Goal: Task Accomplishment & Management: Use online tool/utility

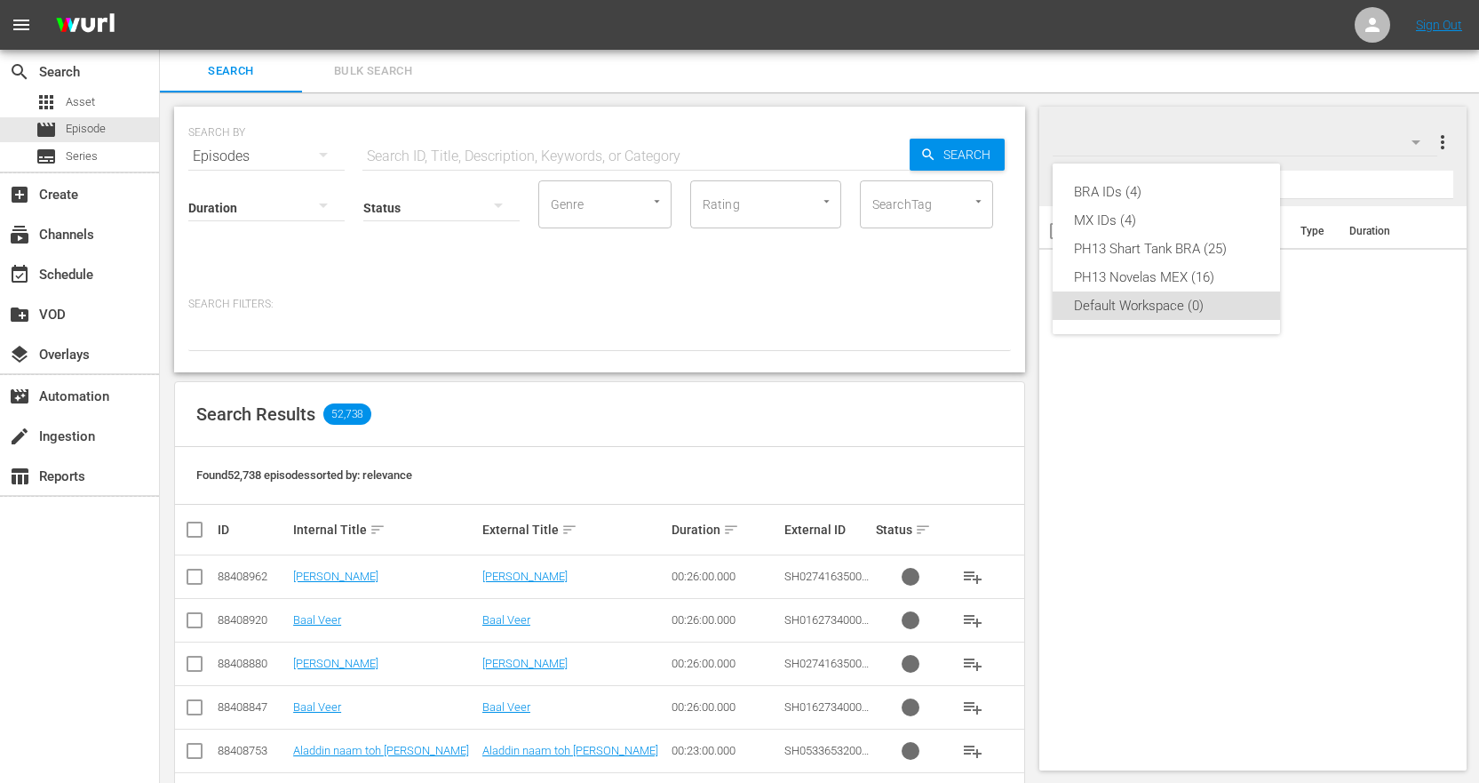
click at [415, 155] on div "BRA IDs (4) MX IDs (4) PH13 Shart Tank BRA (25) PH13 Novelas MEX (16) Default W…" at bounding box center [739, 391] width 1479 height 783
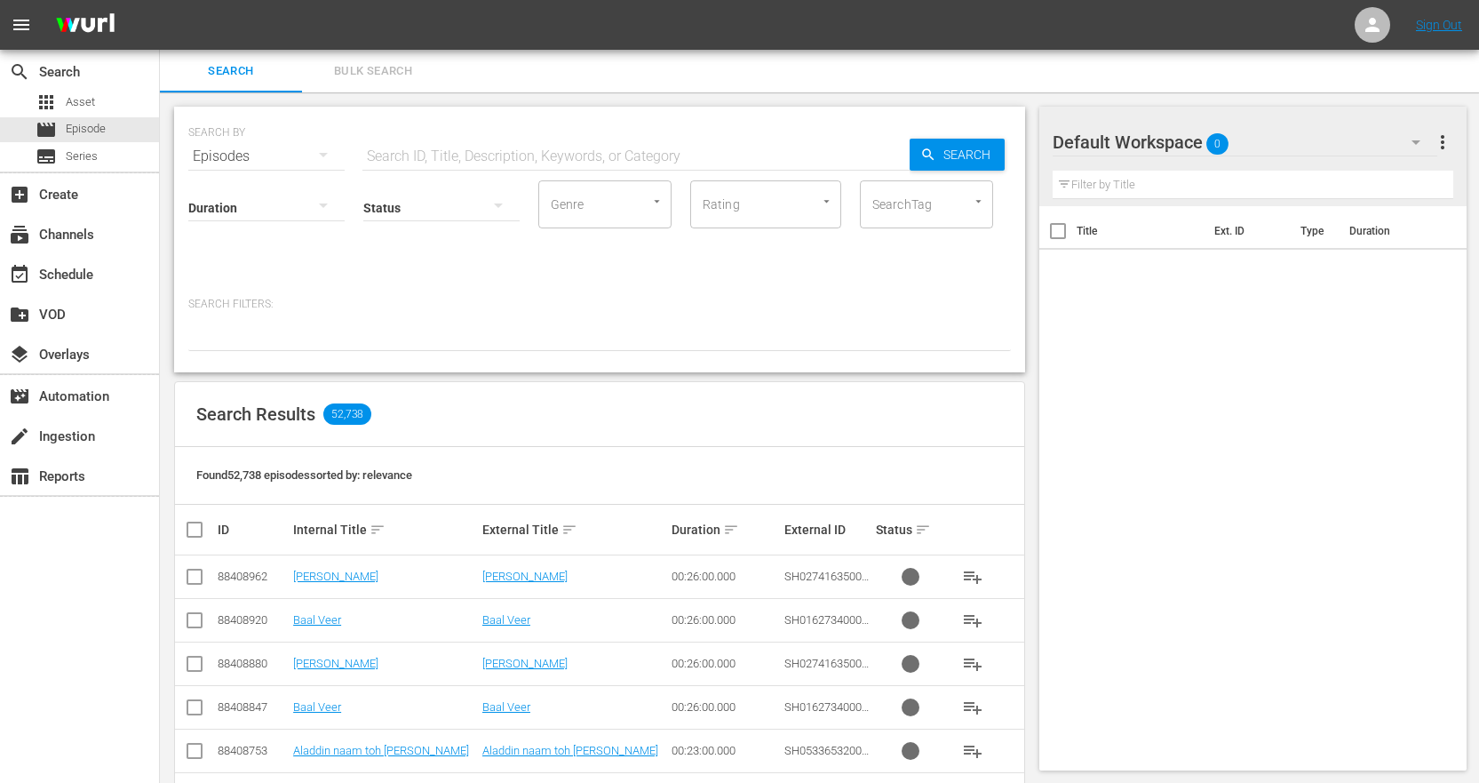
click at [420, 157] on input "text" at bounding box center [635, 156] width 547 height 43
click at [366, 82] on button "Bulk Search" at bounding box center [373, 71] width 142 height 43
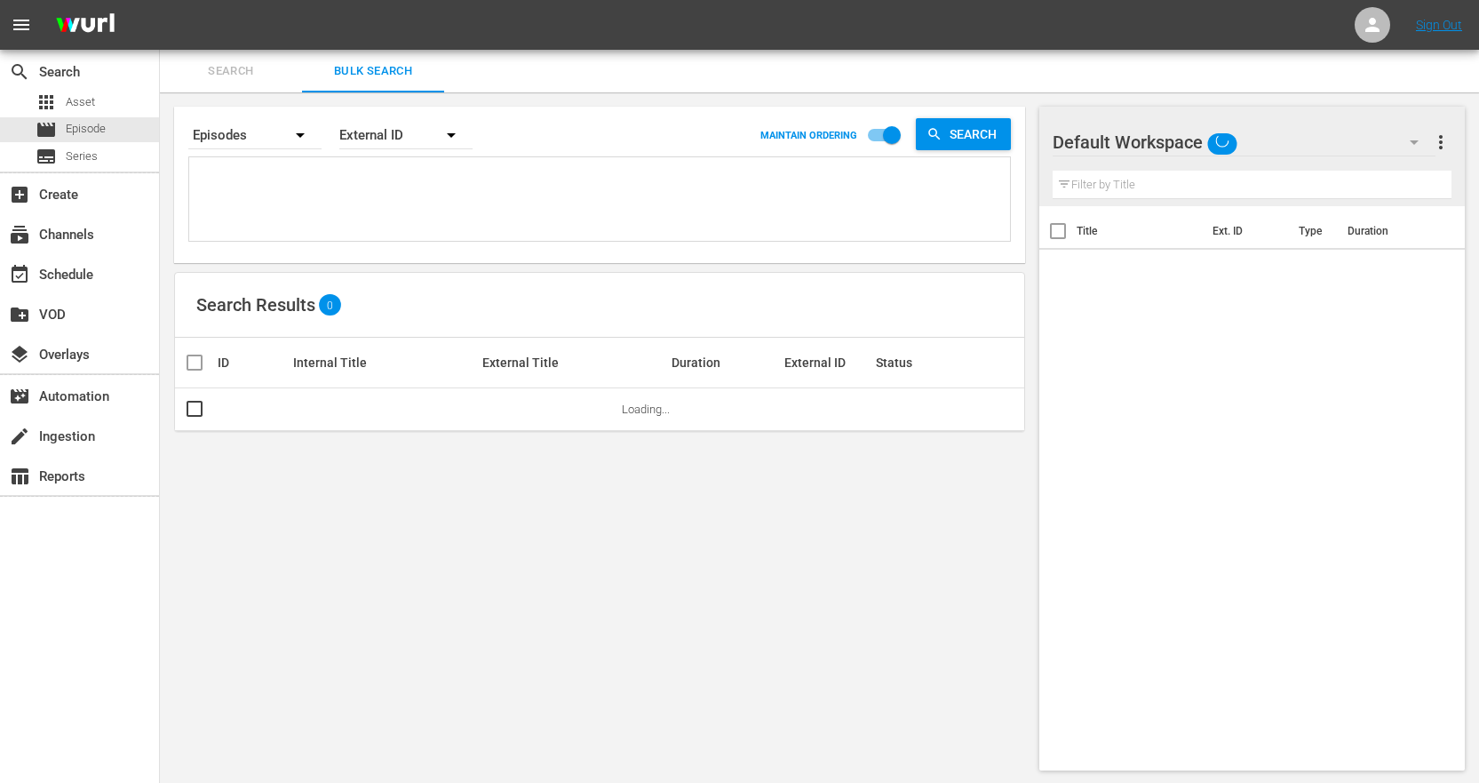
click at [373, 206] on textarea at bounding box center [602, 202] width 816 height 81
paste textarea "1124896_U5000762_LAT"
type textarea "1124896_U5000762_LAT"
click at [975, 128] on span "Search" at bounding box center [977, 134] width 68 height 32
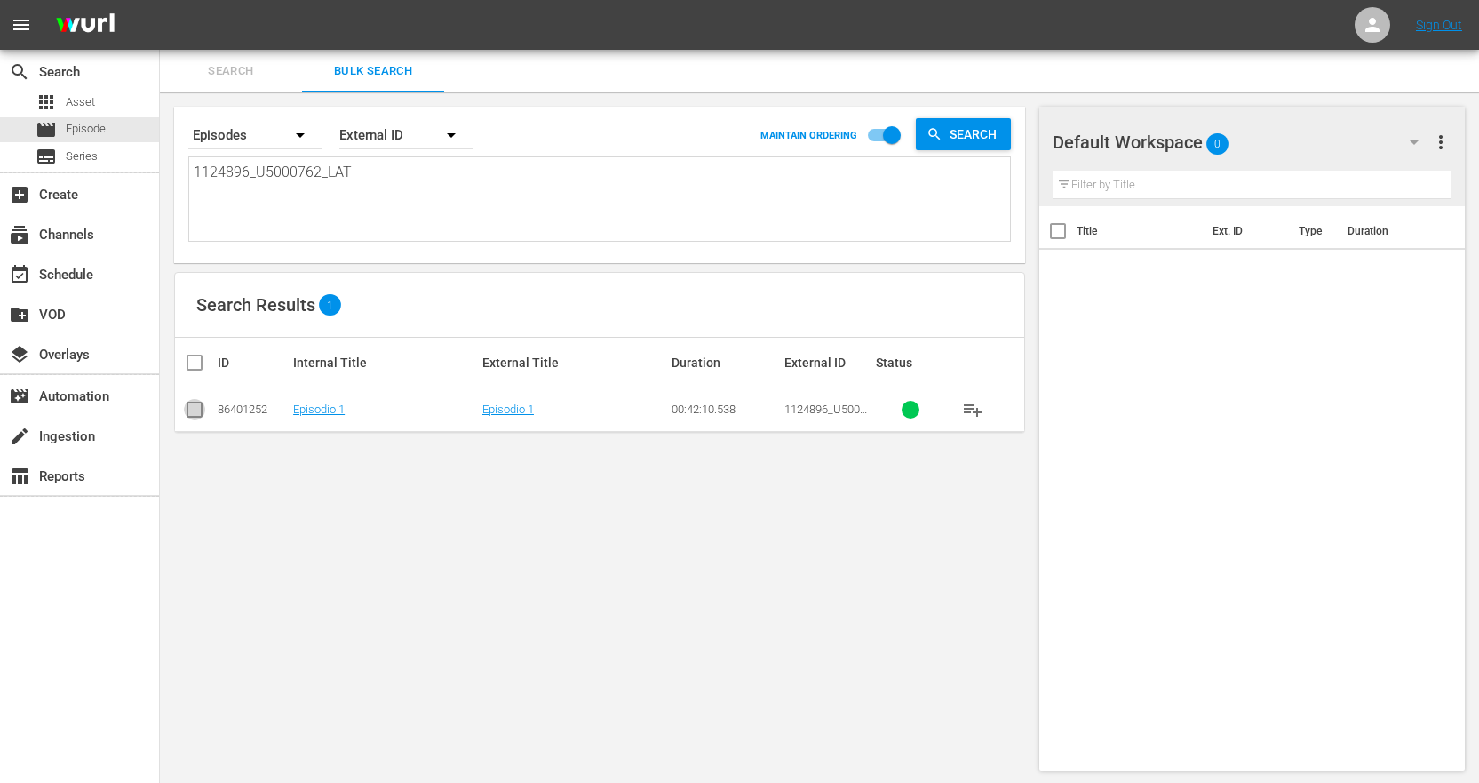
click at [192, 409] on input "checkbox" at bounding box center [194, 412] width 21 height 21
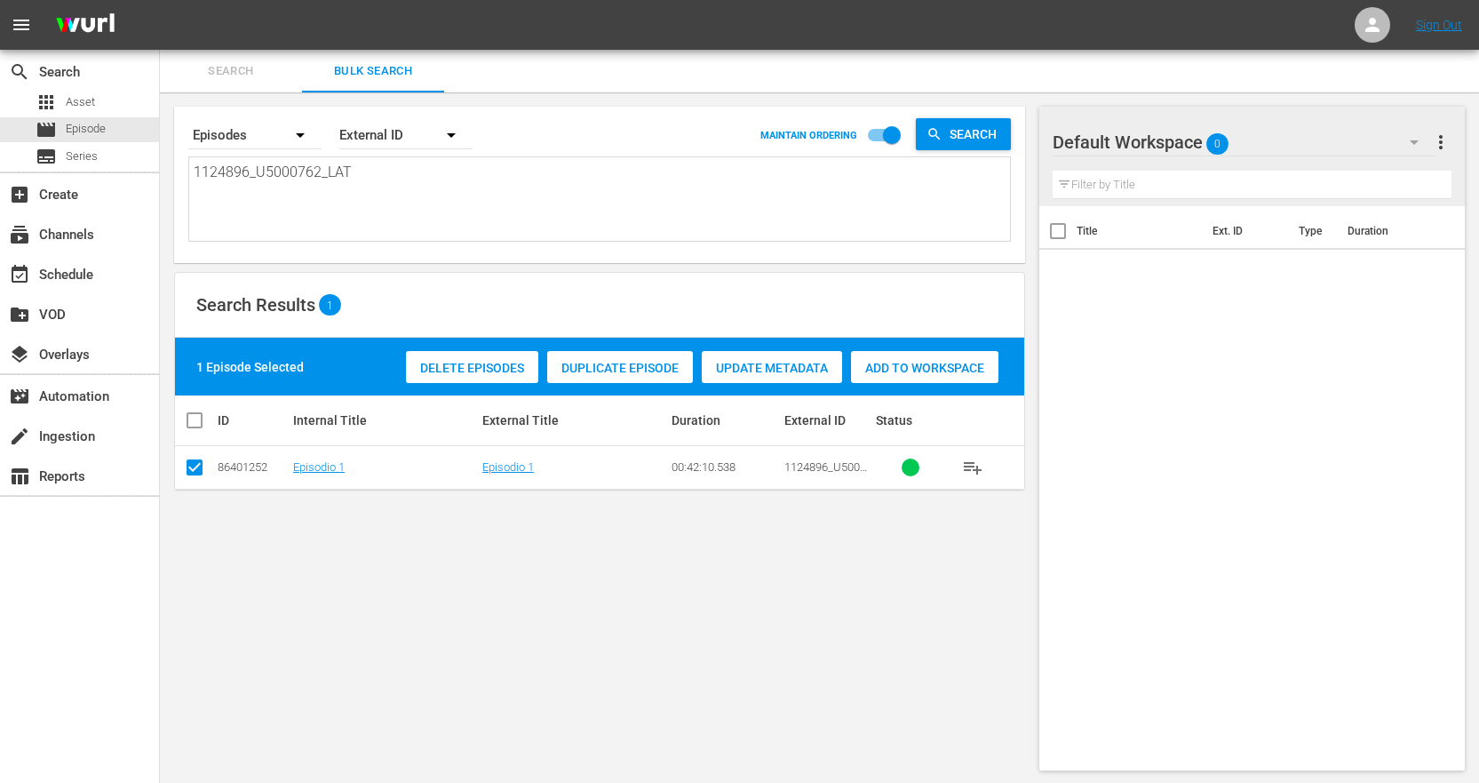
click at [589, 362] on span "Duplicate Episode" at bounding box center [620, 368] width 146 height 14
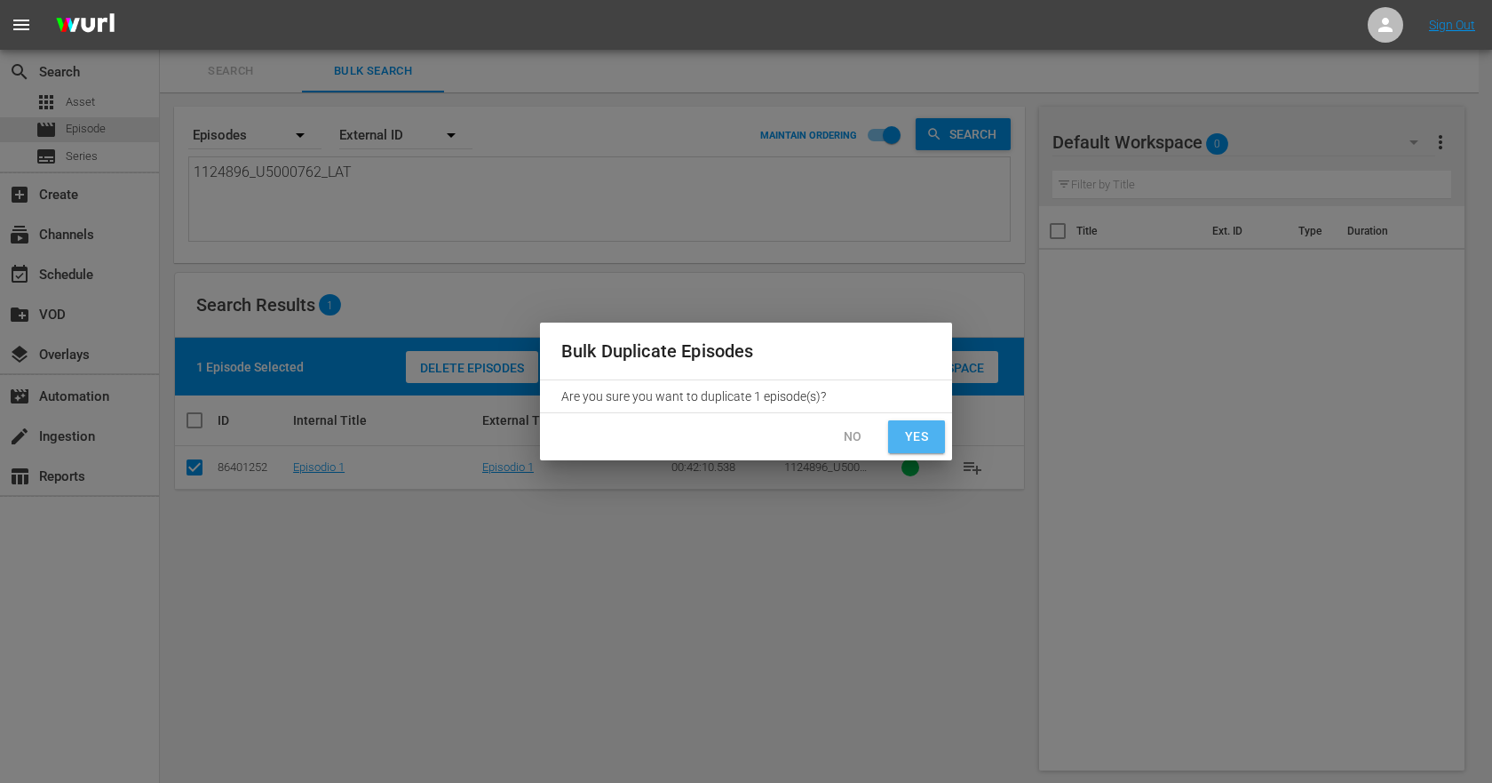
click at [927, 434] on span "Yes" at bounding box center [917, 437] width 28 height 22
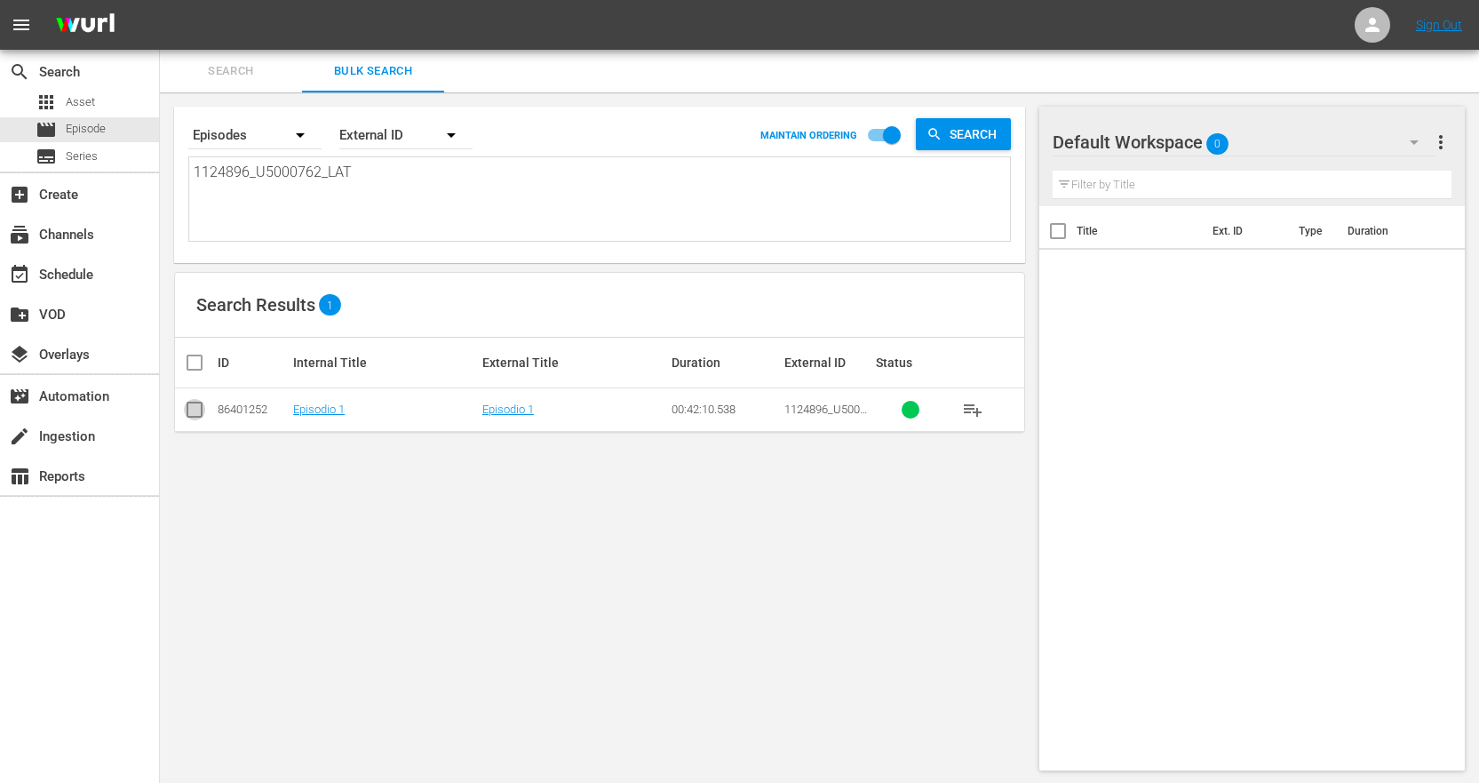
click at [193, 414] on input "checkbox" at bounding box center [194, 412] width 21 height 21
checkbox input "true"
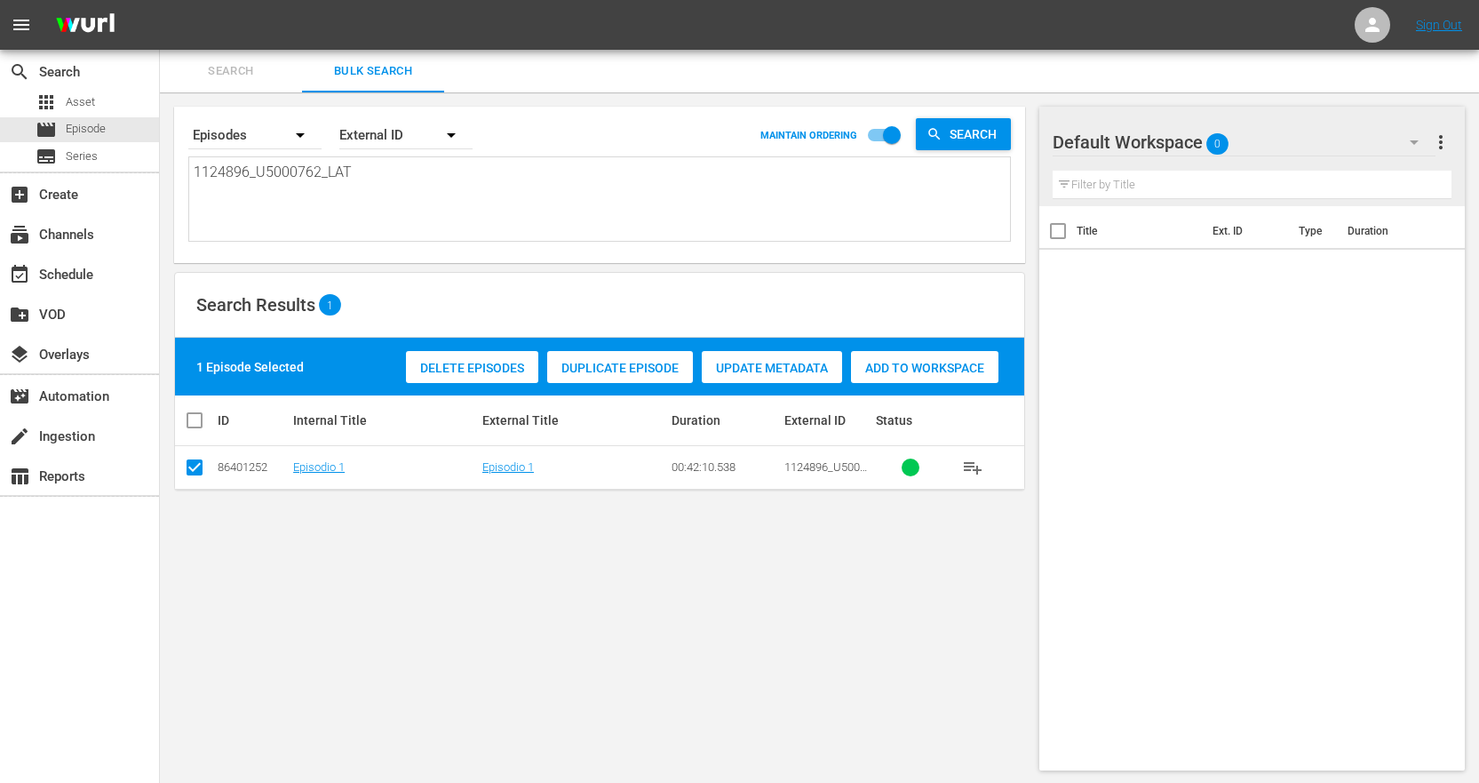
click at [552, 617] on div "Search By Episodes Order By External ID MAINTAIN ORDERING Search 1124896_U50007…" at bounding box center [599, 438] width 879 height 692
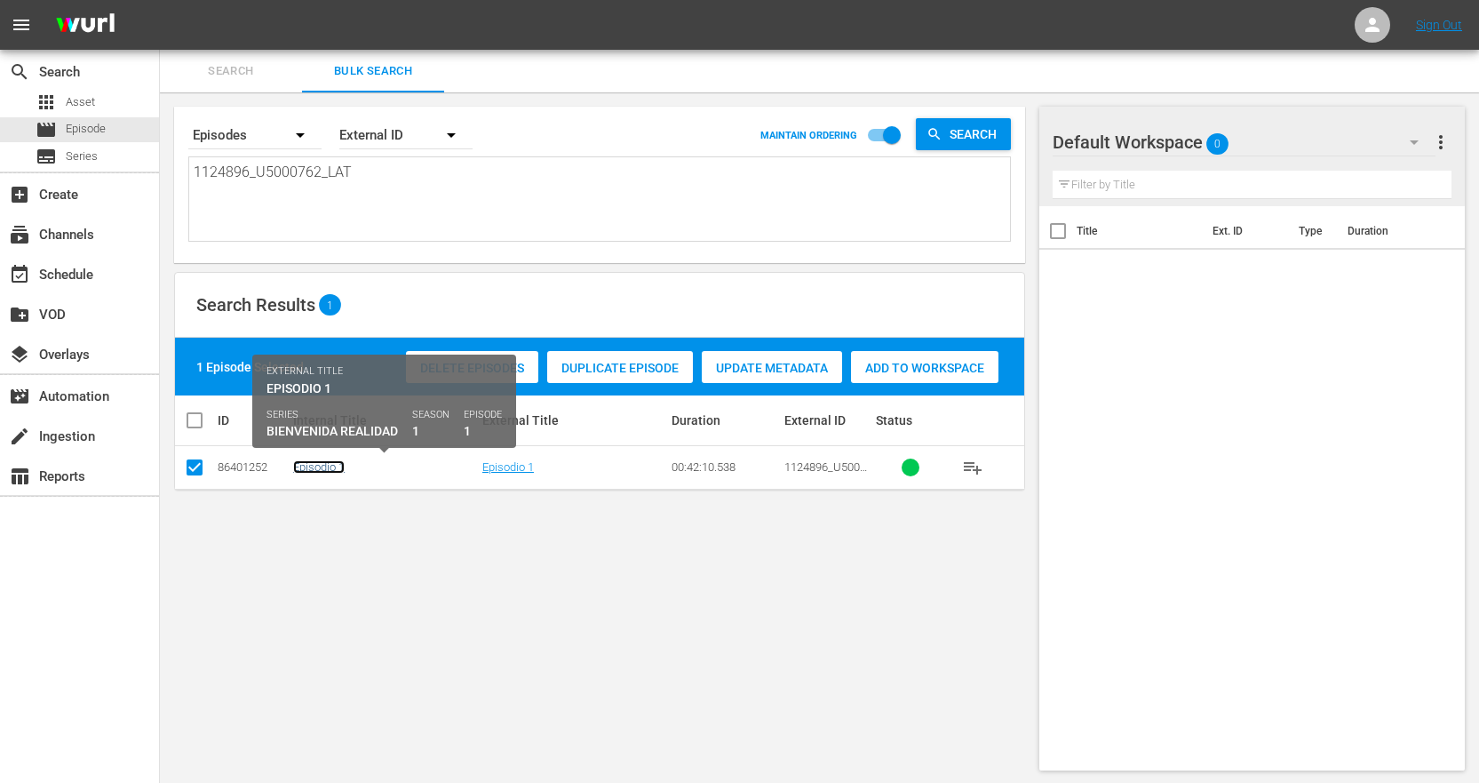
click at [335, 471] on link "Episodio 1" at bounding box center [319, 466] width 52 height 13
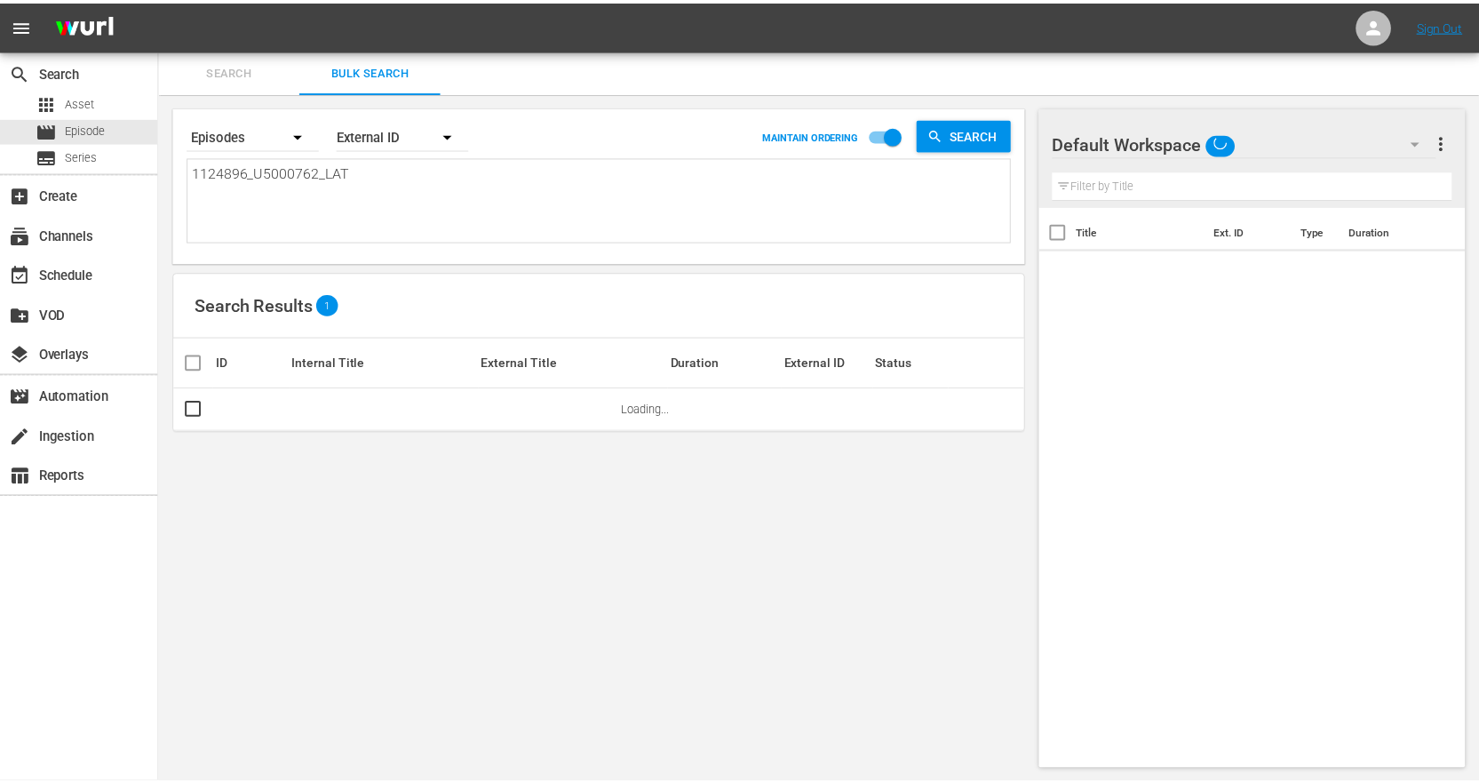
scroll to position [2, 0]
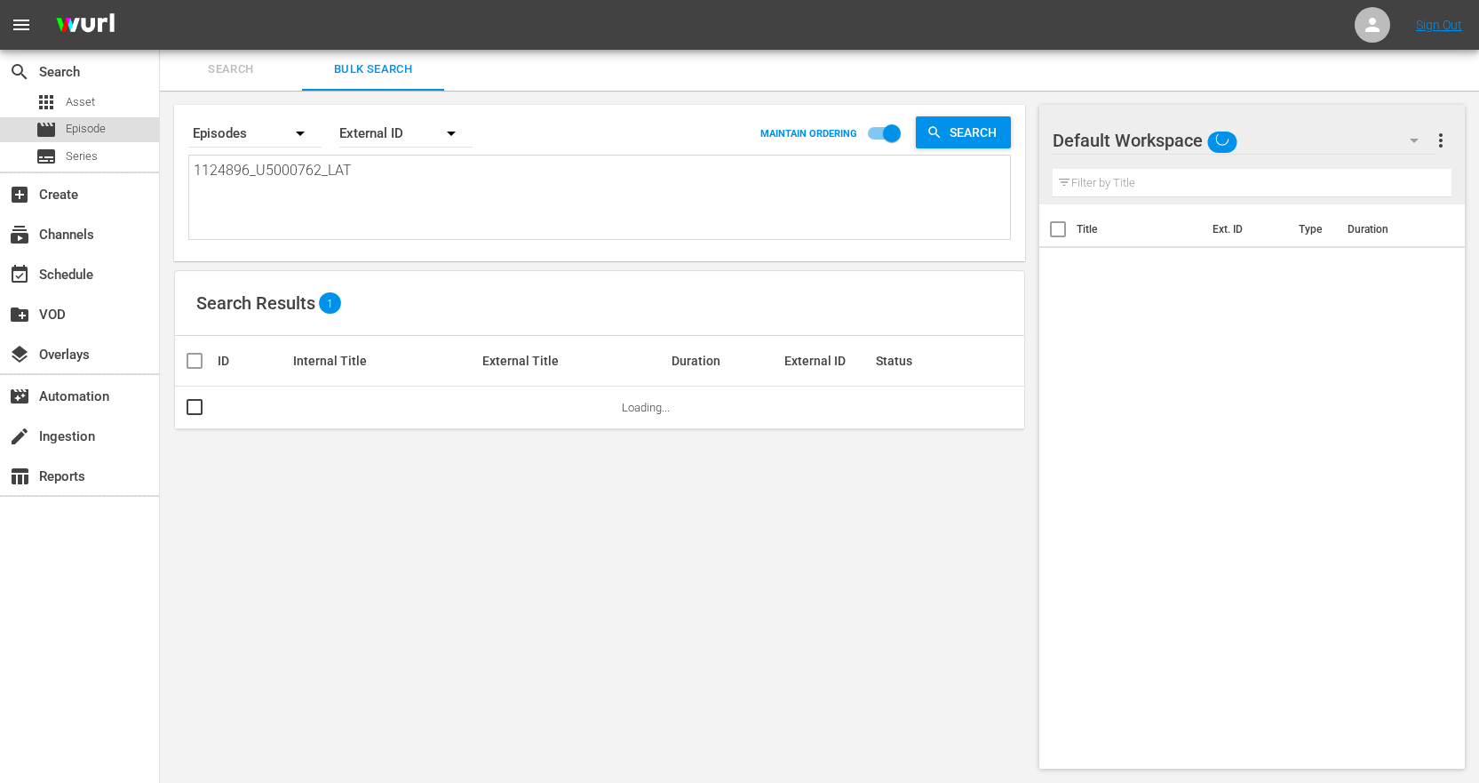
click at [128, 121] on div "movie Episode" at bounding box center [79, 129] width 159 height 25
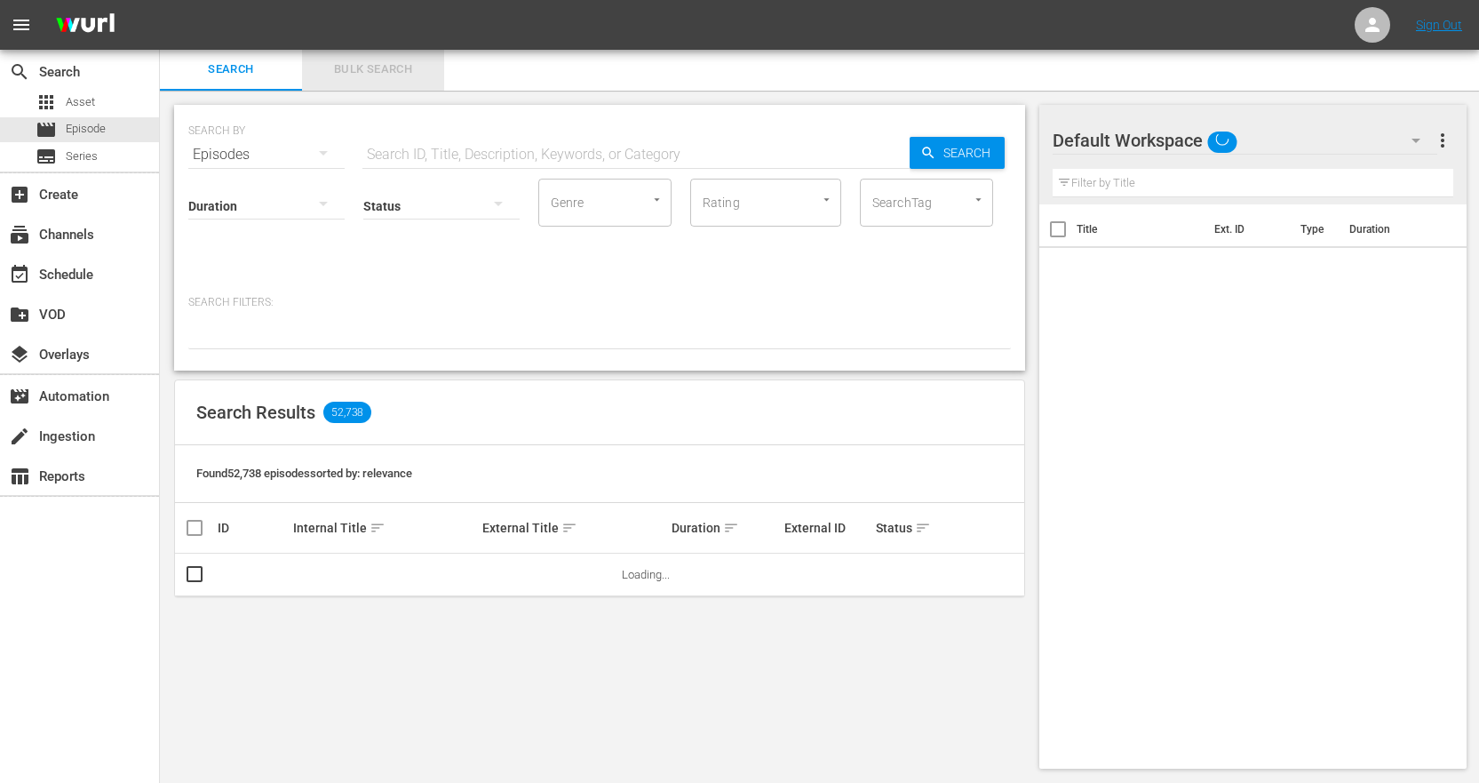
click at [402, 62] on span "Bulk Search" at bounding box center [373, 70] width 121 height 20
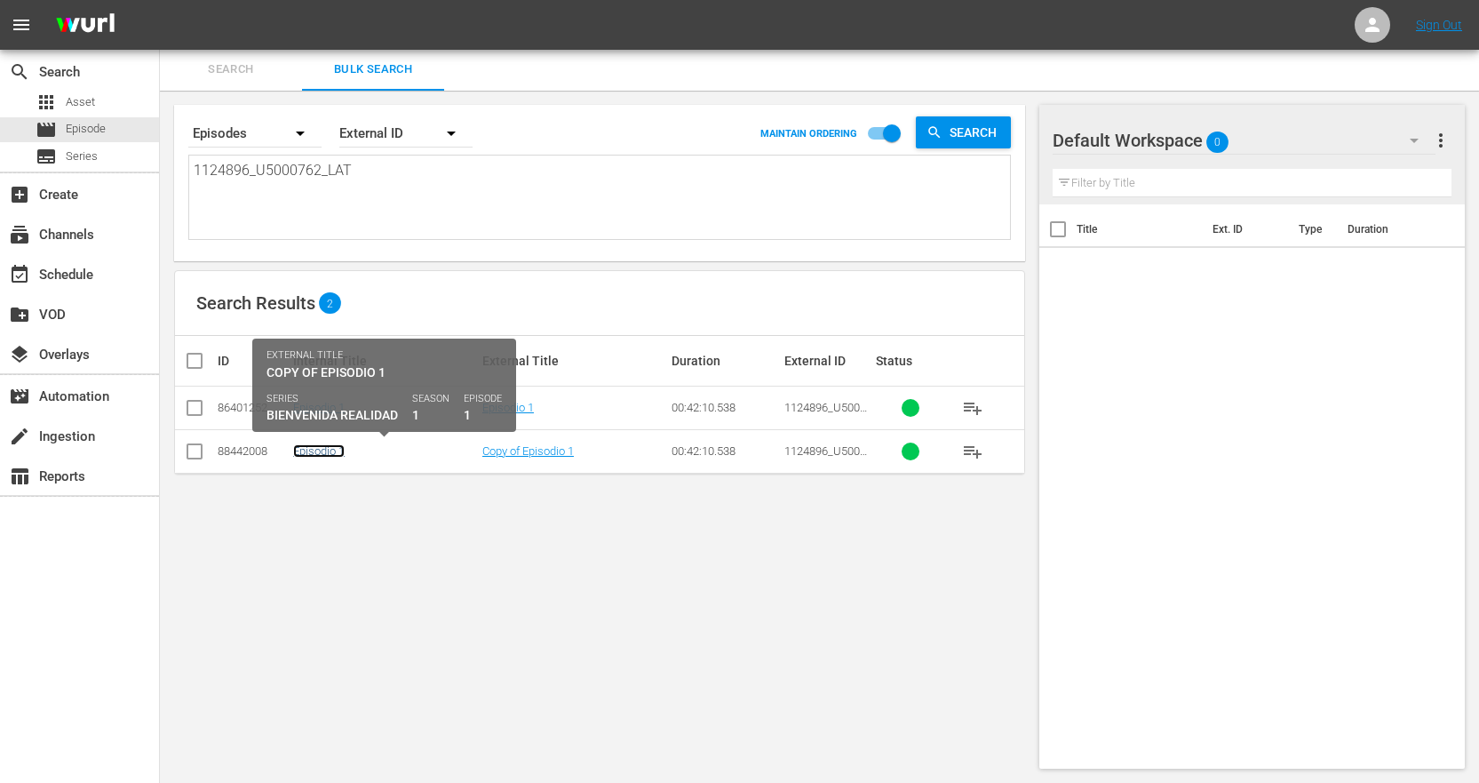
click at [342, 448] on link "Episodio 1" at bounding box center [319, 450] width 52 height 13
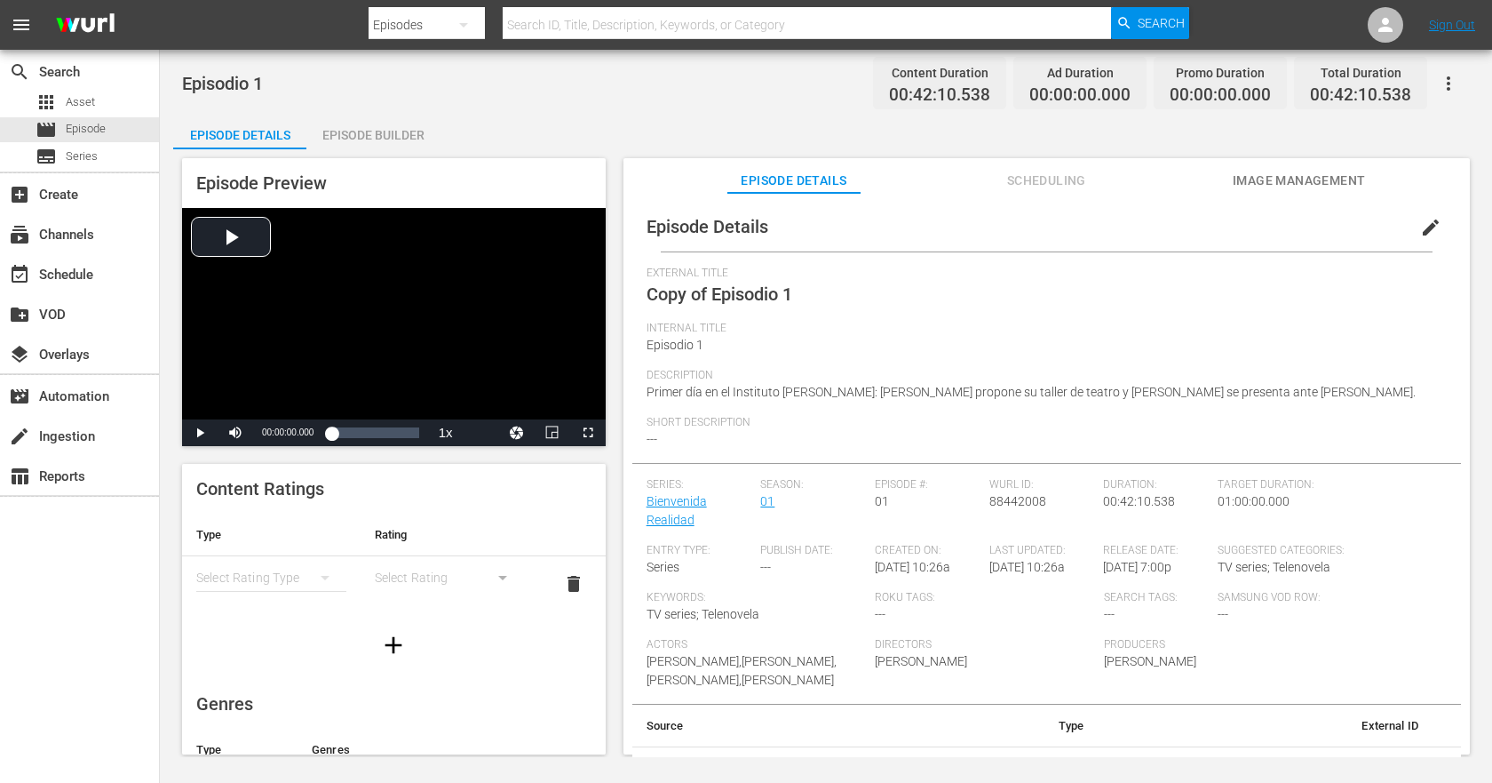
click at [1350, 228] on span "edit" at bounding box center [1430, 227] width 21 height 21
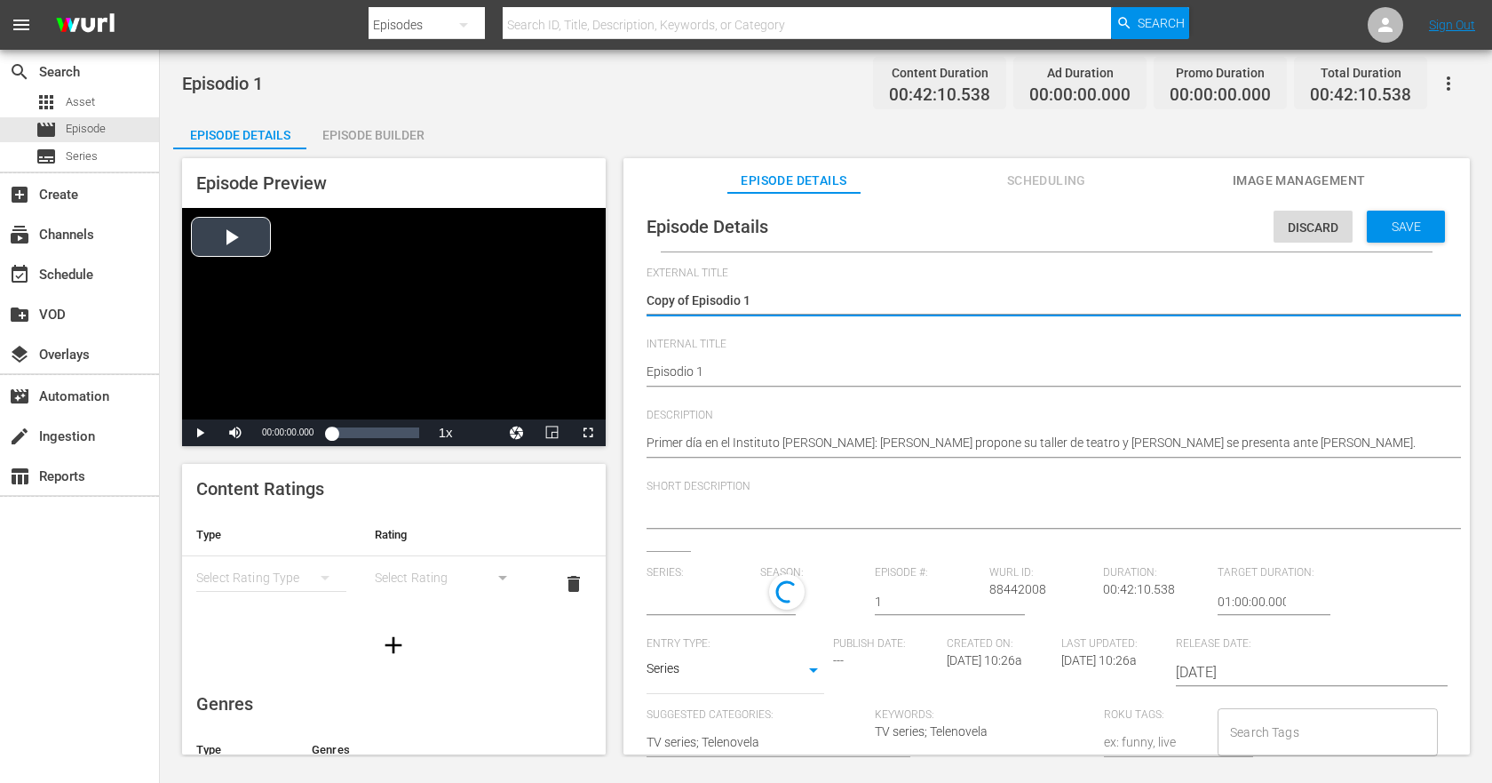
drag, startPoint x: 691, startPoint y: 299, endPoint x: 601, endPoint y: 304, distance: 90.7
click at [601, 304] on div "Episode Preview Video Player is loading. Play Video Play Mute Current Time 00:0…" at bounding box center [826, 458] width 1306 height 619
type input "Bienvenida Realidad"
type textarea "Episodio 1"
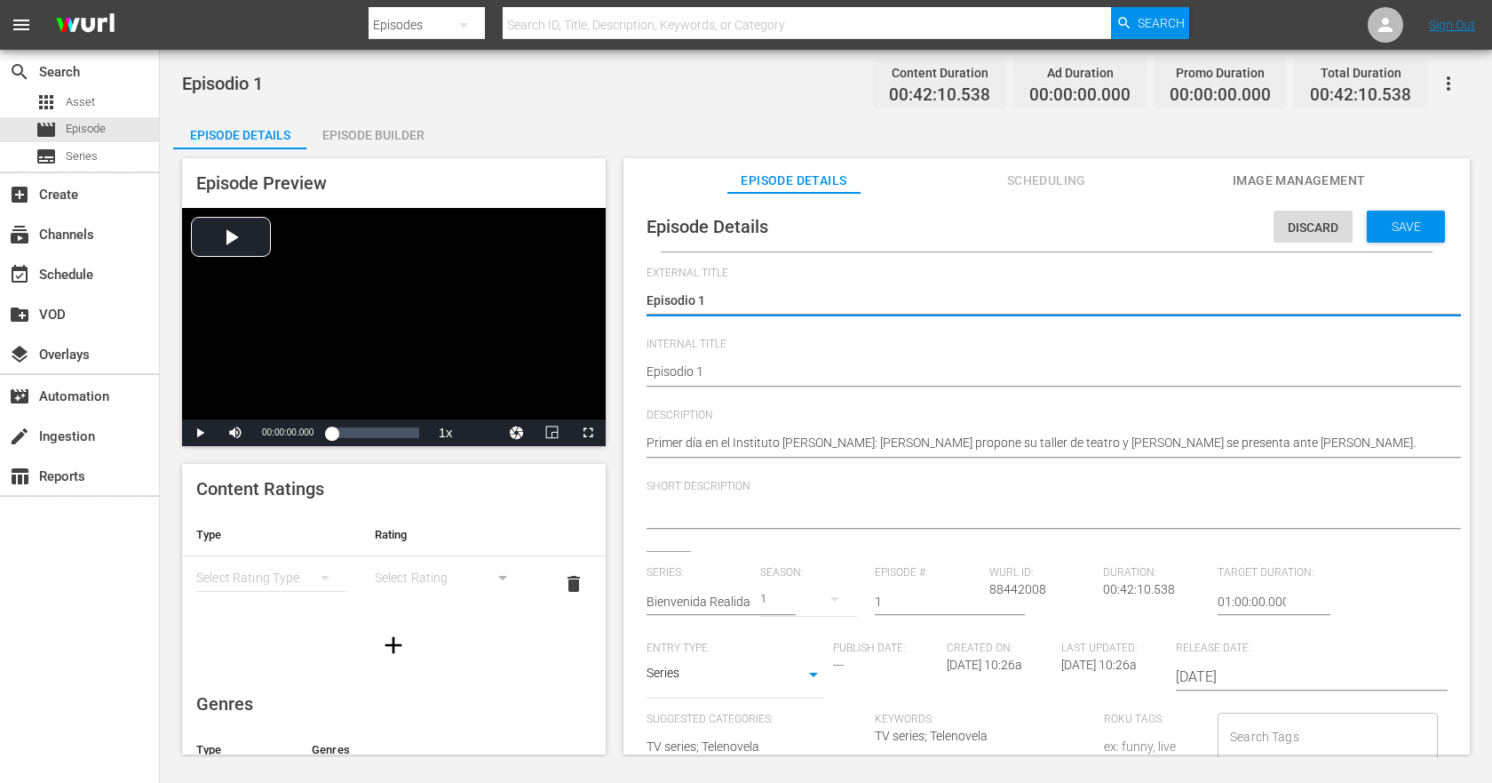
click at [765, 297] on textarea "Copy of Episodio 1" at bounding box center [1043, 301] width 792 height 21
type textarea "Episodio 1"
click at [643, 300] on div "Episode Details Discard Save External Title Copy of Episodio 1 Copy of Episodio…" at bounding box center [1046, 647] width 829 height 890
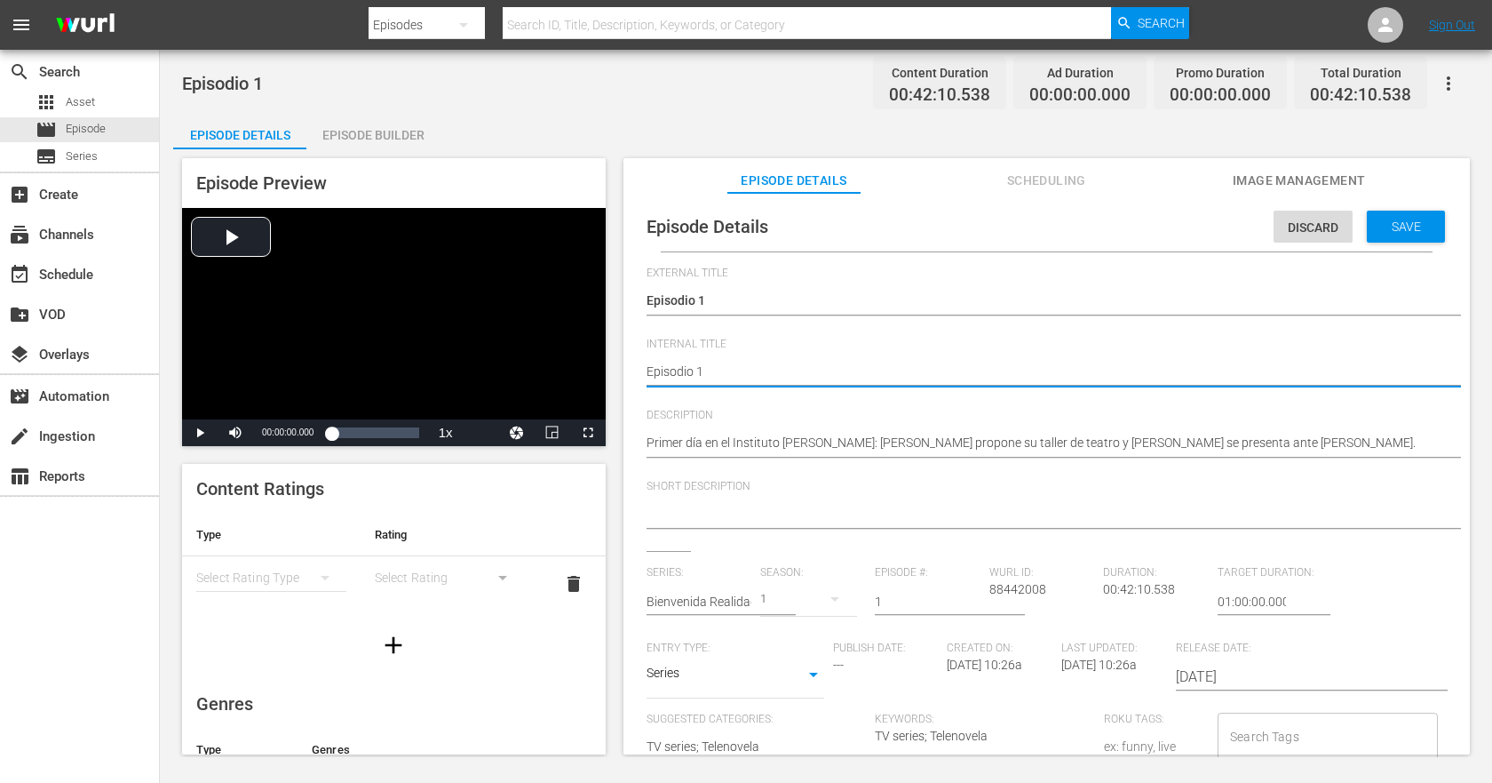
type textarea "PEpisodio 1"
type textarea "PHEpisodio 1"
type textarea "PH1Episodio 1"
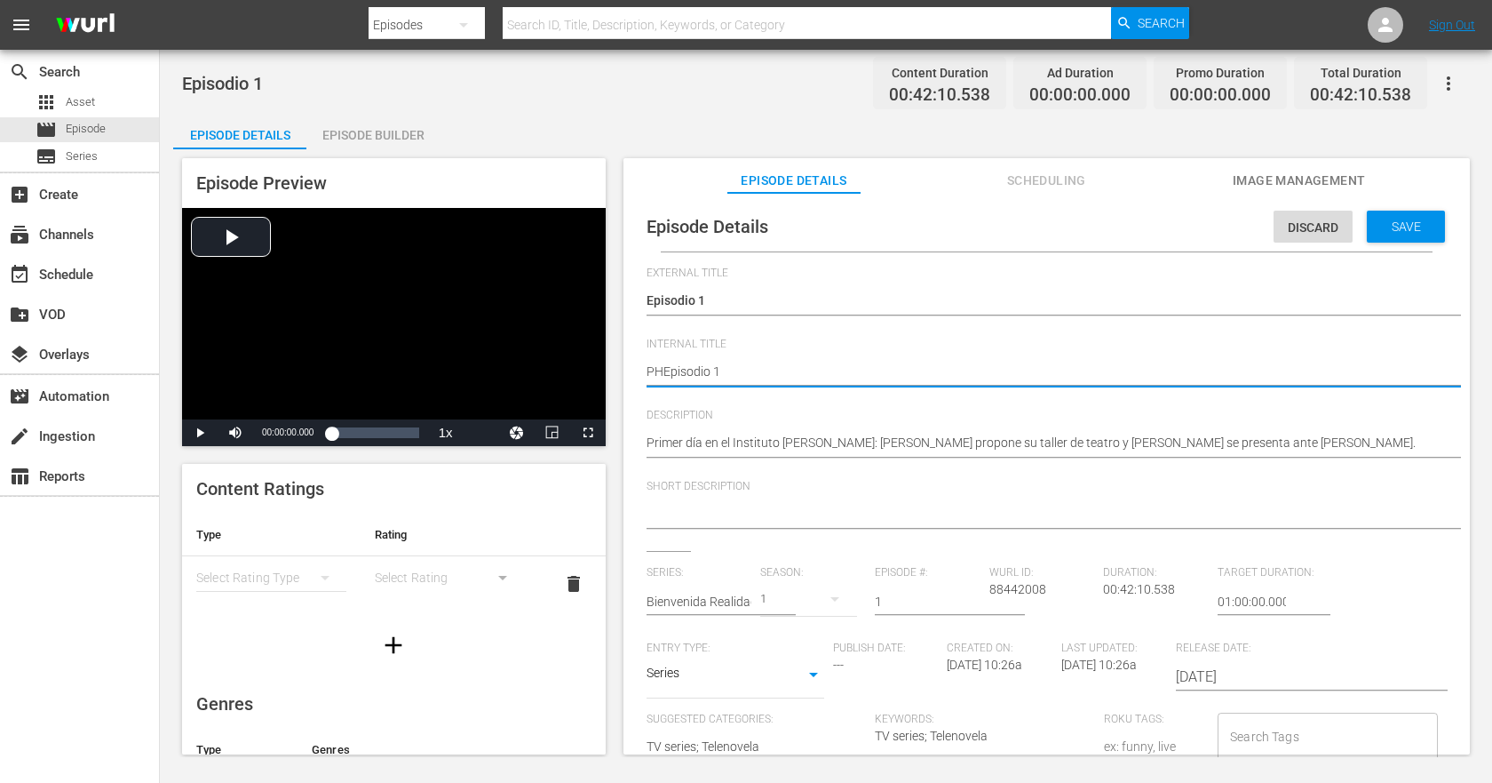
type textarea "PH1Episodio 1"
type textarea "PH12Episodio 1"
type textarea "PH1Episodio 1"
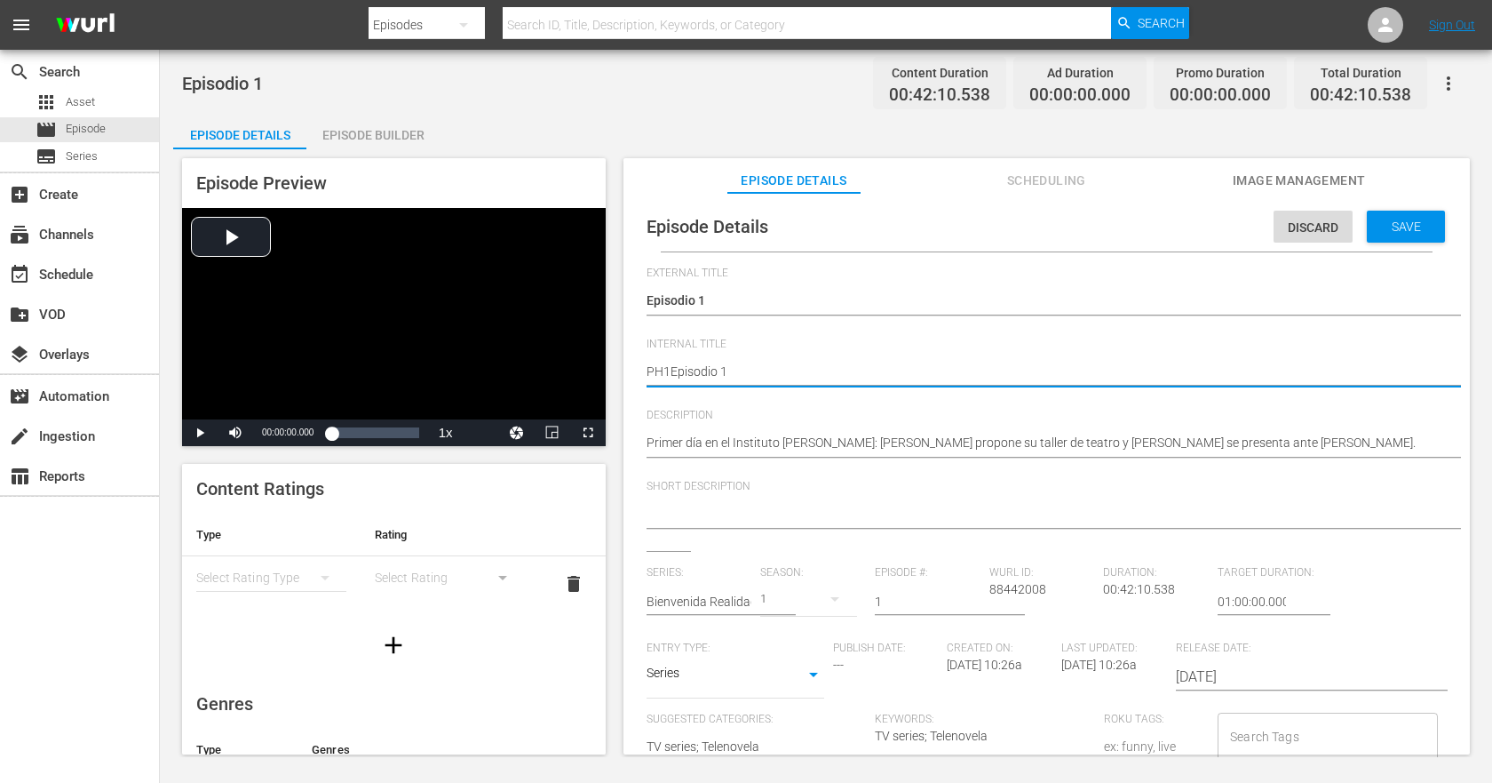
type textarea "PH13Episodio 1"
type textarea "PH13 Episodio 1"
click at [811, 370] on textarea "Episodio 1" at bounding box center [1043, 372] width 792 height 21
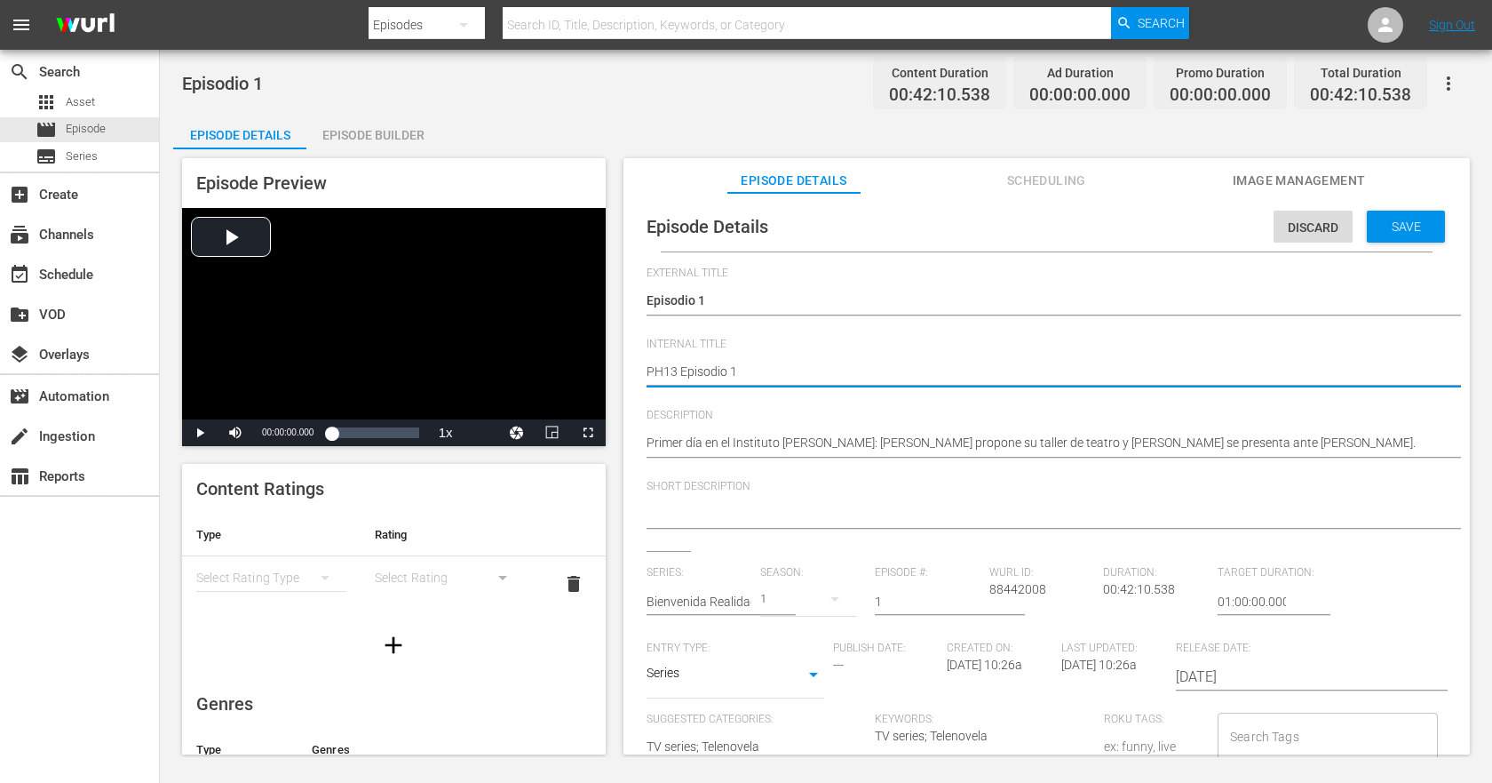
type textarea "PH13 Episodio 1-"
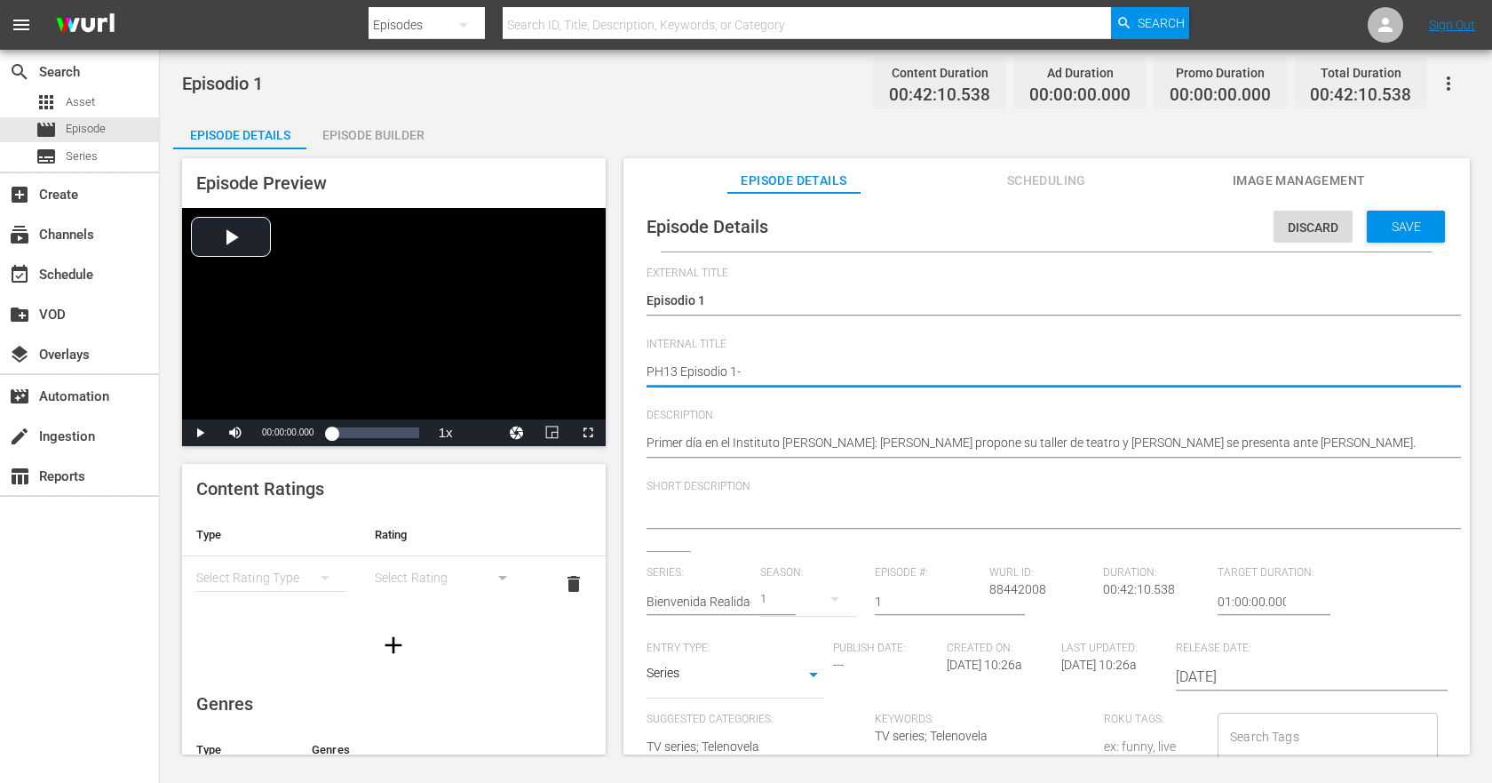
type textarea "PH13 Episodio 1-"
type textarea "PH13 Episodio 1- S"
type textarea "PH13 Episodio 1- SC"
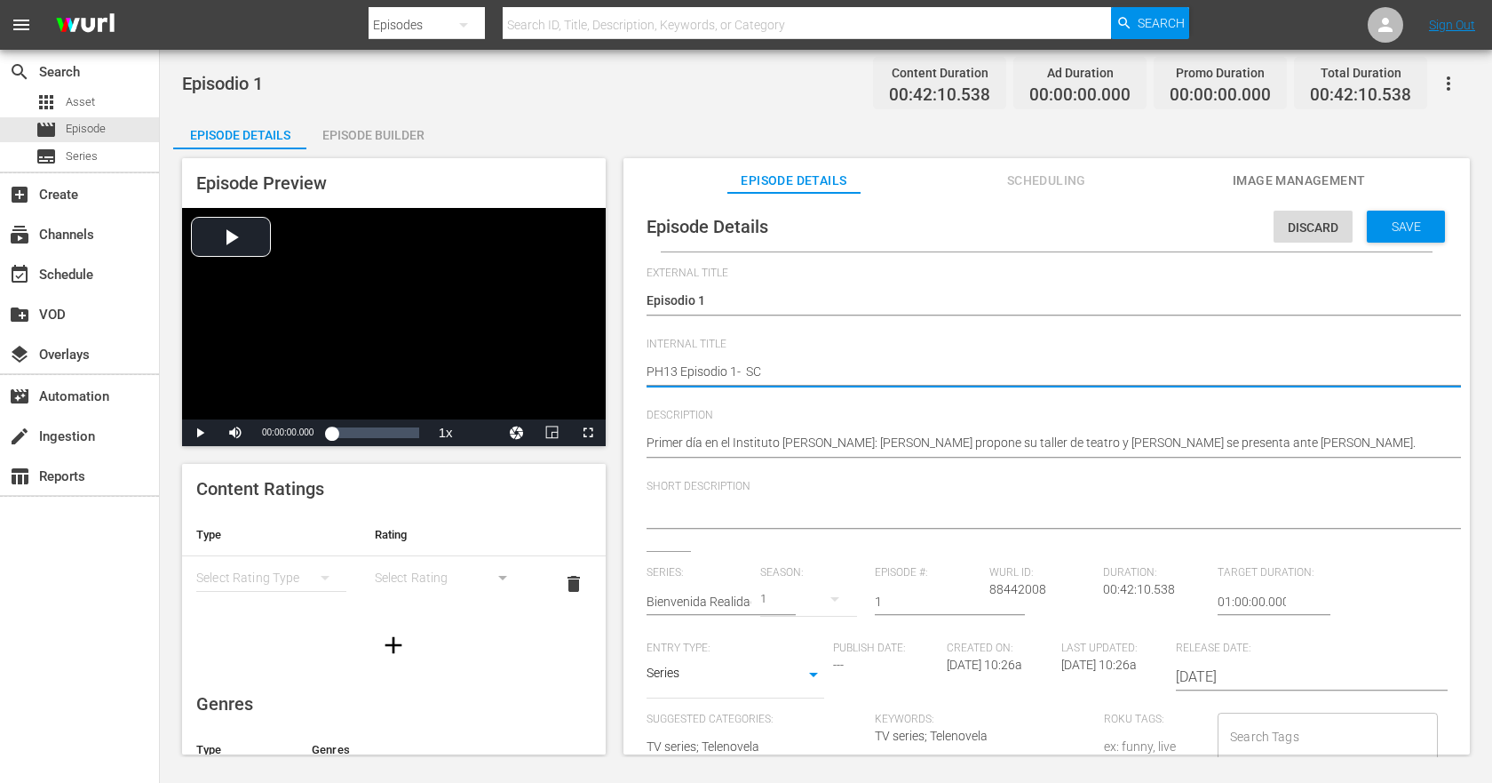
type textarea "PH13 Episodio 1- SC"
type textarea "PH13 Episodio 1- SC M"
type textarea "PH13 Episodio 1- SC ME"
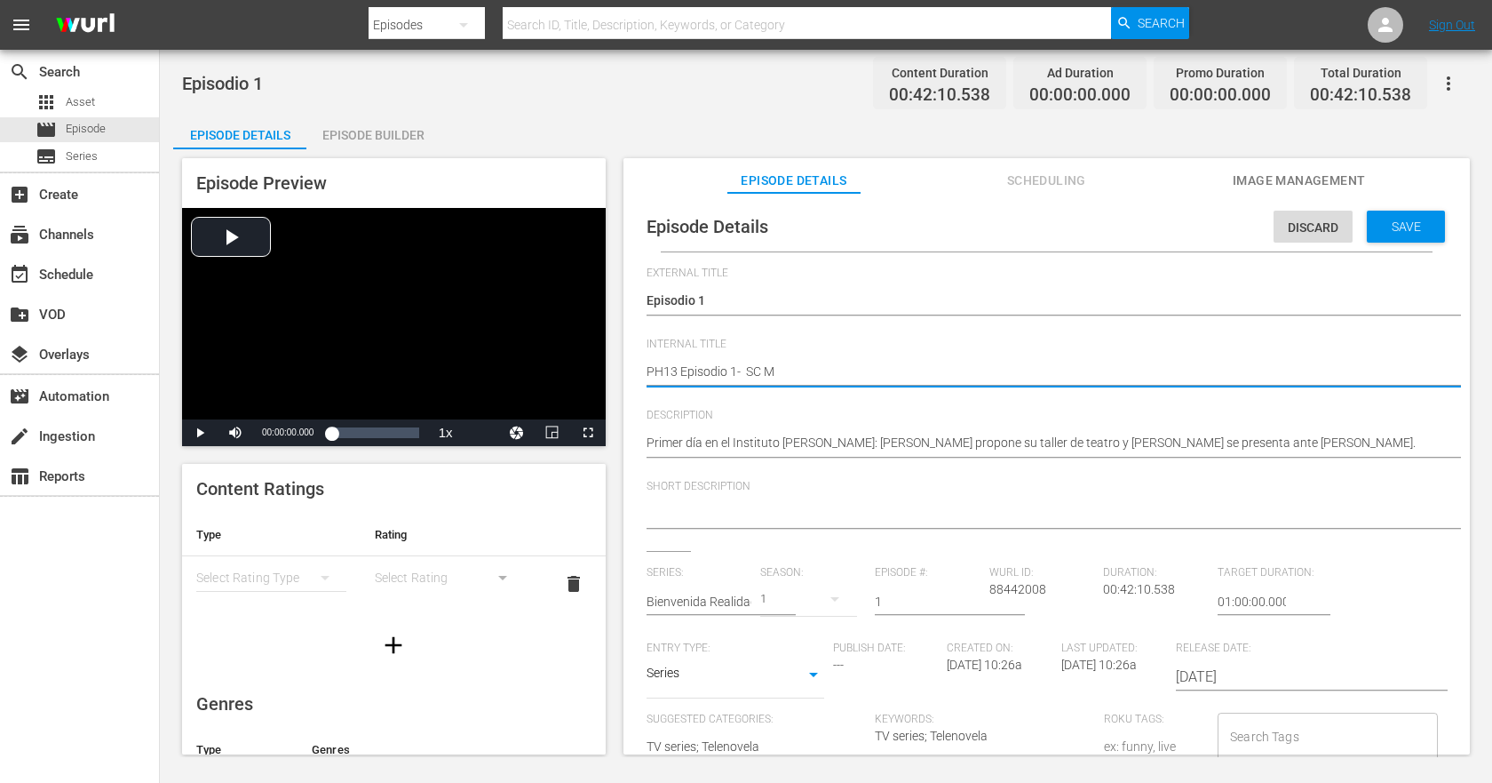
type textarea "PH13 Episodio 1- SC ME"
type textarea "PH13 Episodio 1- SC MEX"
drag, startPoint x: 761, startPoint y: 367, endPoint x: 748, endPoint y: 370, distance: 13.6
click at [748, 370] on textarea "Episodio 1" at bounding box center [1043, 372] width 792 height 21
click at [850, 375] on textarea "Episodio 1" at bounding box center [1043, 372] width 792 height 21
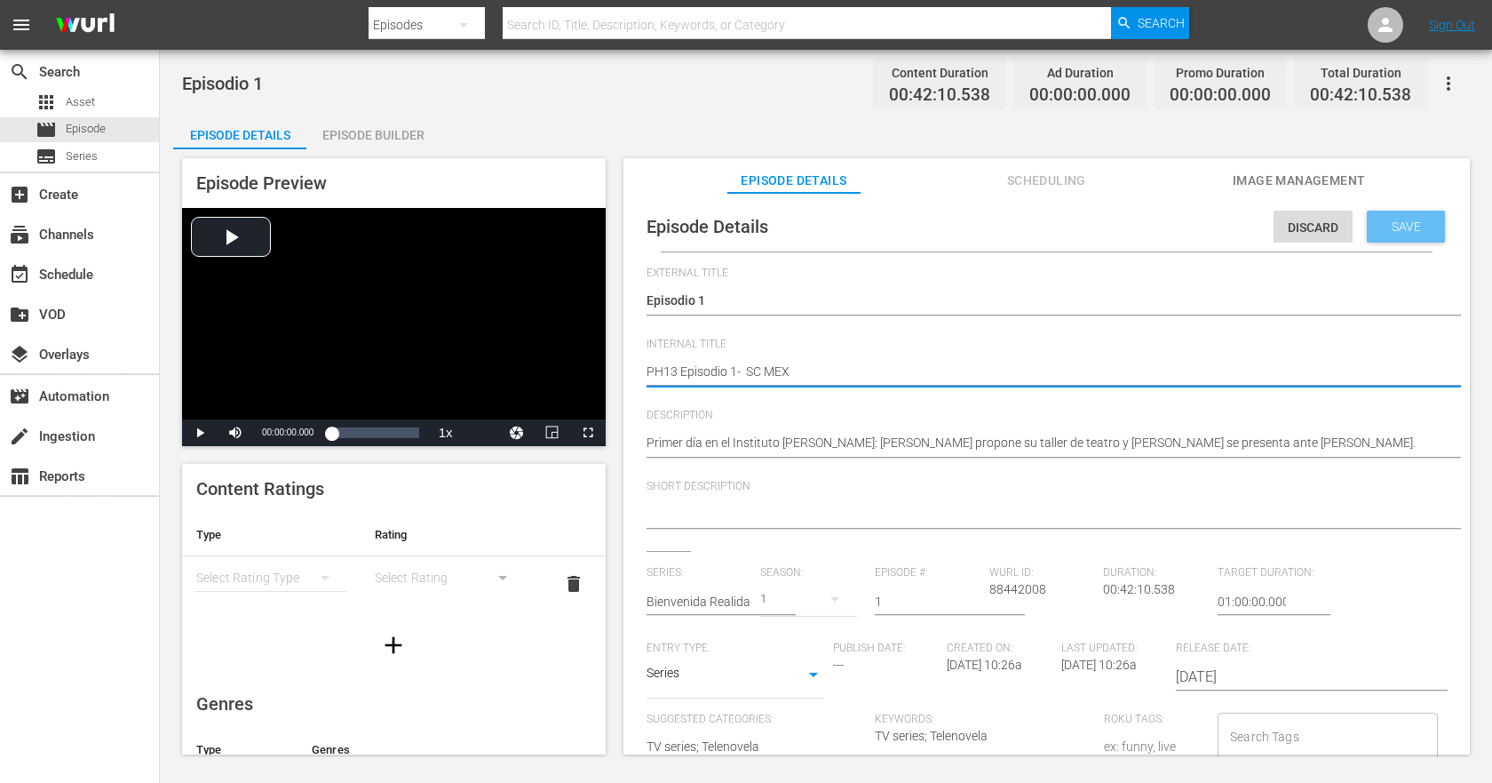
type textarea "PH13 Episodio 1- SC MEX"
click at [1350, 234] on div "Save" at bounding box center [1406, 227] width 78 height 32
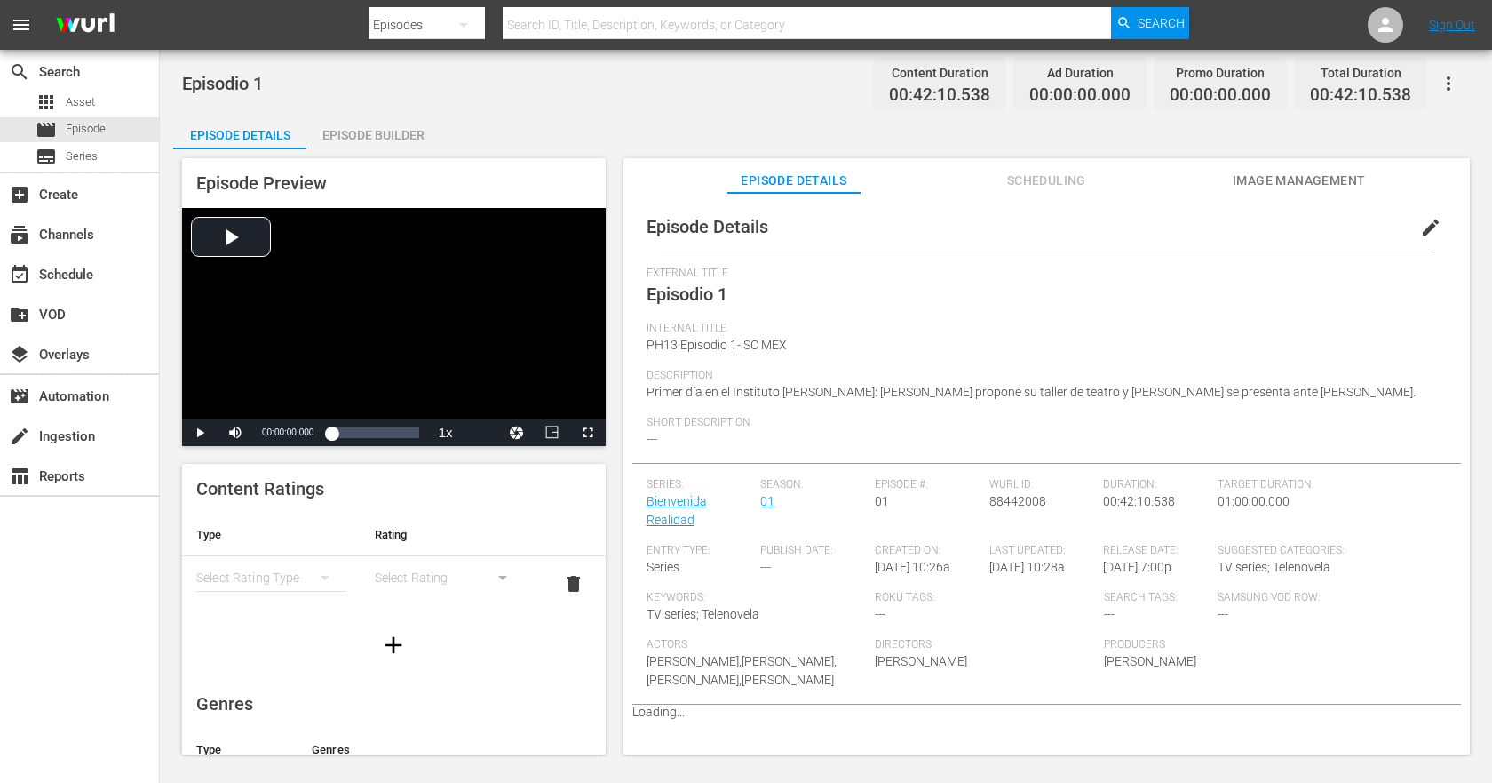
click at [368, 150] on div "Episode Preview Video Player is loading. Play Video Play Mute Current Time 00:0…" at bounding box center [826, 458] width 1306 height 619
click at [398, 155] on div "Episode Preview Video Player is loading. Play Video Play Mute Current Time 00:0…" at bounding box center [826, 458] width 1306 height 619
click at [403, 145] on div "Episode Builder" at bounding box center [372, 135] width 133 height 43
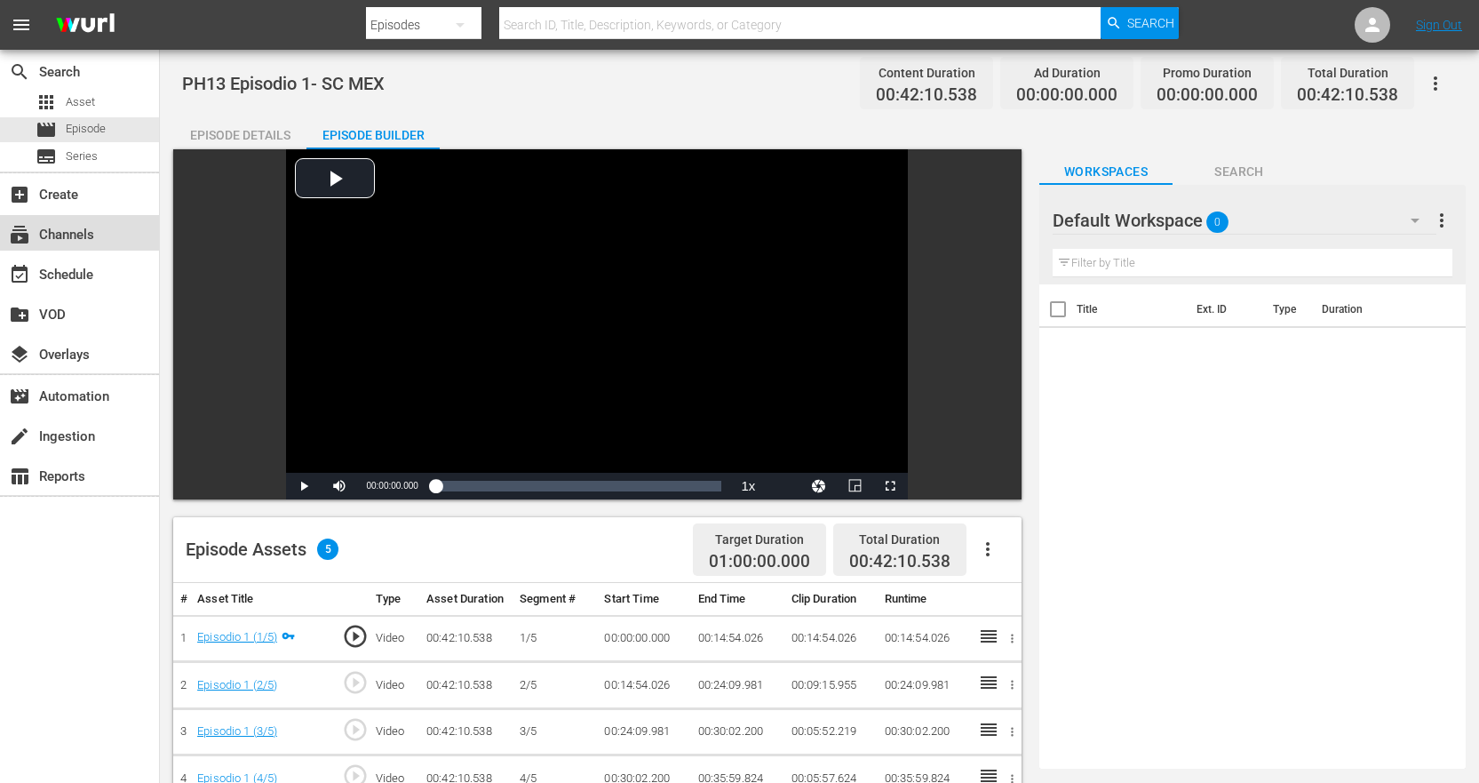
click at [76, 236] on div "subscriptions Channels" at bounding box center [49, 232] width 99 height 16
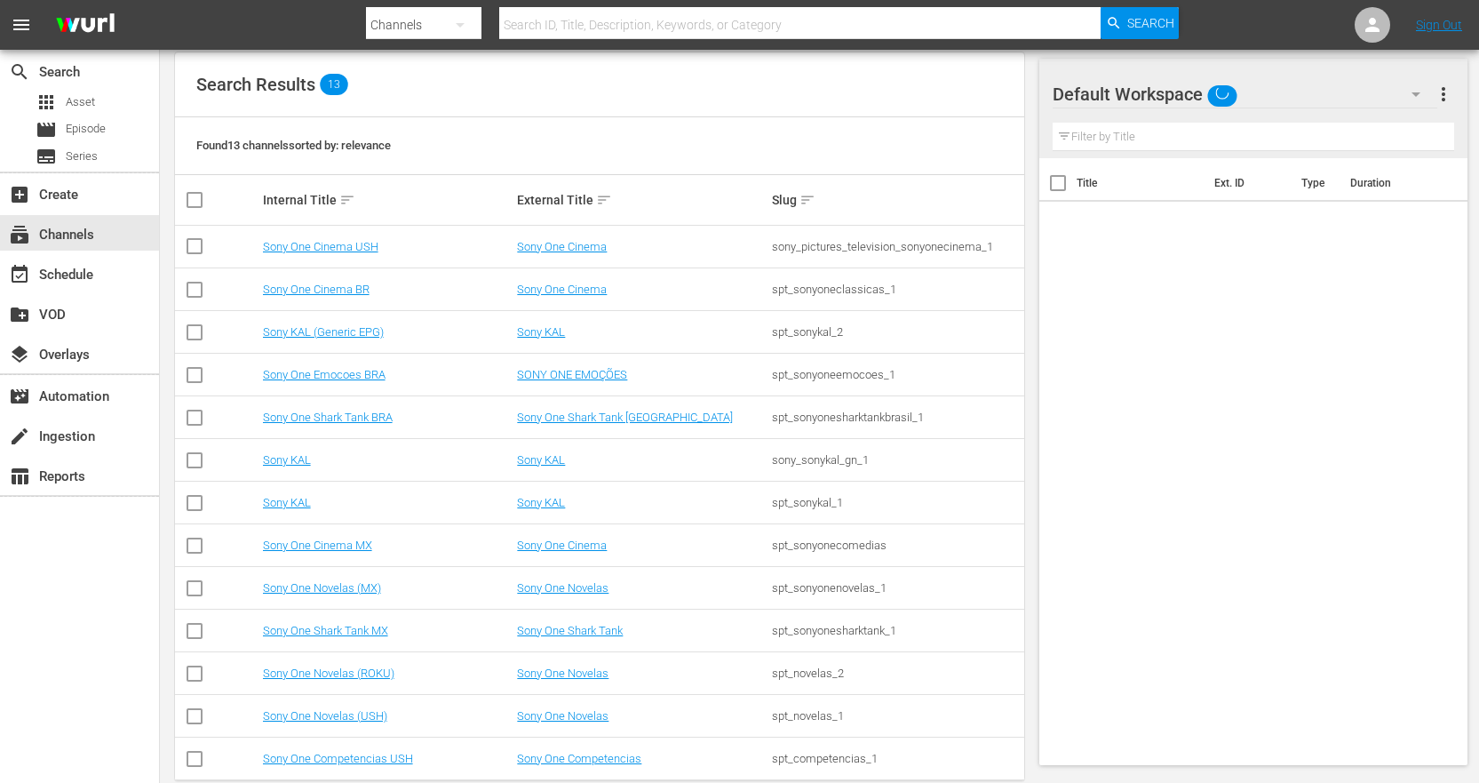
scroll to position [216, 0]
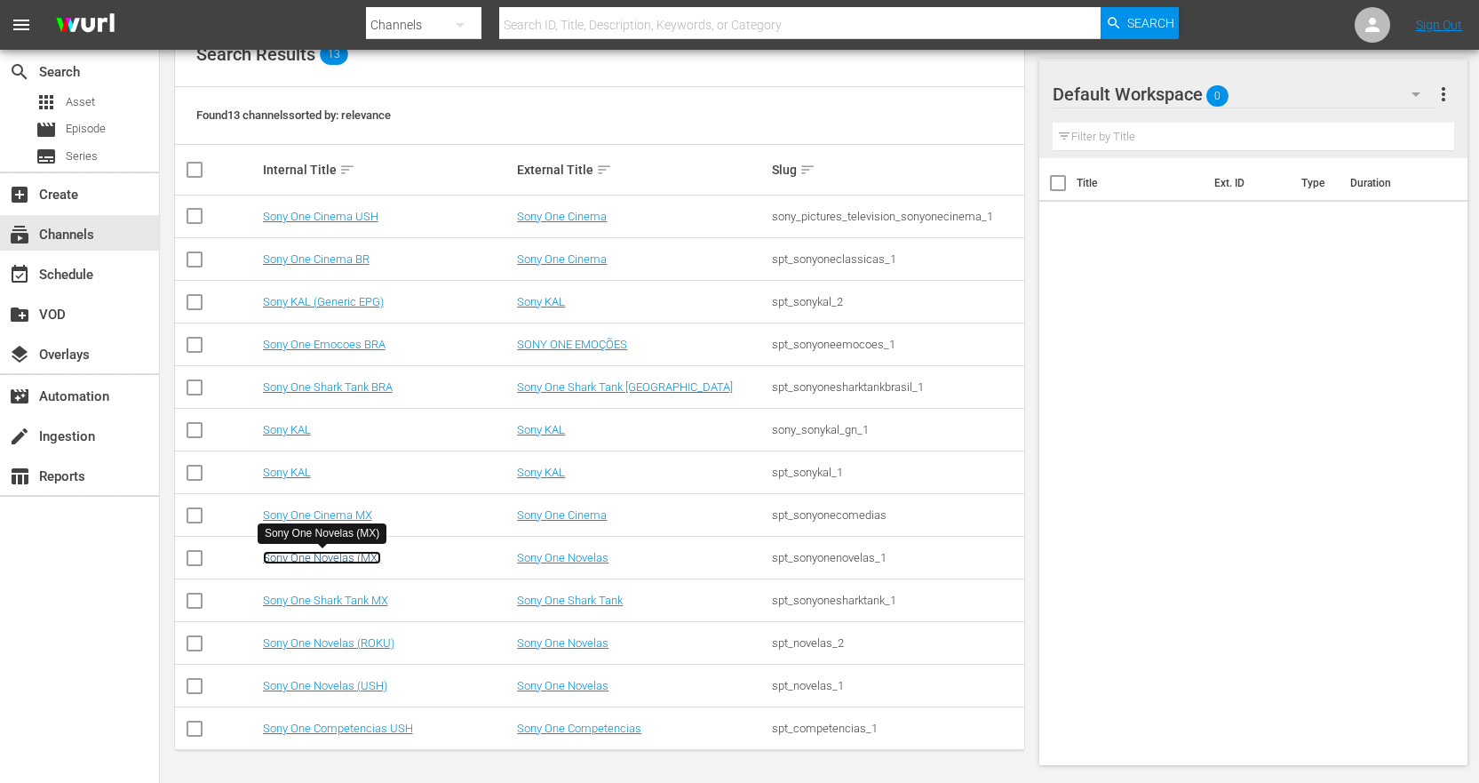
click at [353, 557] on link "Sony One Novelas (MX)" at bounding box center [322, 557] width 118 height 13
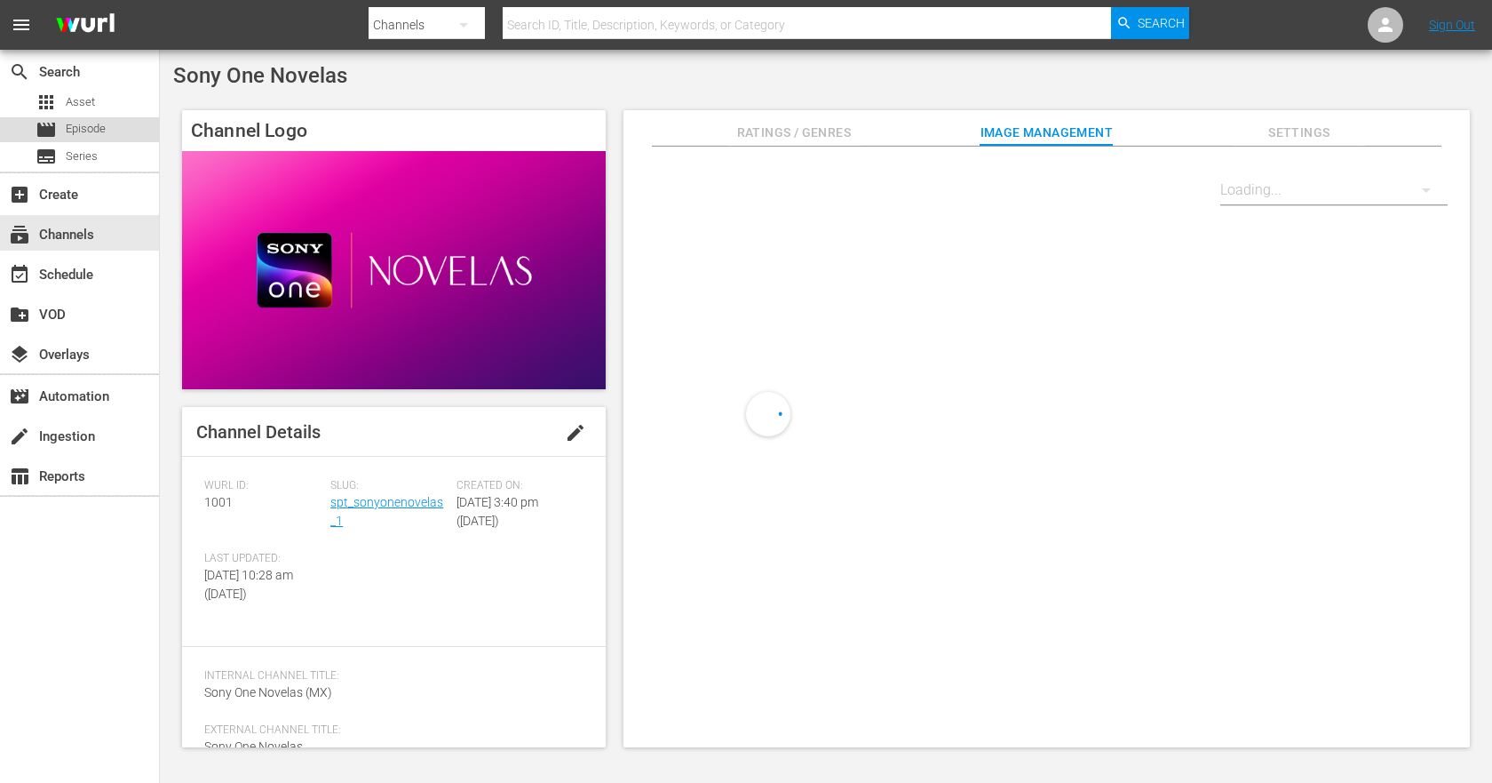
click at [94, 132] on span "Episode" at bounding box center [86, 129] width 40 height 18
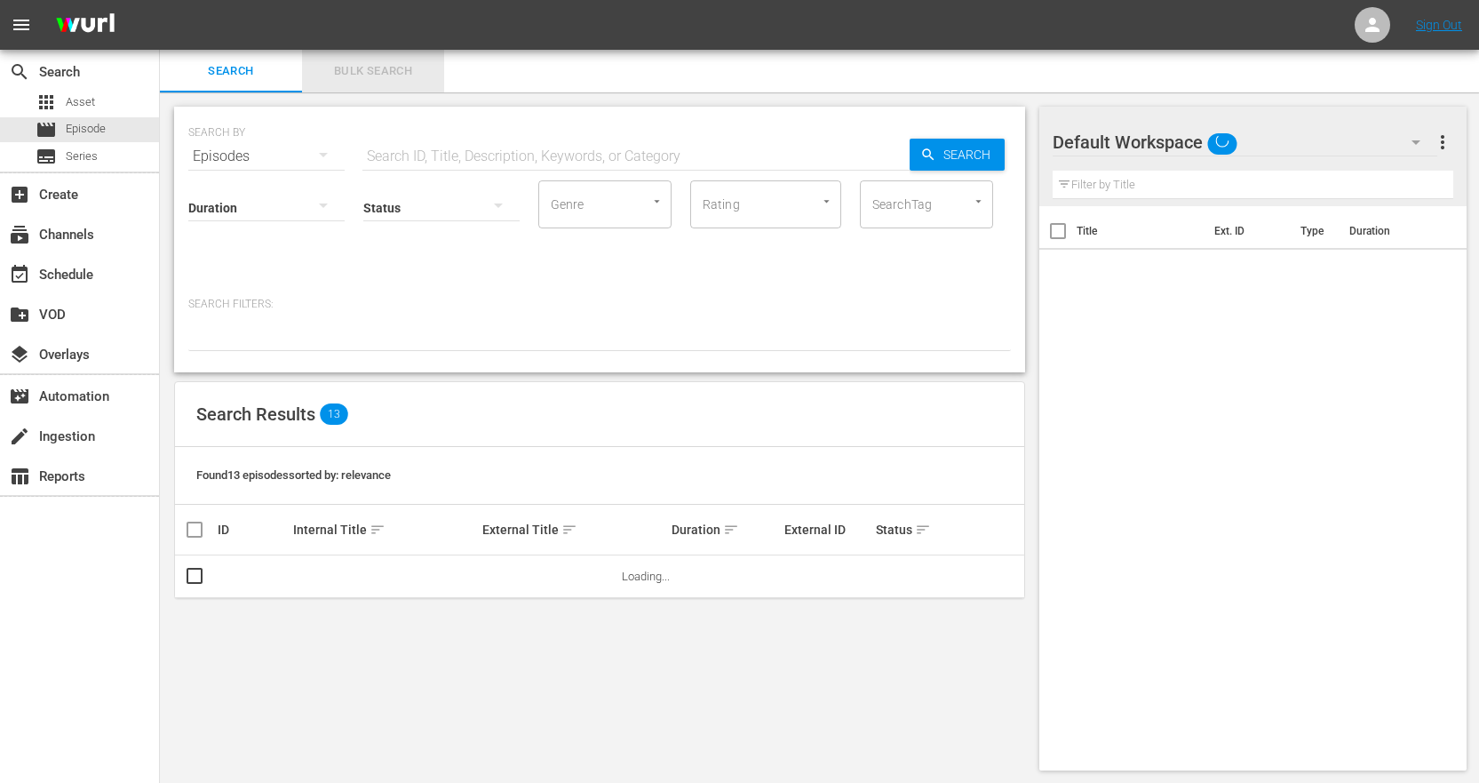
click at [443, 83] on button "Bulk Search" at bounding box center [373, 71] width 142 height 43
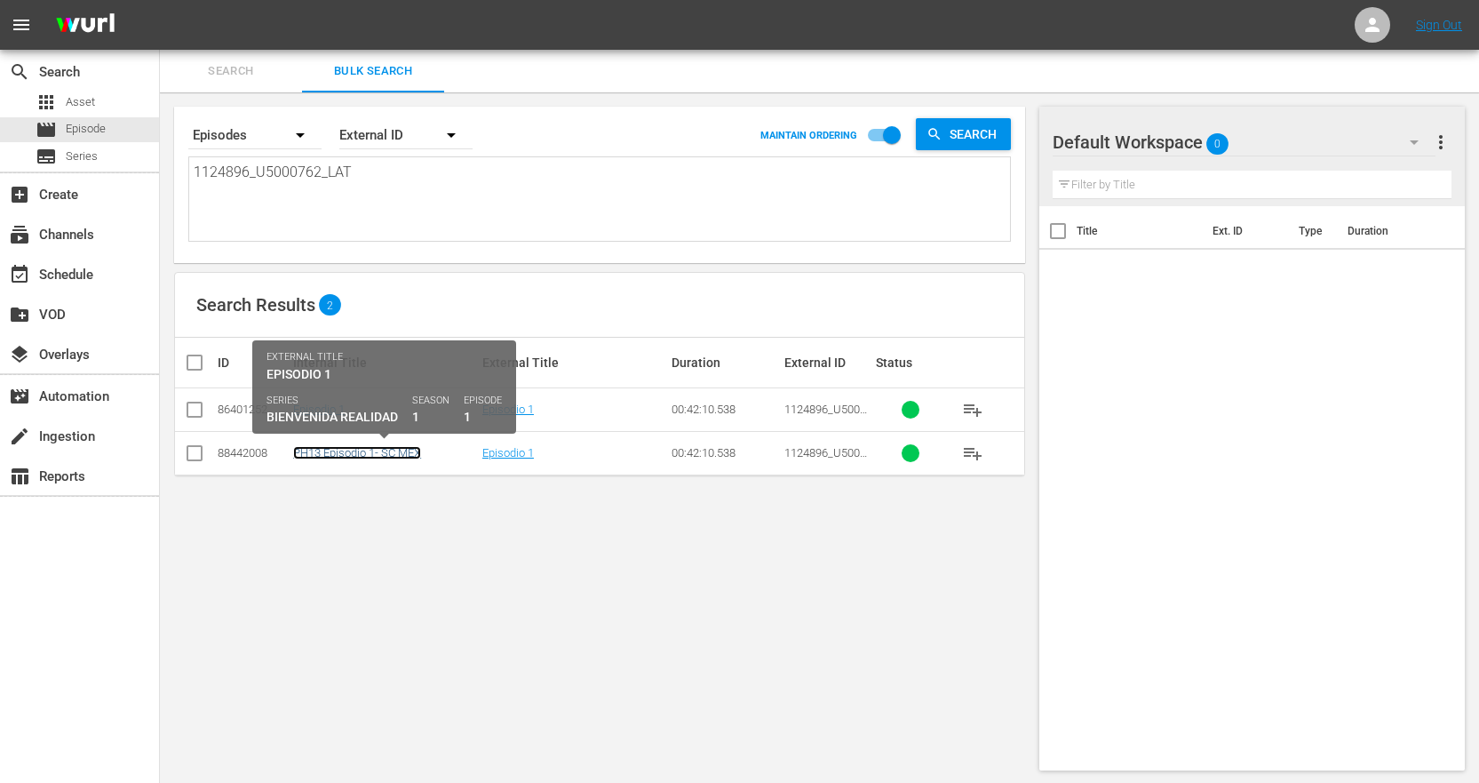
click at [386, 452] on link "PH13 Episodio 1- SC MEX" at bounding box center [357, 452] width 128 height 13
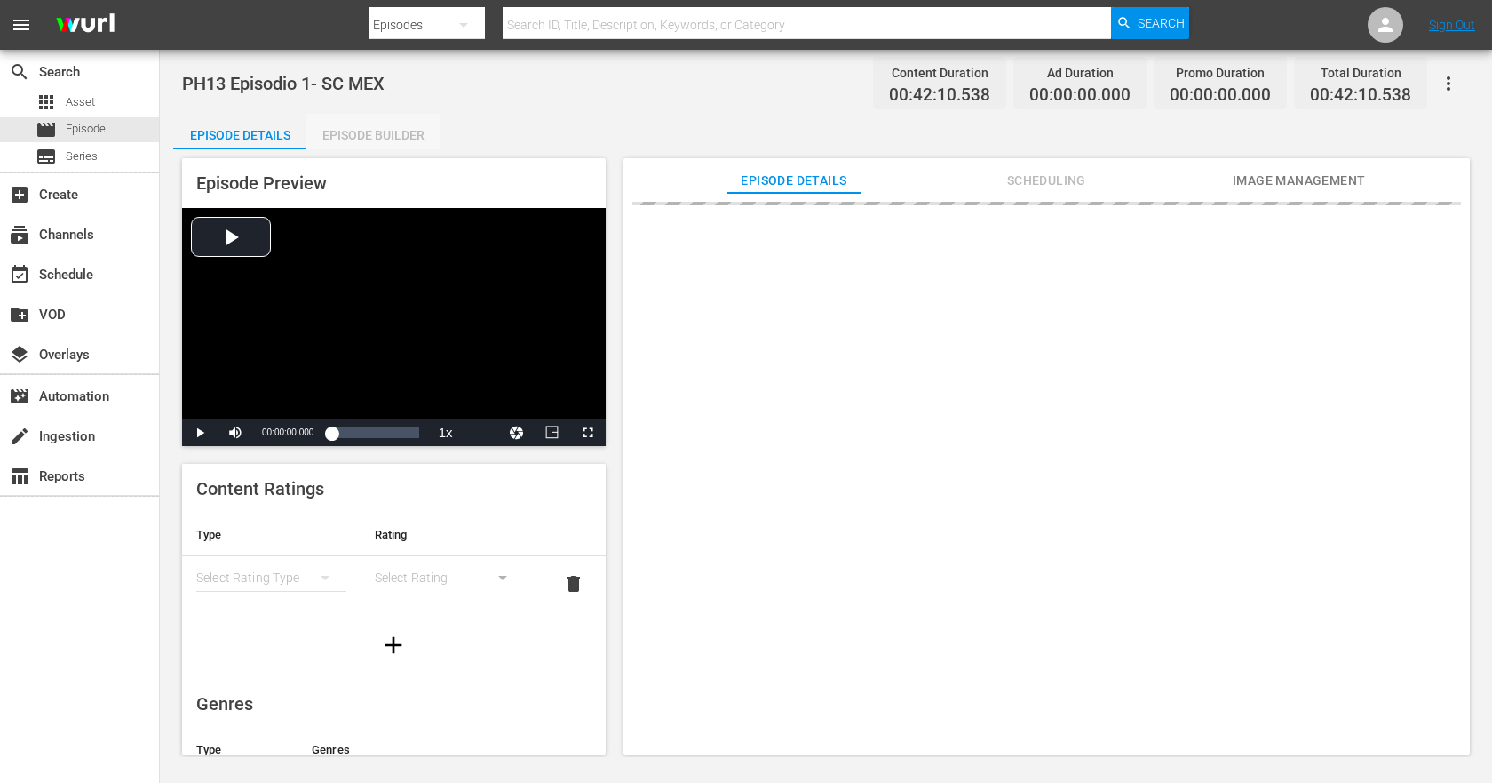
click at [363, 134] on div "Episode Builder" at bounding box center [372, 135] width 133 height 43
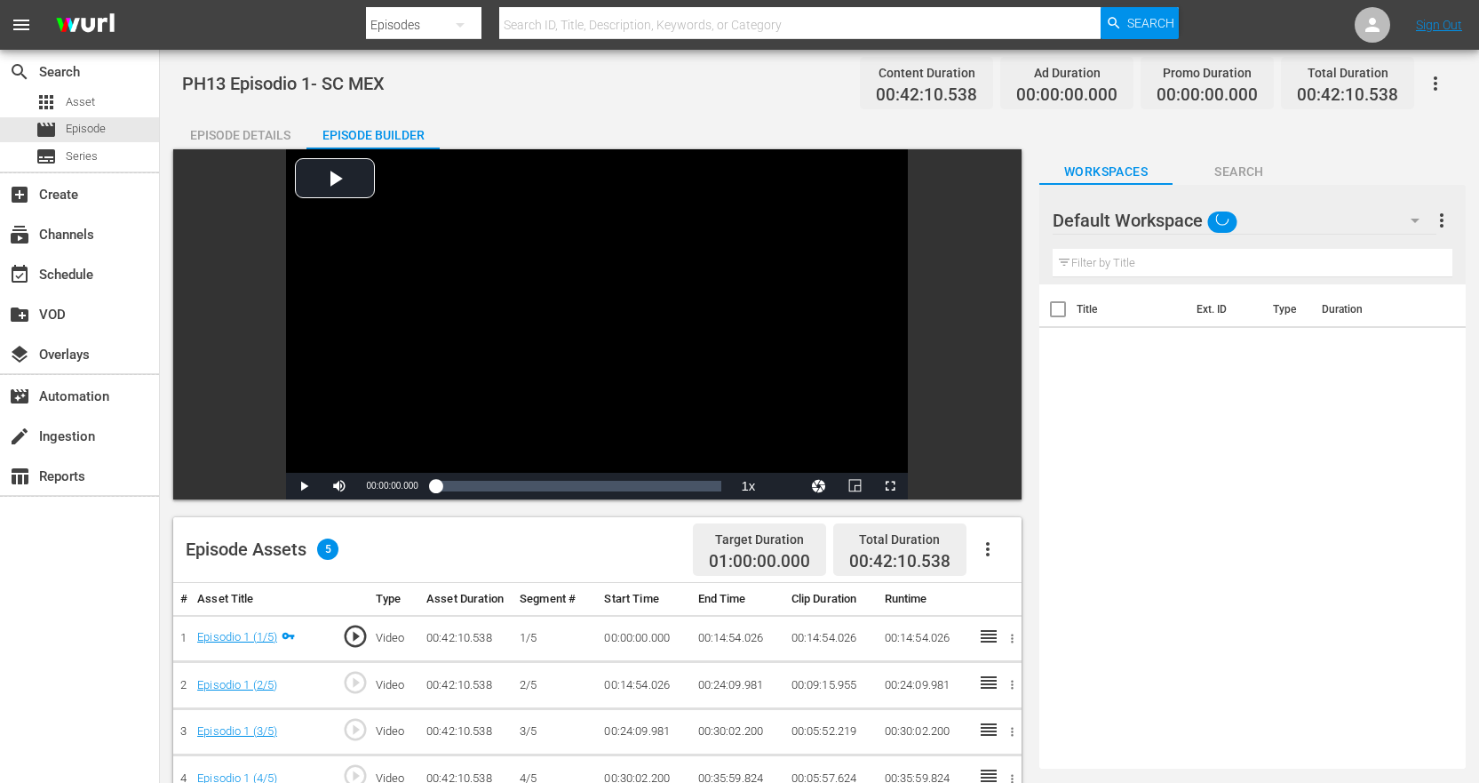
click at [987, 551] on icon "button" at bounding box center [987, 548] width 21 height 21
click at [1077, 558] on div "Fill with Ads" at bounding box center [1041, 556] width 121 height 43
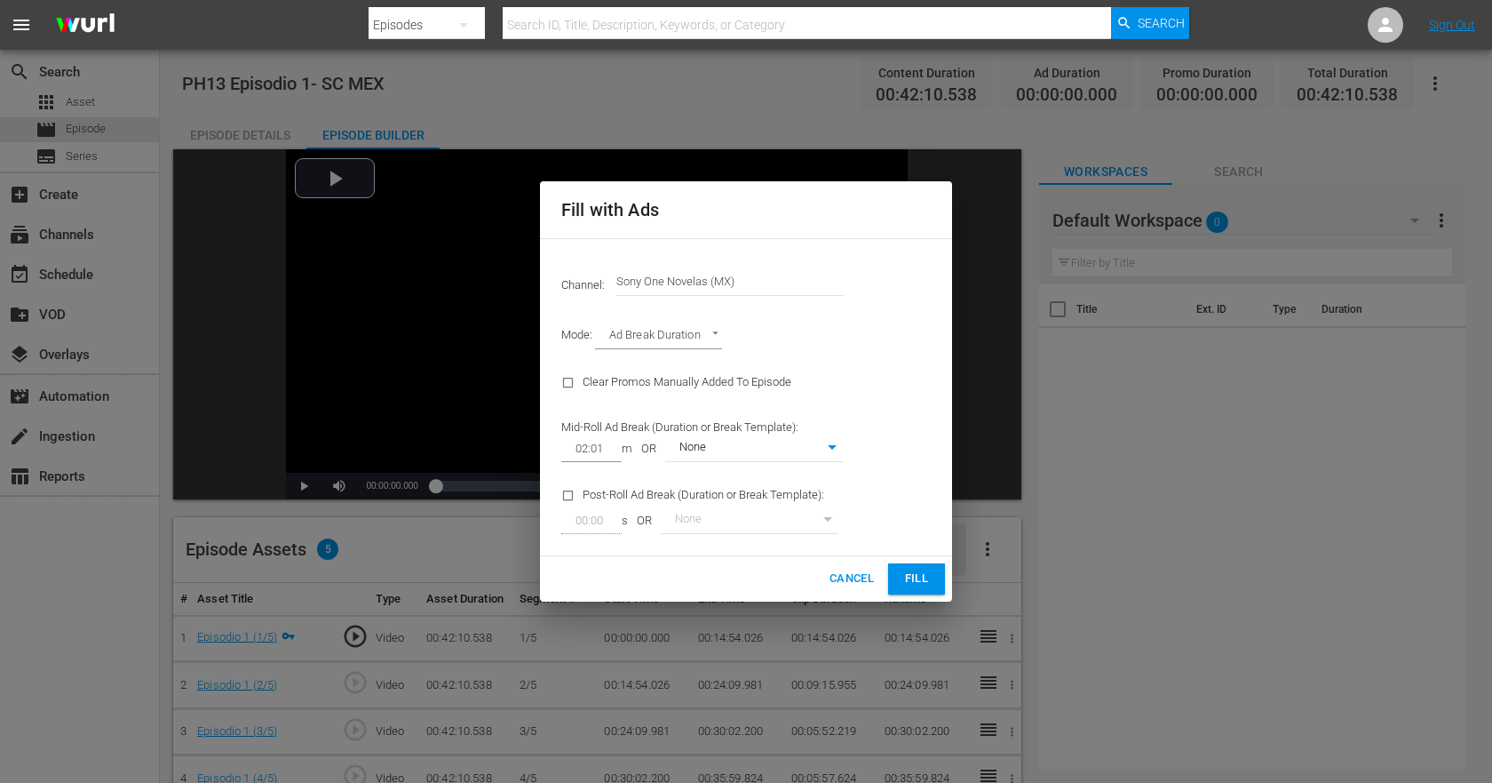
click at [930, 591] on button "Fill" at bounding box center [916, 578] width 57 height 31
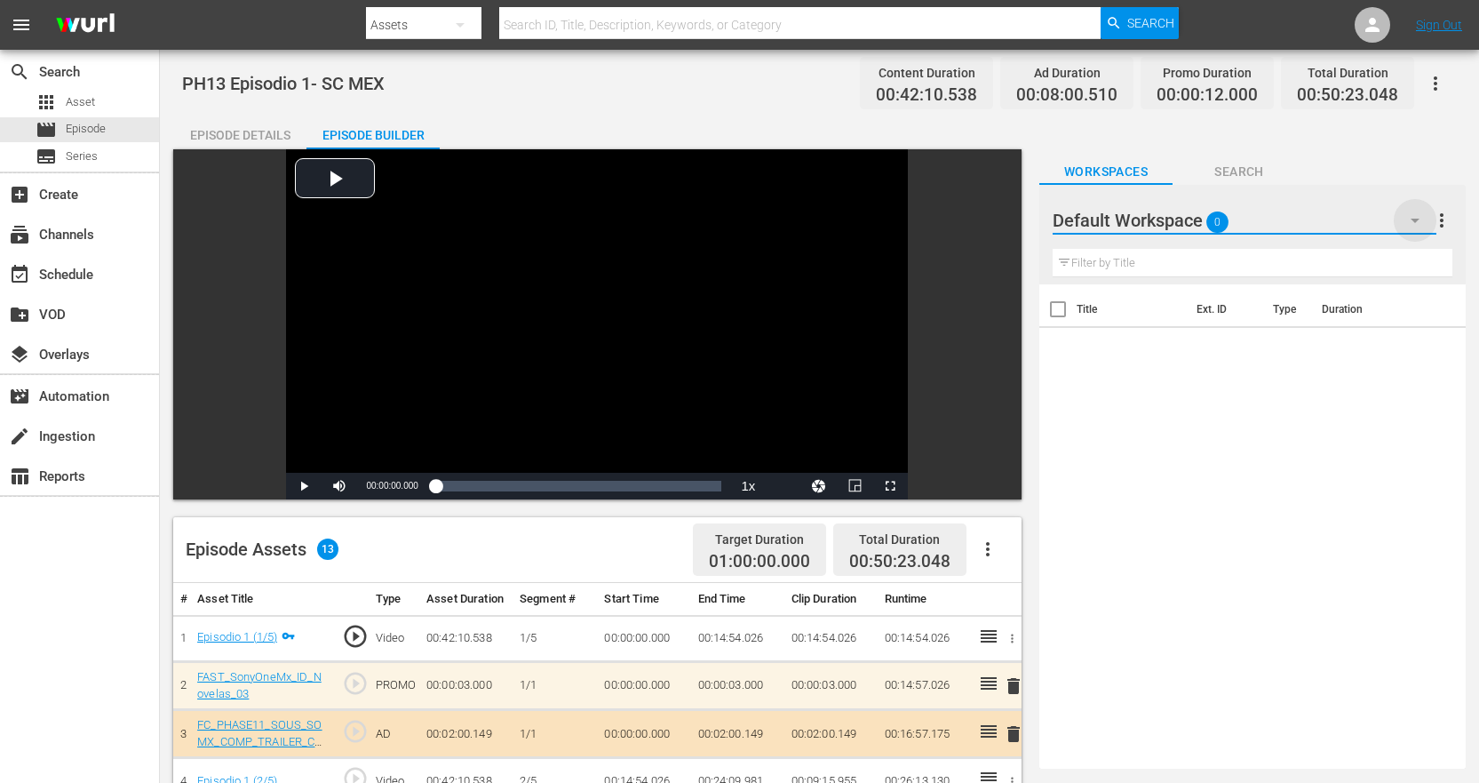
click at [1416, 219] on icon "button" at bounding box center [1415, 221] width 9 height 4
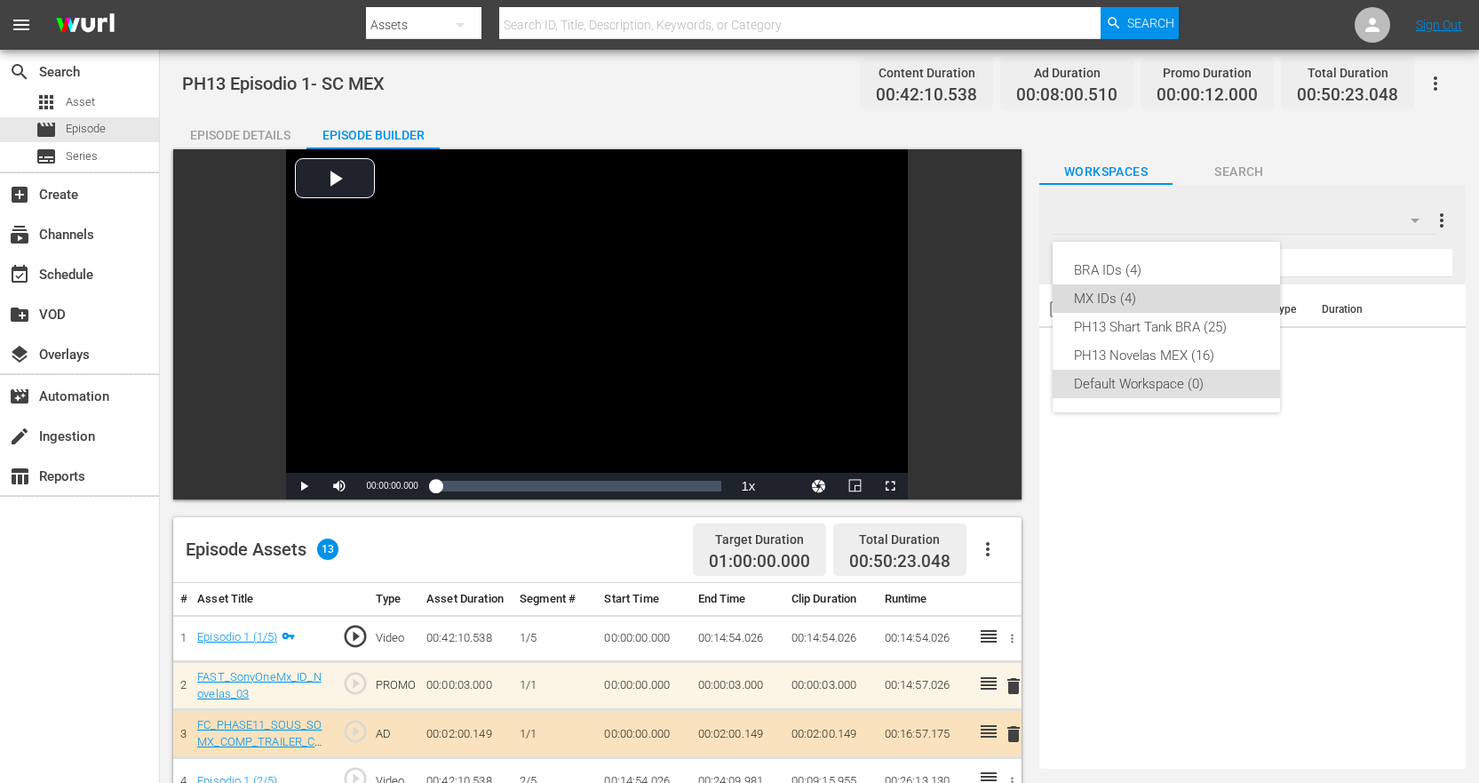
click at [1146, 299] on div "MX IDs (4)" at bounding box center [1166, 298] width 185 height 28
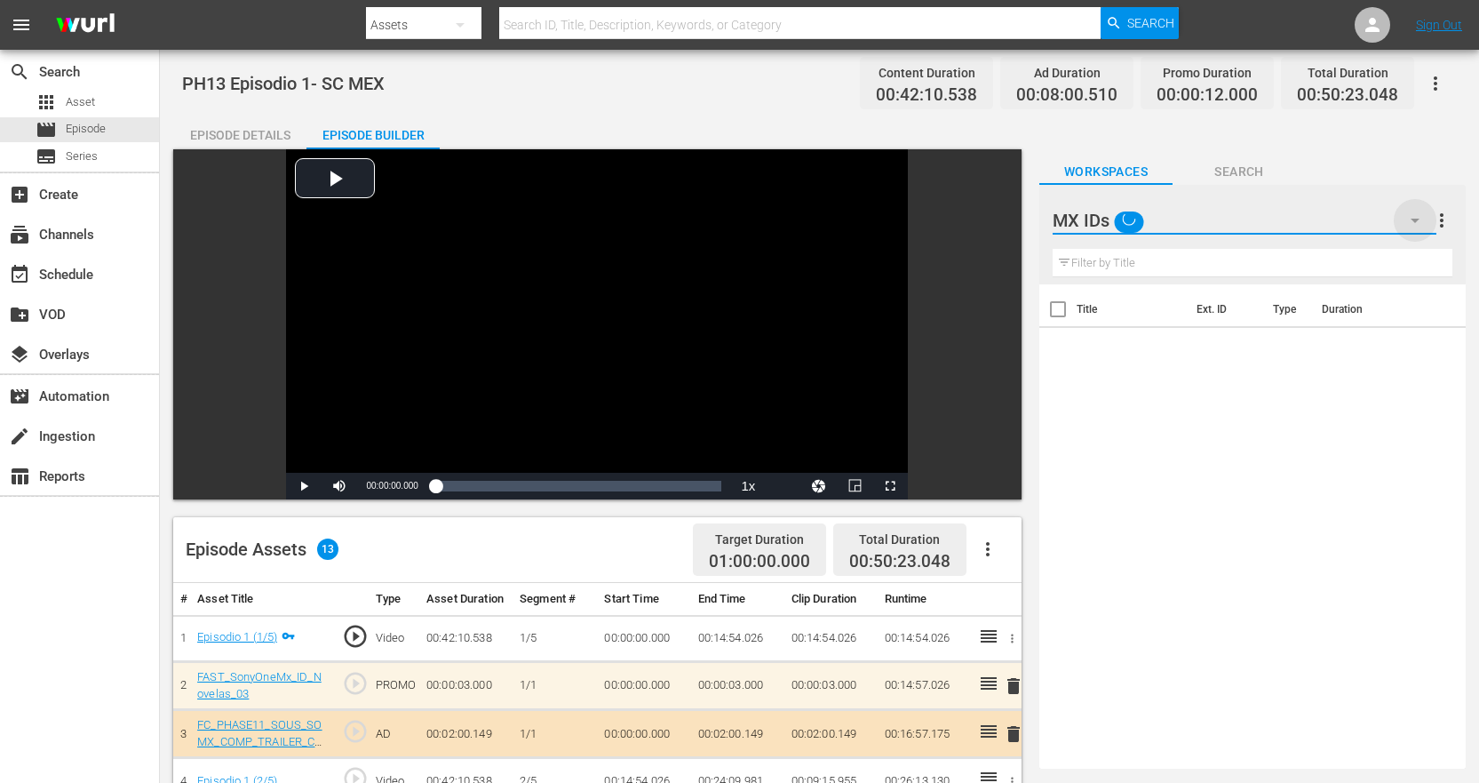
click at [1415, 221] on icon "button" at bounding box center [1415, 221] width 9 height 4
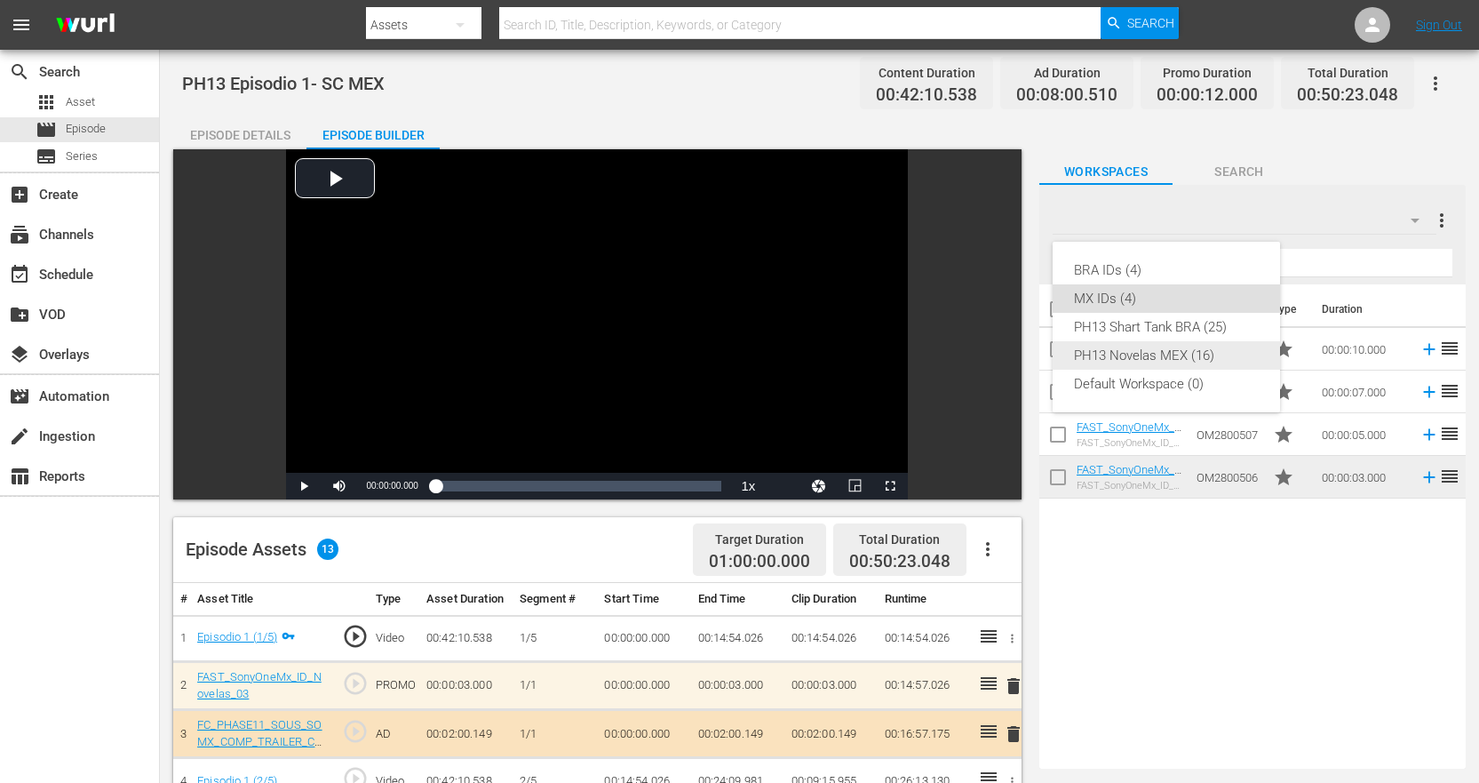
click at [1176, 358] on div "PH13 Novelas MEX (16)" at bounding box center [1166, 355] width 185 height 28
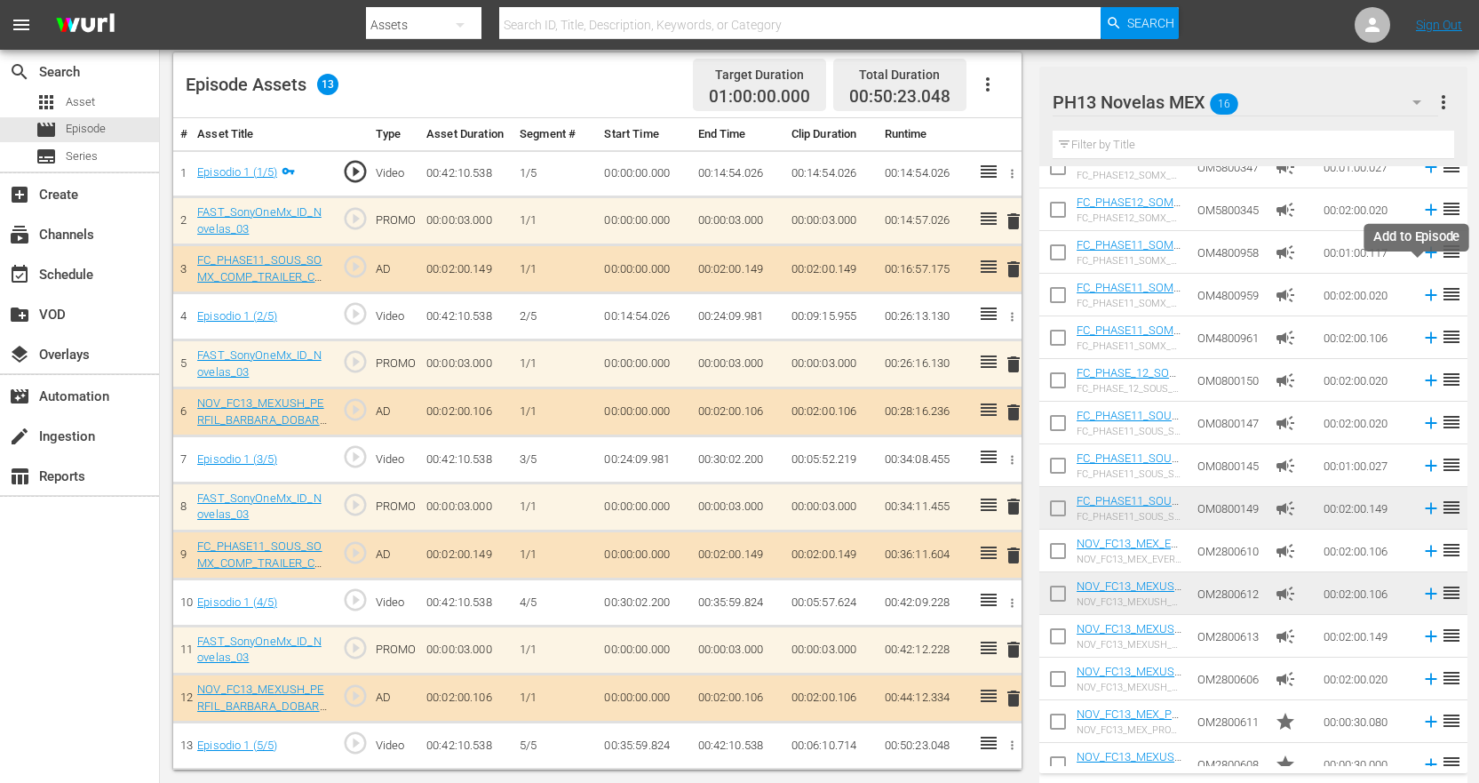
scroll to position [126, 0]
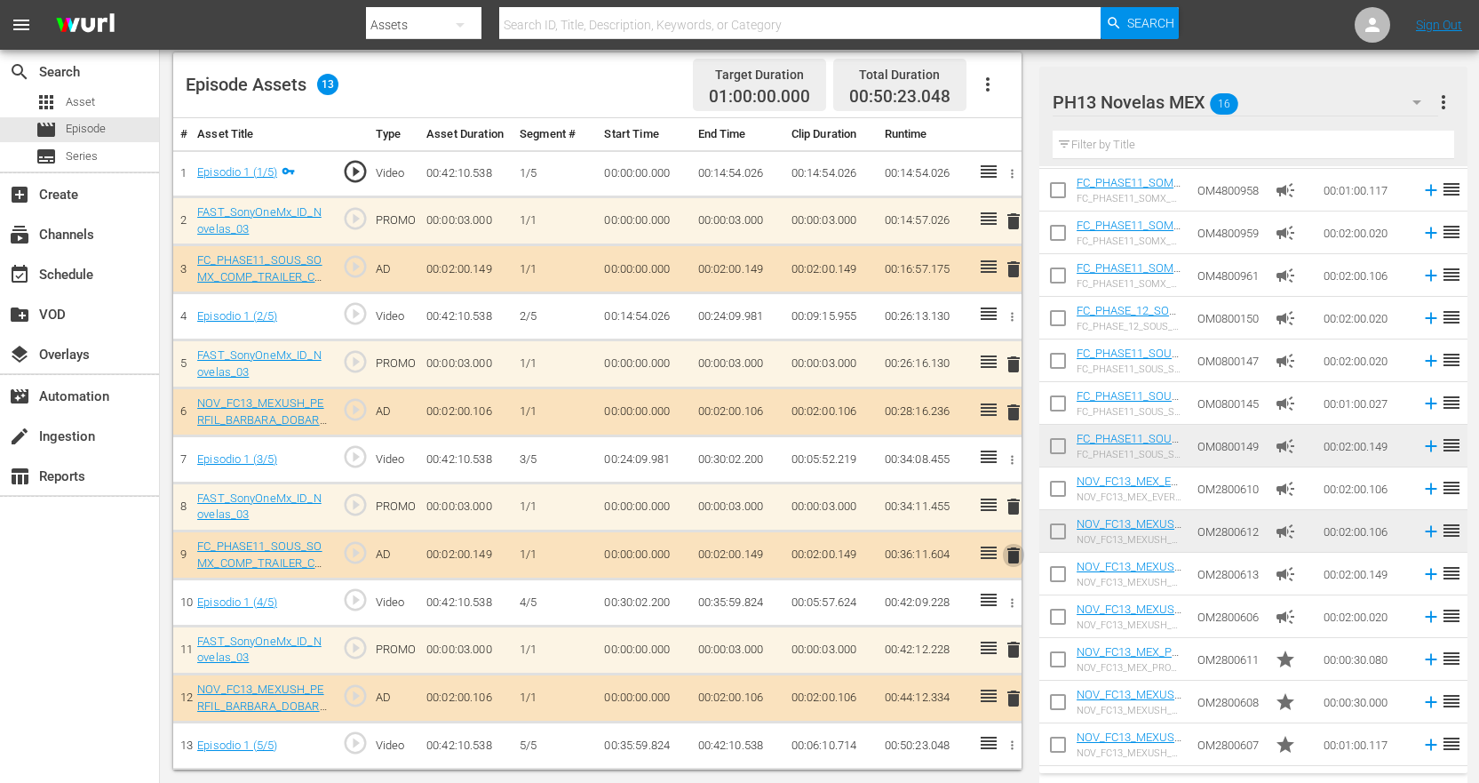
click at [1009, 554] on span "delete" at bounding box center [1013, 555] width 21 height 21
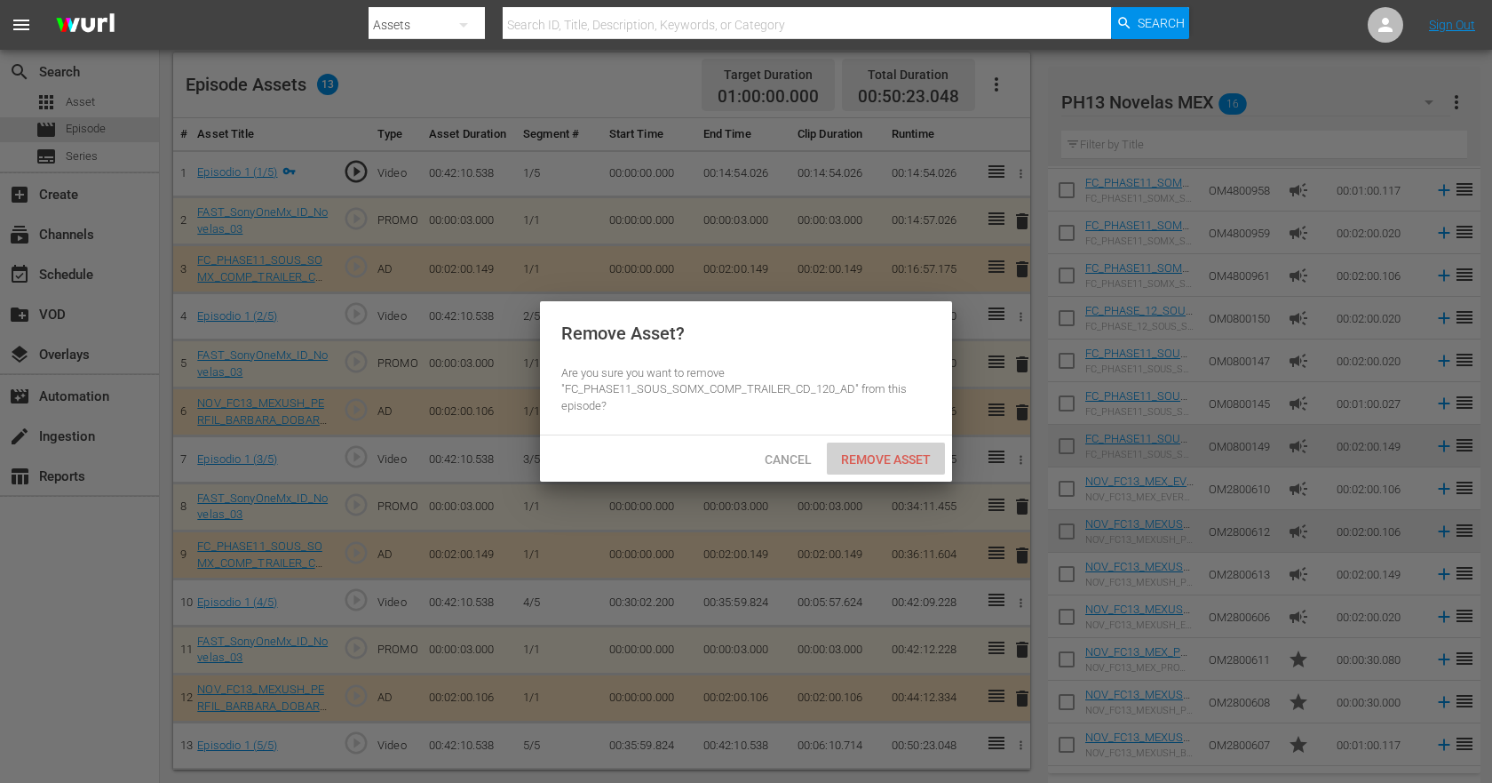
click at [879, 452] on span "Remove Asset" at bounding box center [886, 459] width 118 height 14
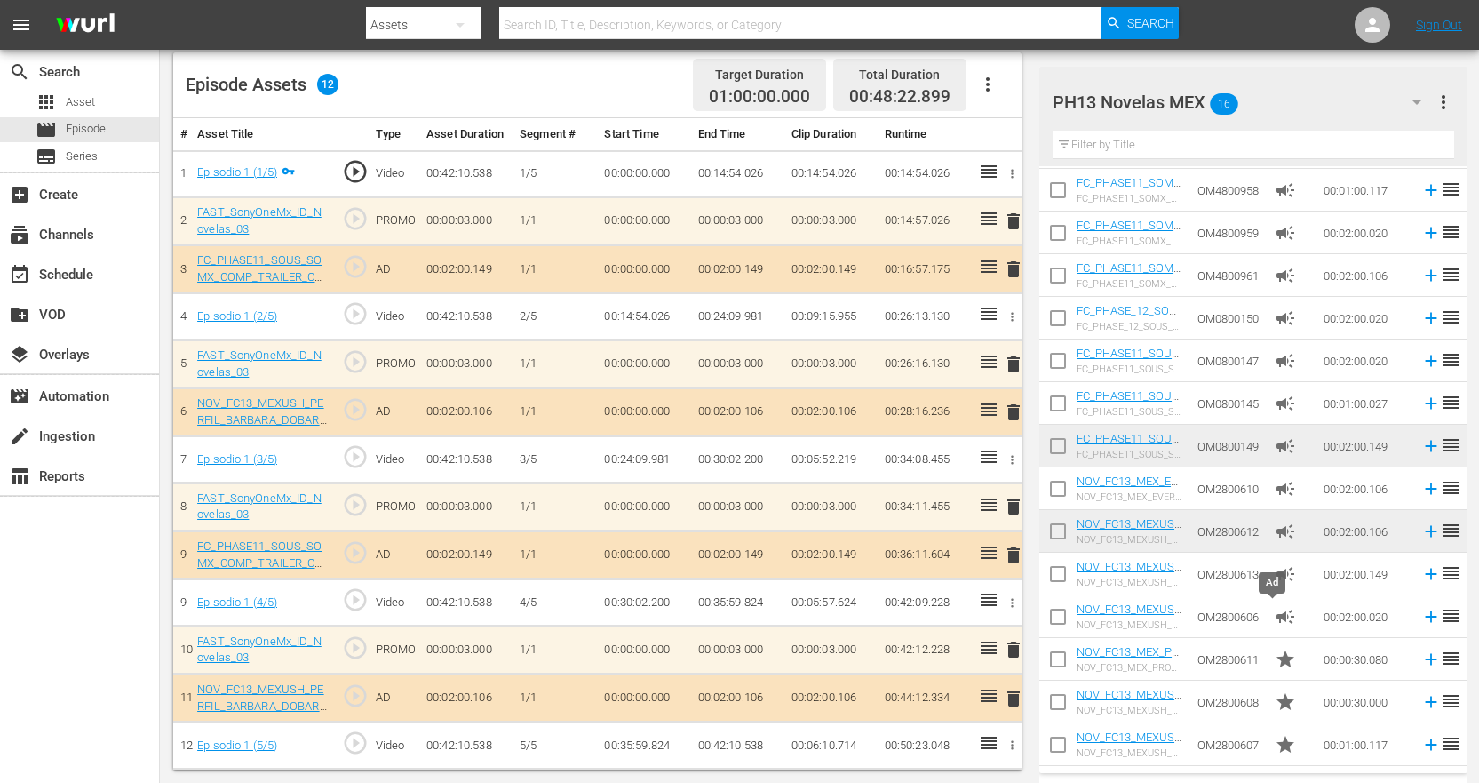
scroll to position [463, 0]
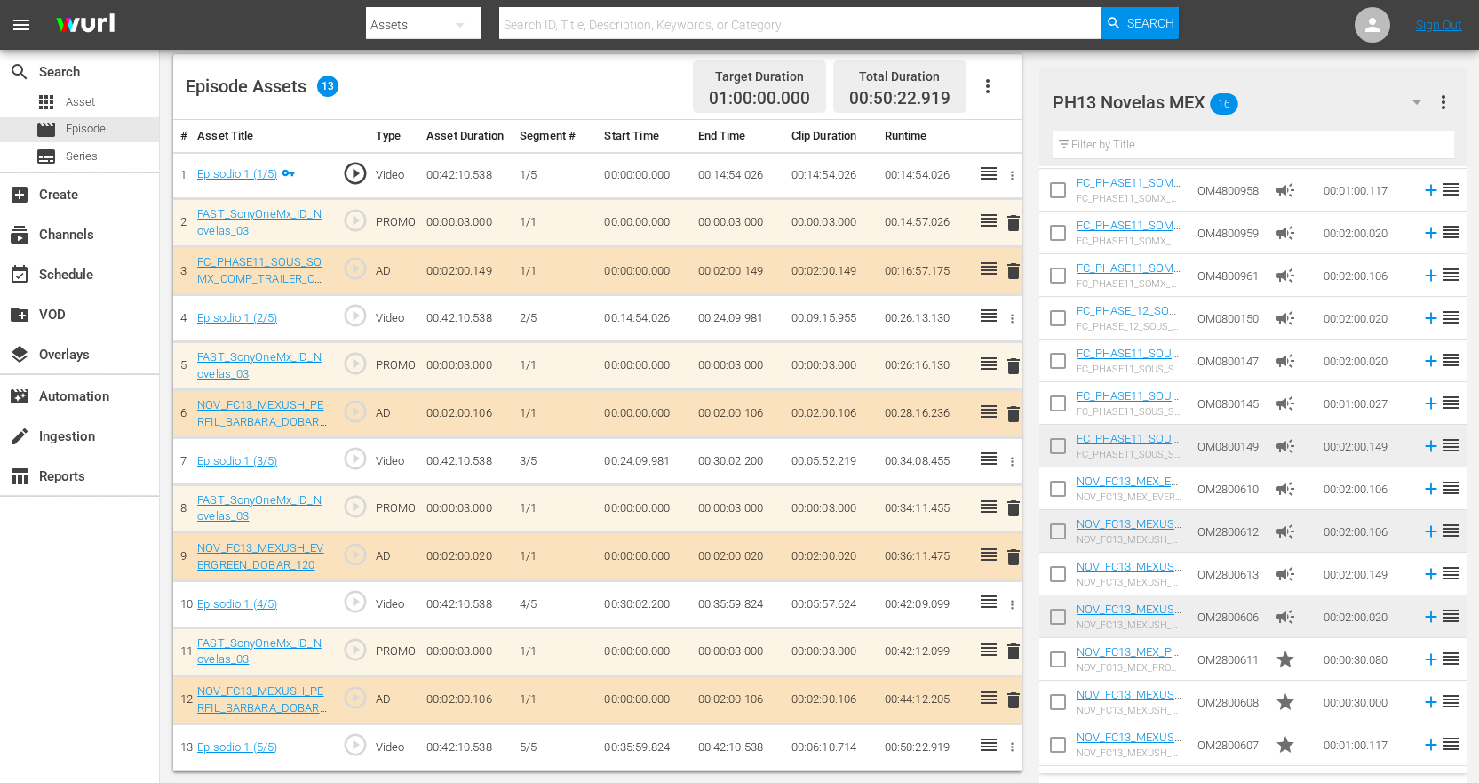
click at [1011, 553] on span "delete" at bounding box center [1013, 556] width 21 height 21
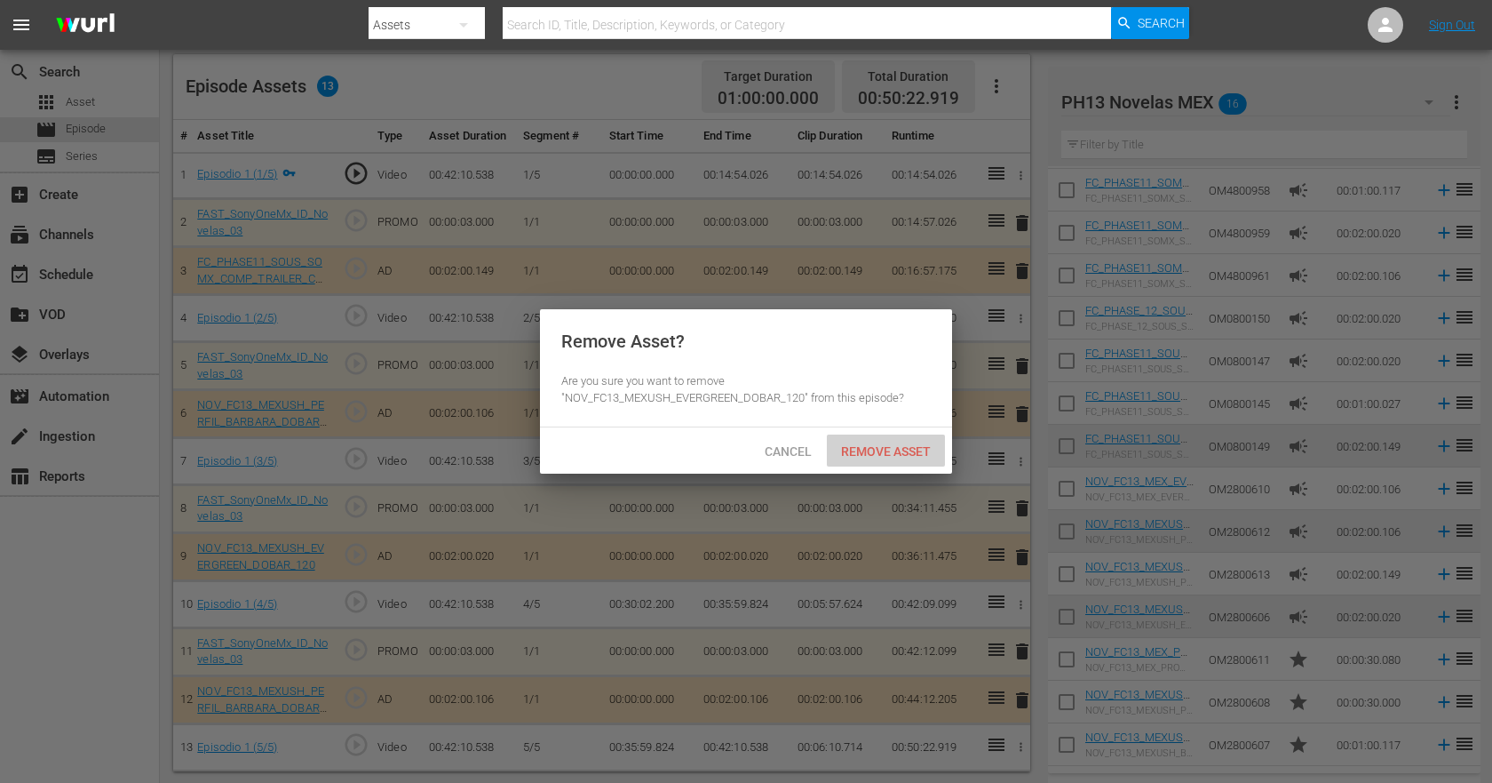
click at [908, 451] on span "Remove Asset" at bounding box center [886, 451] width 118 height 14
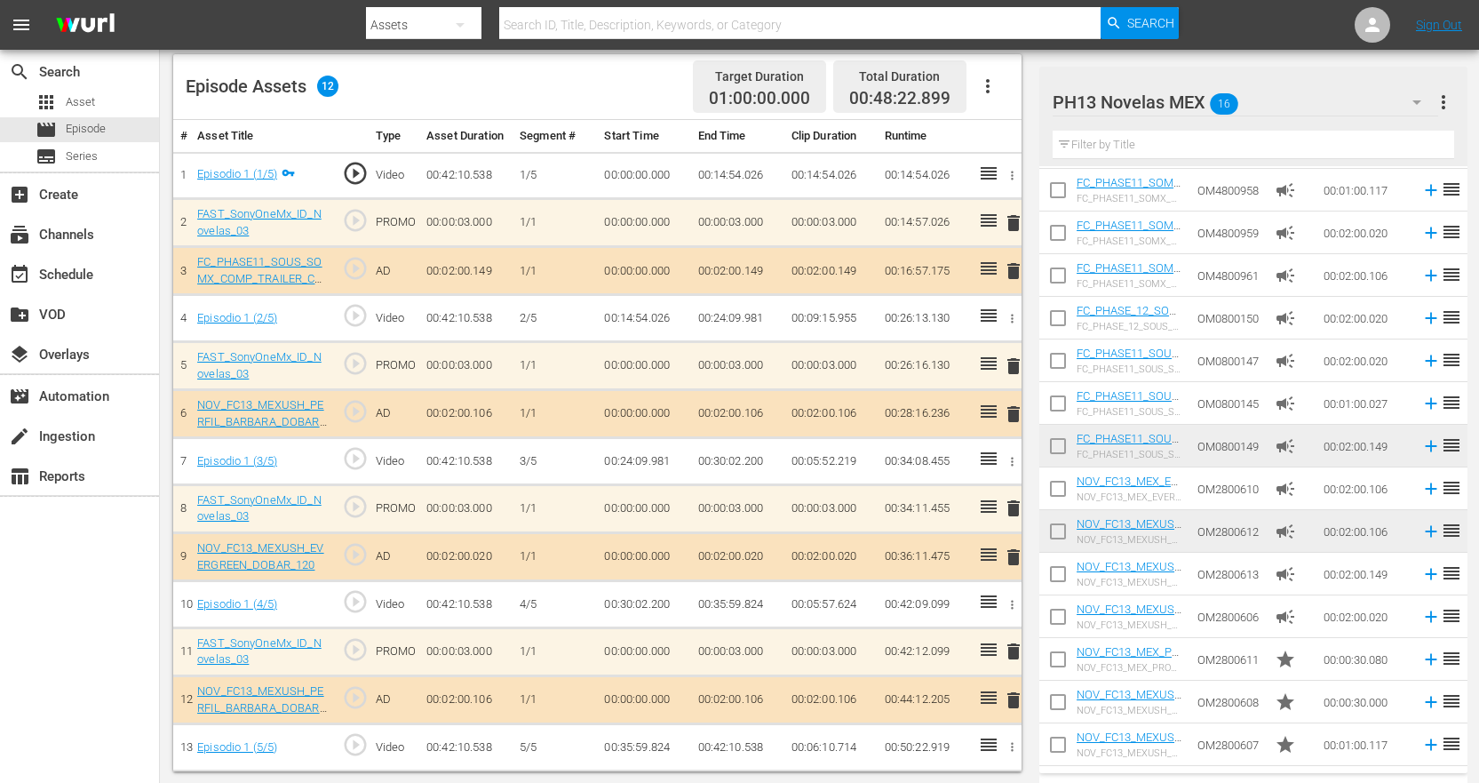
click at [1225, 314] on td "OM0800150" at bounding box center [1228, 318] width 77 height 43
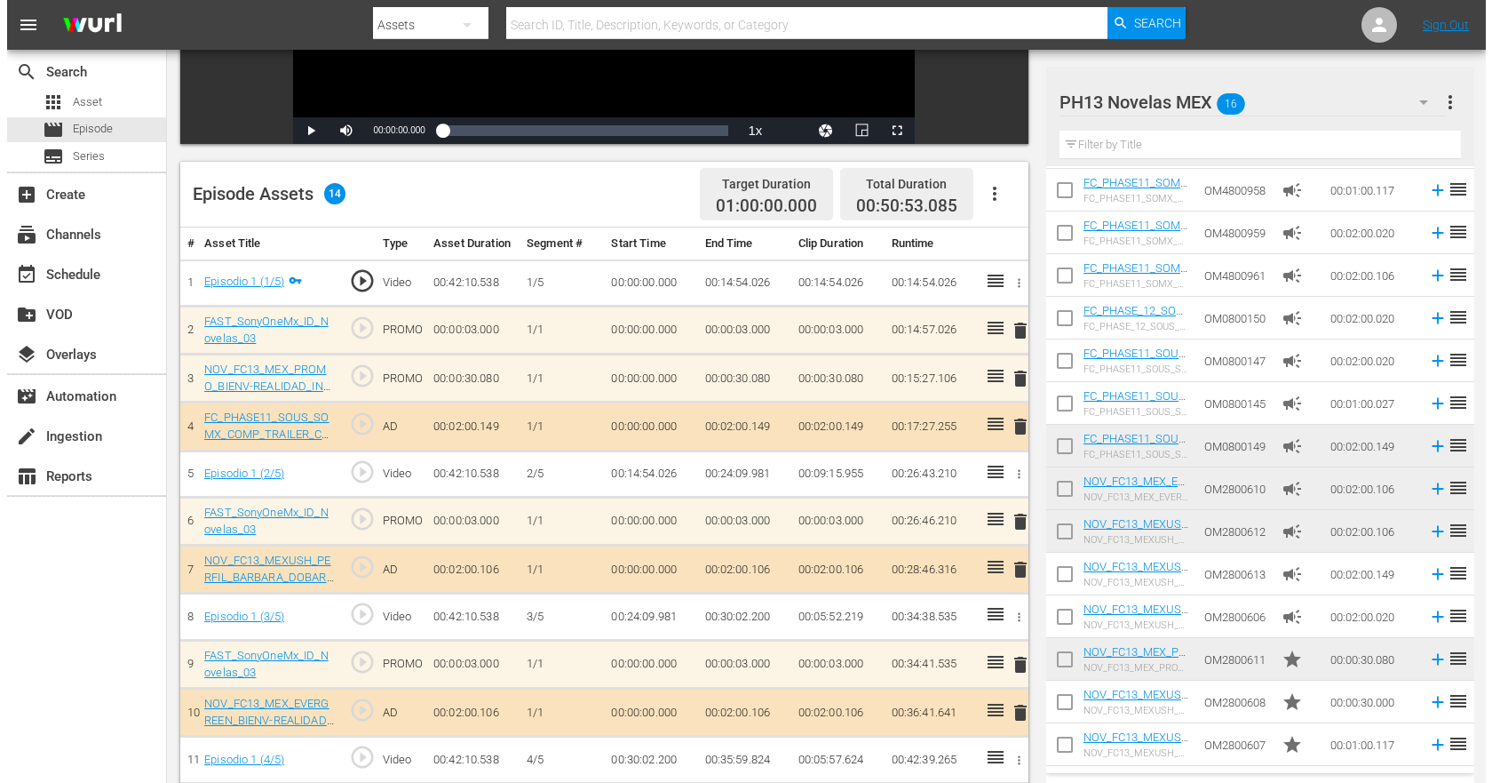
scroll to position [513, 0]
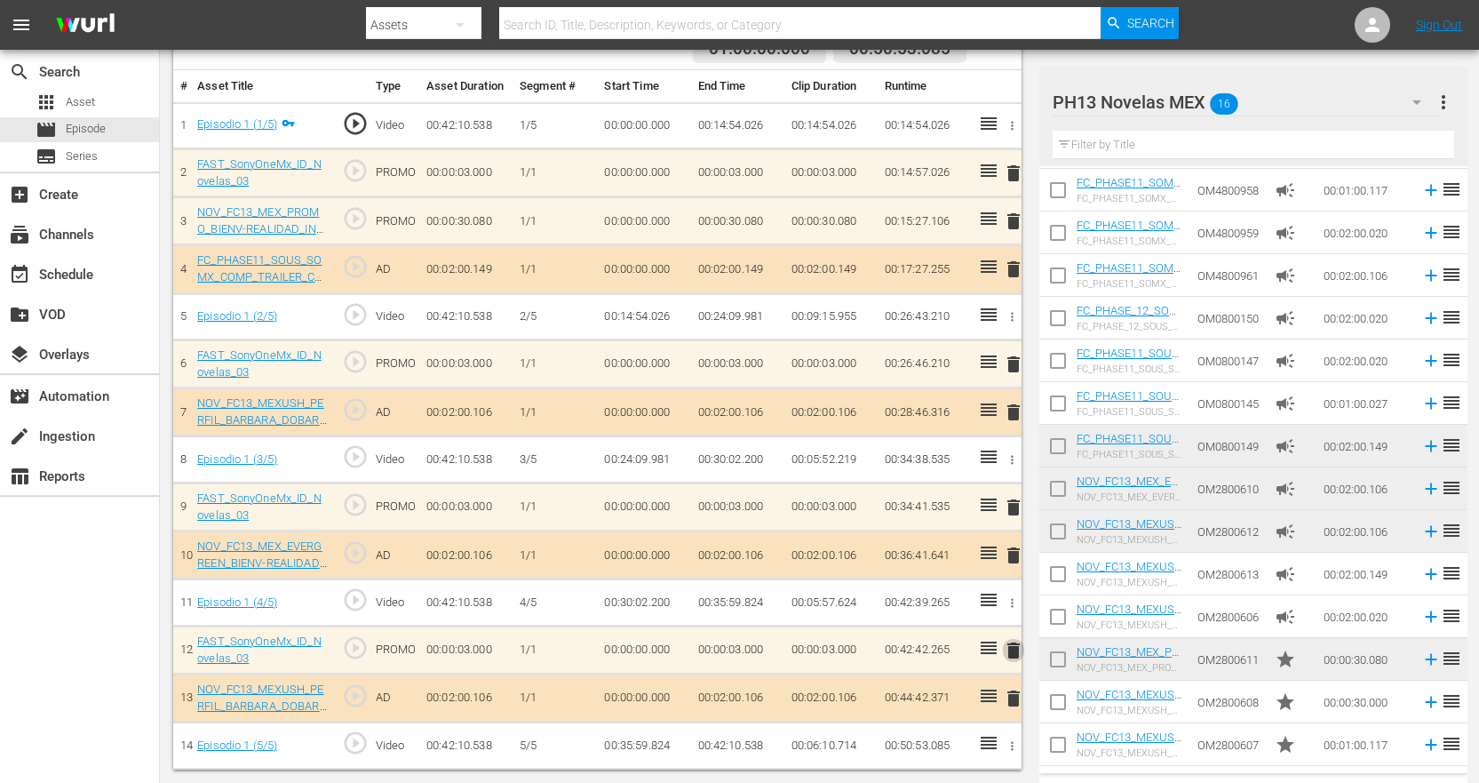
click at [1014, 651] on span "delete" at bounding box center [1013, 650] width 21 height 21
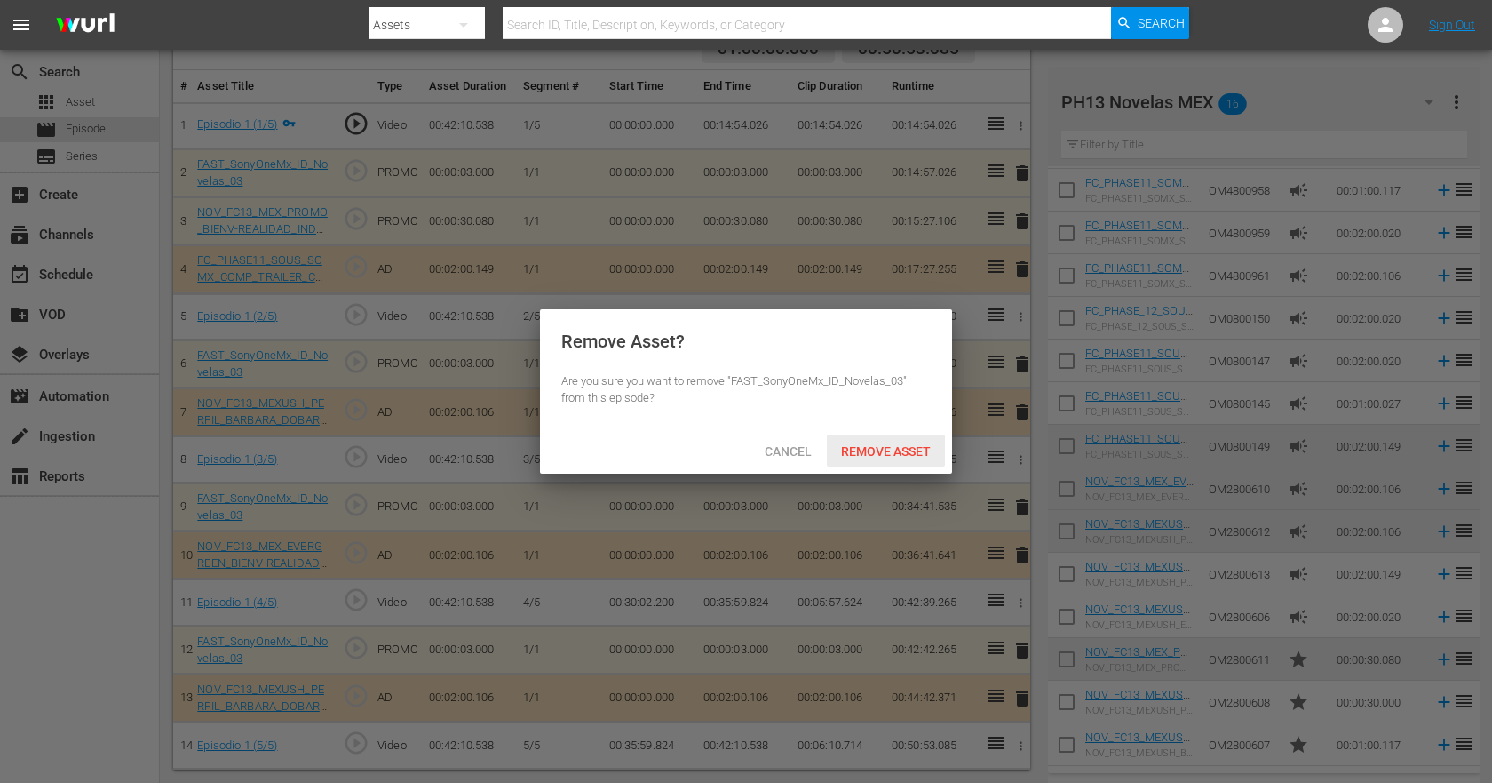
click at [875, 444] on span "Remove Asset" at bounding box center [886, 451] width 118 height 14
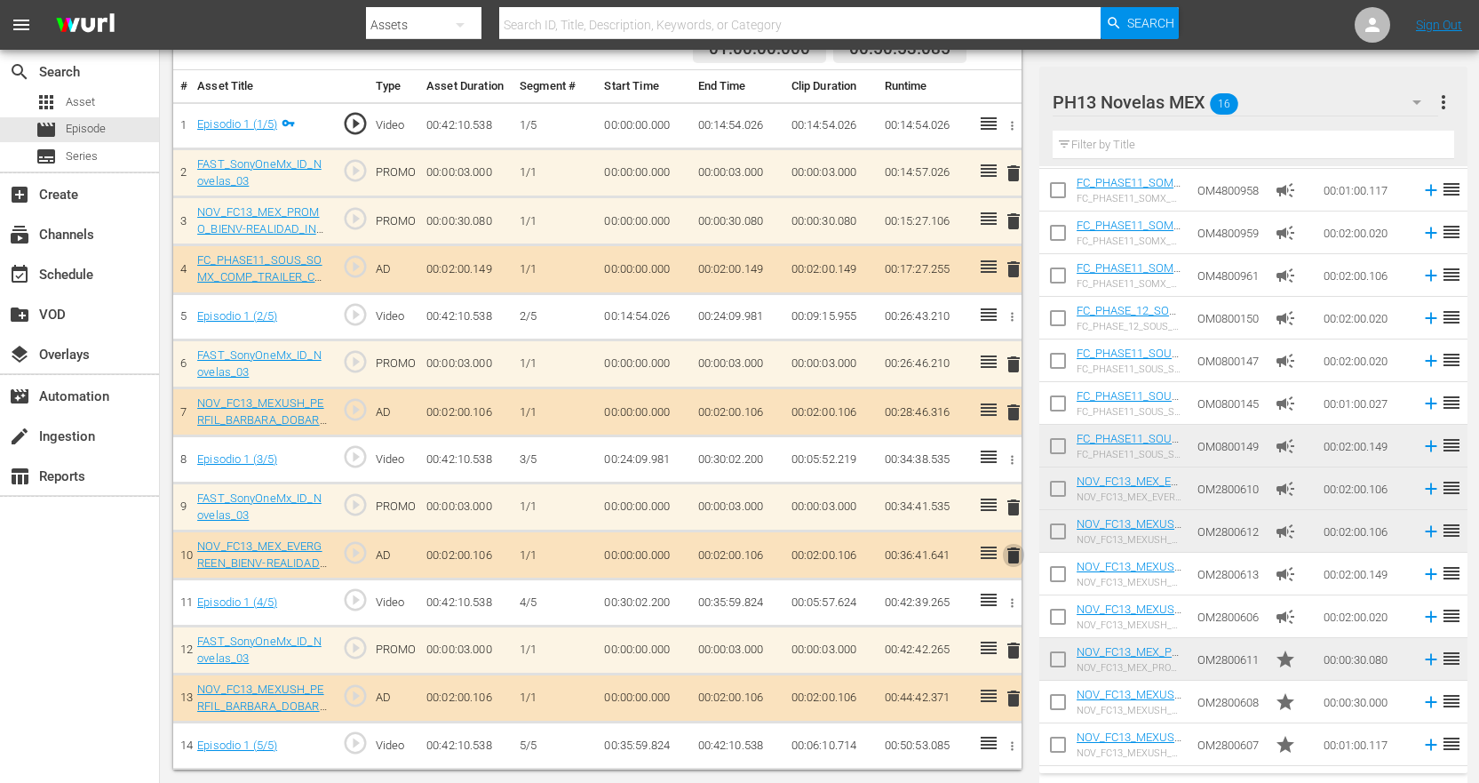
click at [1014, 560] on span "delete" at bounding box center [1013, 555] width 21 height 21
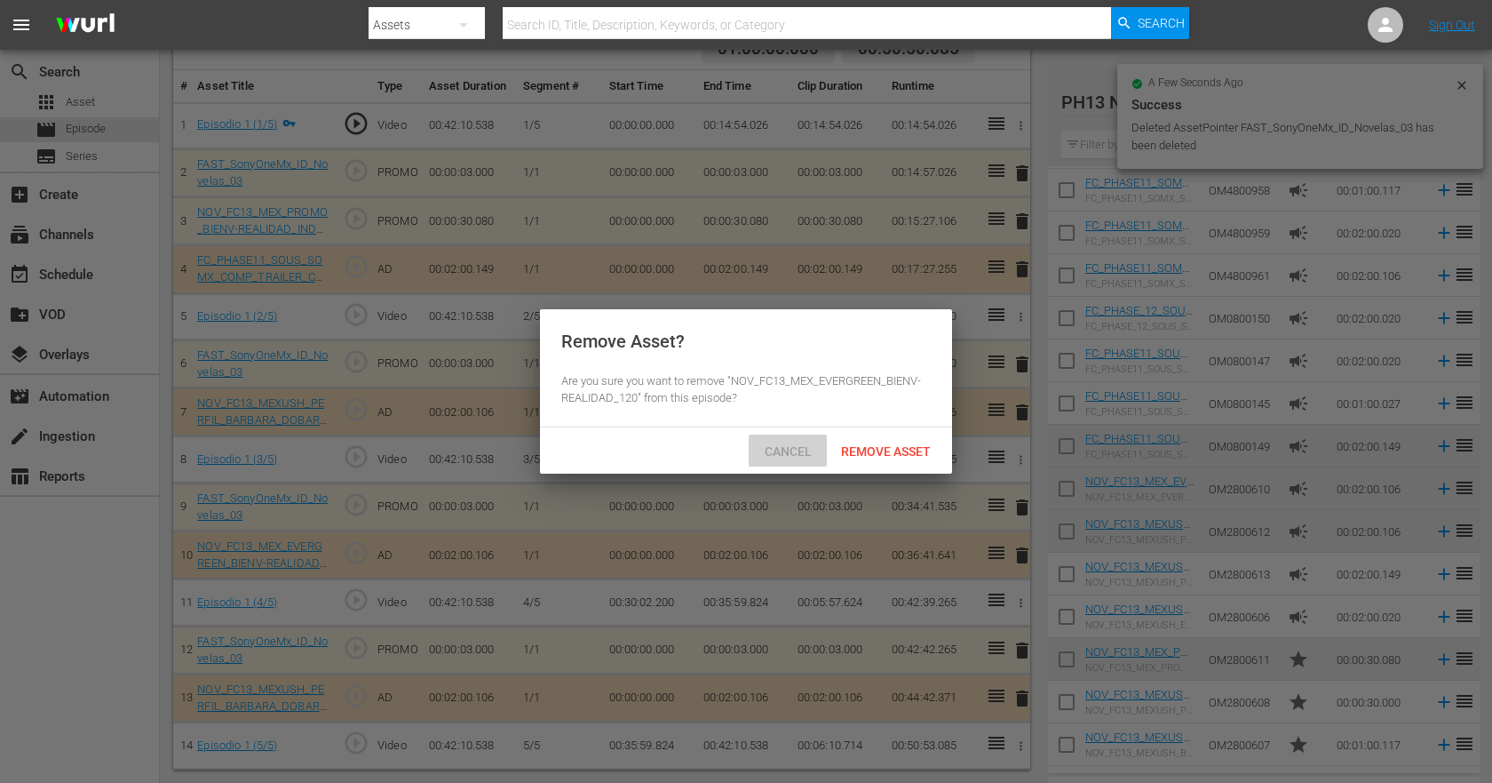
click at [796, 457] on div "Cancel" at bounding box center [788, 450] width 78 height 33
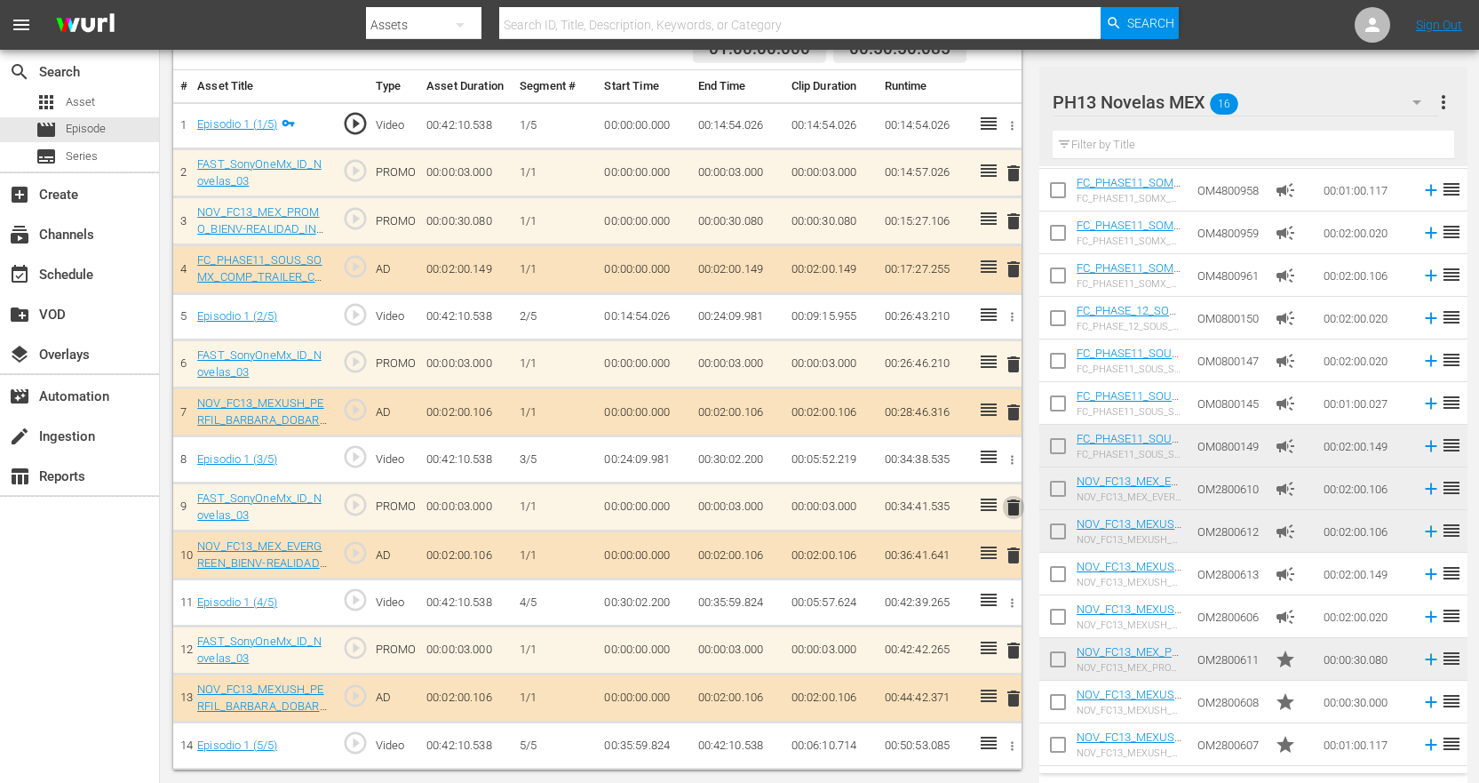
click at [1014, 510] on span "delete" at bounding box center [1013, 507] width 21 height 21
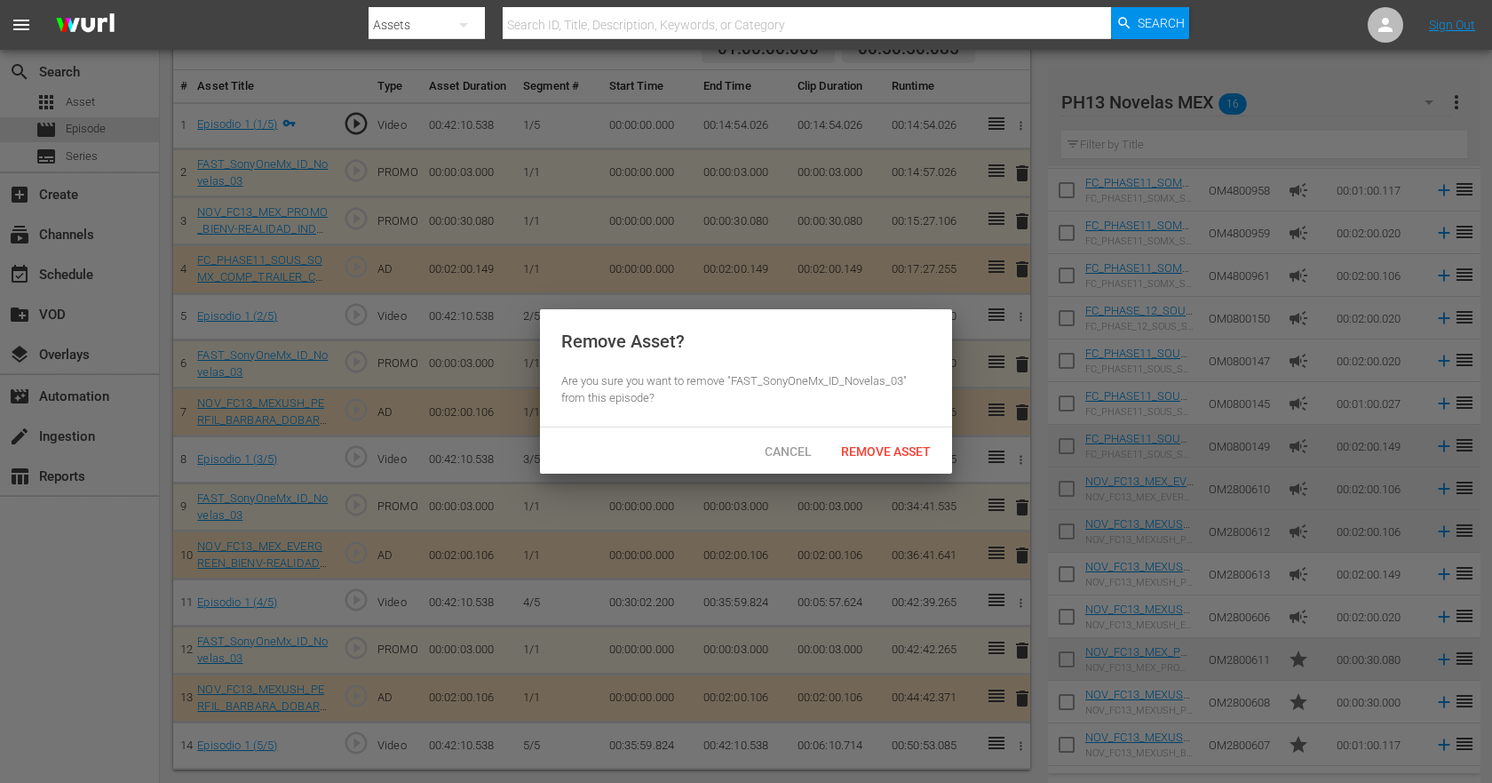
scroll to position [465, 0]
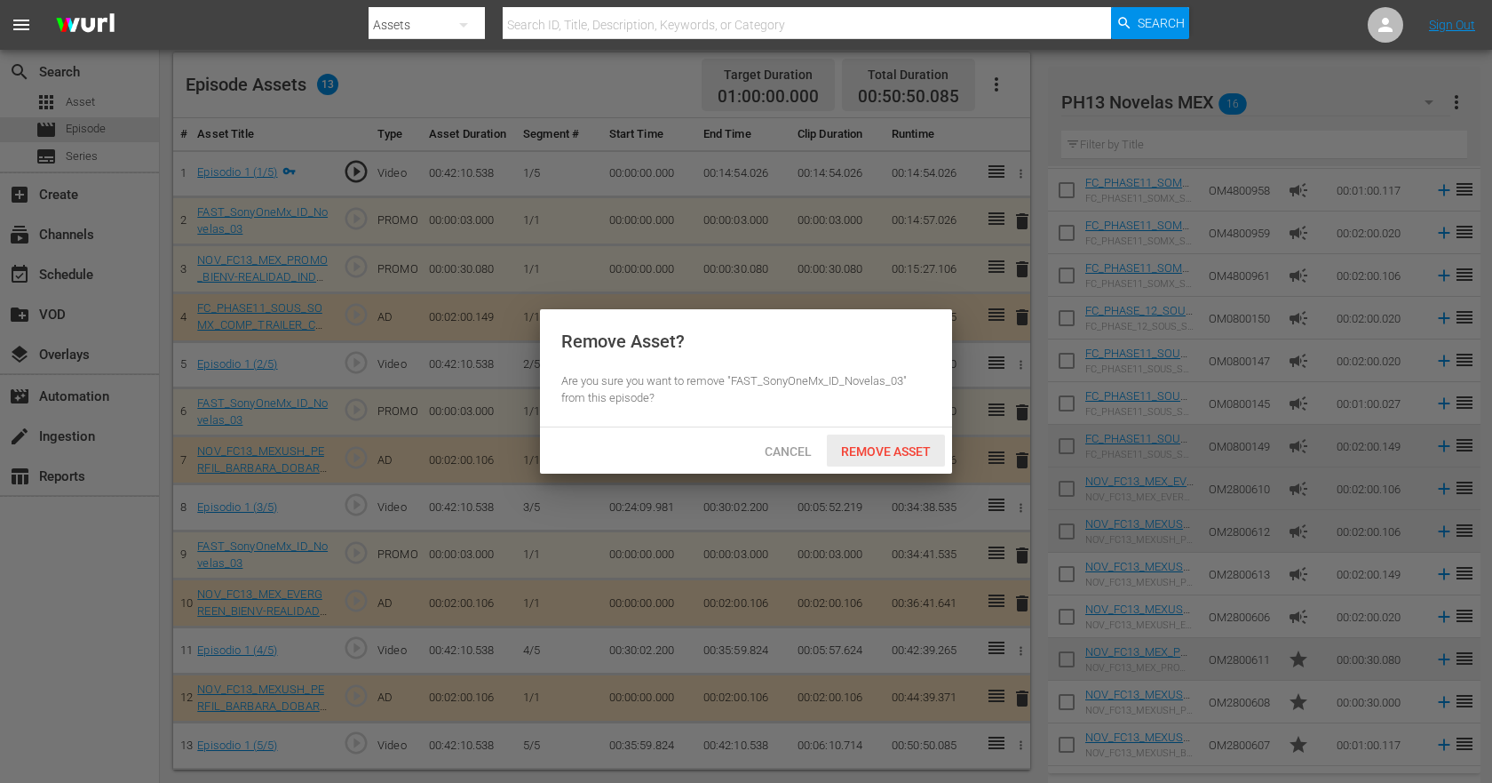
click at [871, 453] on span "Remove Asset" at bounding box center [886, 451] width 118 height 14
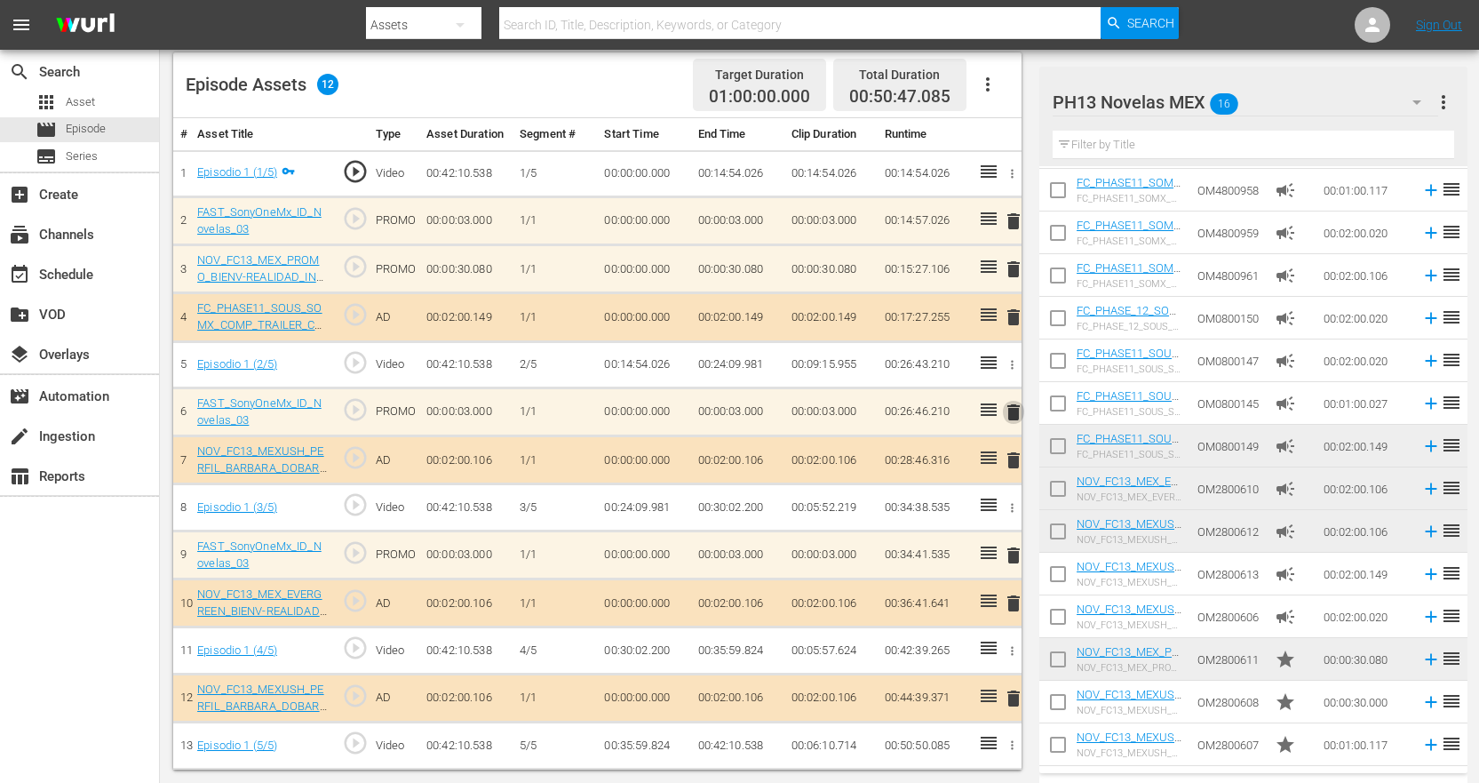
click at [1015, 418] on span "delete" at bounding box center [1013, 412] width 21 height 21
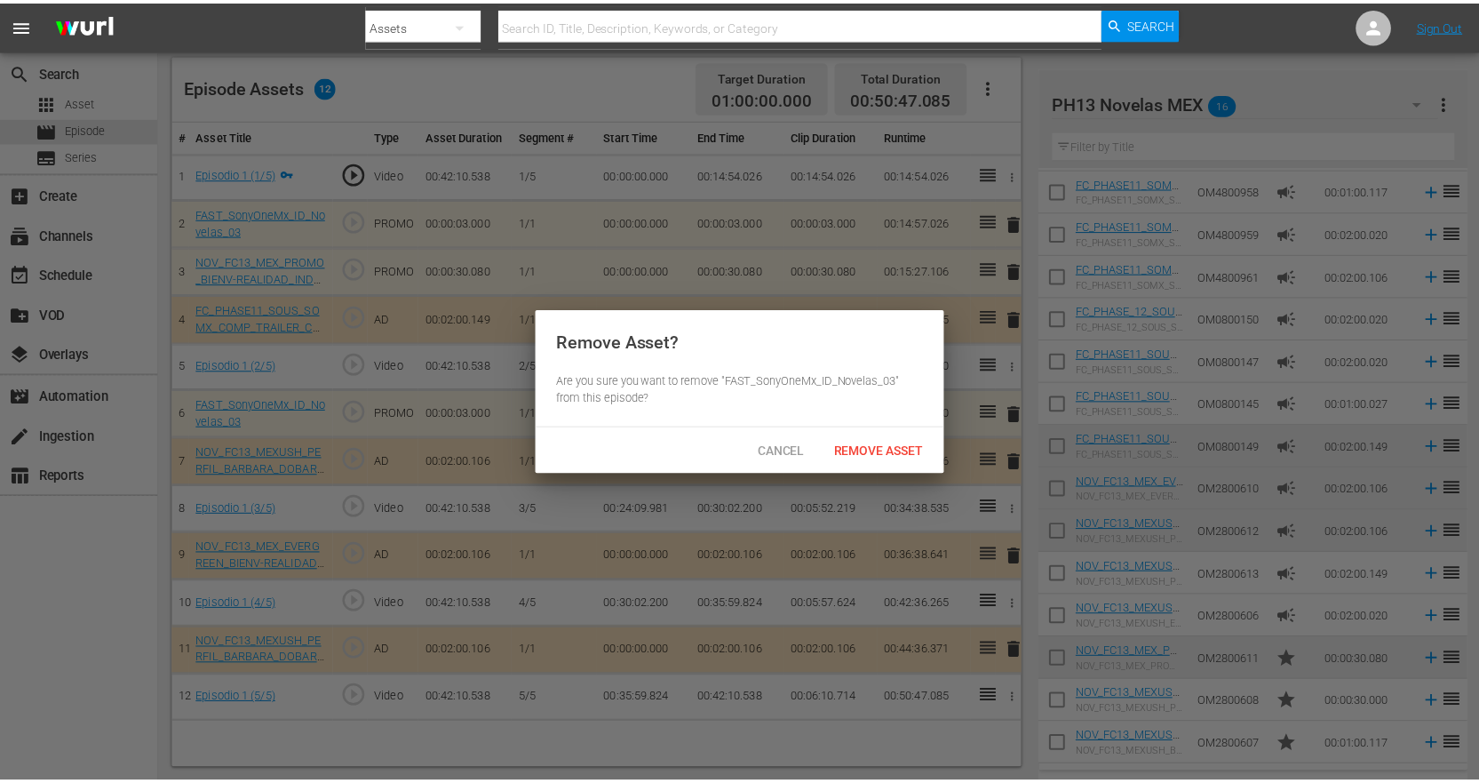
scroll to position [463, 0]
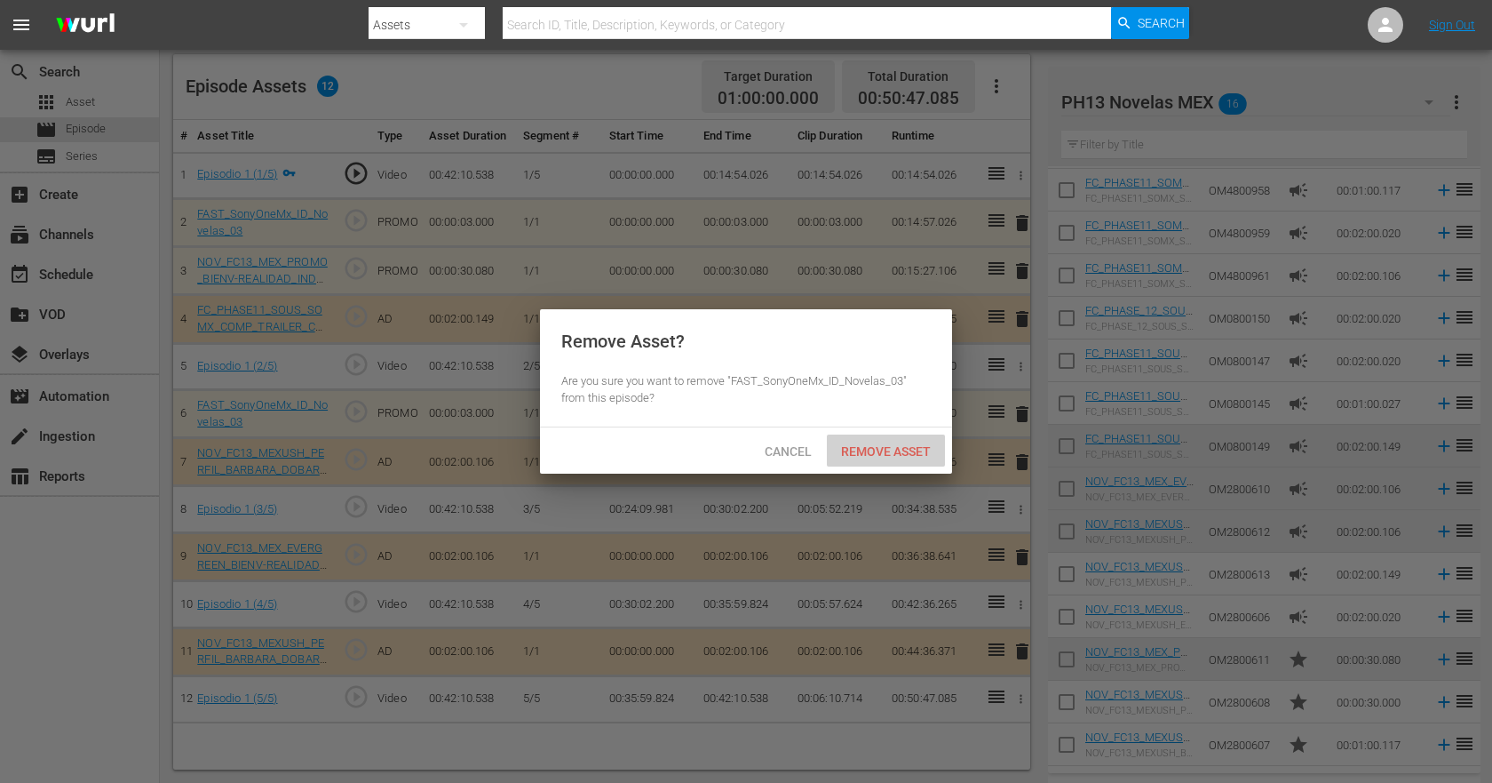
click at [901, 457] on span "Remove Asset" at bounding box center [886, 451] width 118 height 14
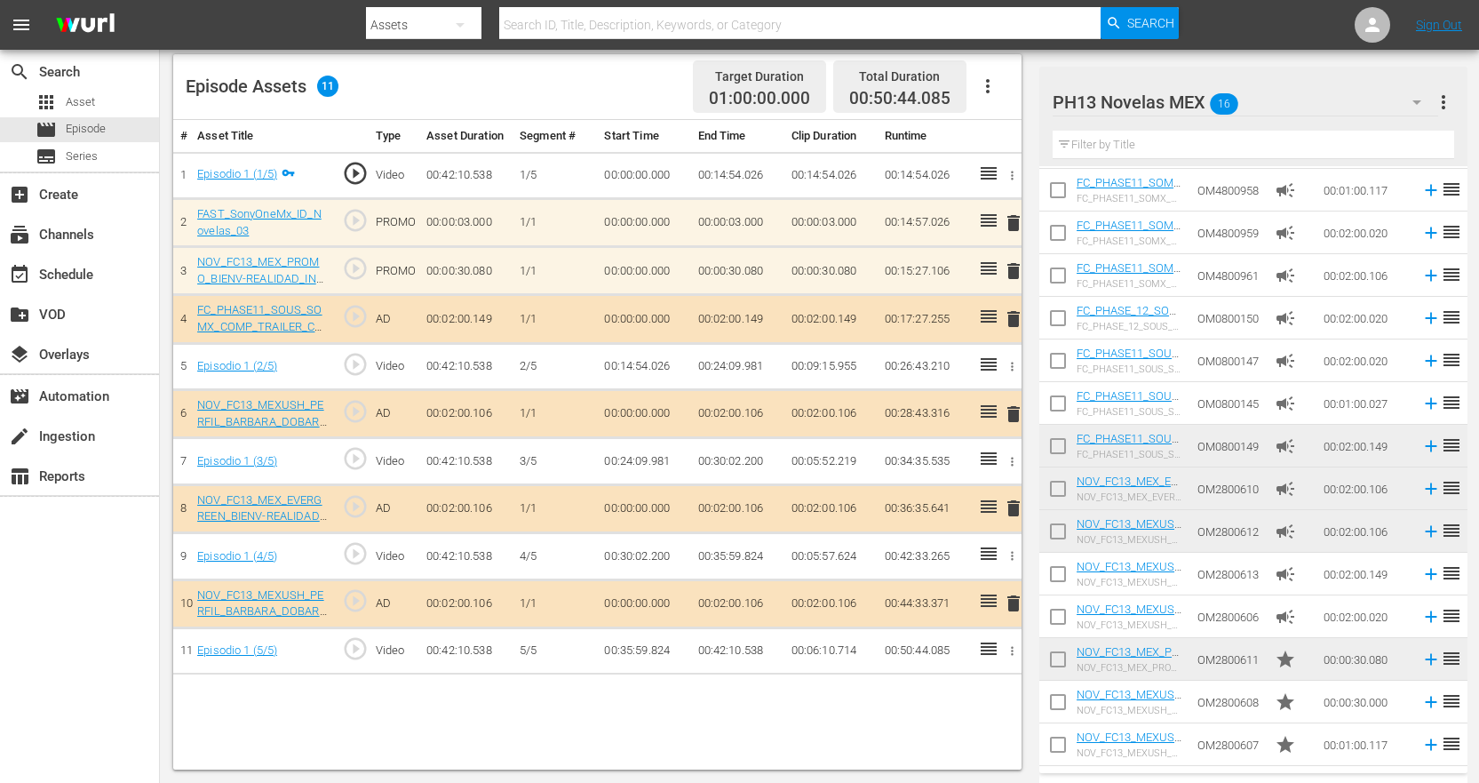
click at [1415, 102] on icon "button" at bounding box center [1416, 102] width 9 height 4
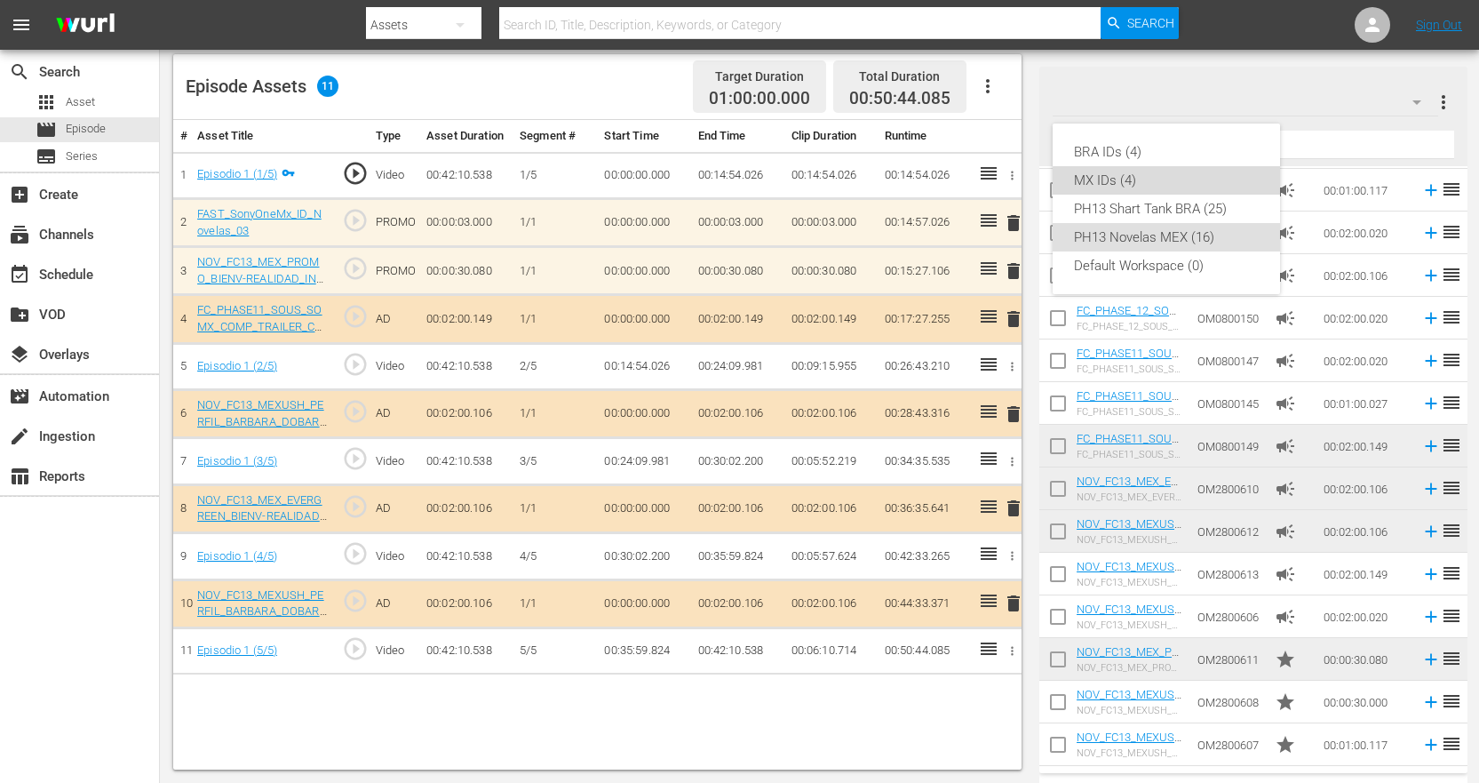
click at [1189, 183] on div "MX IDs (4)" at bounding box center [1166, 180] width 185 height 28
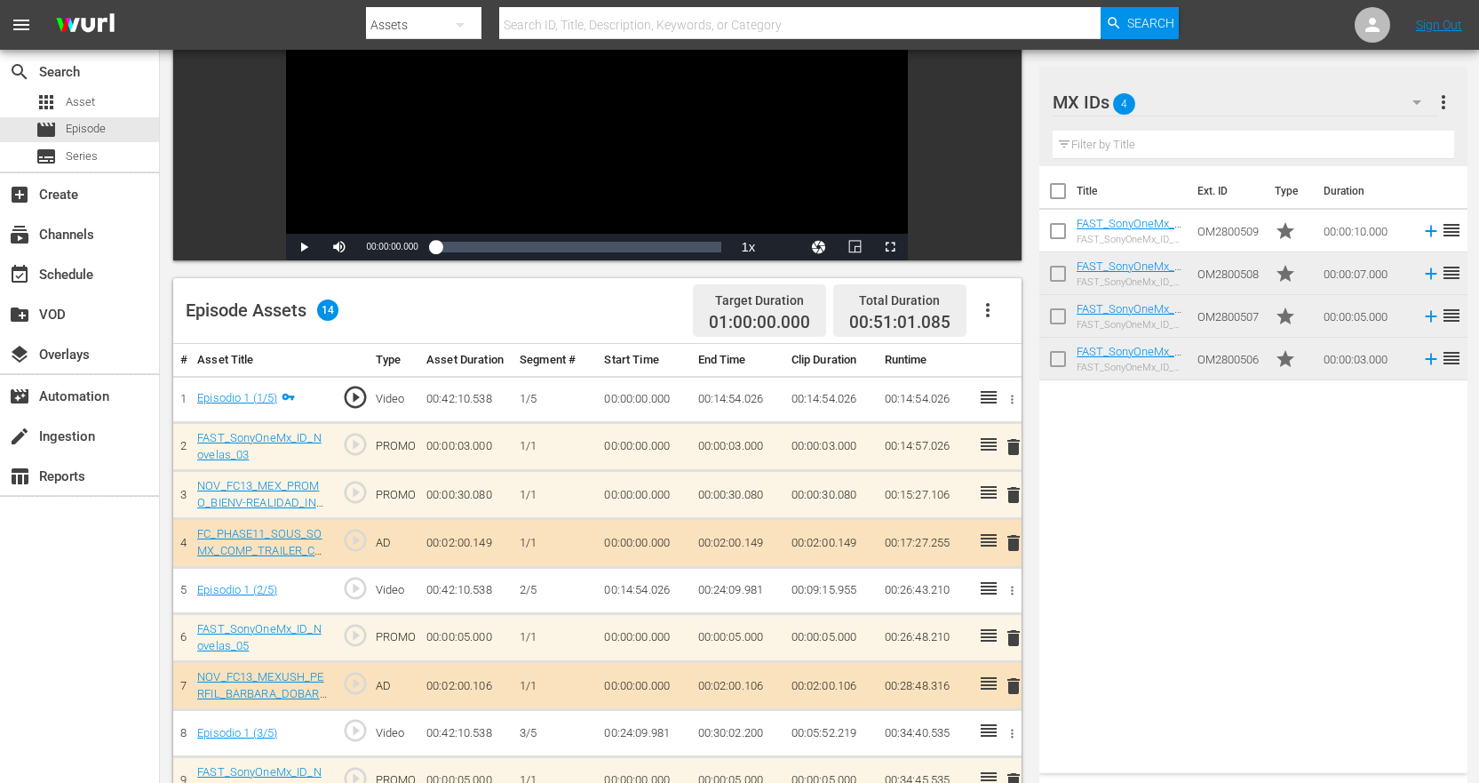
scroll to position [266, 0]
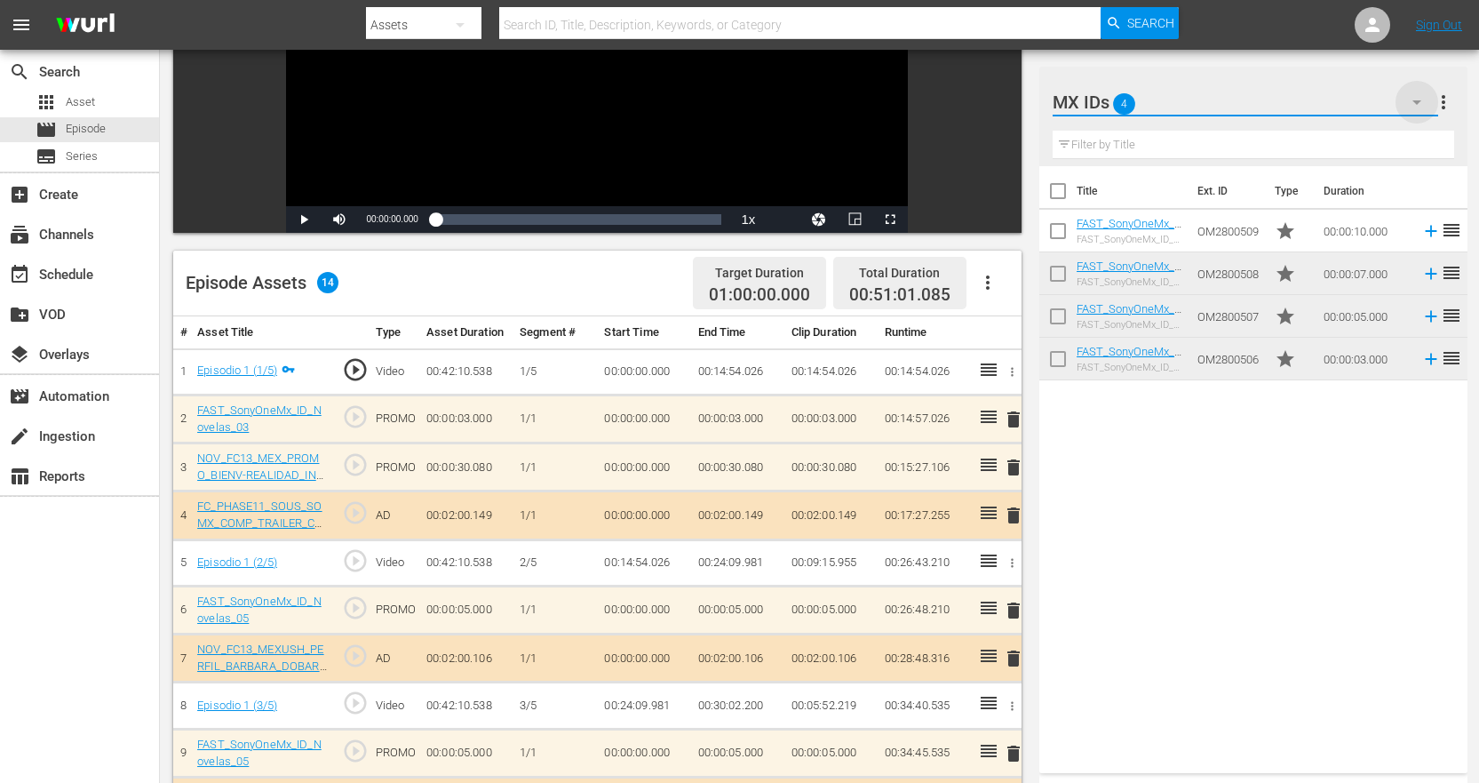
click at [1418, 99] on icon "button" at bounding box center [1416, 101] width 21 height 21
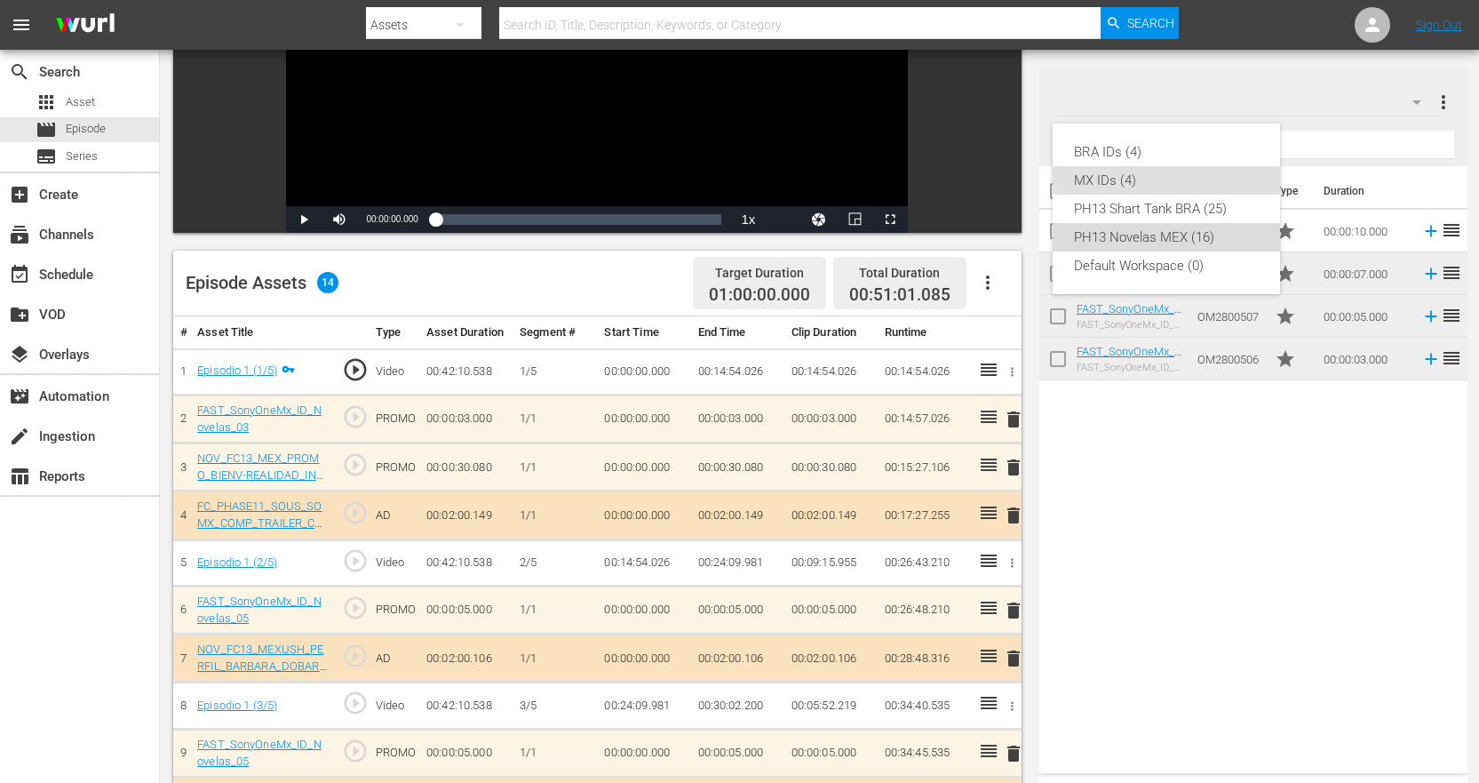
click at [1189, 231] on div "PH13 Novelas MEX (16)" at bounding box center [1166, 237] width 185 height 28
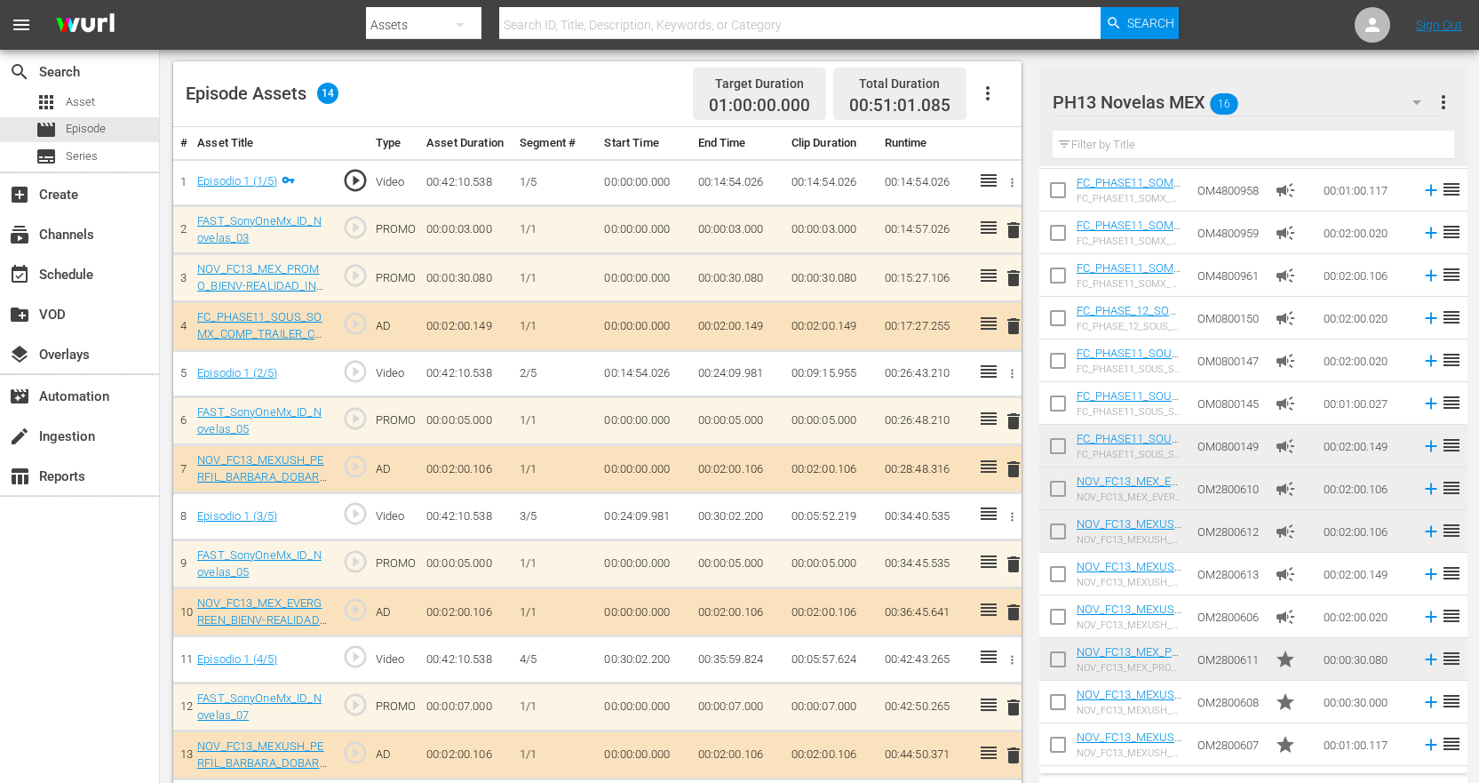
scroll to position [513, 0]
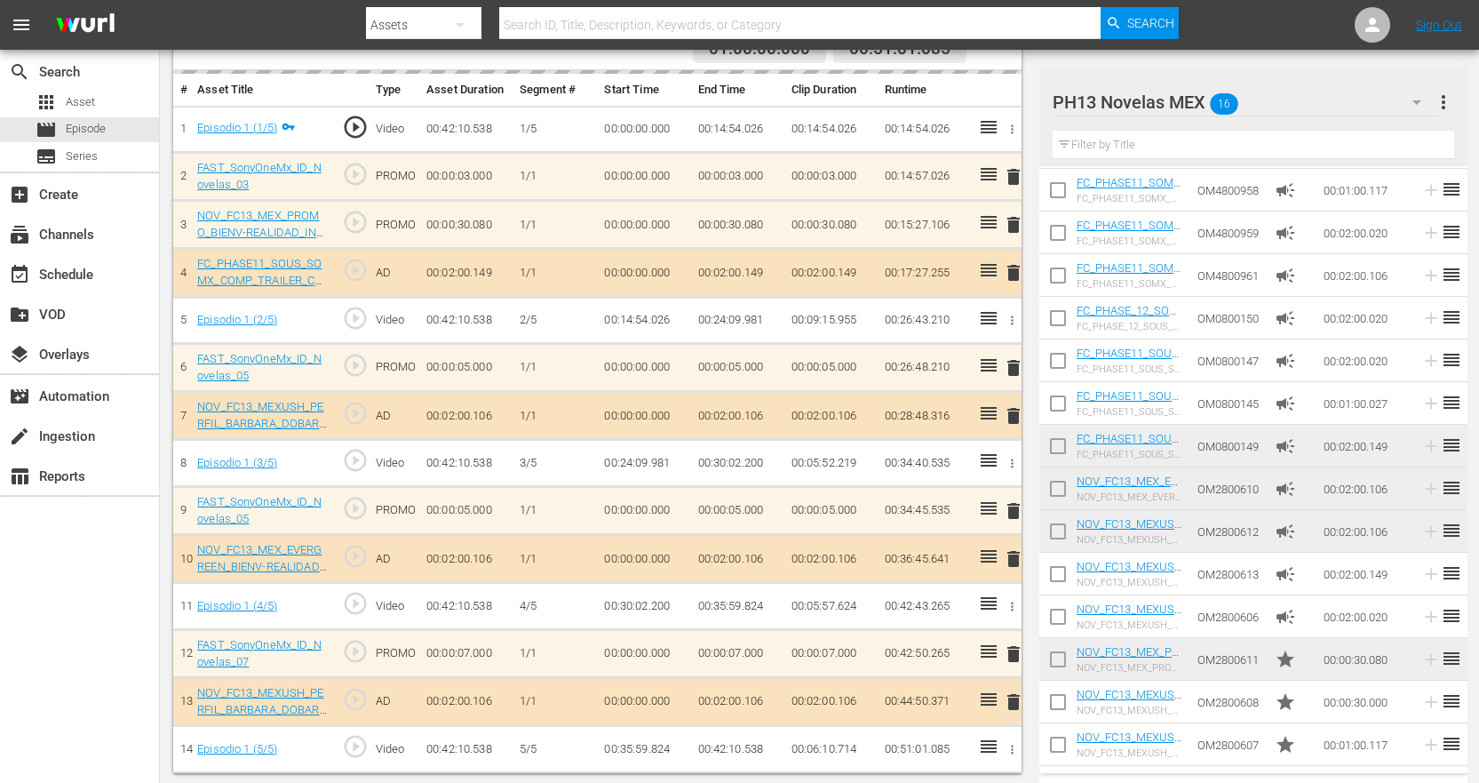
click at [371, 667] on td "PROMO" at bounding box center [394, 653] width 51 height 48
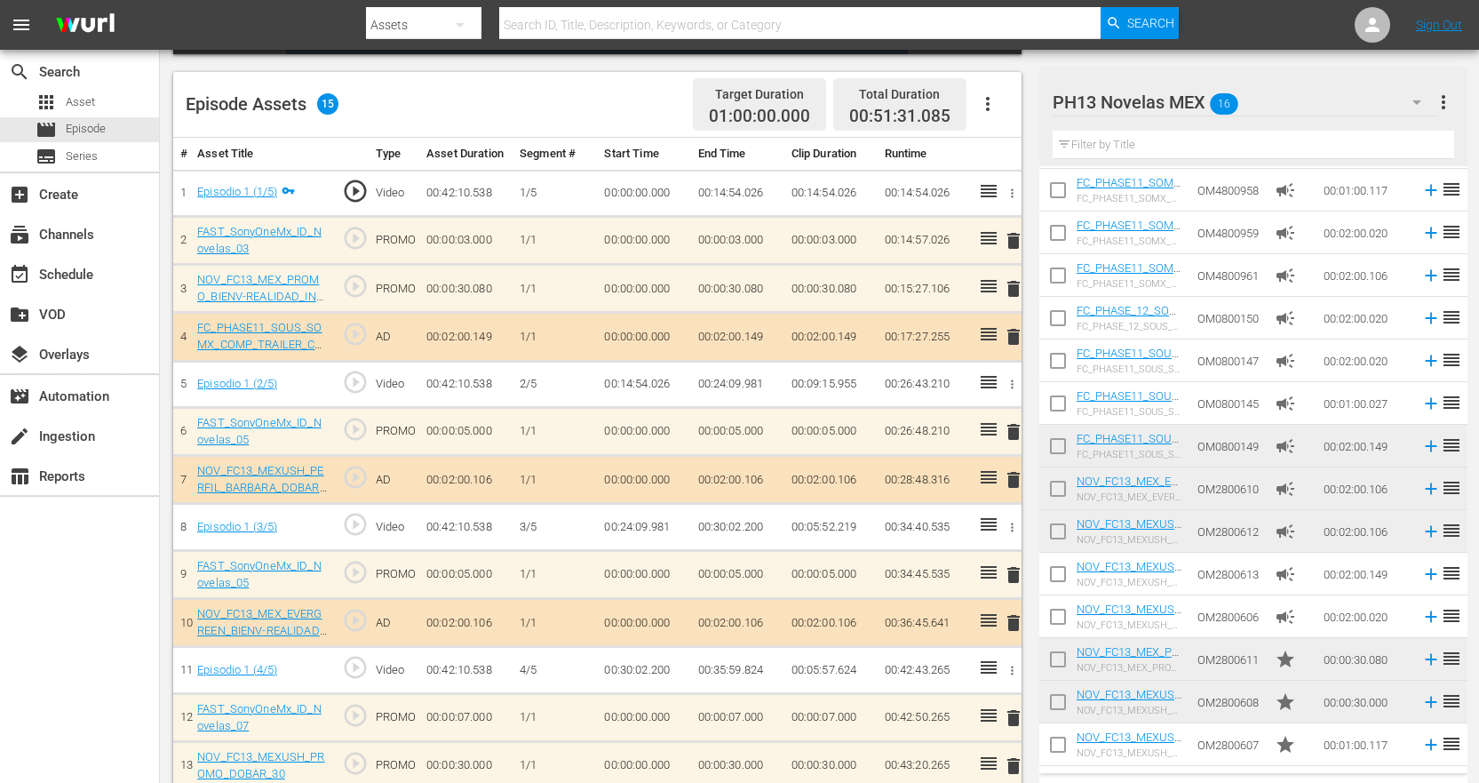
scroll to position [561, 0]
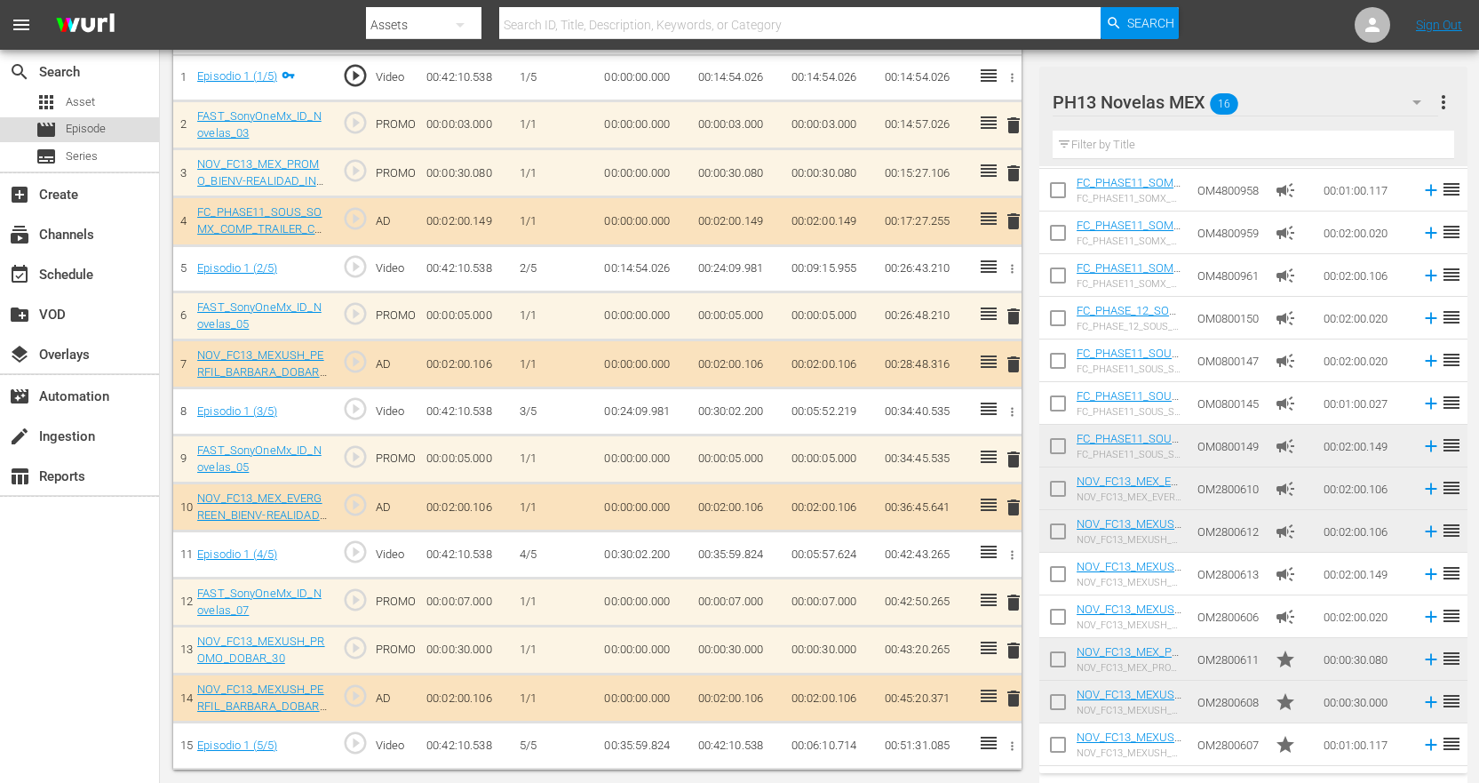
click at [81, 133] on span "Episode" at bounding box center [86, 129] width 40 height 18
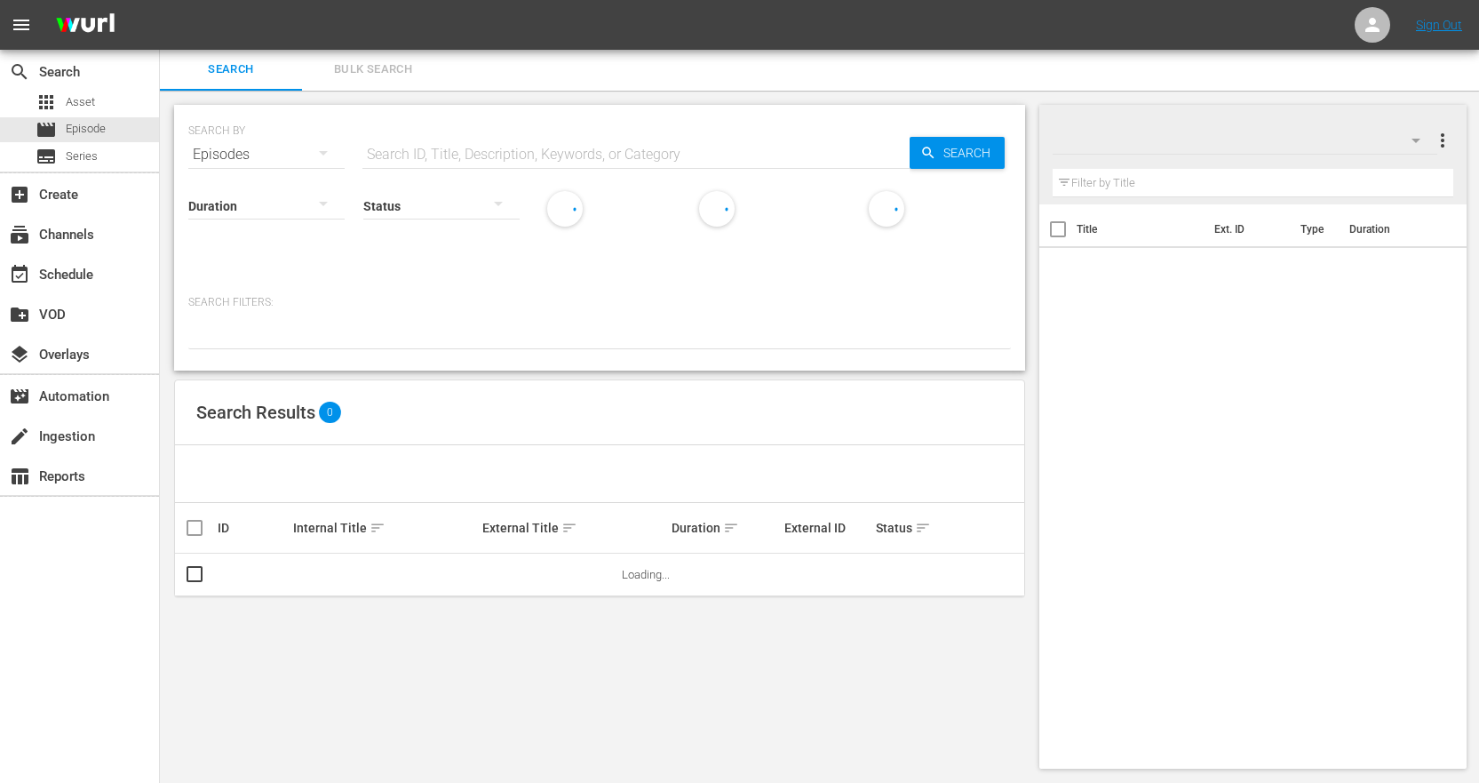
scroll to position [2, 0]
click at [102, 227] on div "subscriptions Channels" at bounding box center [79, 233] width 159 height 36
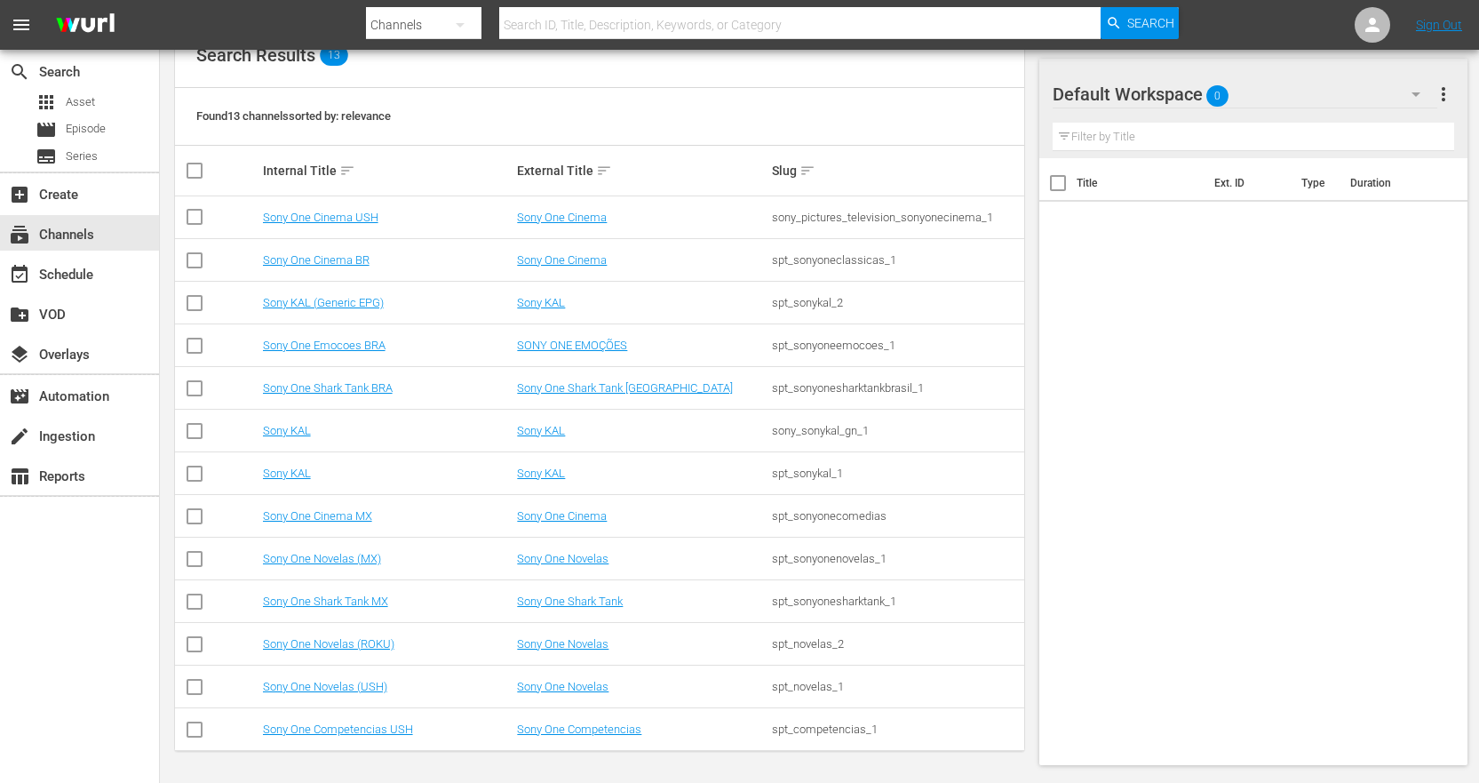
scroll to position [216, 0]
click at [338, 559] on link "Sony One Novelas (MX)" at bounding box center [322, 557] width 118 height 13
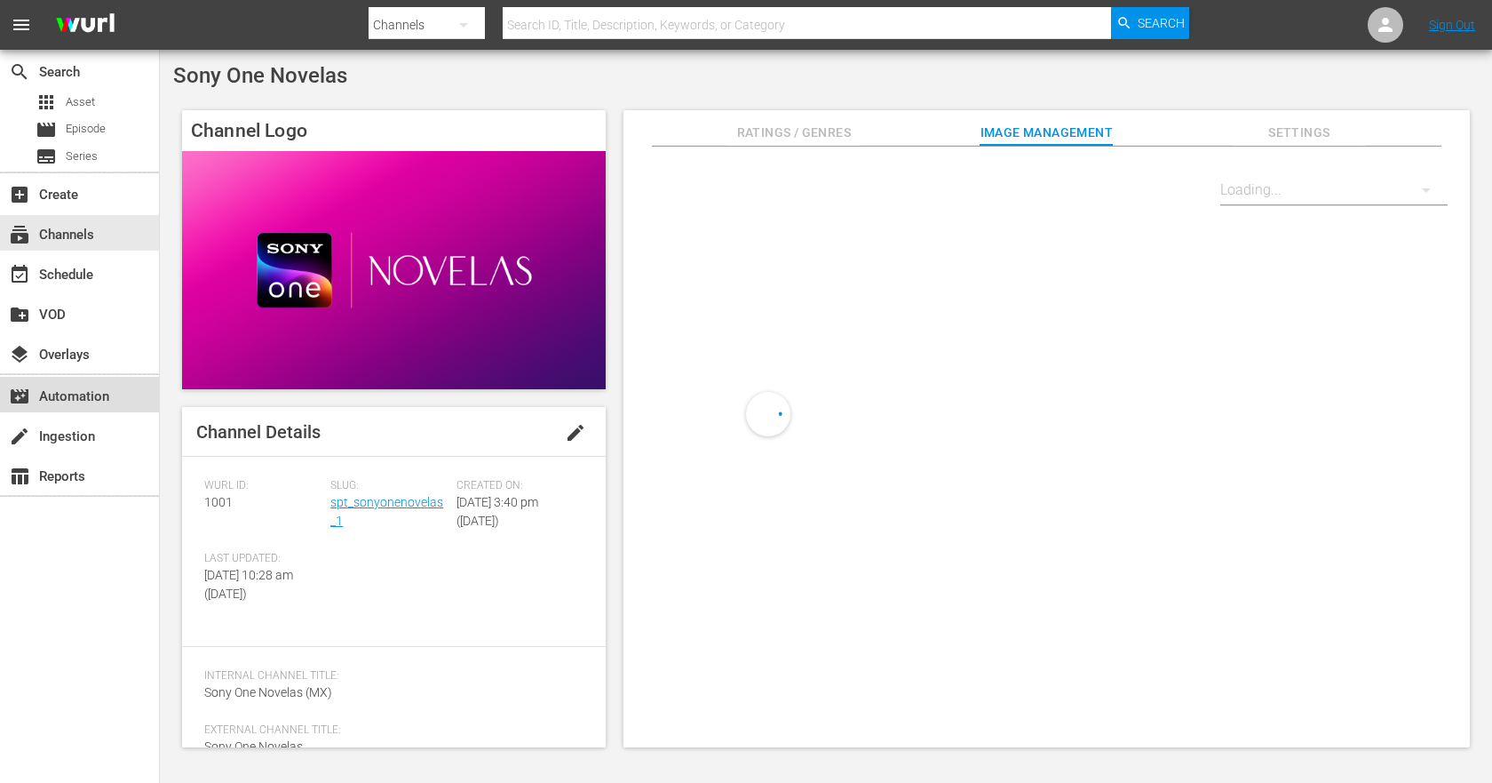
click at [99, 383] on div "movie_filter Automation" at bounding box center [79, 395] width 159 height 36
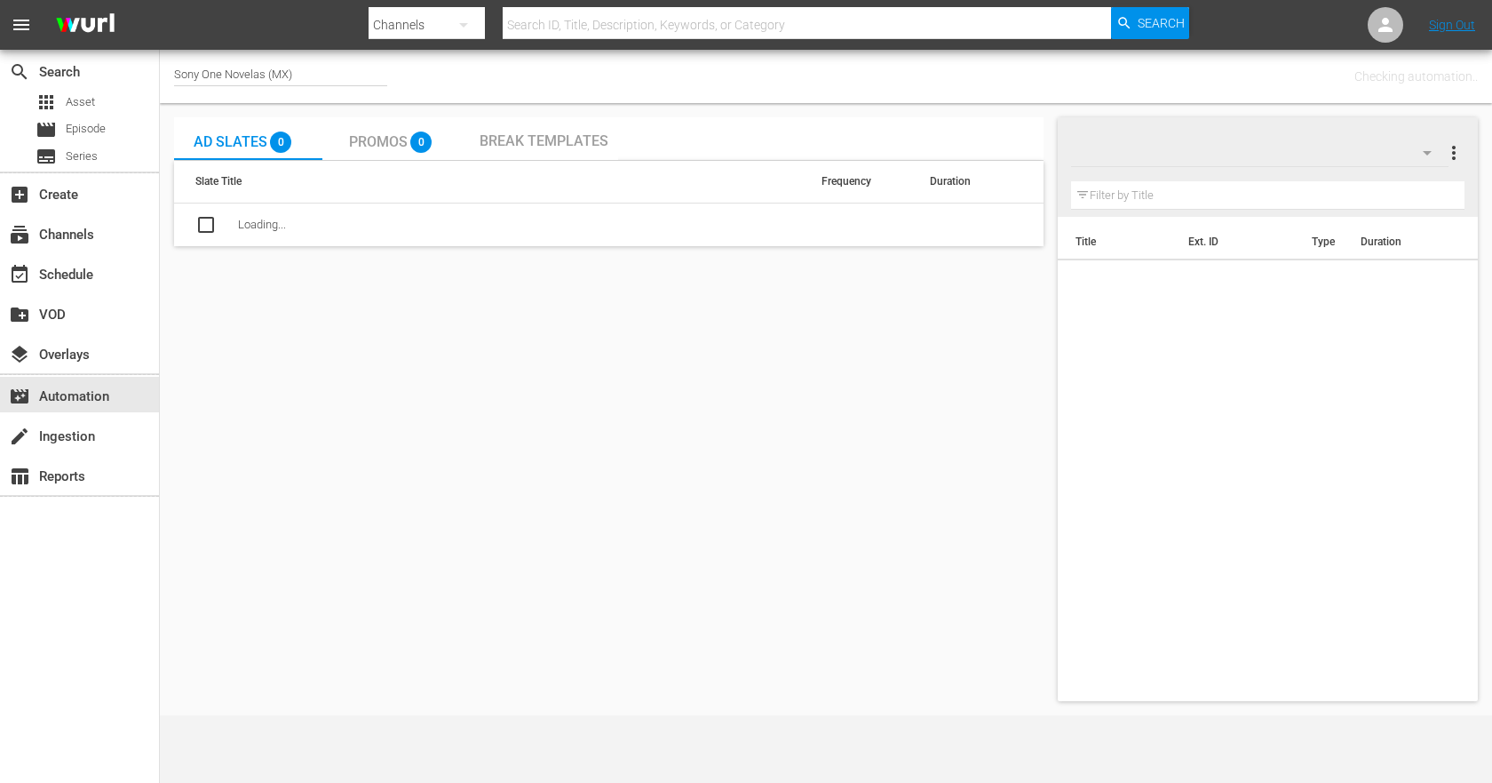
click at [373, 127] on div "Promos 0" at bounding box center [395, 139] width 93 height 36
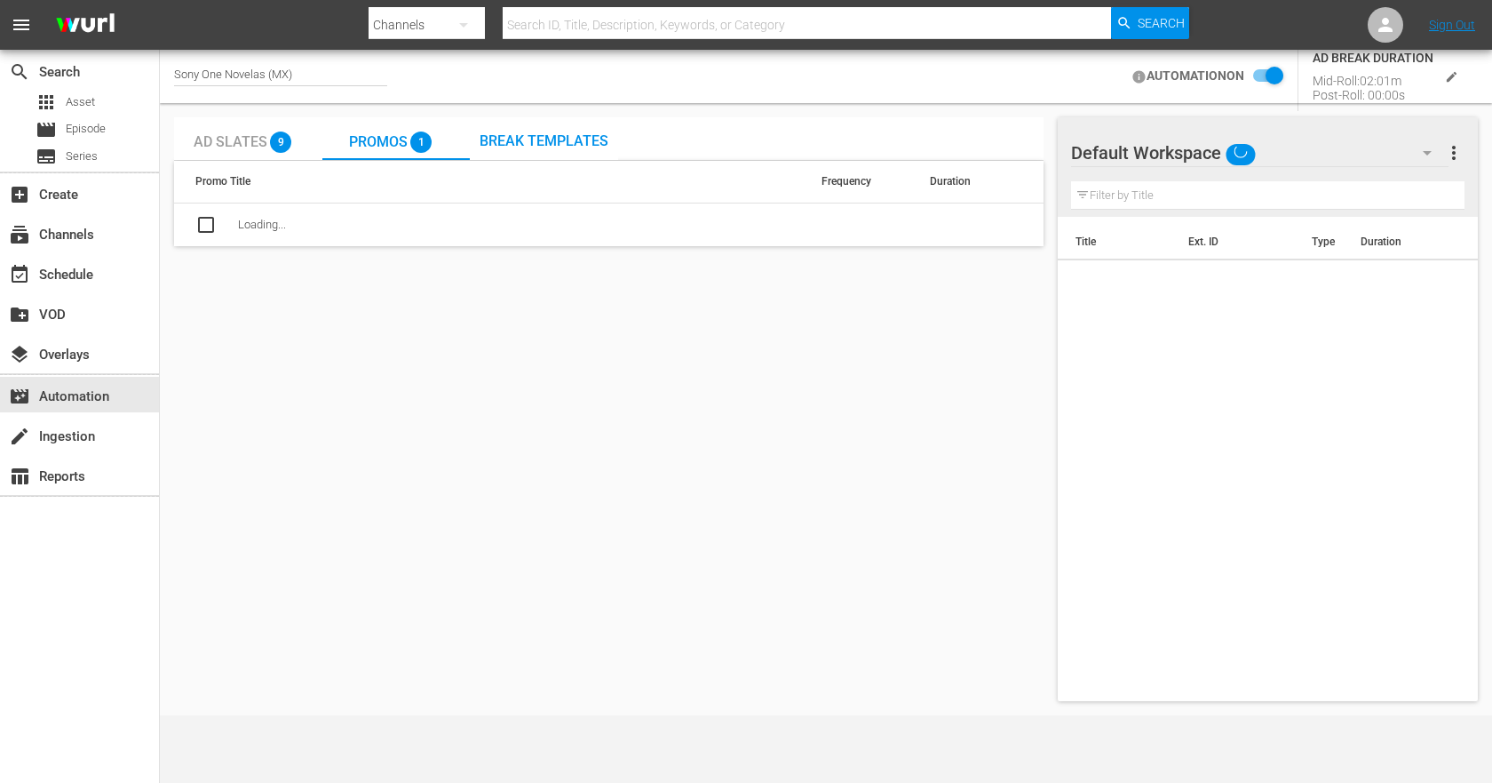
click at [1274, 76] on input "checkbox" at bounding box center [1264, 76] width 39 height 21
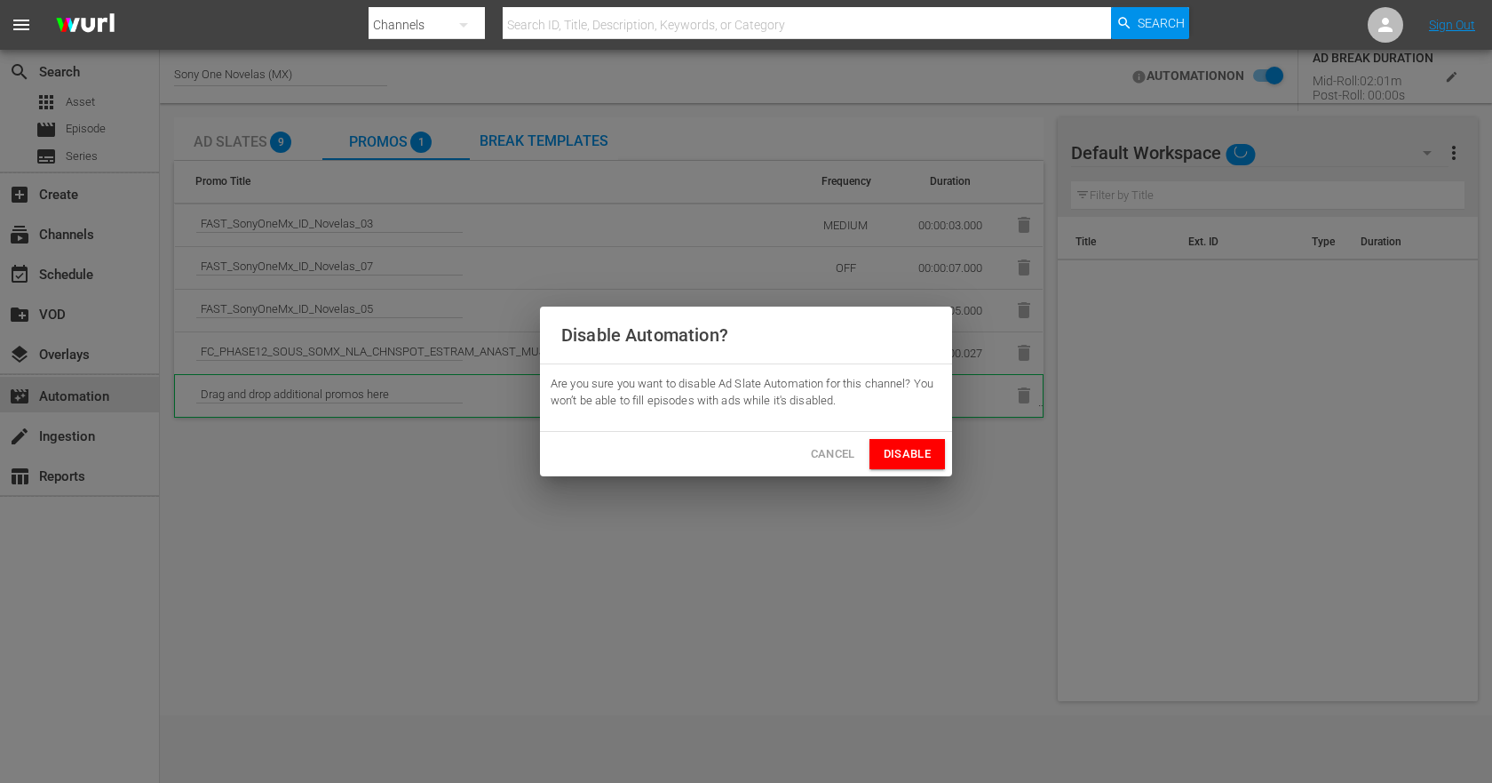
click at [933, 452] on button "Disable" at bounding box center [908, 454] width 76 height 31
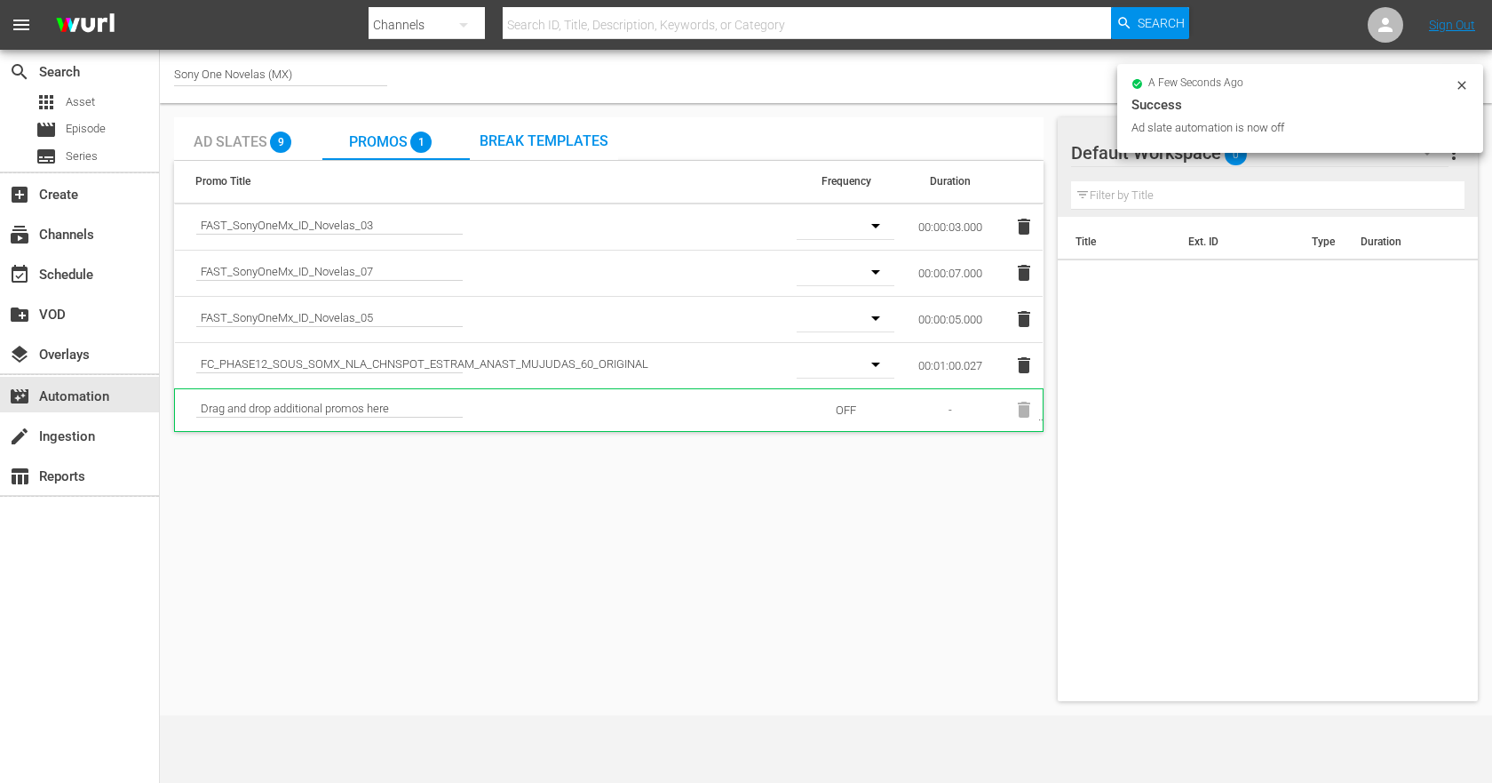
click at [879, 229] on icon "button" at bounding box center [875, 225] width 21 height 21
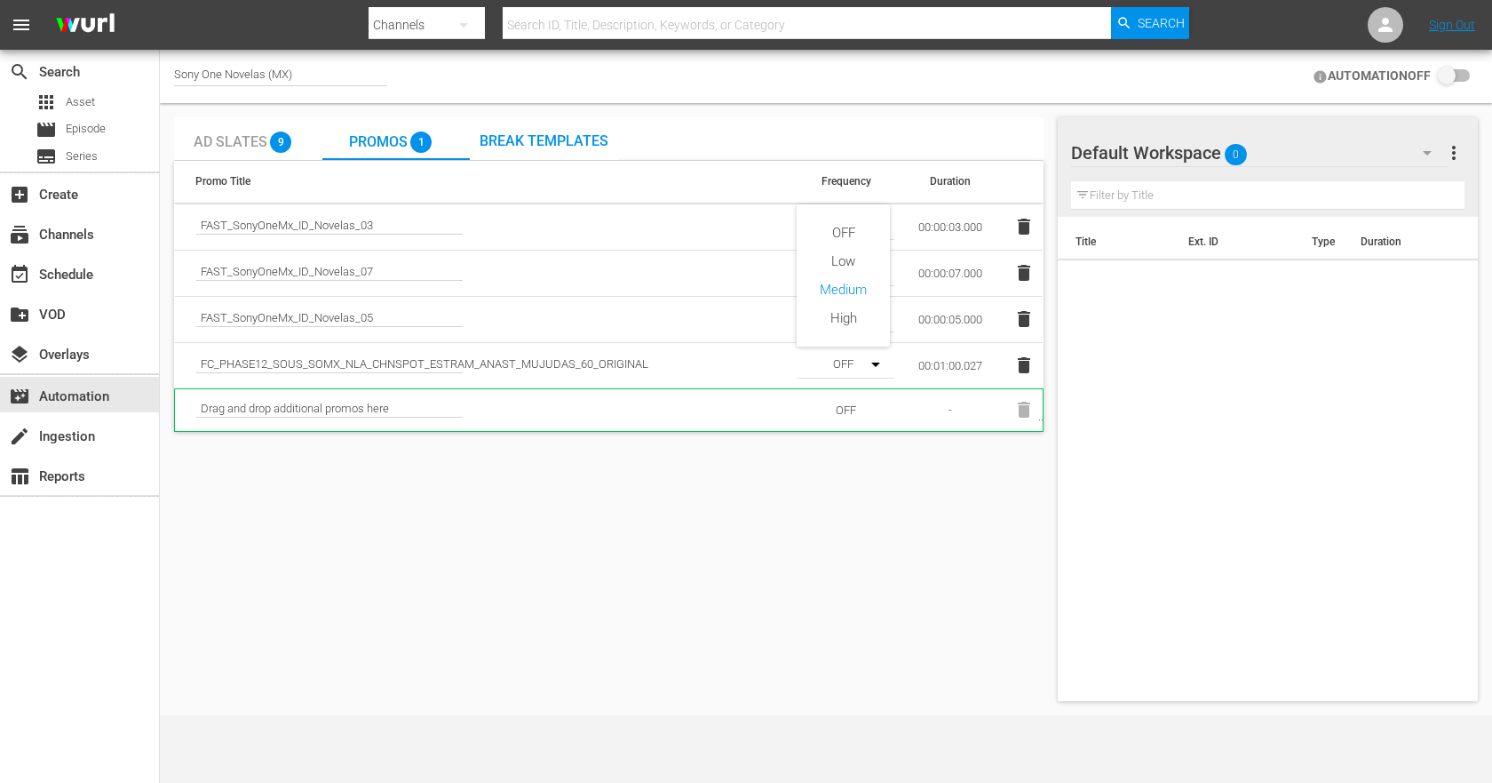
click at [854, 227] on div "OFF" at bounding box center [843, 233] width 93 height 28
click at [1447, 76] on input "checkbox" at bounding box center [1450, 76] width 39 height 21
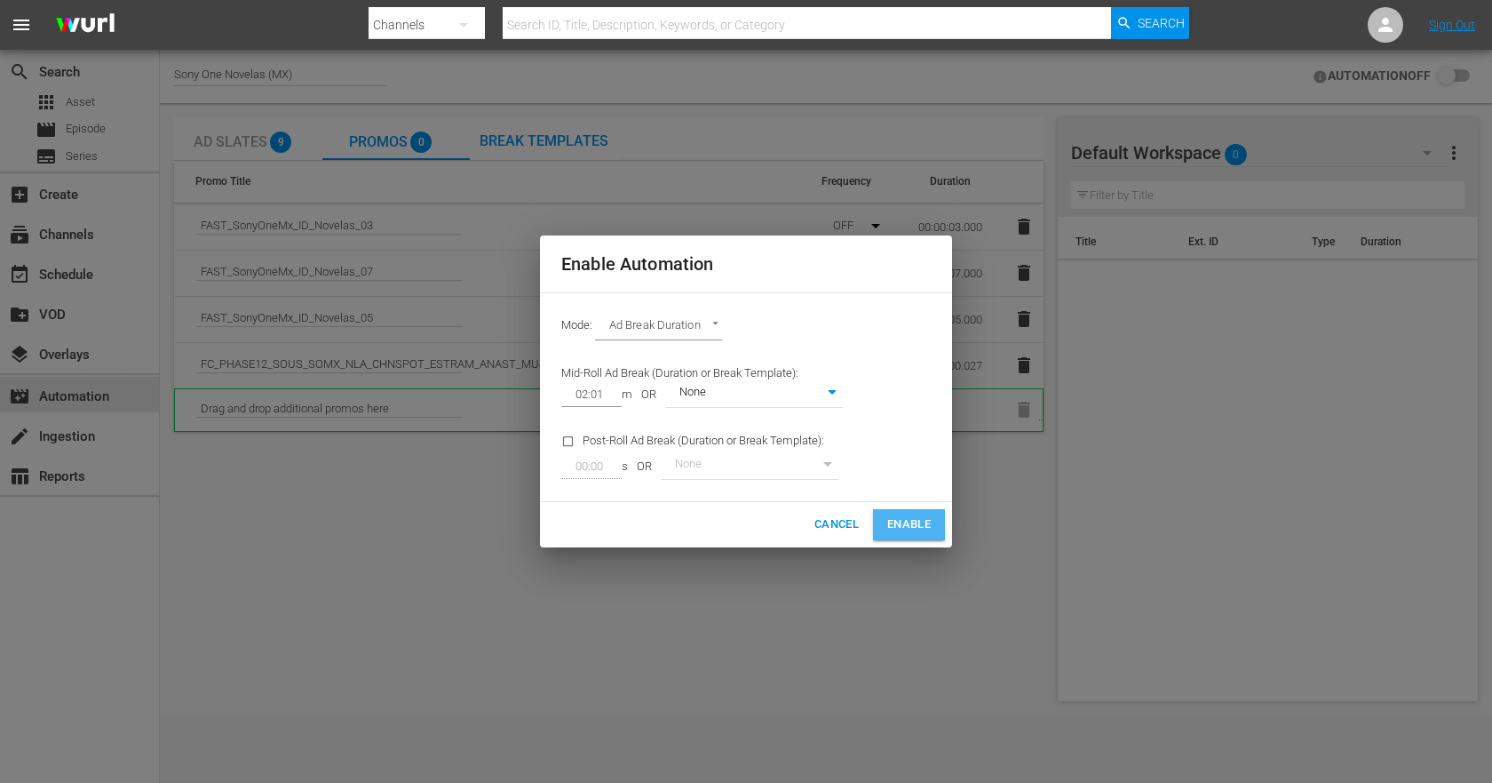
click at [929, 511] on button "Enable" at bounding box center [909, 524] width 72 height 31
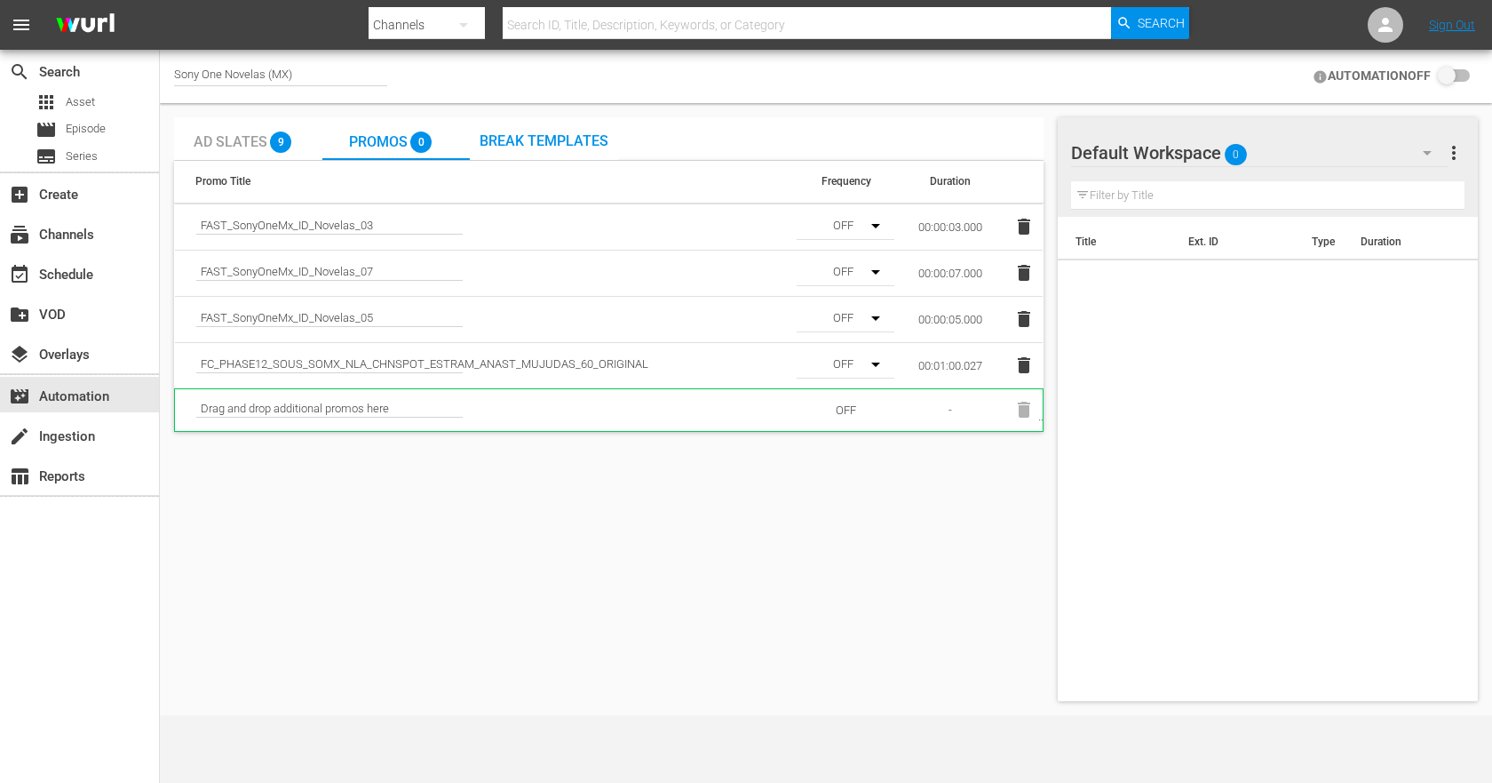
checkbox input "true"
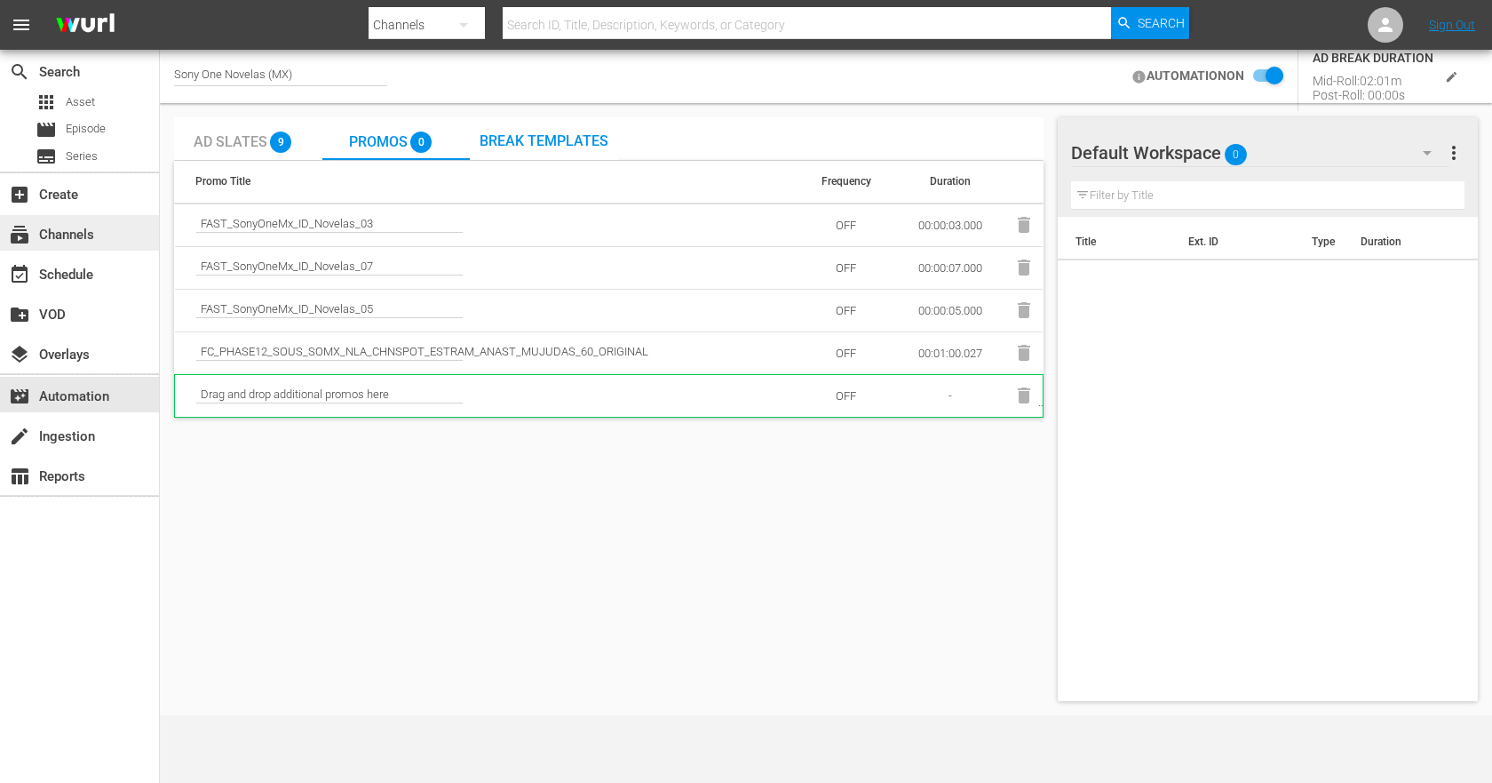
click at [107, 246] on div "subscriptions Channels" at bounding box center [79, 233] width 159 height 36
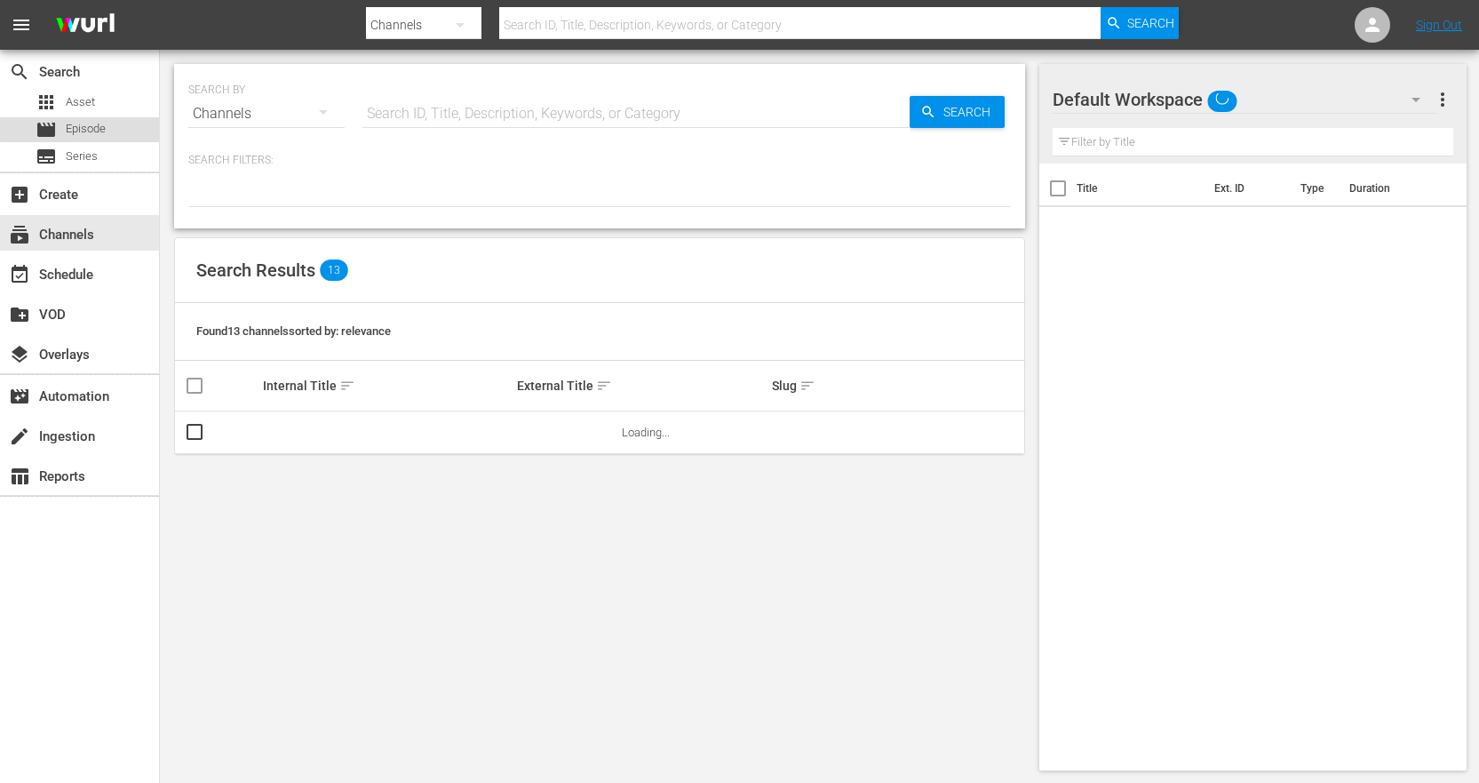
click at [88, 120] on div "movie Episode" at bounding box center [71, 129] width 70 height 25
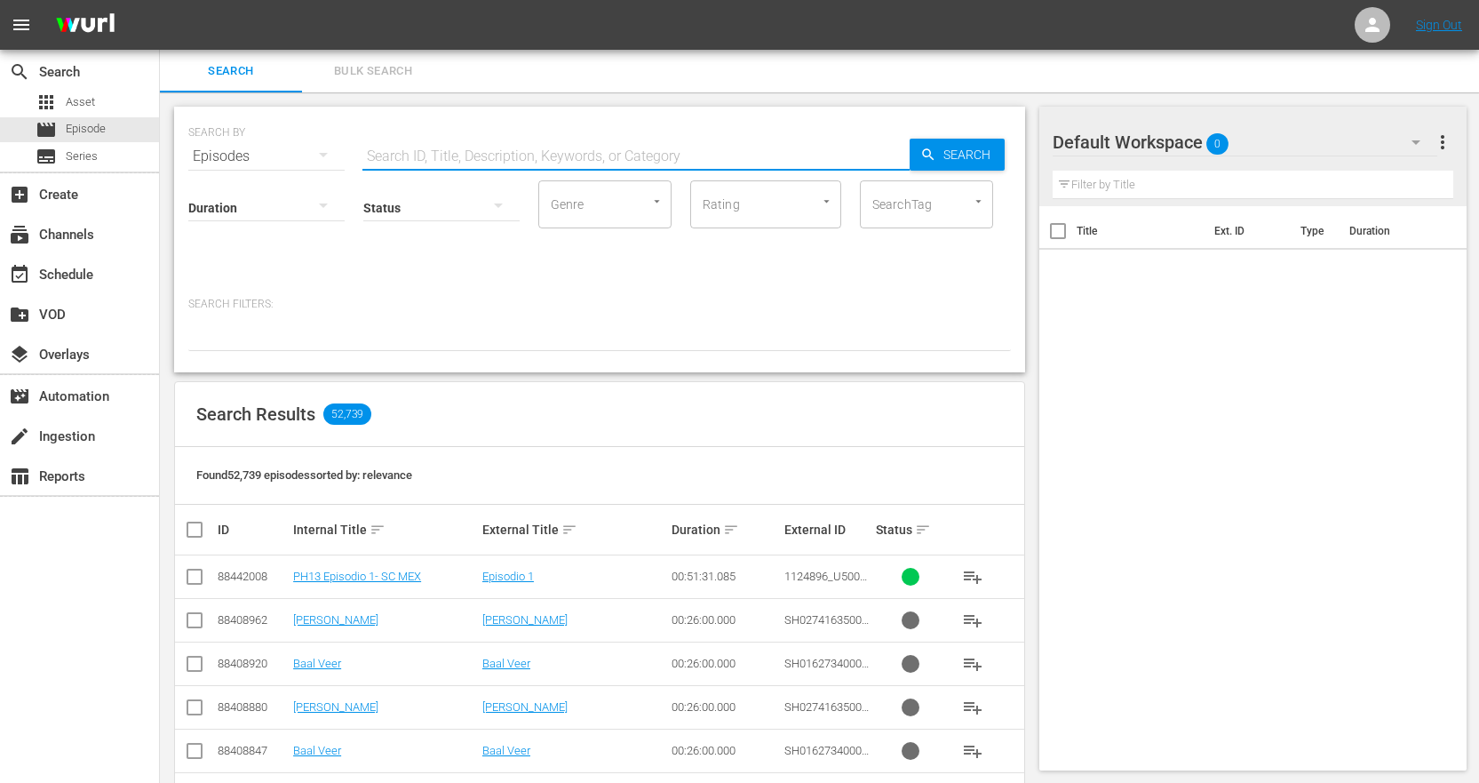
click at [477, 159] on input "text" at bounding box center [635, 156] width 547 height 43
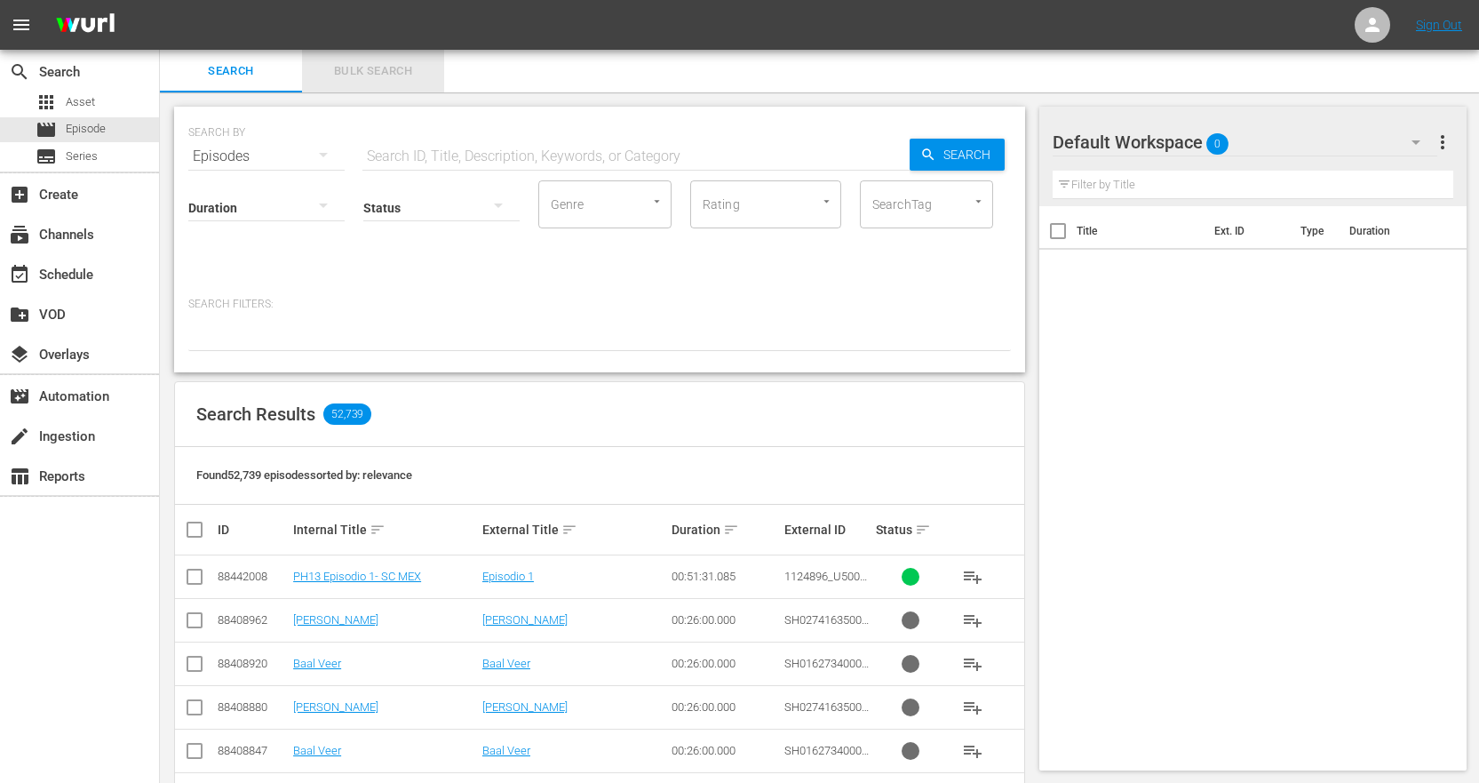
click at [386, 64] on span "Bulk Search" at bounding box center [373, 71] width 121 height 20
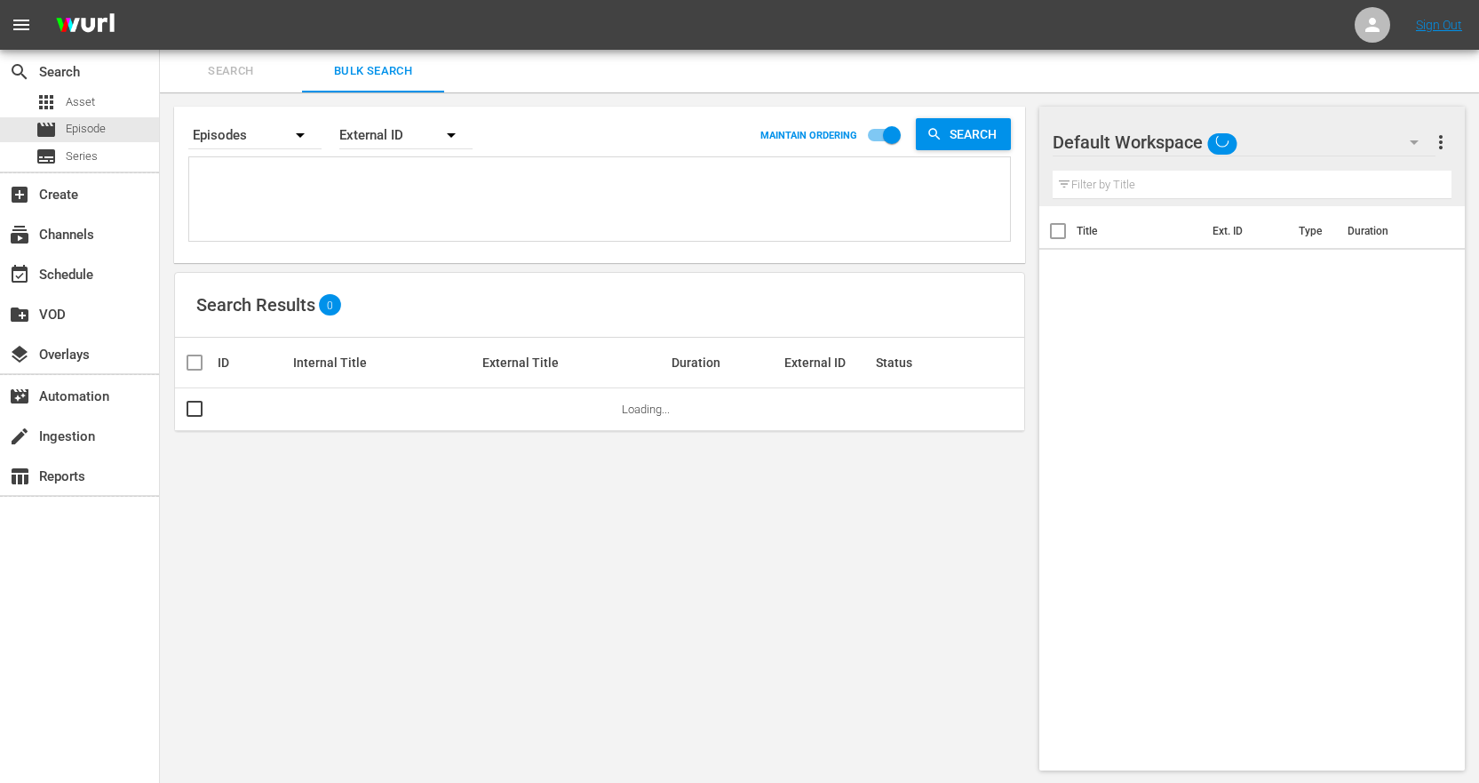
click at [319, 190] on textarea at bounding box center [602, 202] width 816 height 81
paste textarea "1124897_U5000763_LAT"
type textarea "1124897_U5000763_LAT"
click at [198, 409] on input "checkbox" at bounding box center [194, 412] width 21 height 21
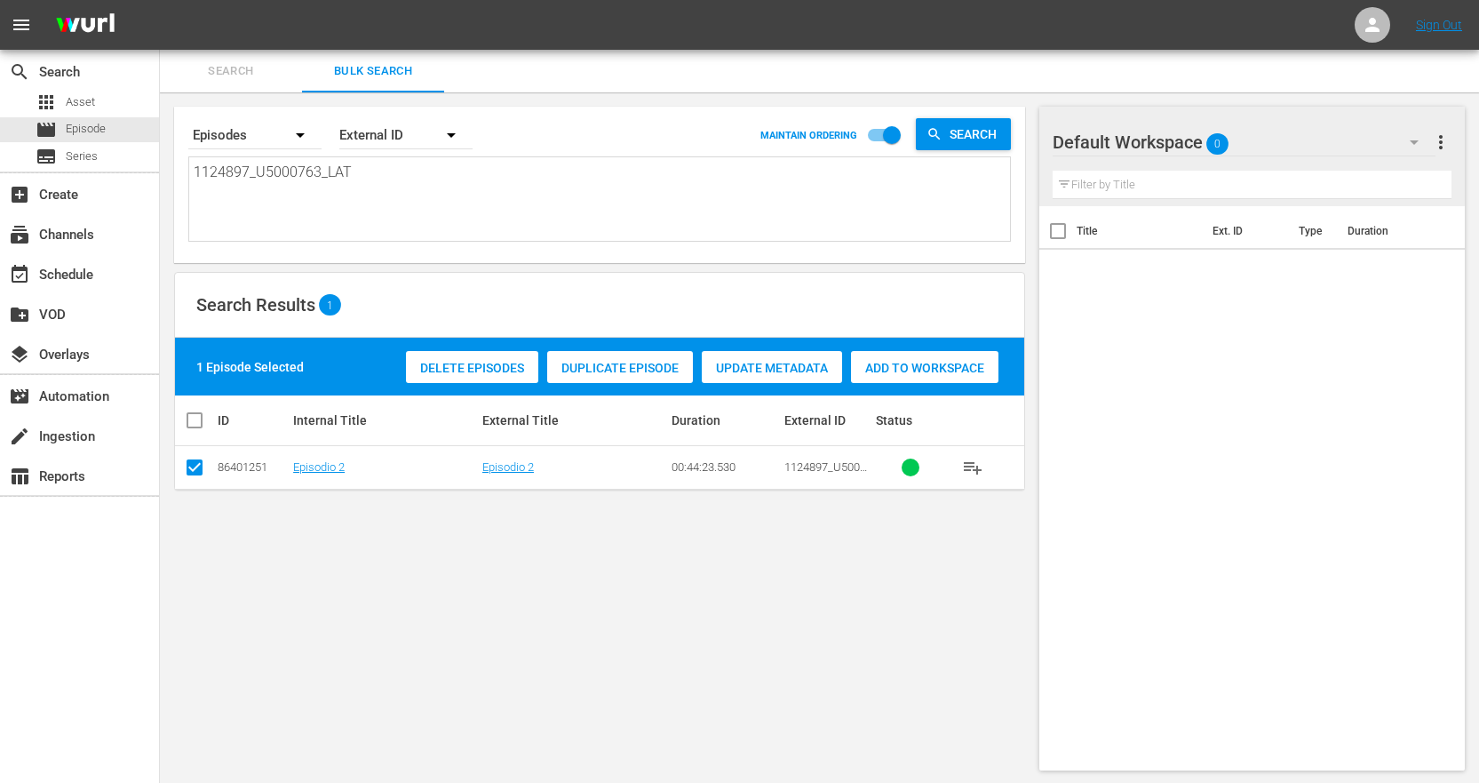
click at [648, 370] on span "Duplicate Episode" at bounding box center [620, 368] width 146 height 14
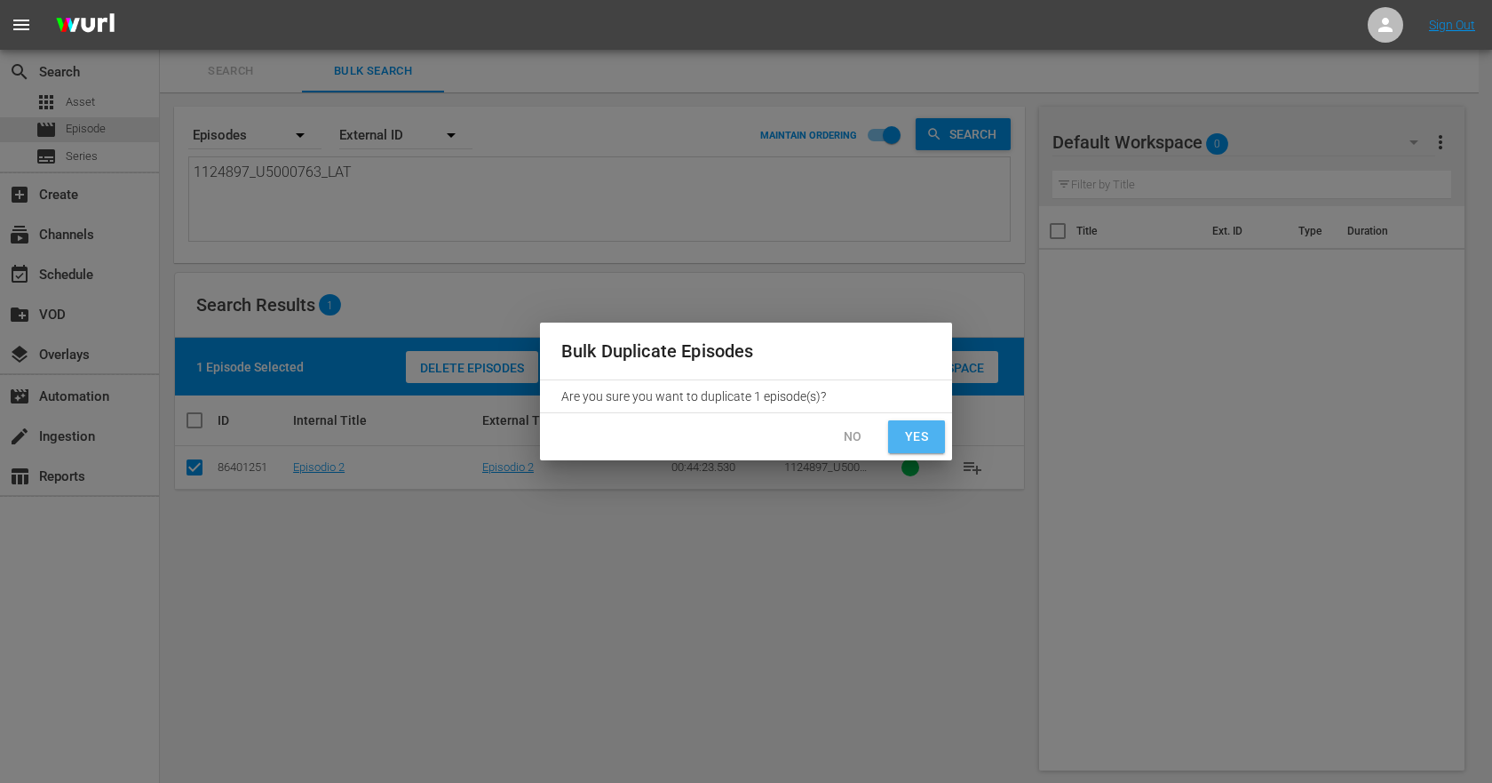
click at [927, 433] on span "Yes" at bounding box center [917, 437] width 28 height 22
checkbox input "false"
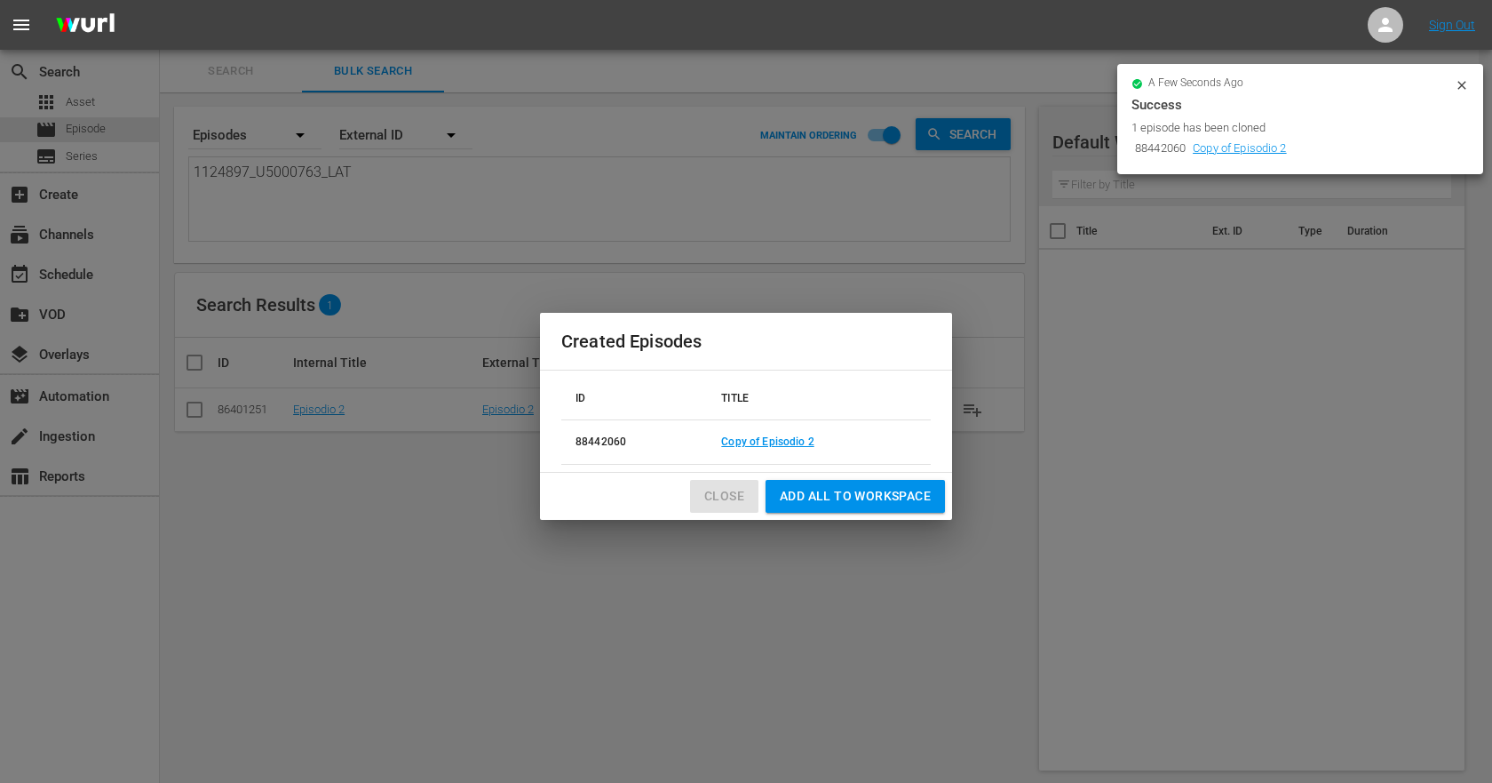
click at [724, 489] on span "Close" at bounding box center [724, 496] width 40 height 22
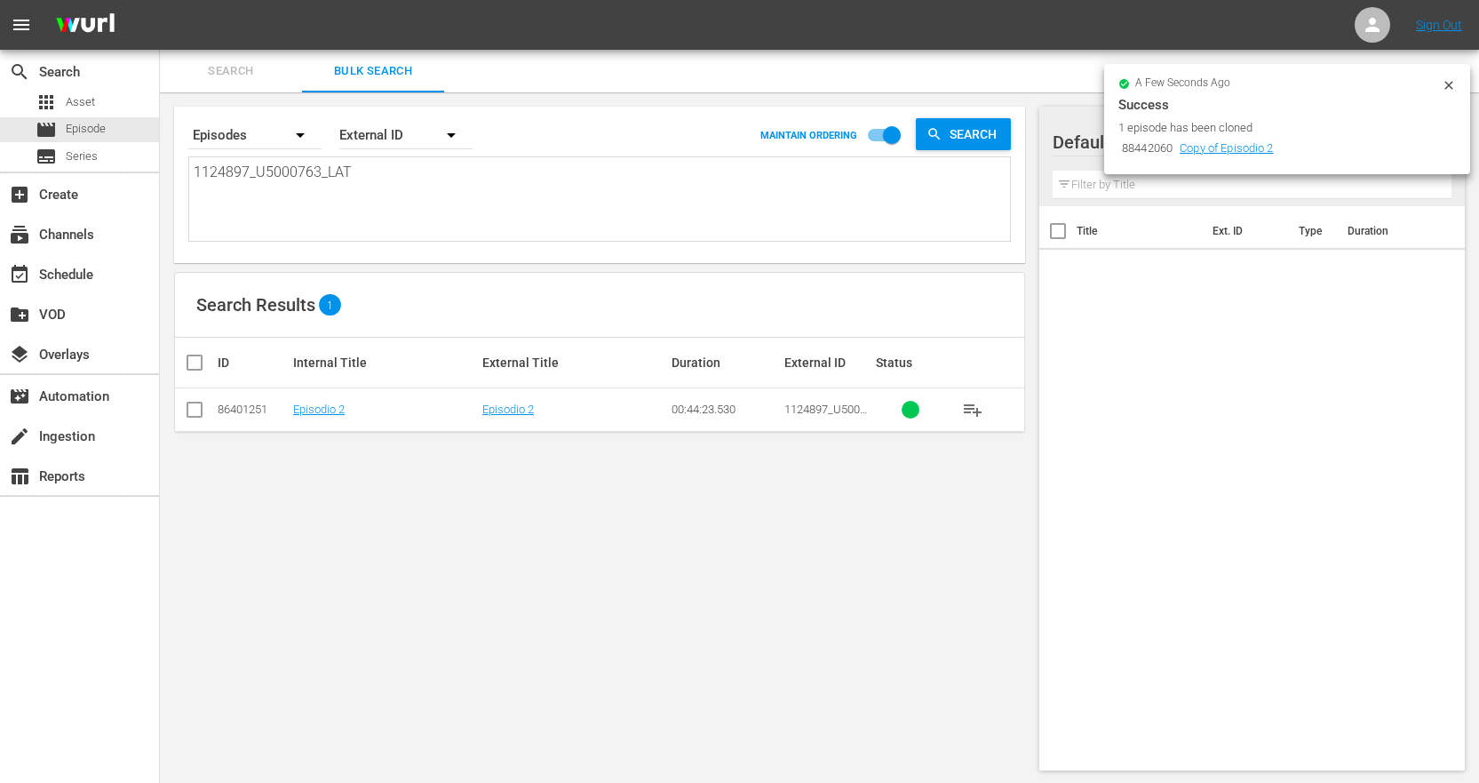
click at [1453, 88] on icon at bounding box center [1449, 85] width 14 height 14
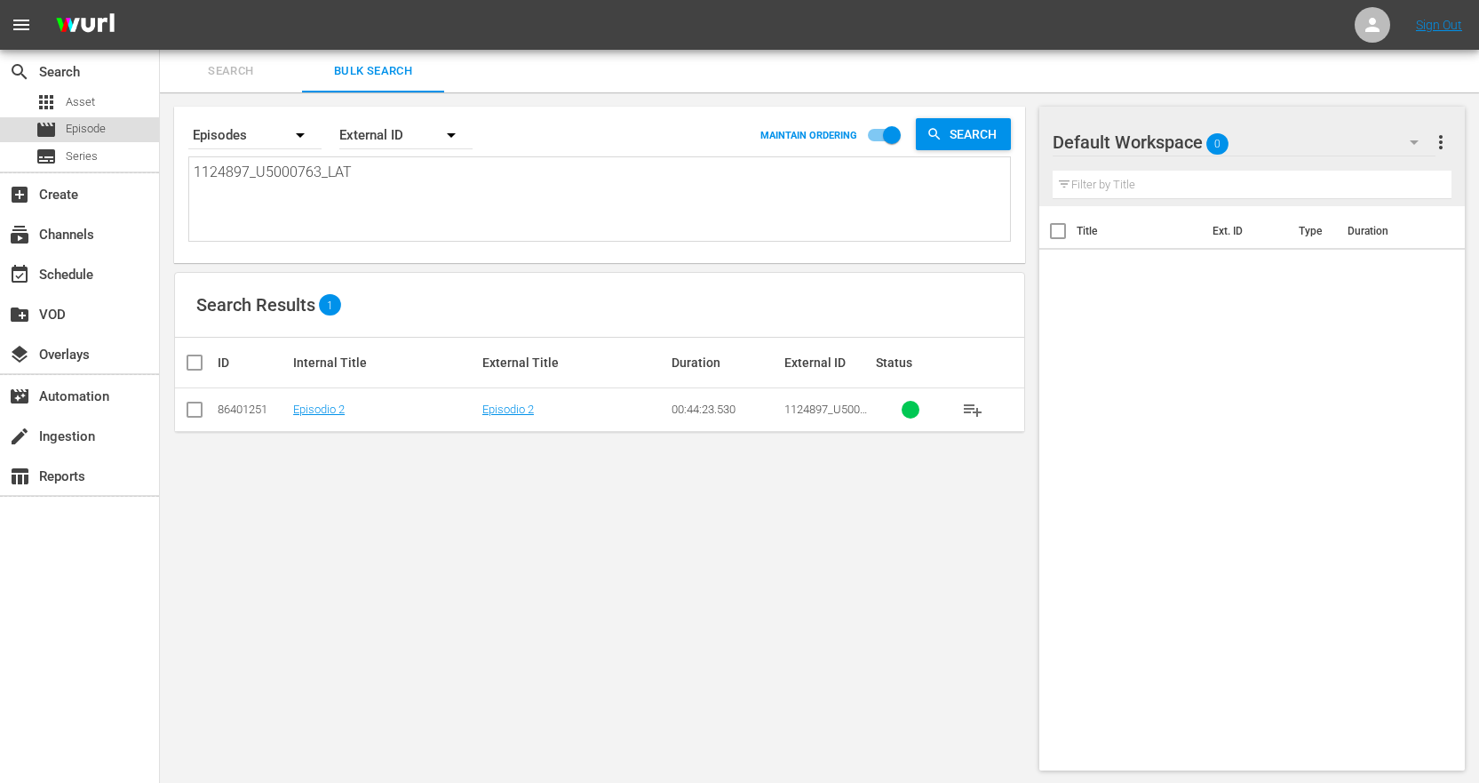
click at [115, 123] on div "movie Episode" at bounding box center [79, 129] width 159 height 25
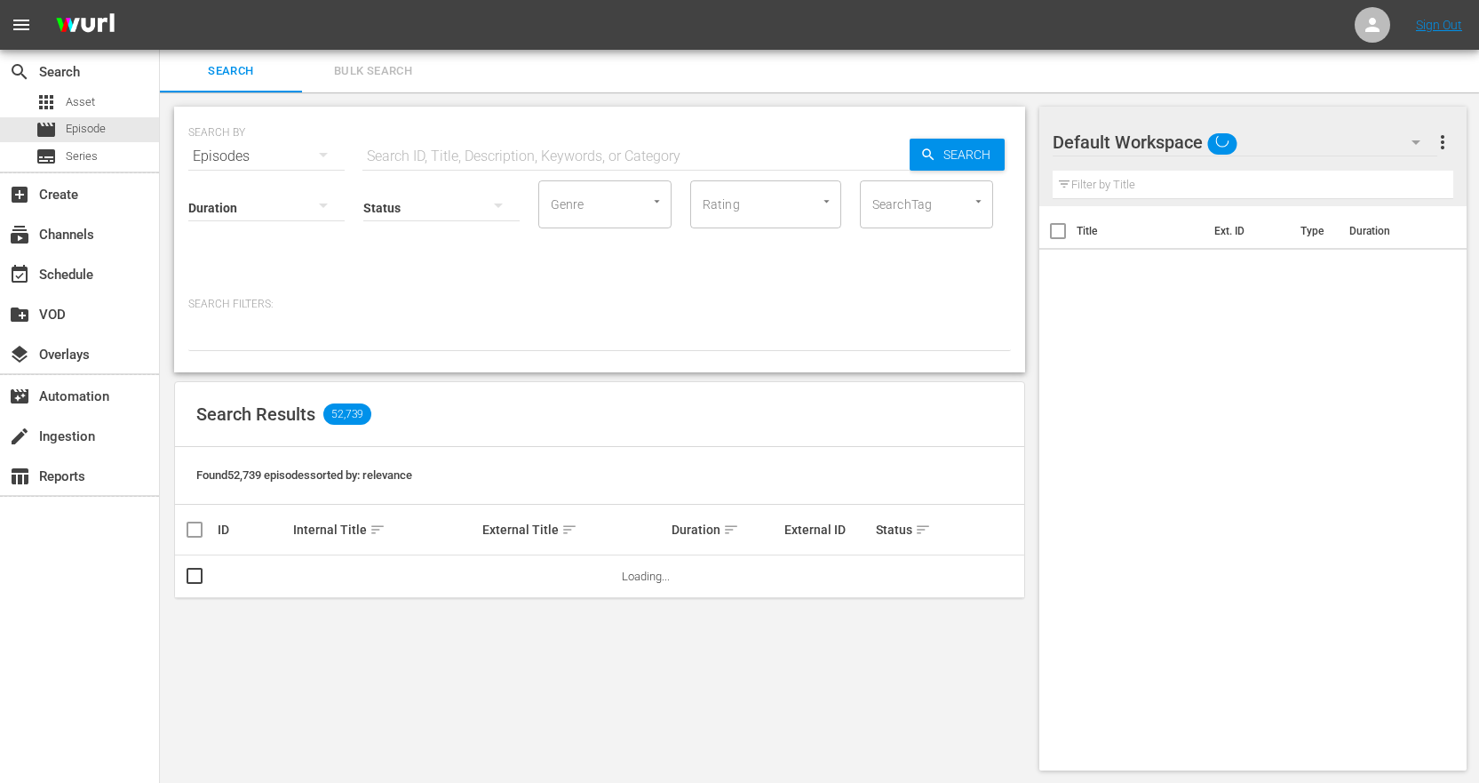
click at [420, 80] on span "Bulk Search" at bounding box center [373, 71] width 121 height 20
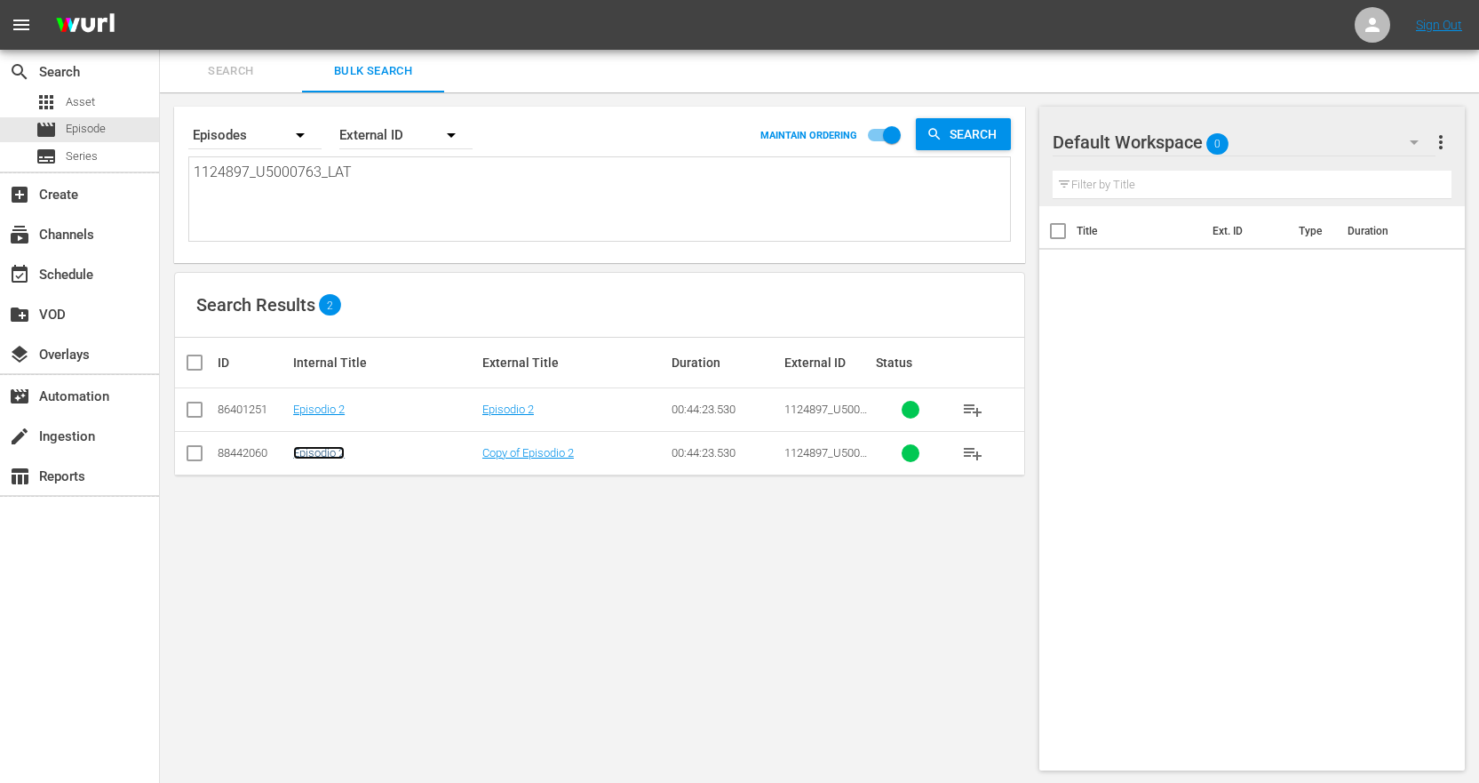
click at [324, 457] on link "Episodio 2" at bounding box center [319, 452] width 52 height 13
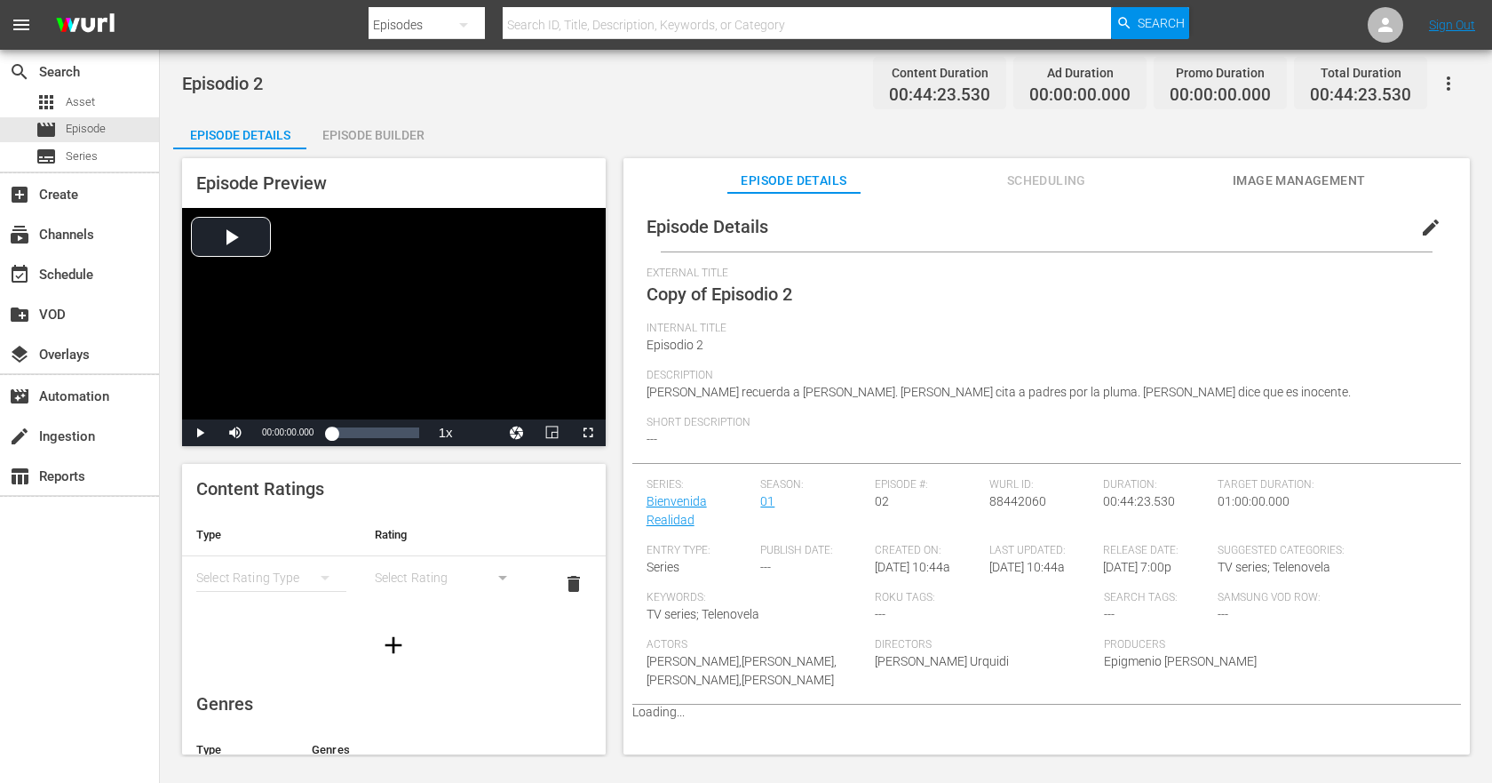
click at [1428, 234] on span "edit" at bounding box center [1430, 227] width 21 height 21
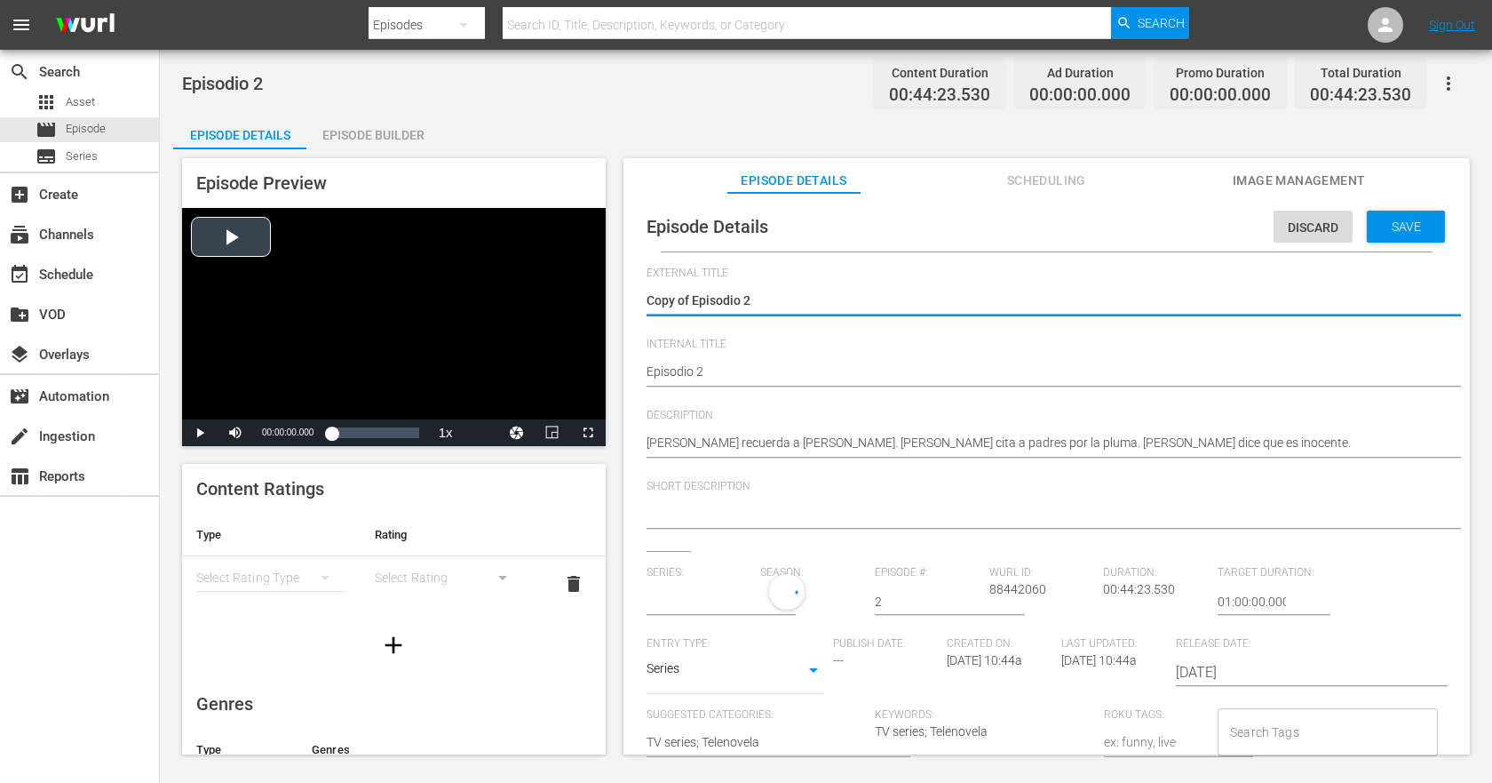
drag, startPoint x: 693, startPoint y: 297, endPoint x: 411, endPoint y: 300, distance: 281.6
type textarea "Episodio 2"
type input "Bienvenida Realidad"
type textarea "Episodio 2"
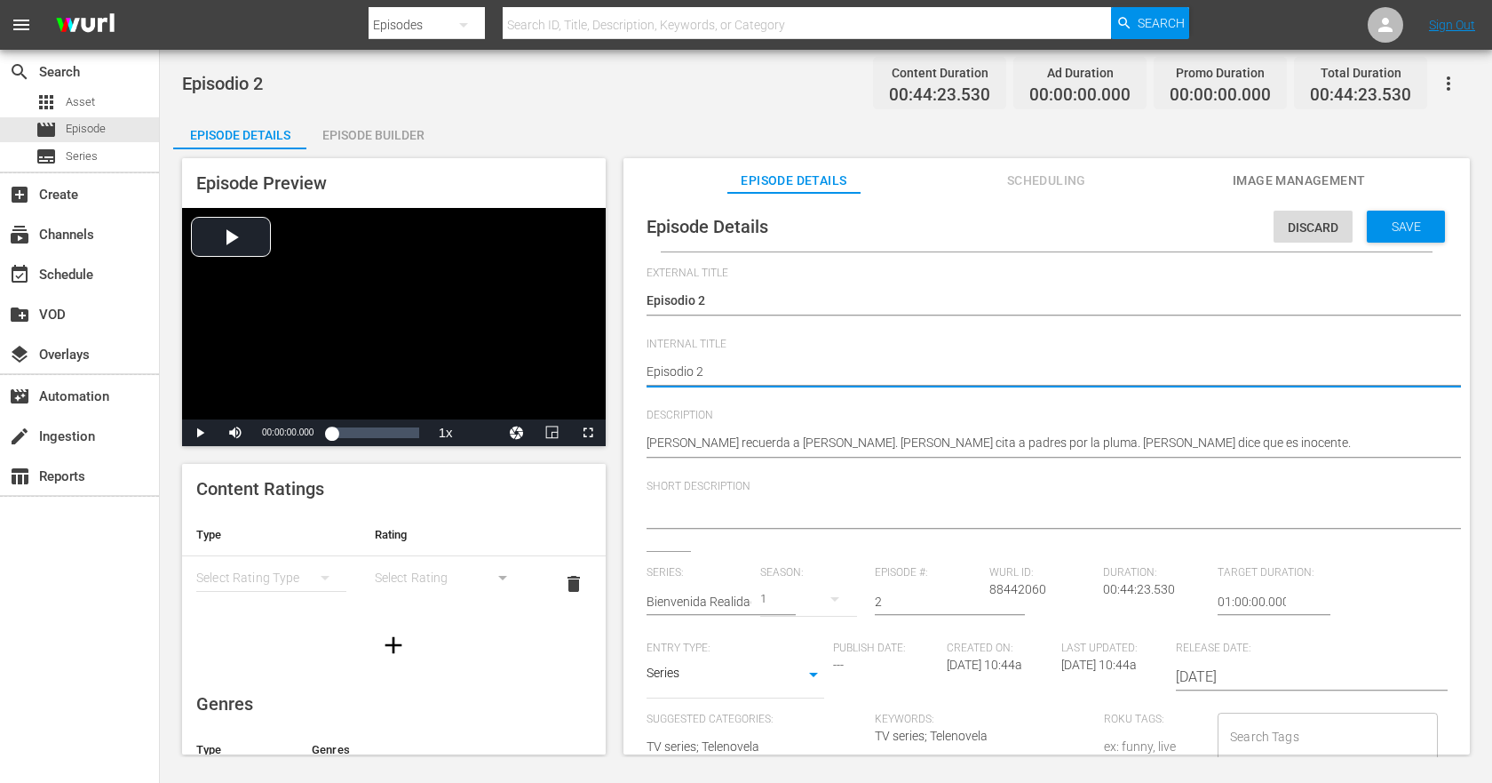
type textarea "PEpisodio 2"
type textarea "PHEpisodio 2"
type textarea "PH1Episodio 2"
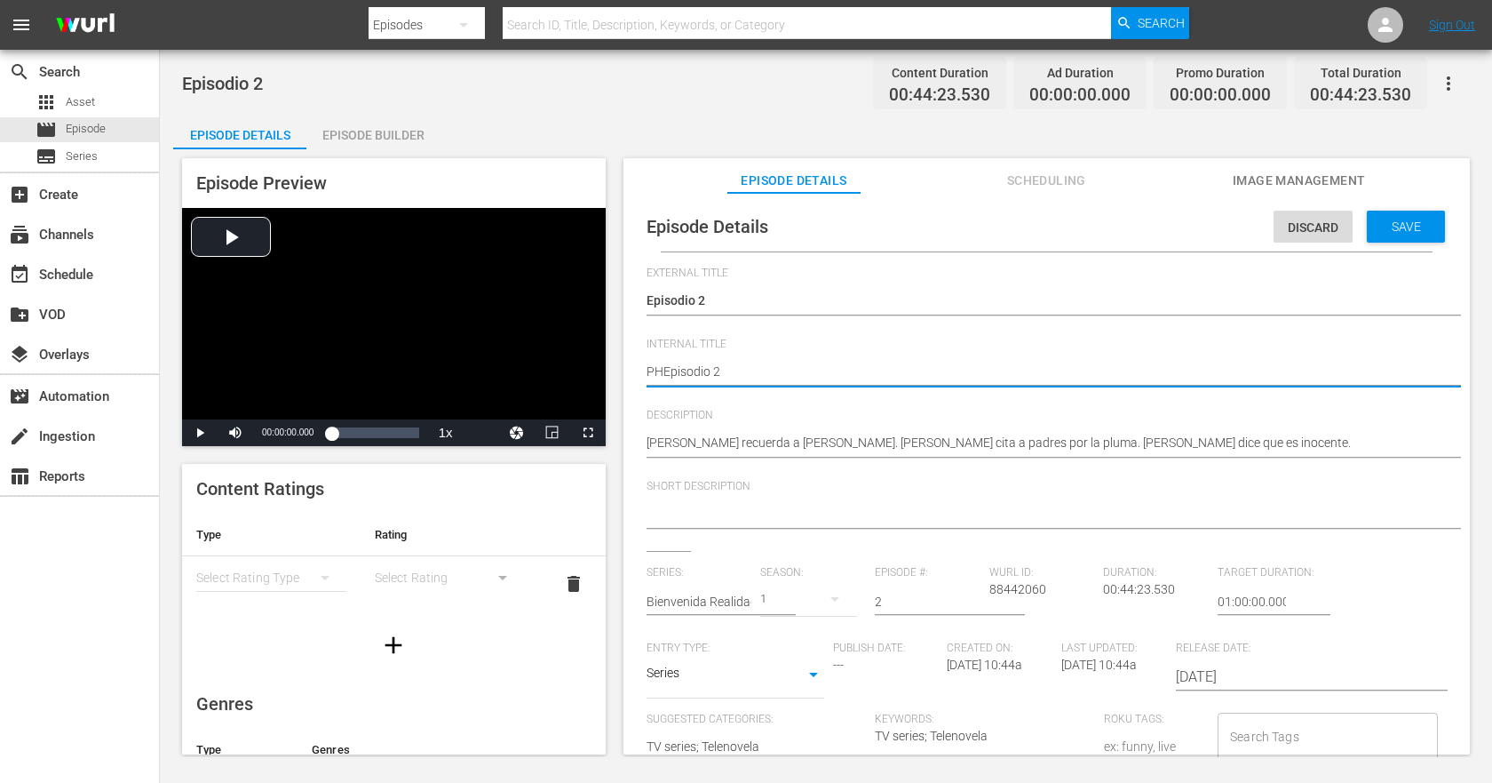
type textarea "PH1Episodio 2"
type textarea "PH13Episodio 2"
type textarea "PH13 Episodio 2"
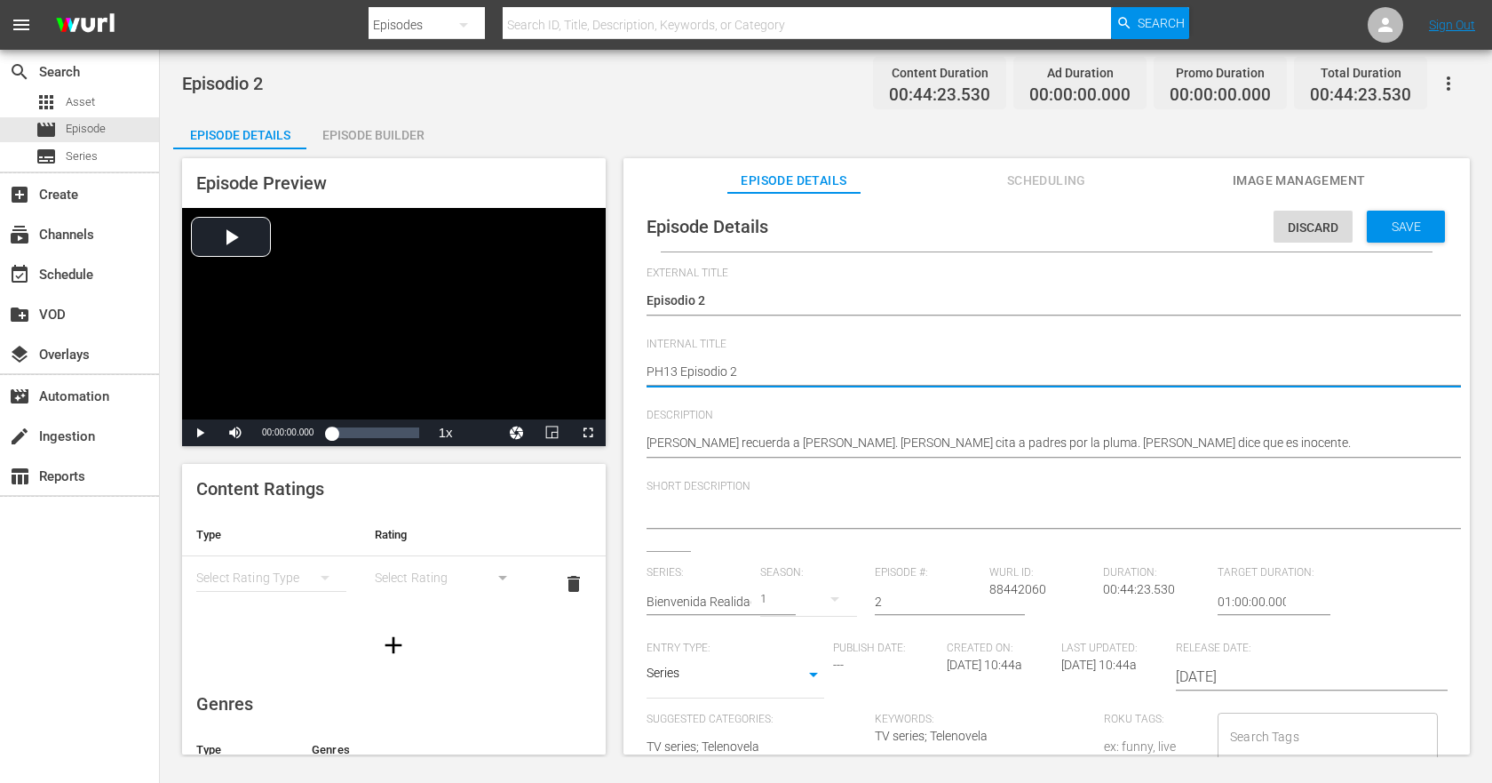
click at [752, 365] on textarea "Episodio 2" at bounding box center [1043, 372] width 792 height 21
type textarea "PH13 Episodio 2"
type textarea "PH13 Episodio 2 -"
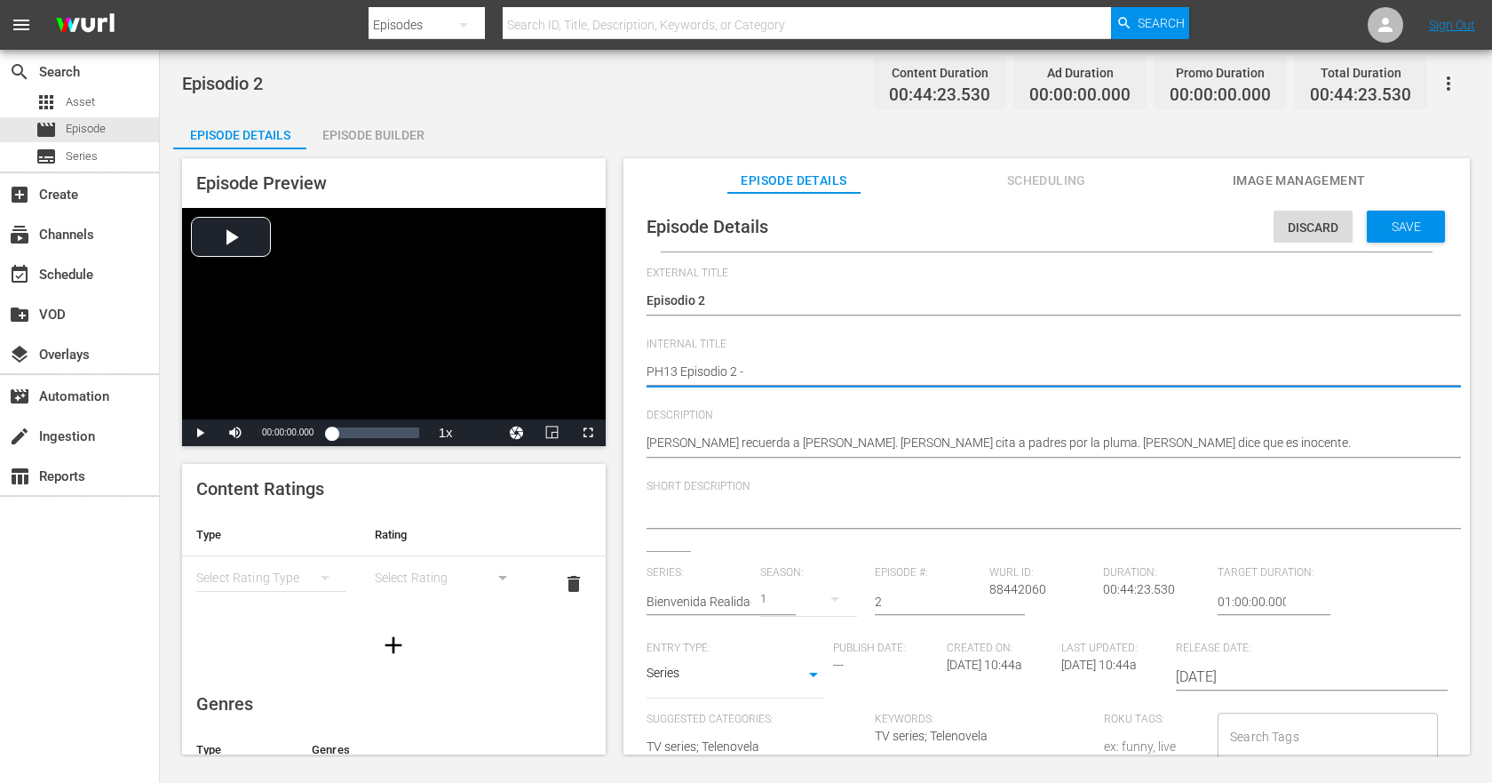
type textarea "PH13 Episodio 2 -"
type textarea "PH13 Episodio 2 - S"
type textarea "PH13 Episodio 2 - SO"
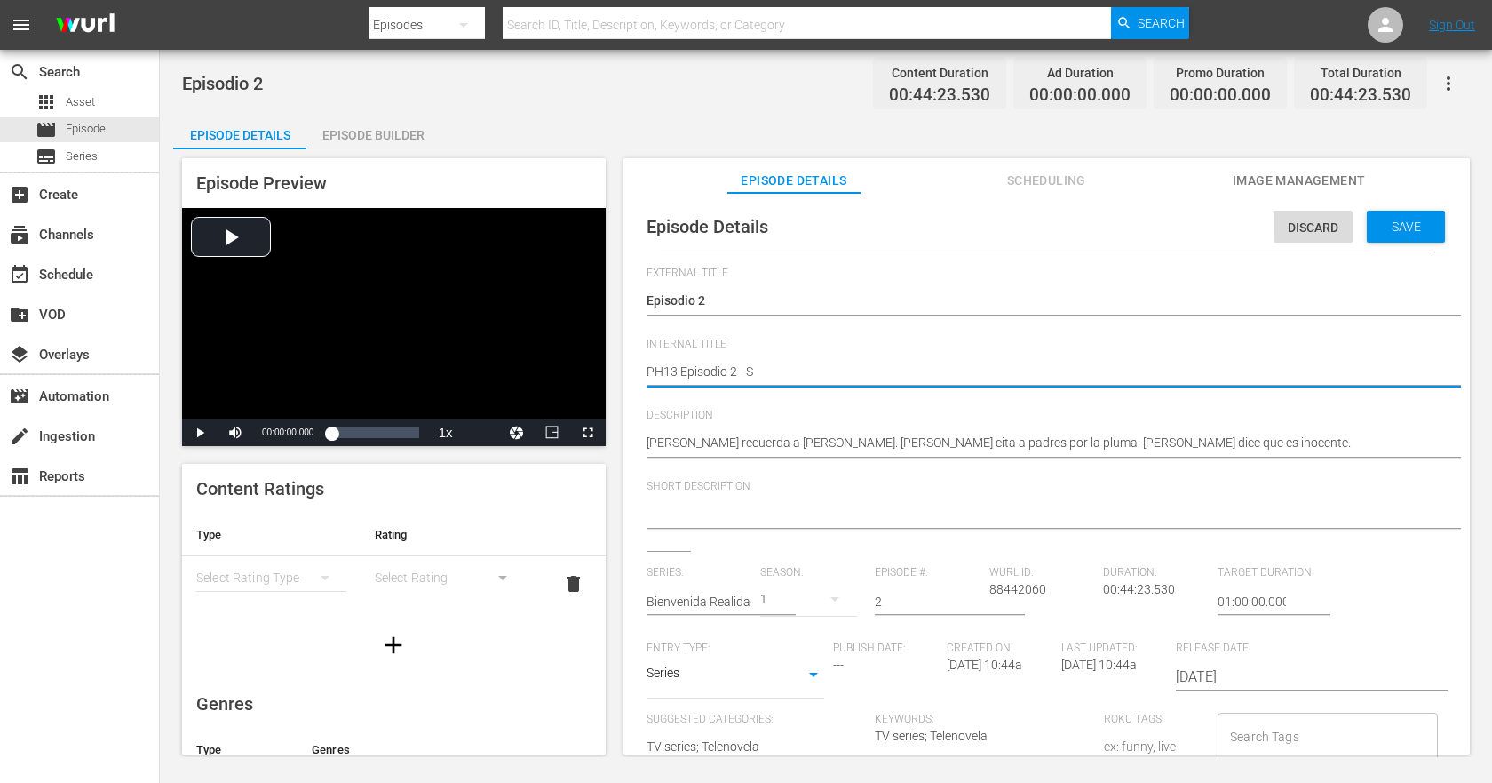
type textarea "PH13 Episodio 2 - SO"
type textarea "PH13 Episodio 2 - SO M"
type textarea "PH13 Episodio 2 - SO ME"
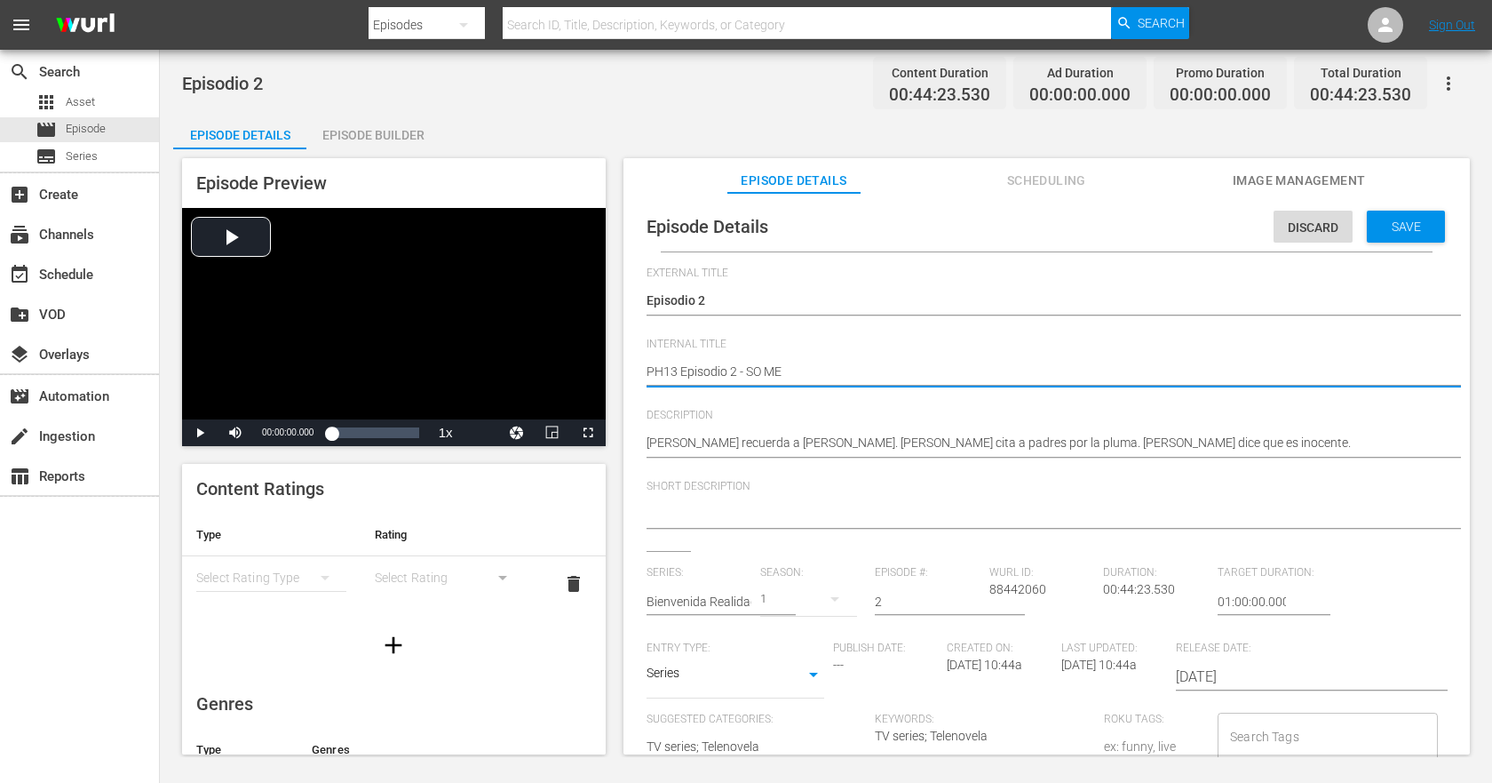
type textarea "PH13 Episodio 2 - SO MEX"
click at [1397, 223] on span "Save" at bounding box center [1407, 226] width 58 height 14
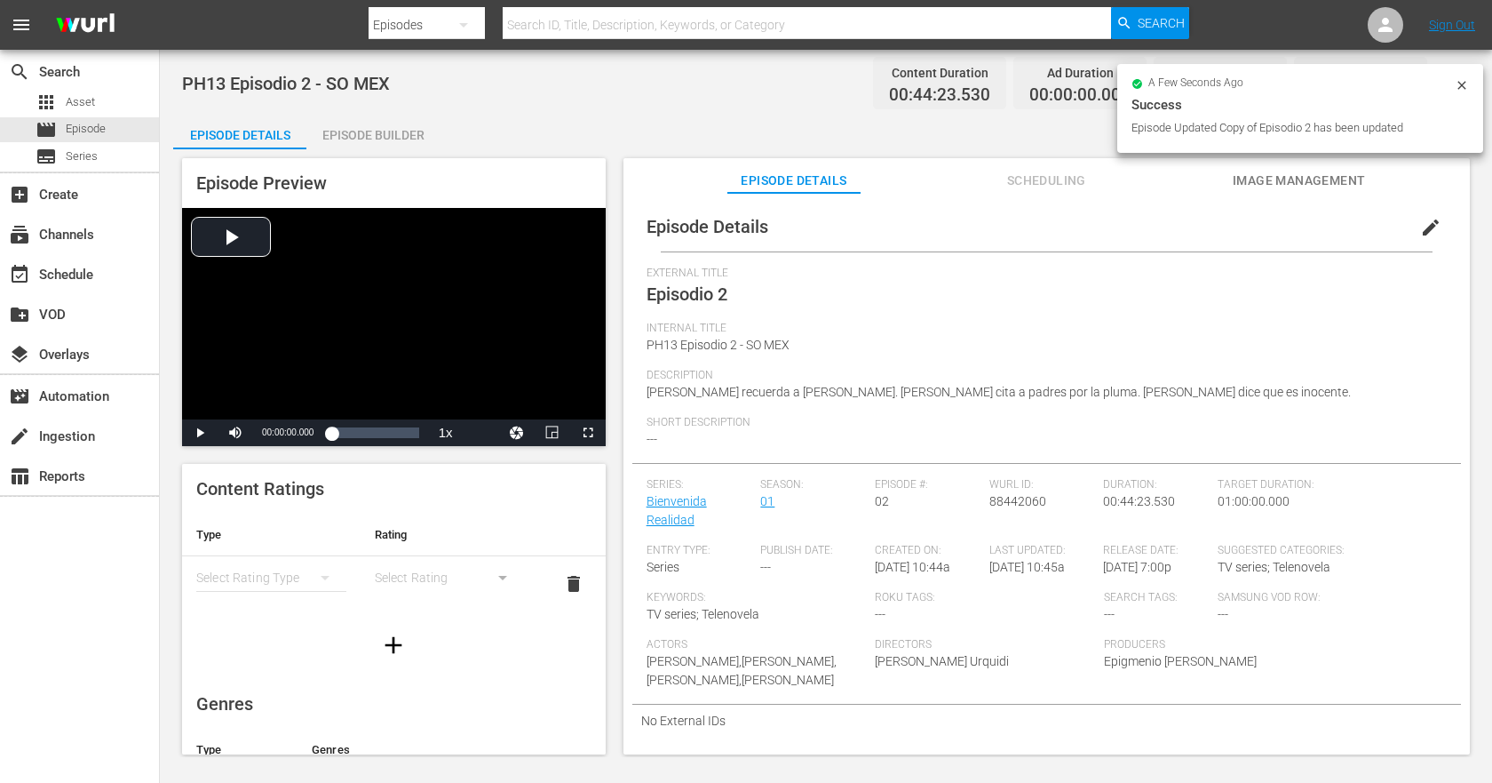
click at [1463, 84] on button "button" at bounding box center [1449, 83] width 43 height 43
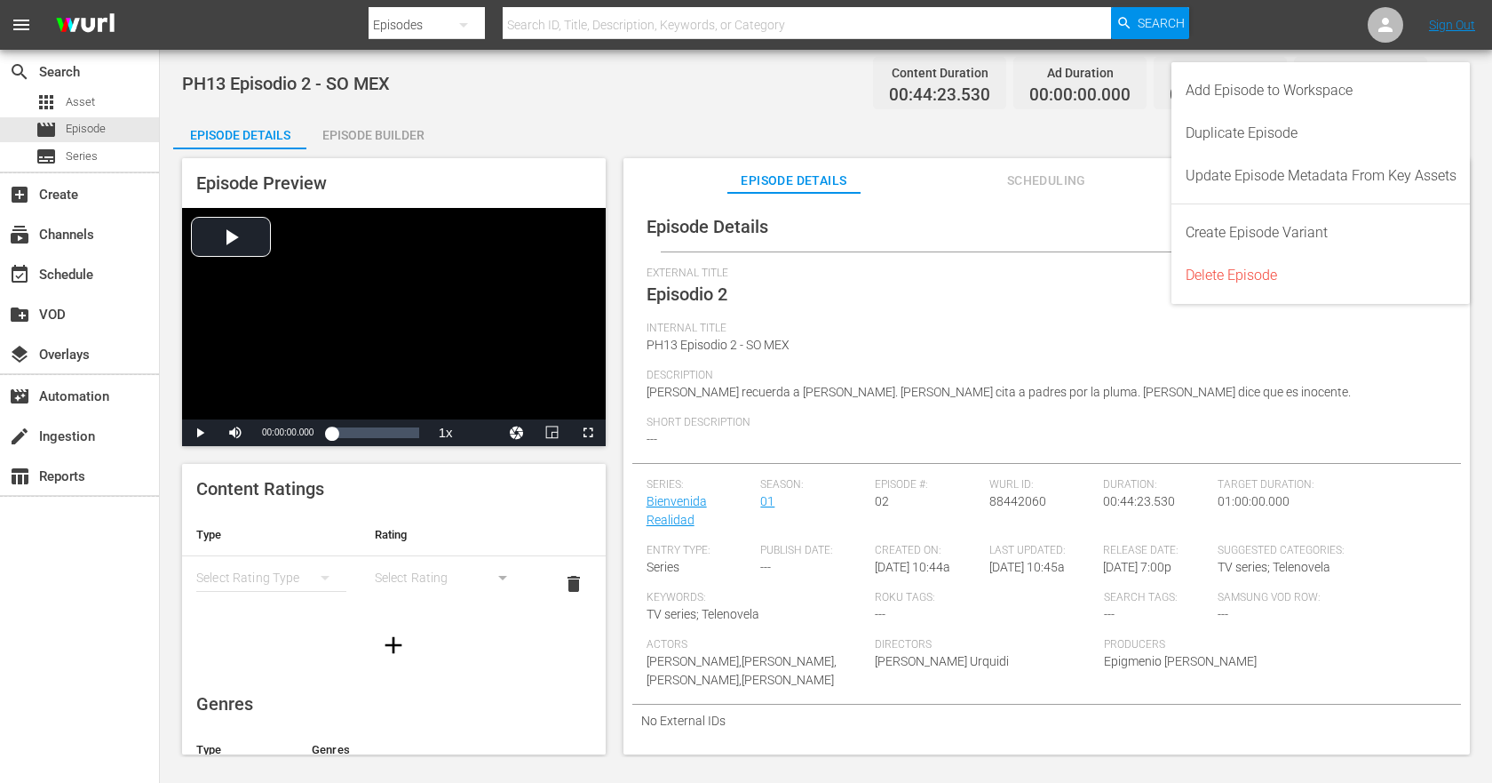
click at [419, 130] on div "Episode Builder" at bounding box center [372, 135] width 133 height 43
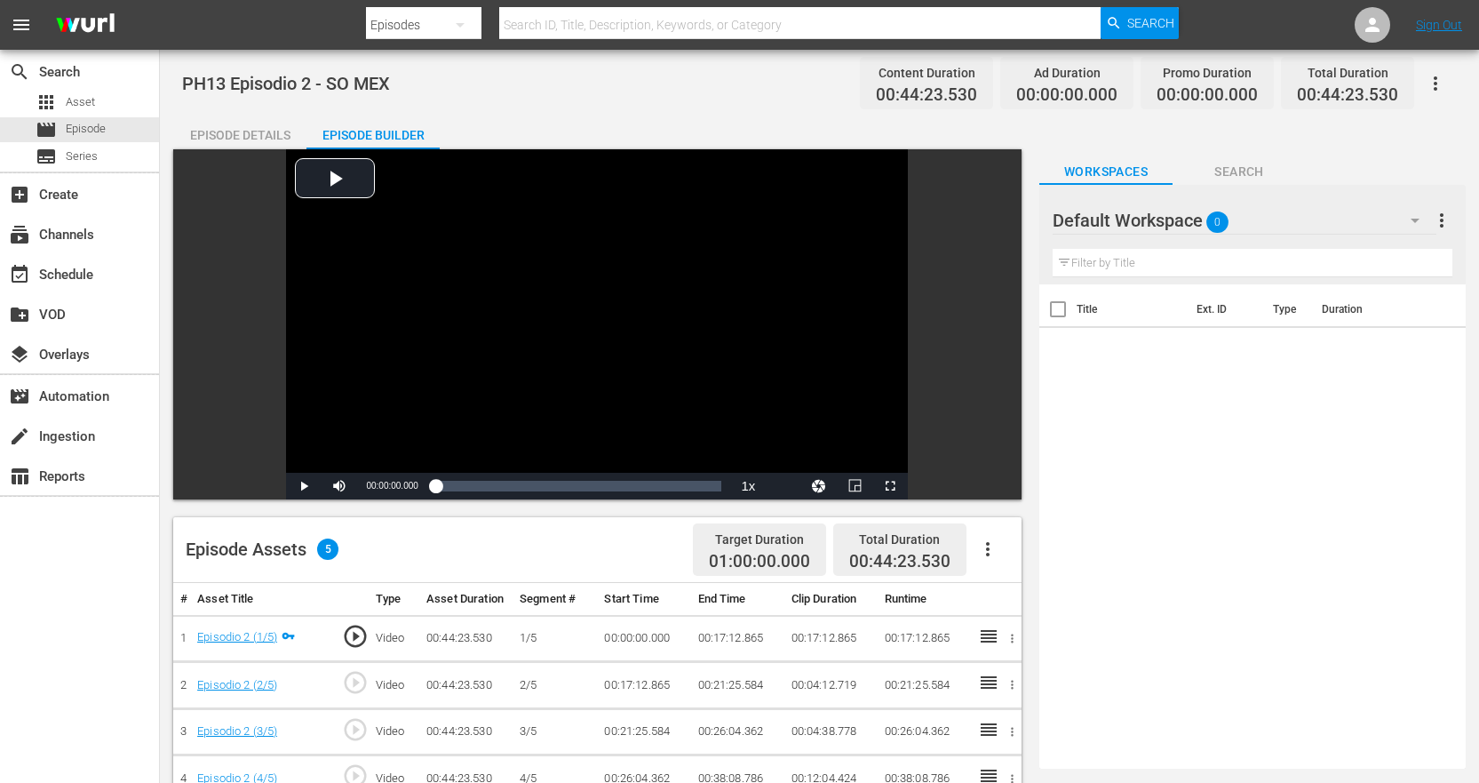
click at [985, 553] on icon "button" at bounding box center [987, 548] width 21 height 21
click at [1018, 556] on div "Fill with Ads" at bounding box center [1041, 556] width 121 height 43
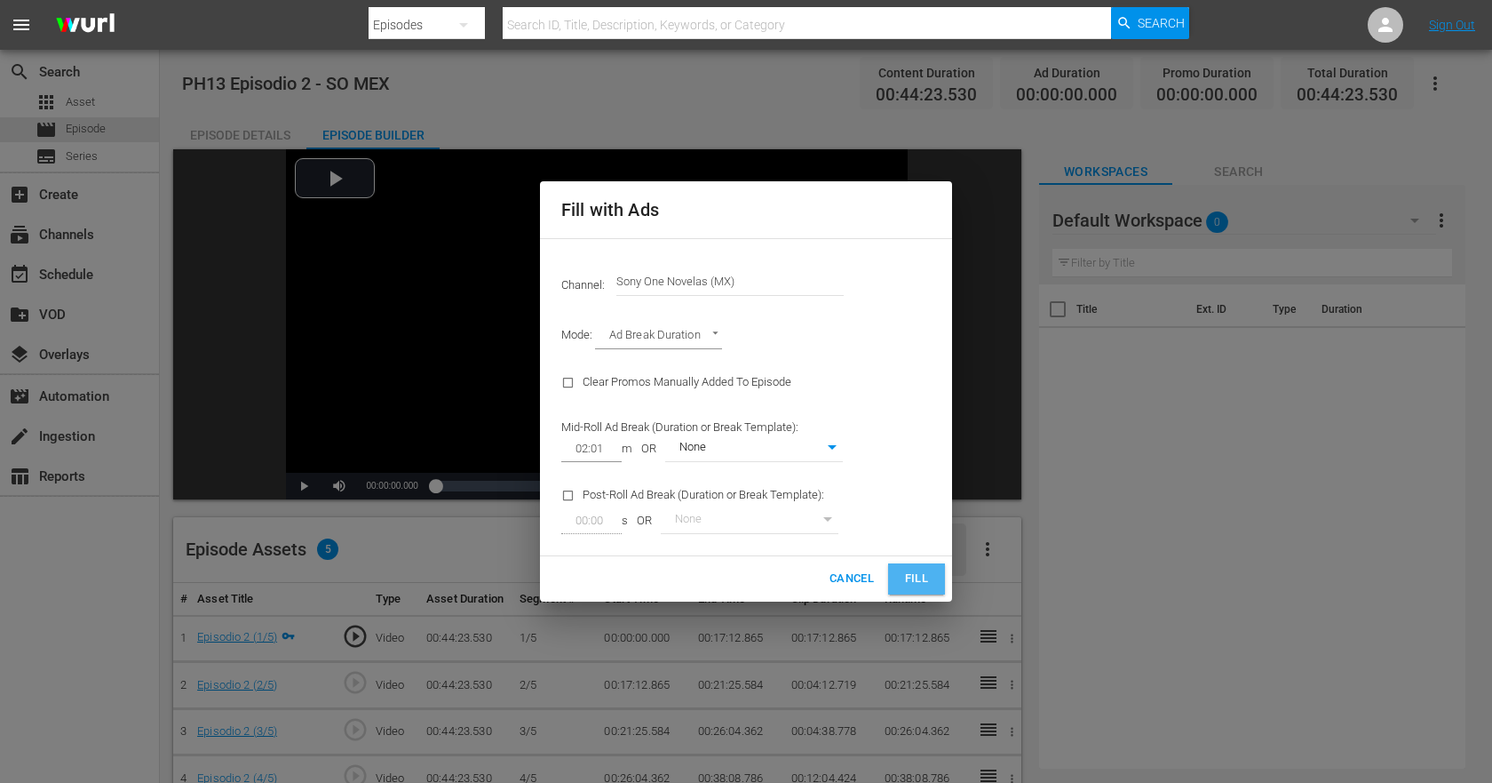
click at [912, 570] on span "Fill" at bounding box center [917, 579] width 28 height 20
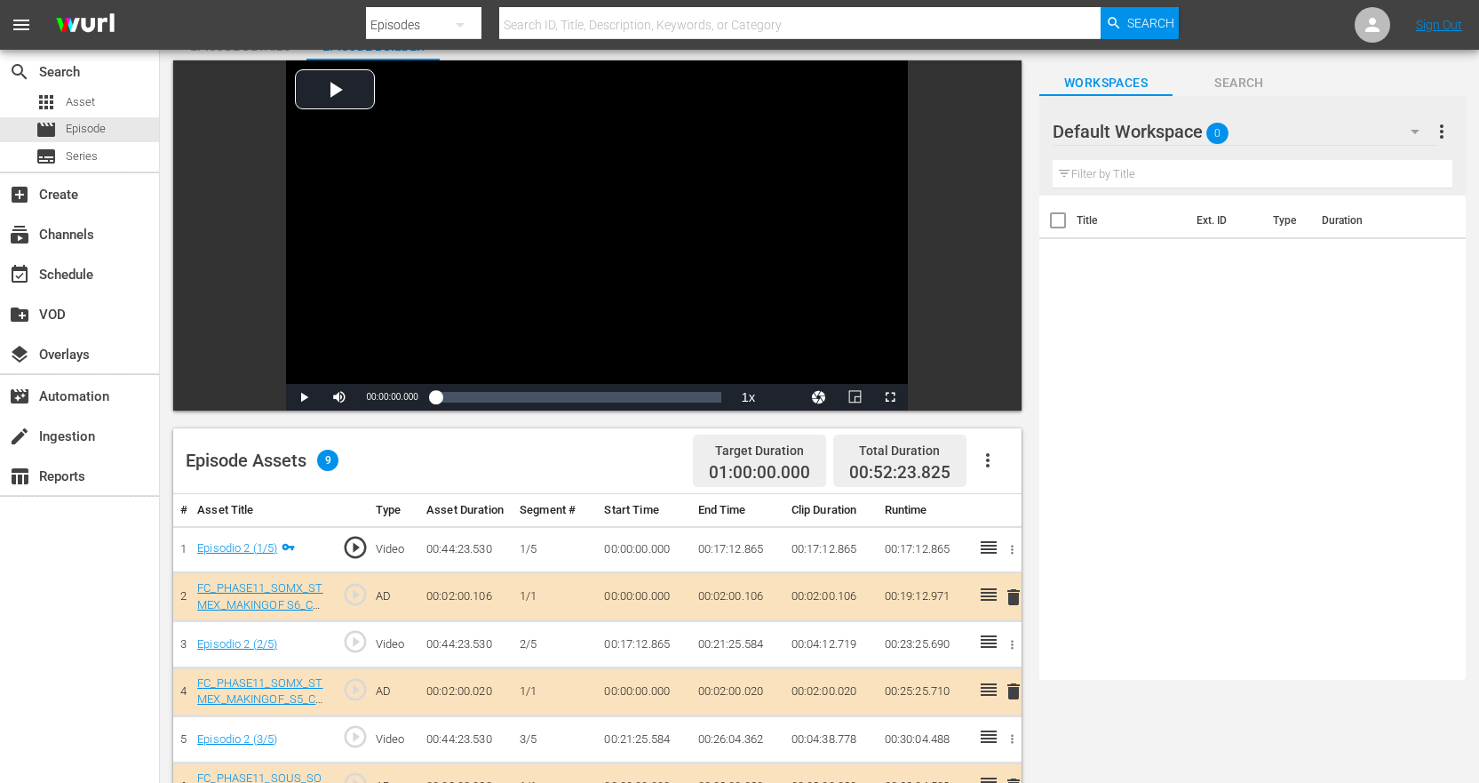
scroll to position [178, 0]
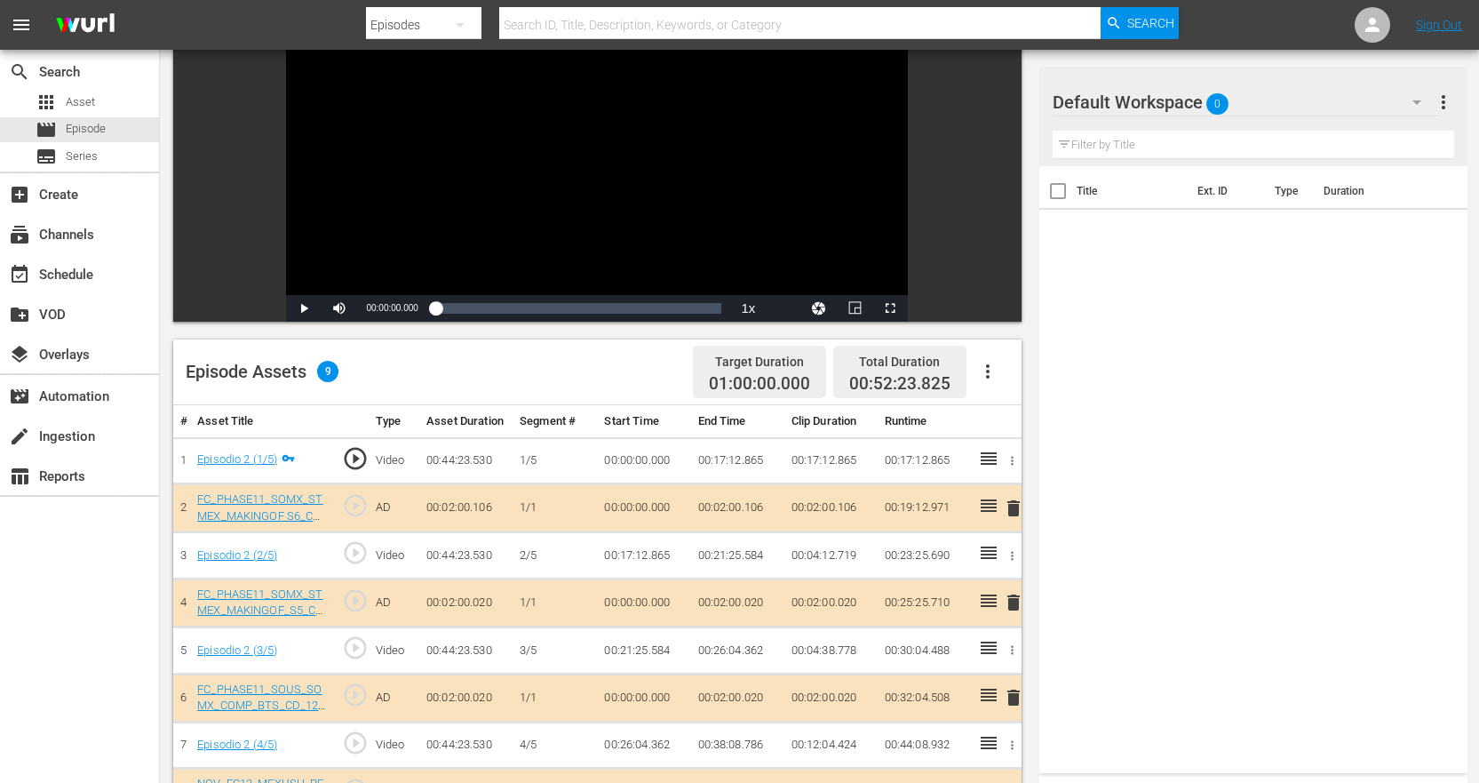
click at [1388, 149] on input "text" at bounding box center [1254, 145] width 402 height 28
click at [1420, 105] on icon "button" at bounding box center [1416, 101] width 21 height 21
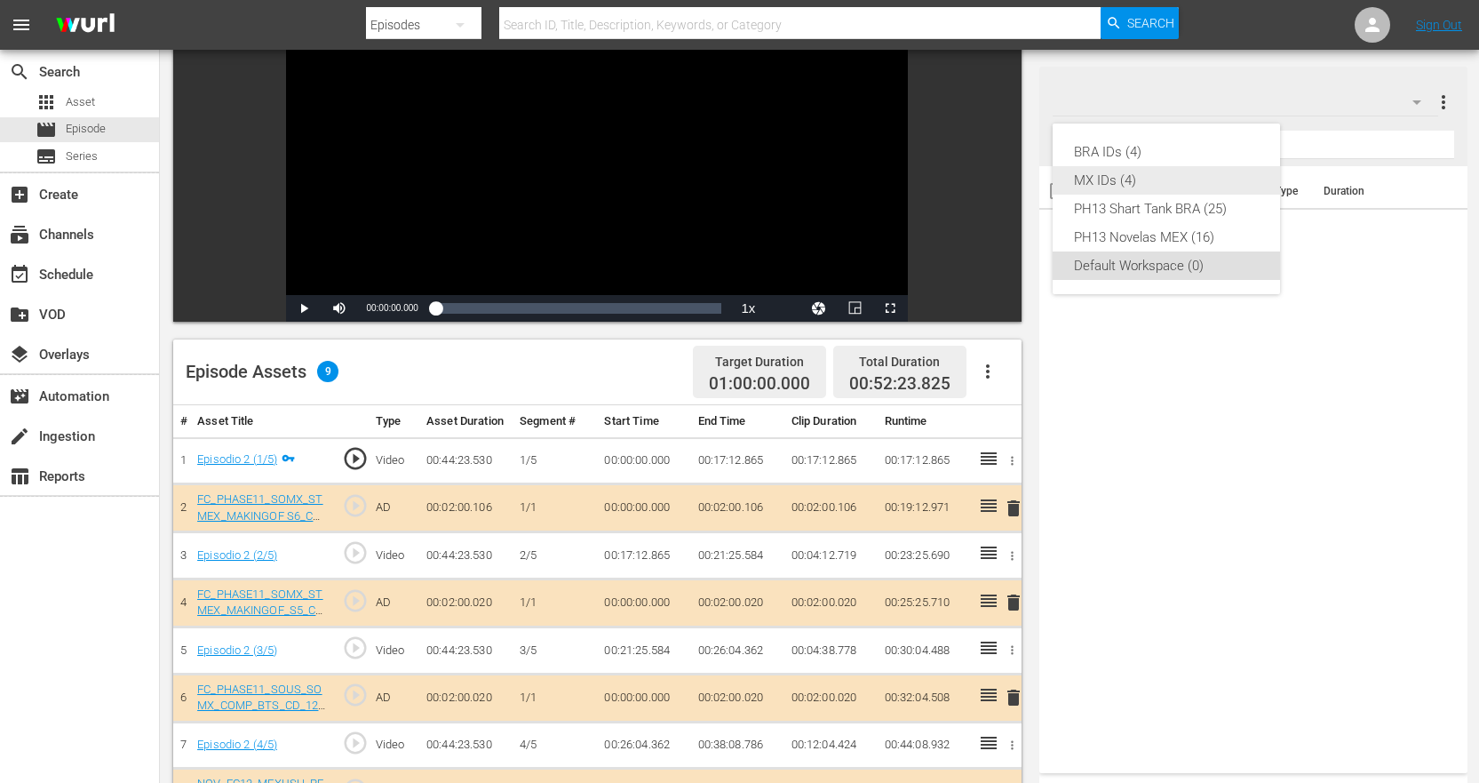
click at [1116, 177] on div "MX IDs (4)" at bounding box center [1166, 180] width 185 height 28
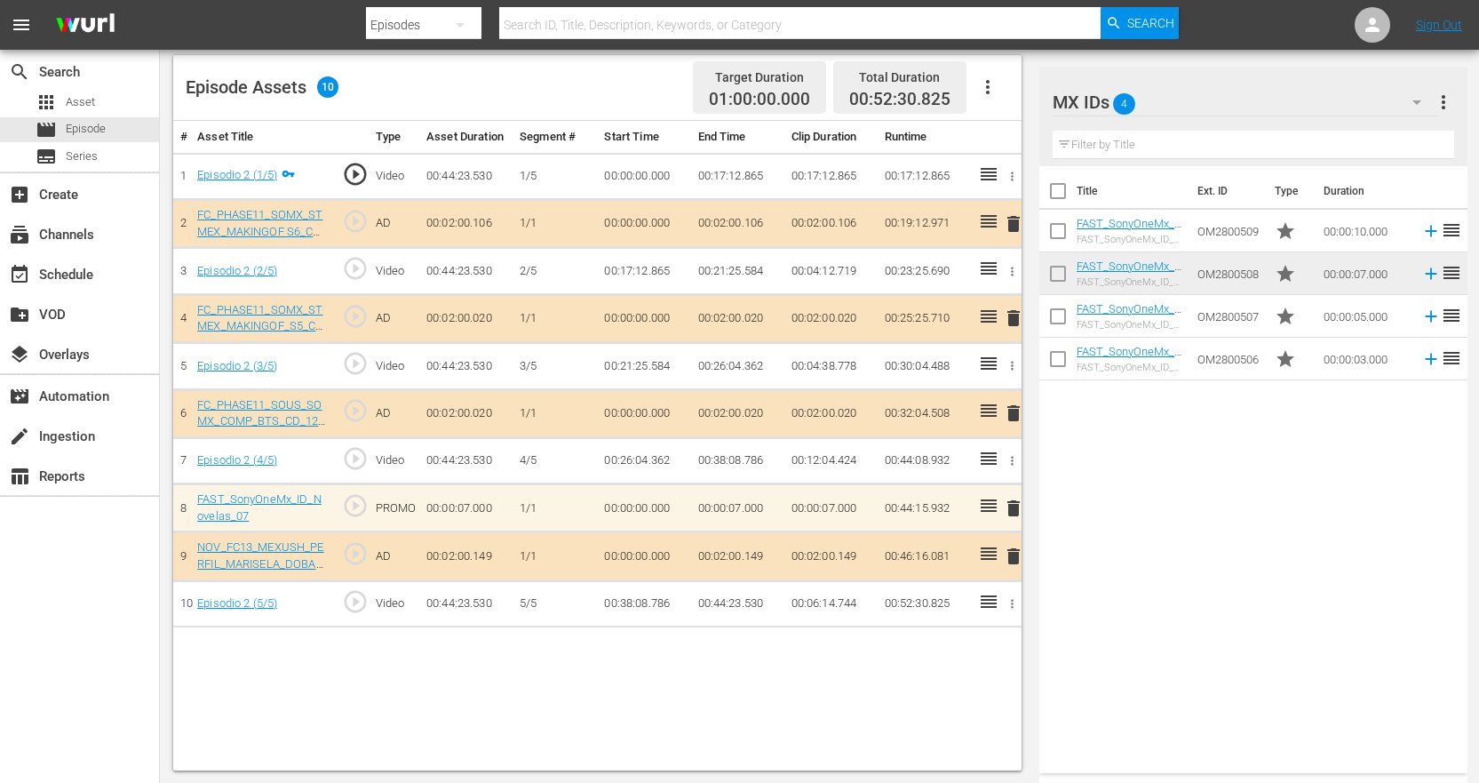
scroll to position [463, 0]
click at [1012, 513] on span "delete" at bounding box center [1013, 507] width 21 height 21
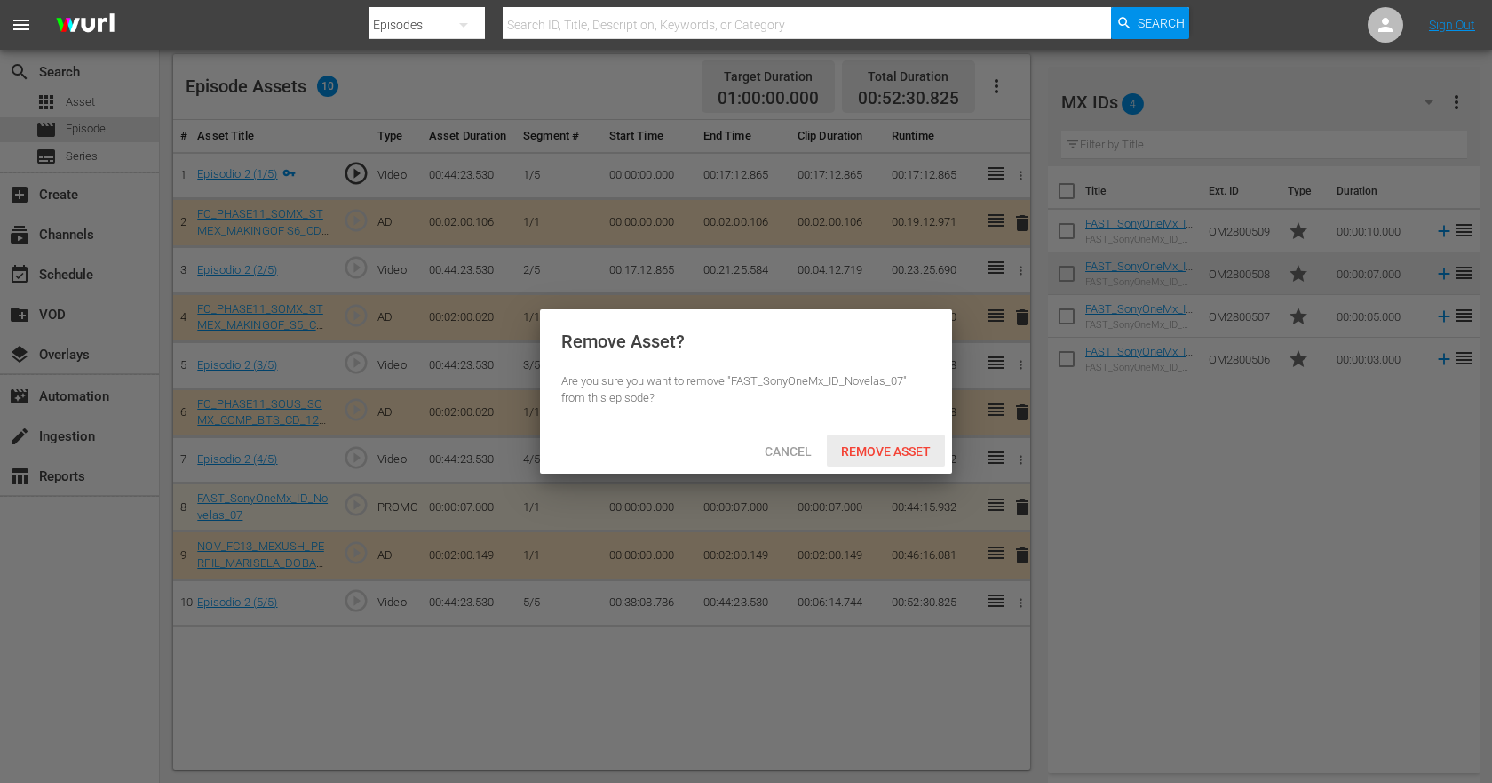
click at [851, 437] on div "Remove Asset" at bounding box center [886, 450] width 118 height 33
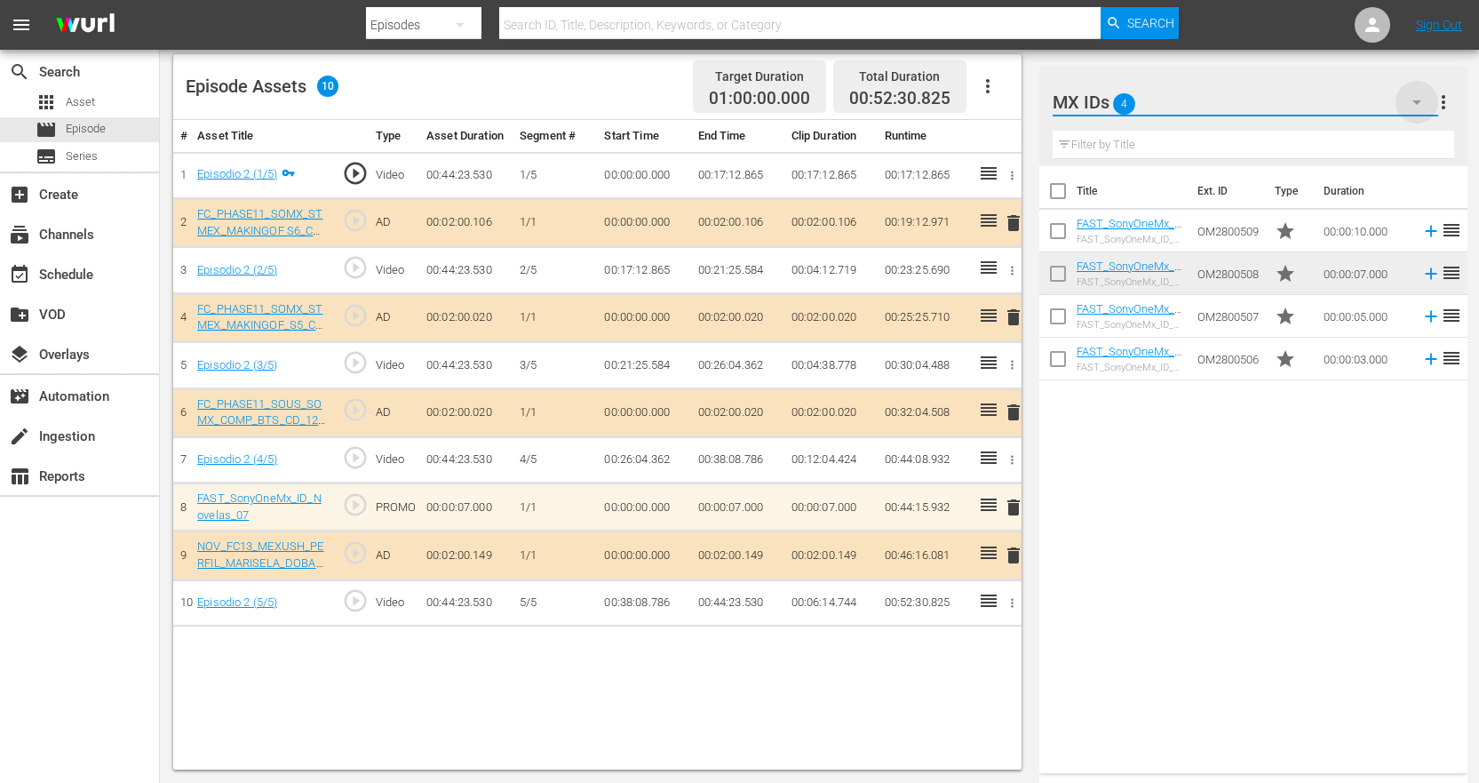
click at [1419, 101] on icon "button" at bounding box center [1416, 102] width 9 height 4
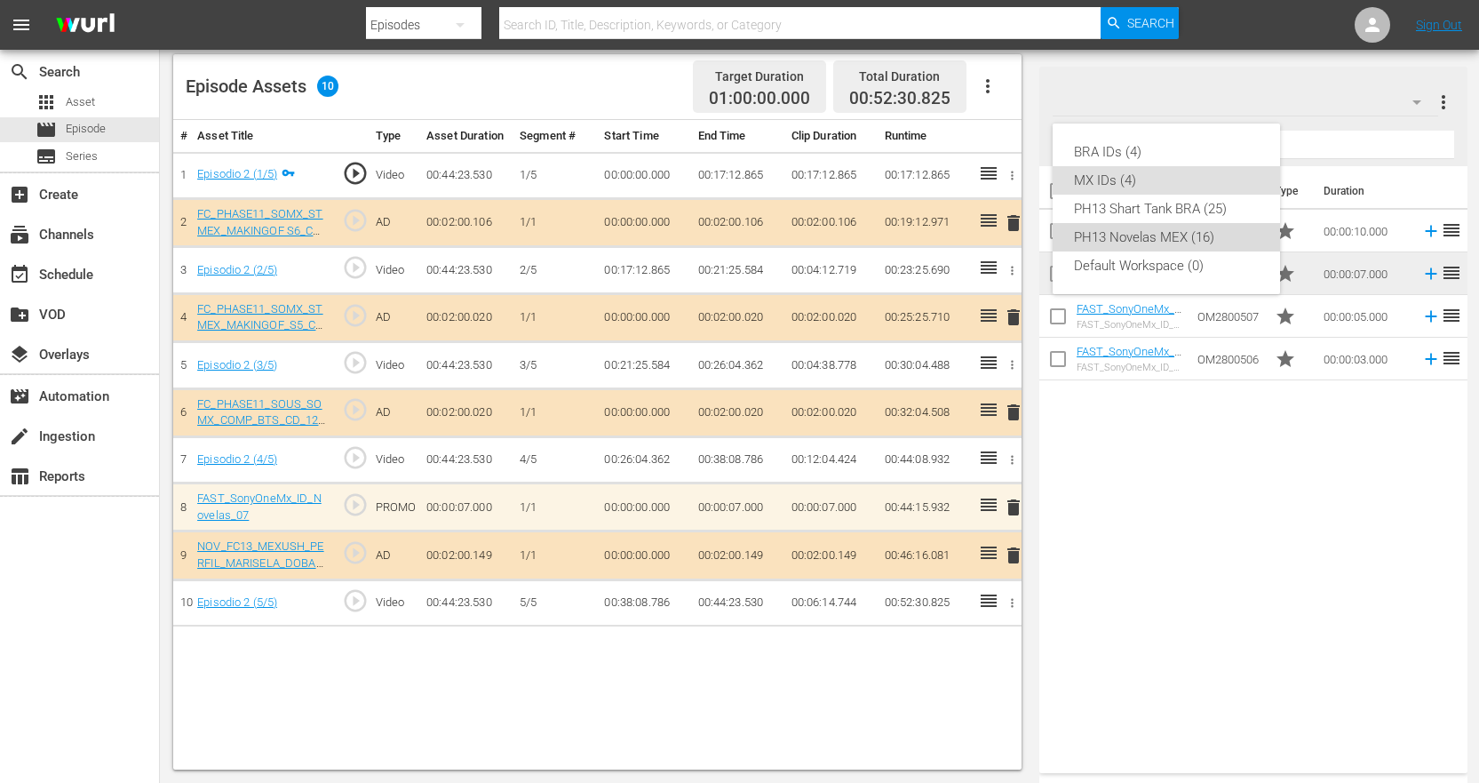
click at [1206, 242] on div "PH13 Novelas MEX (16)" at bounding box center [1166, 237] width 185 height 28
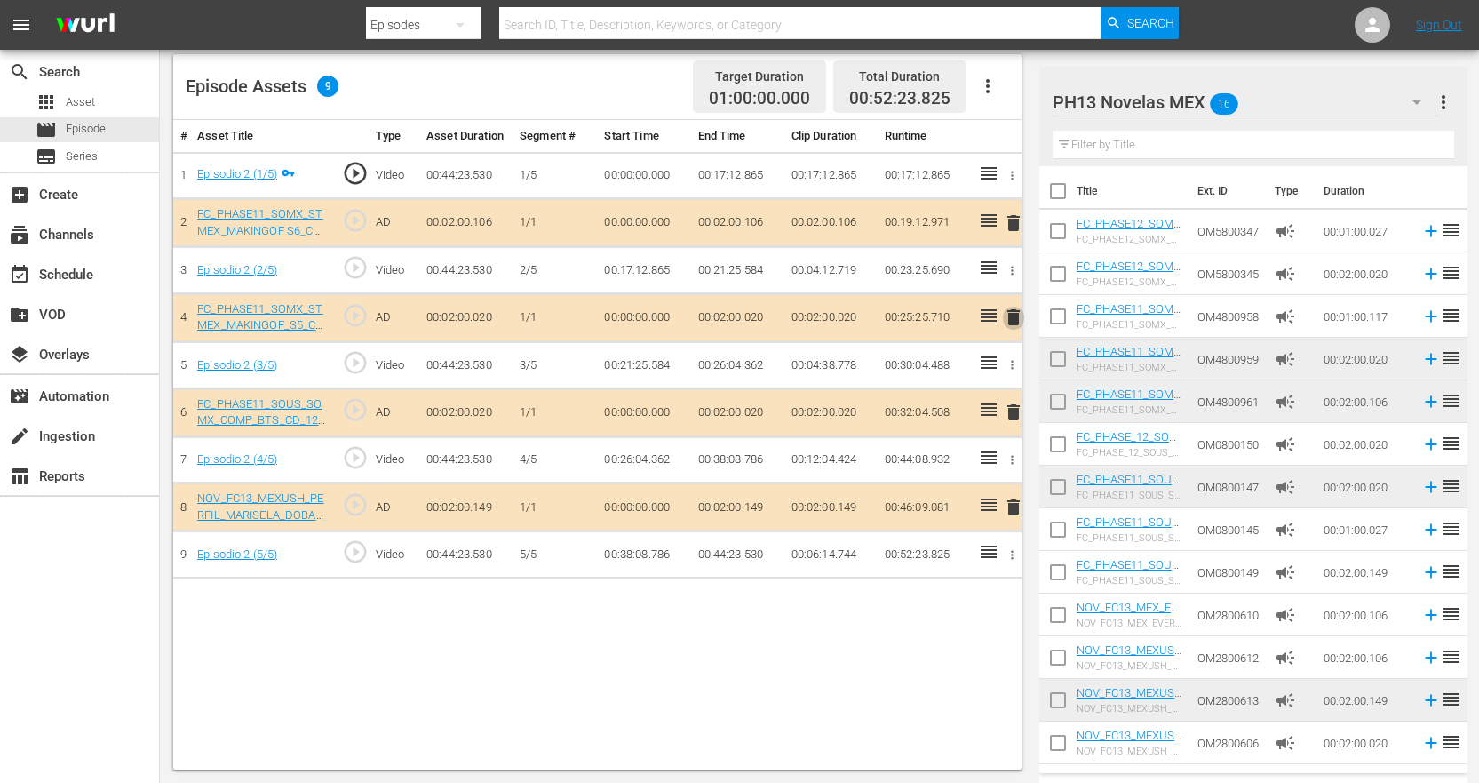
click at [1006, 323] on span "delete" at bounding box center [1013, 316] width 21 height 21
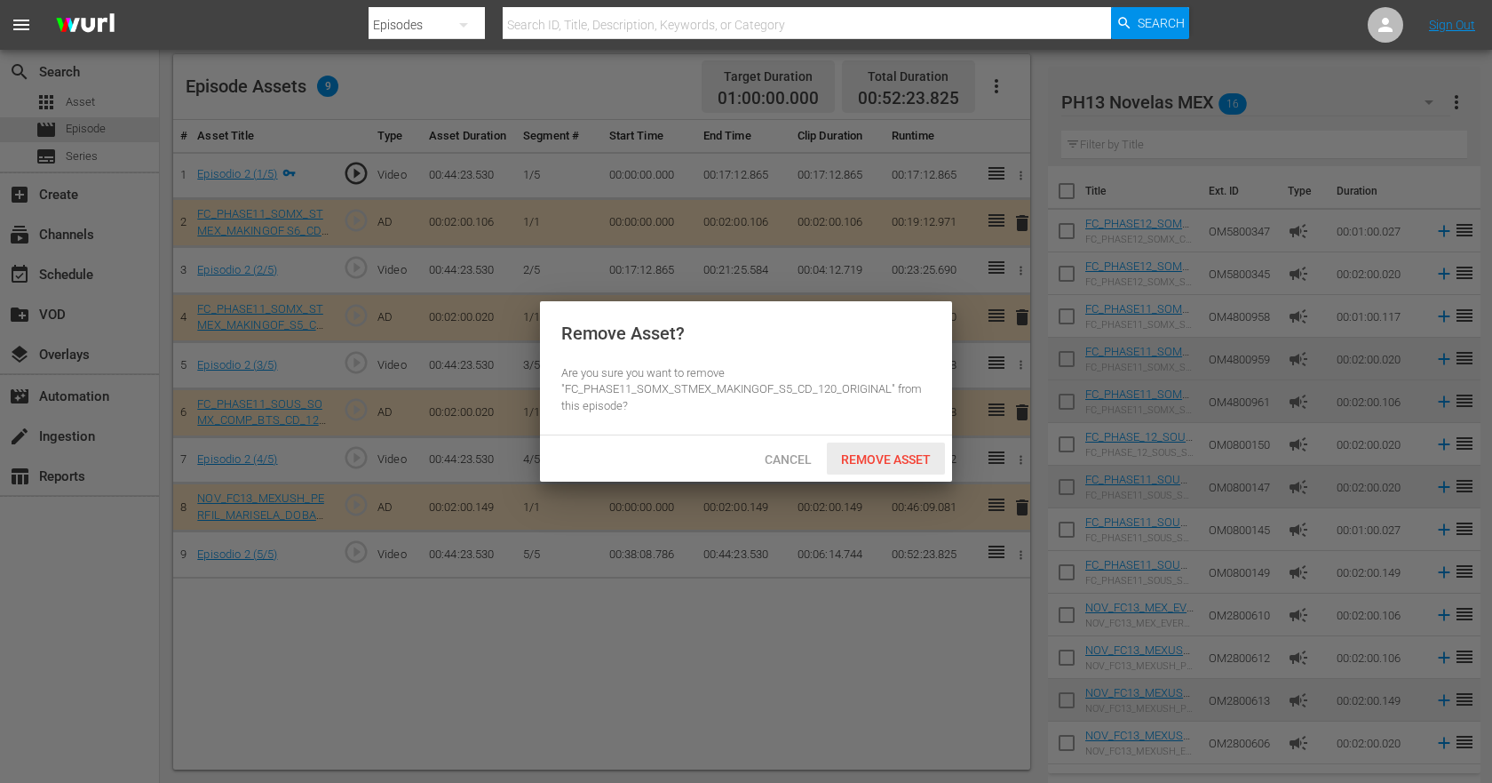
click at [894, 457] on span "Remove Asset" at bounding box center [886, 459] width 118 height 14
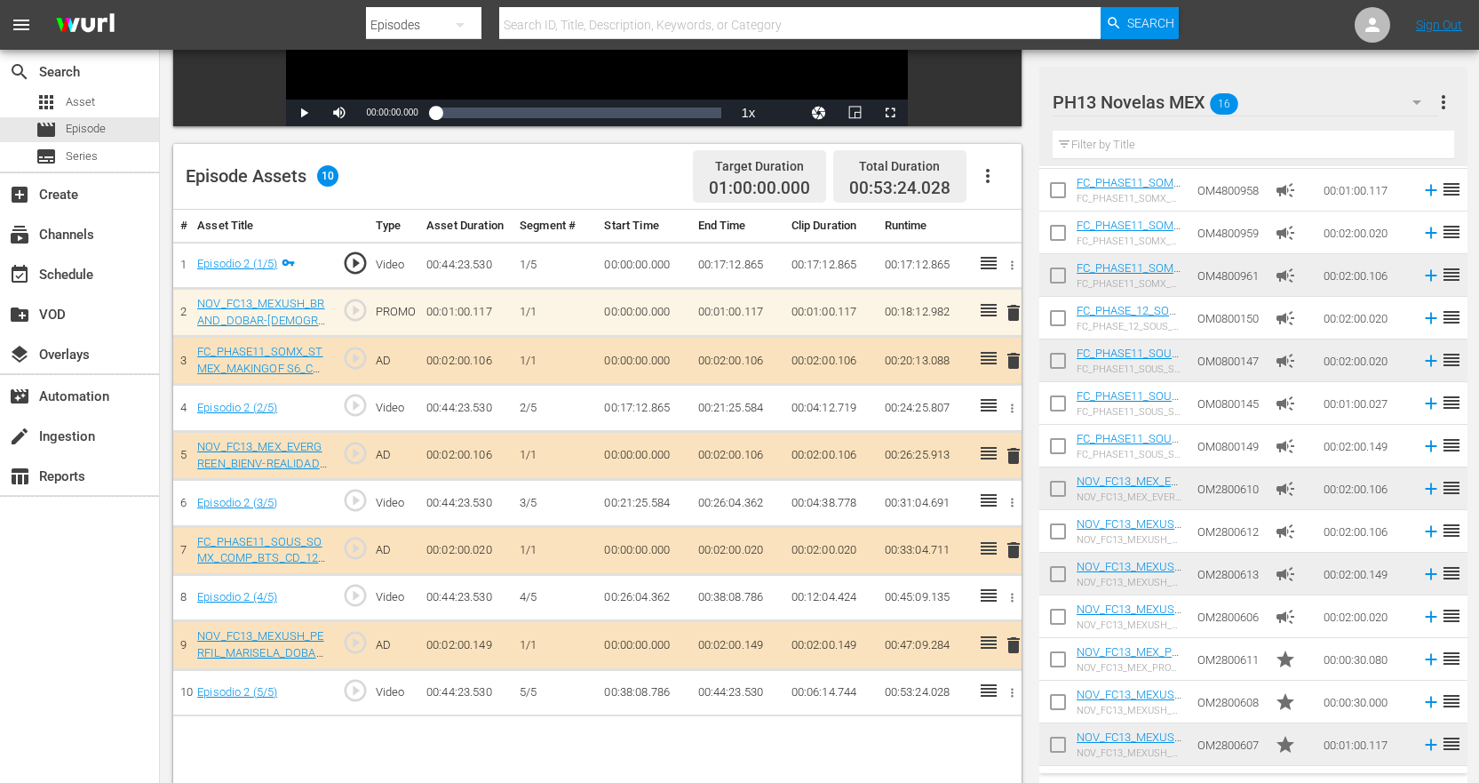
scroll to position [374, 0]
click at [1414, 99] on icon "button" at bounding box center [1416, 101] width 21 height 21
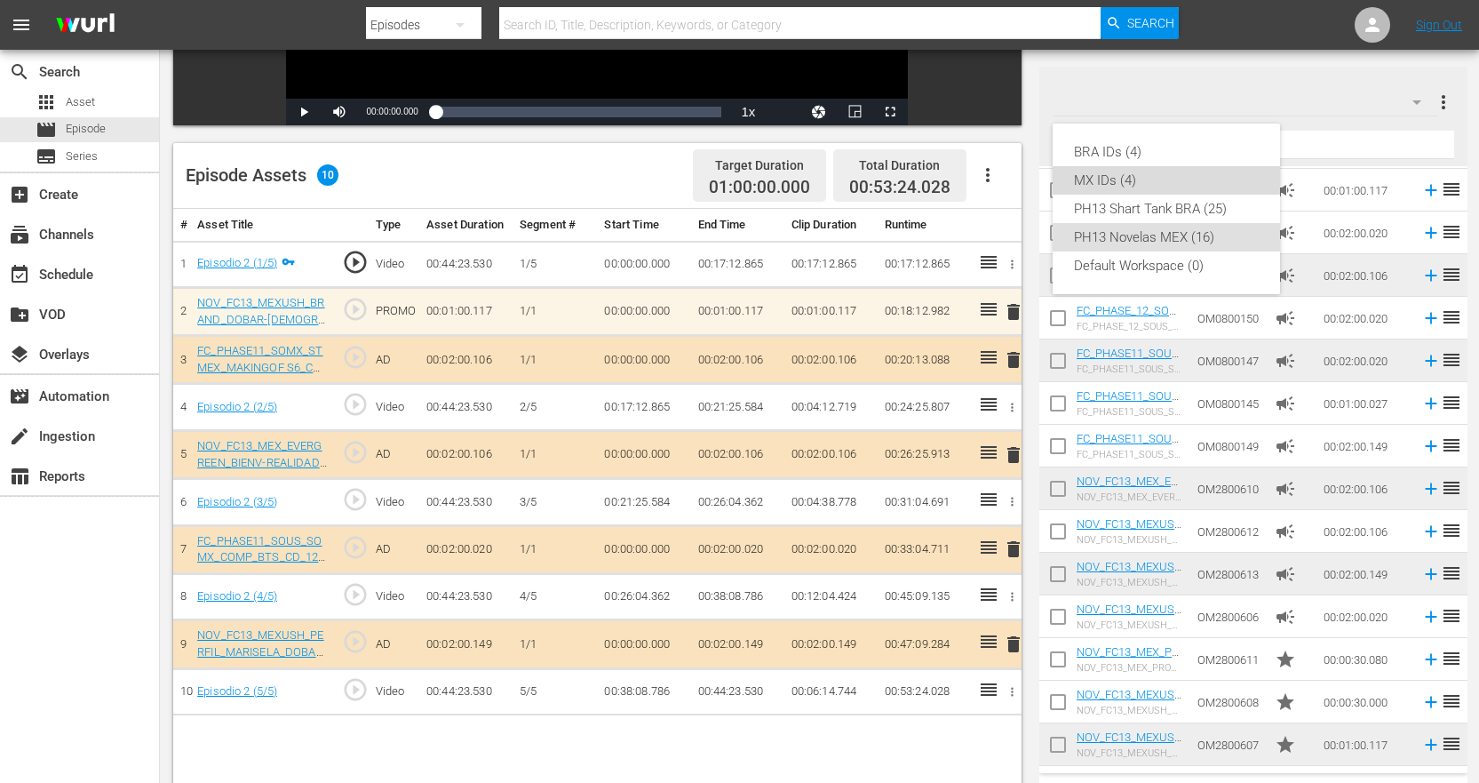
click at [1132, 170] on div "MX IDs (4)" at bounding box center [1166, 180] width 185 height 28
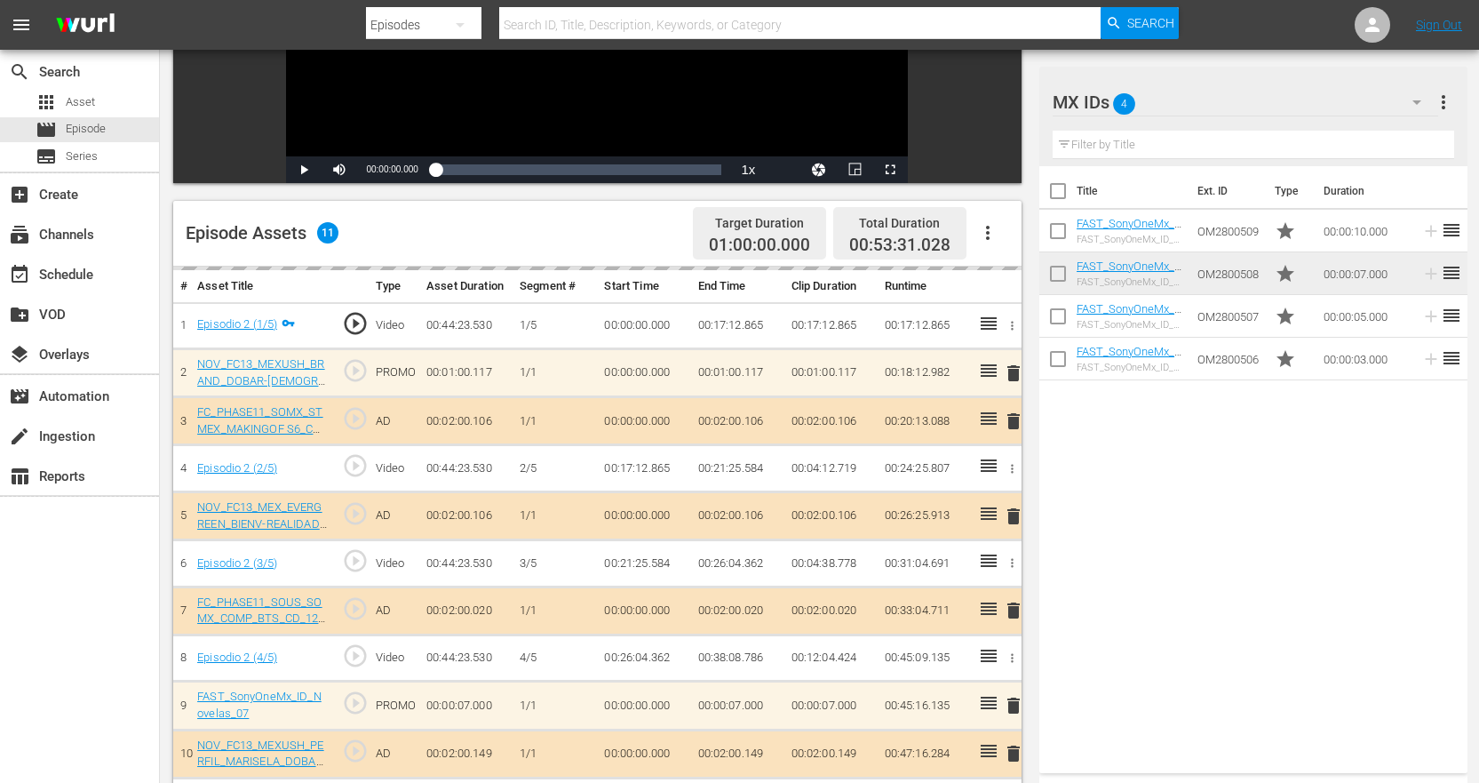
scroll to position [285, 0]
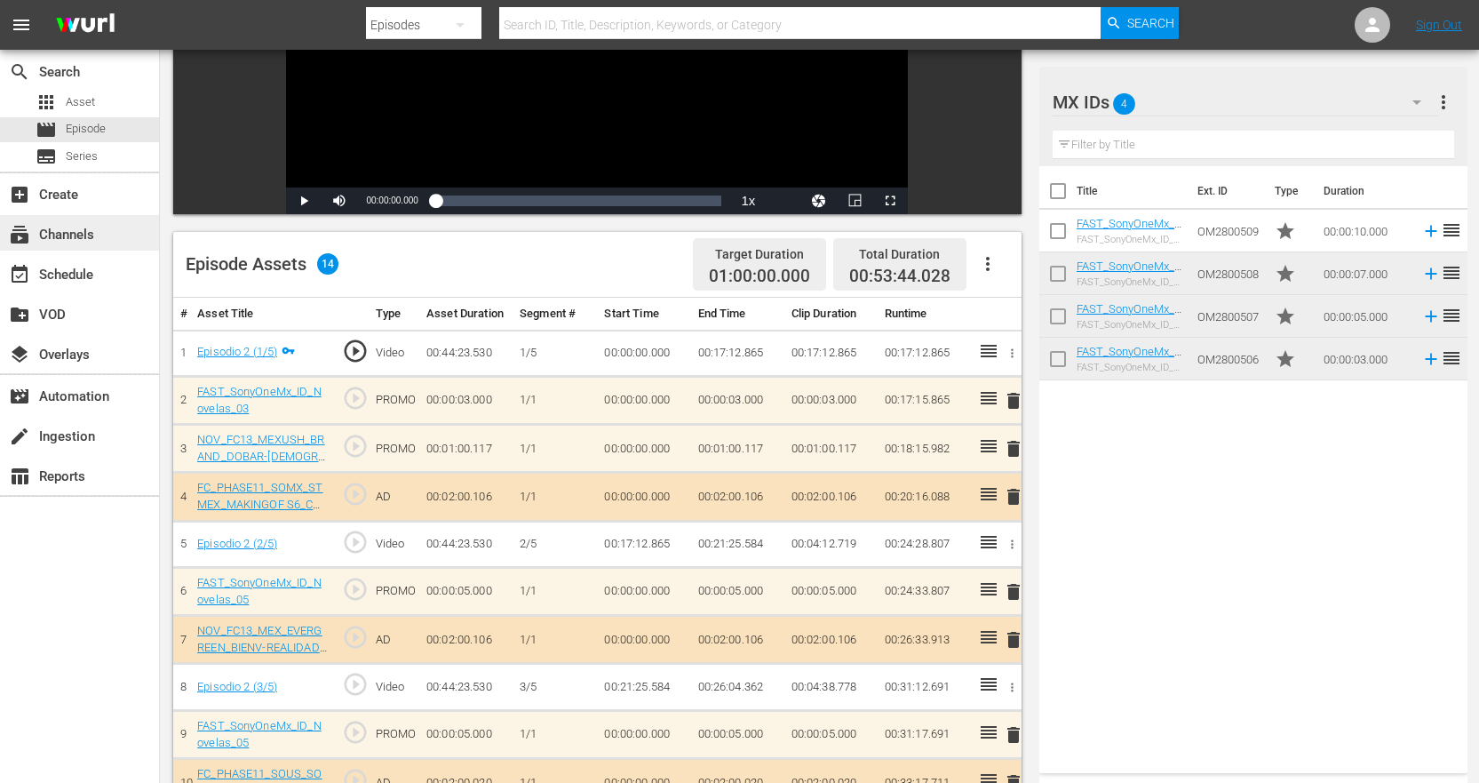
click at [124, 232] on div "subscriptions Channels" at bounding box center [79, 233] width 159 height 36
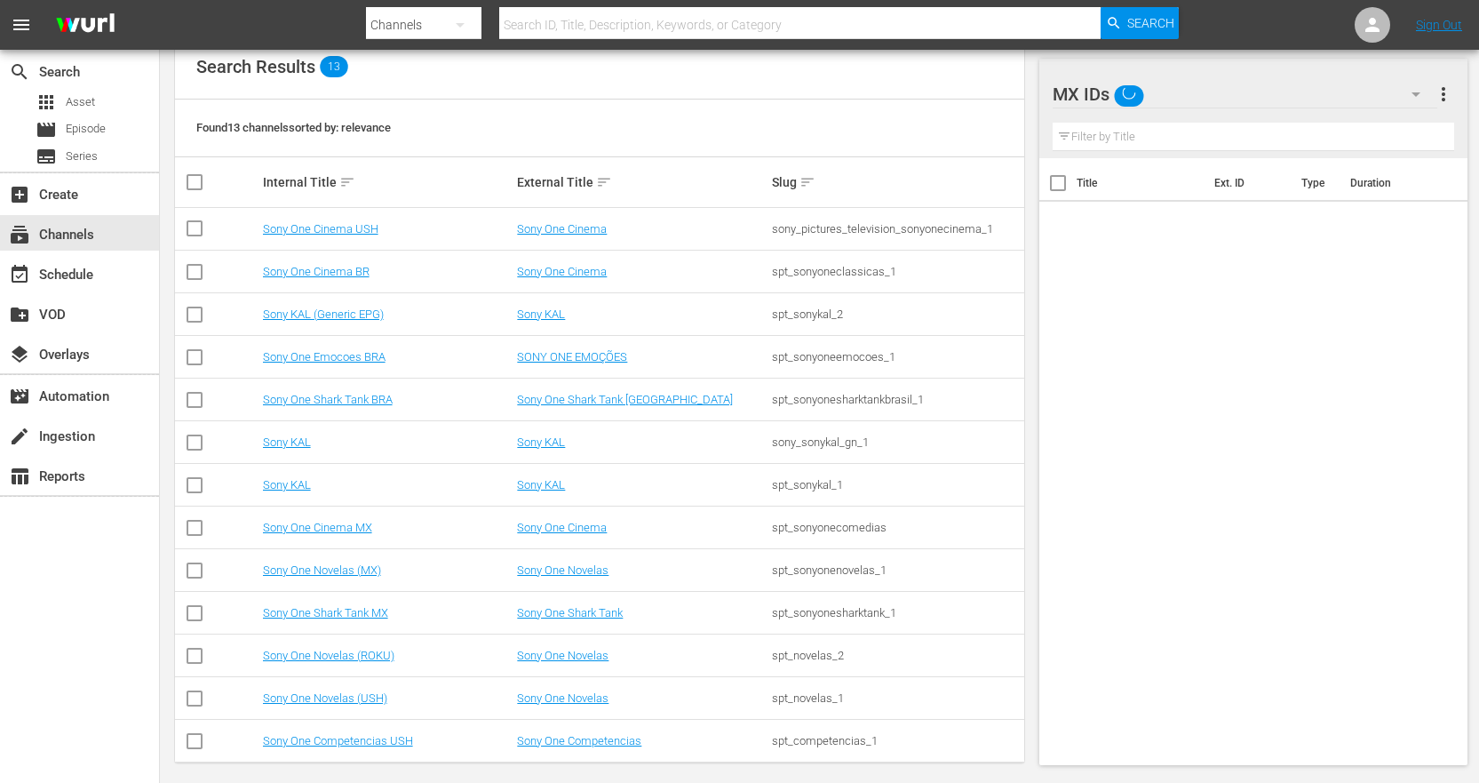
scroll to position [216, 0]
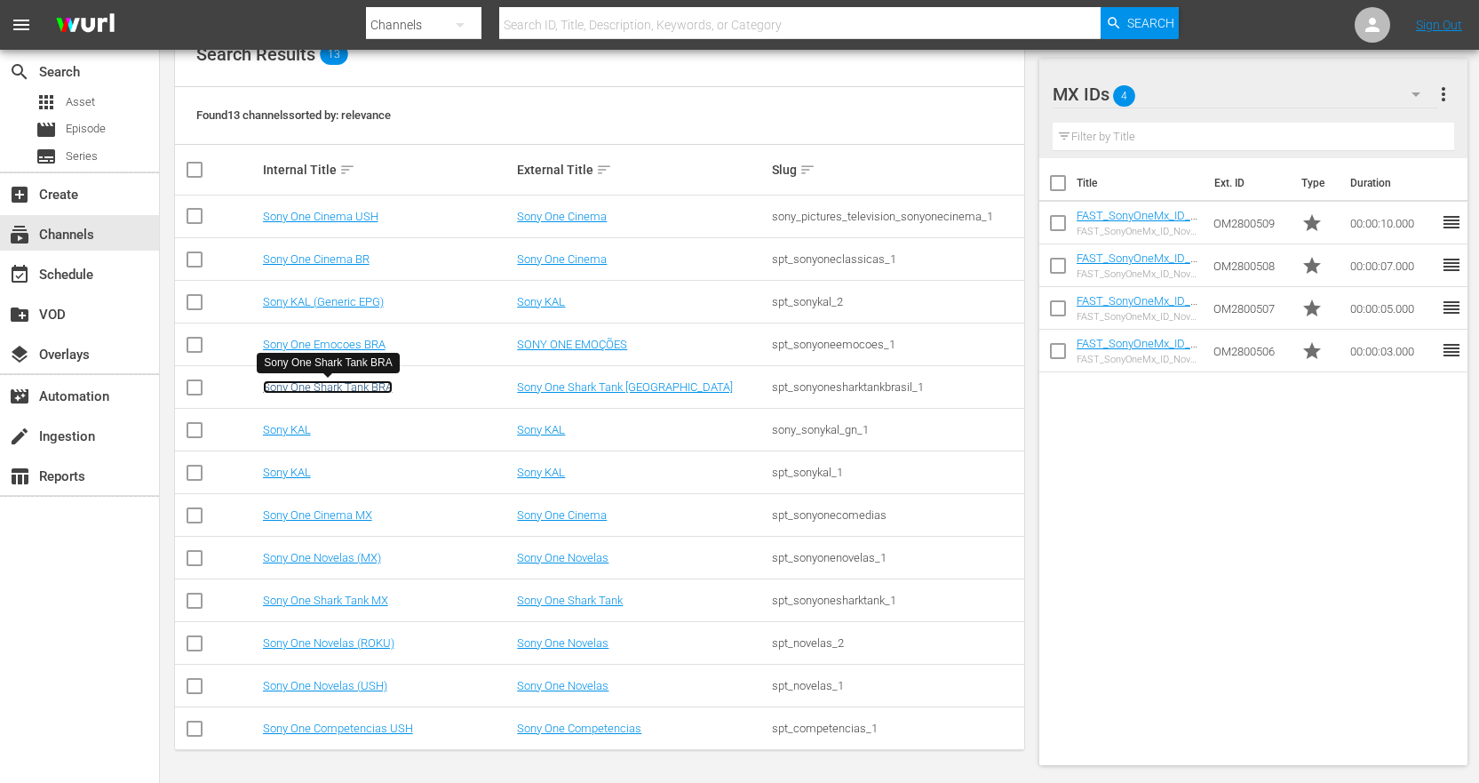
click at [350, 391] on link "Sony One Shark Tank BRA" at bounding box center [328, 386] width 130 height 13
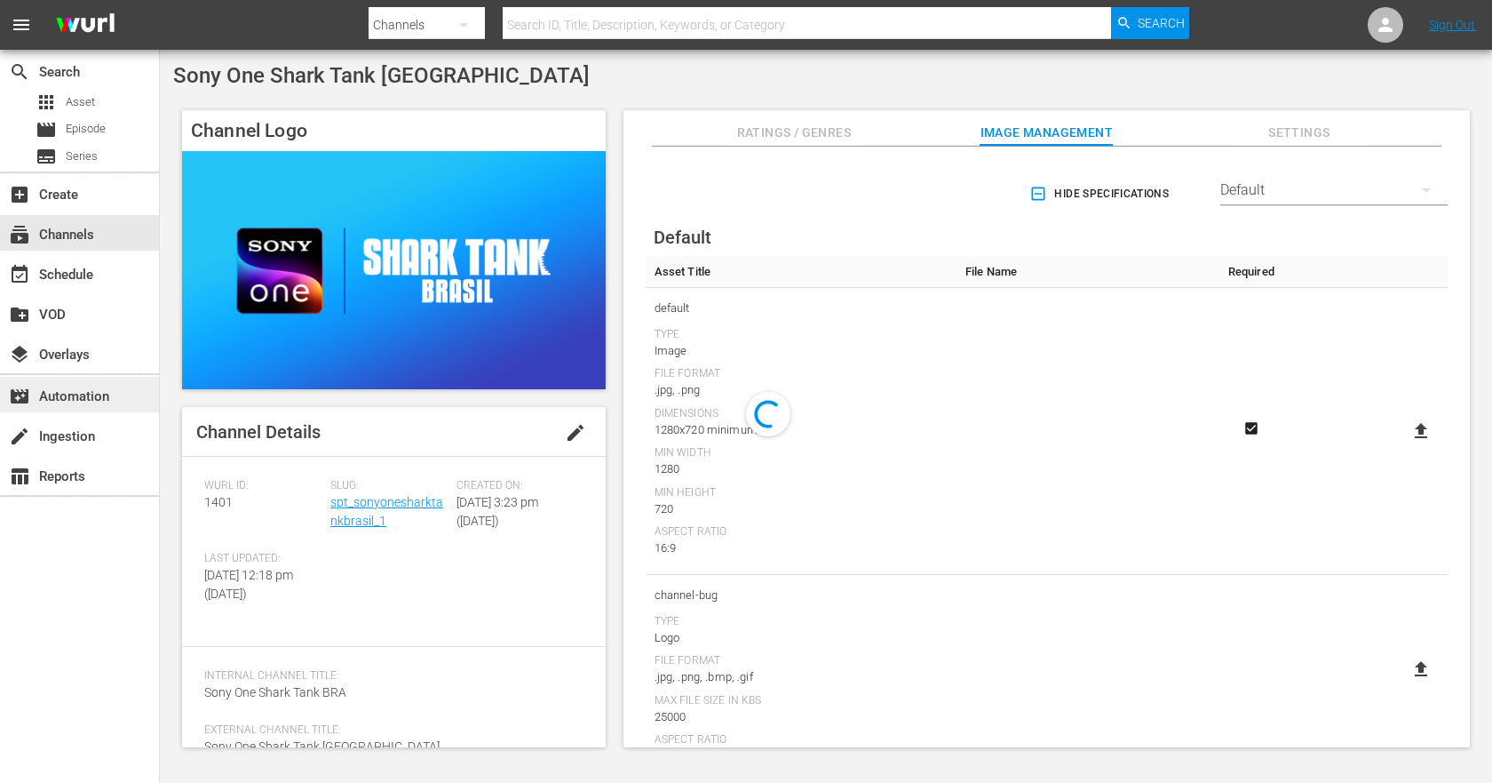
click at [99, 402] on div "movie_filter Automation" at bounding box center [49, 394] width 99 height 16
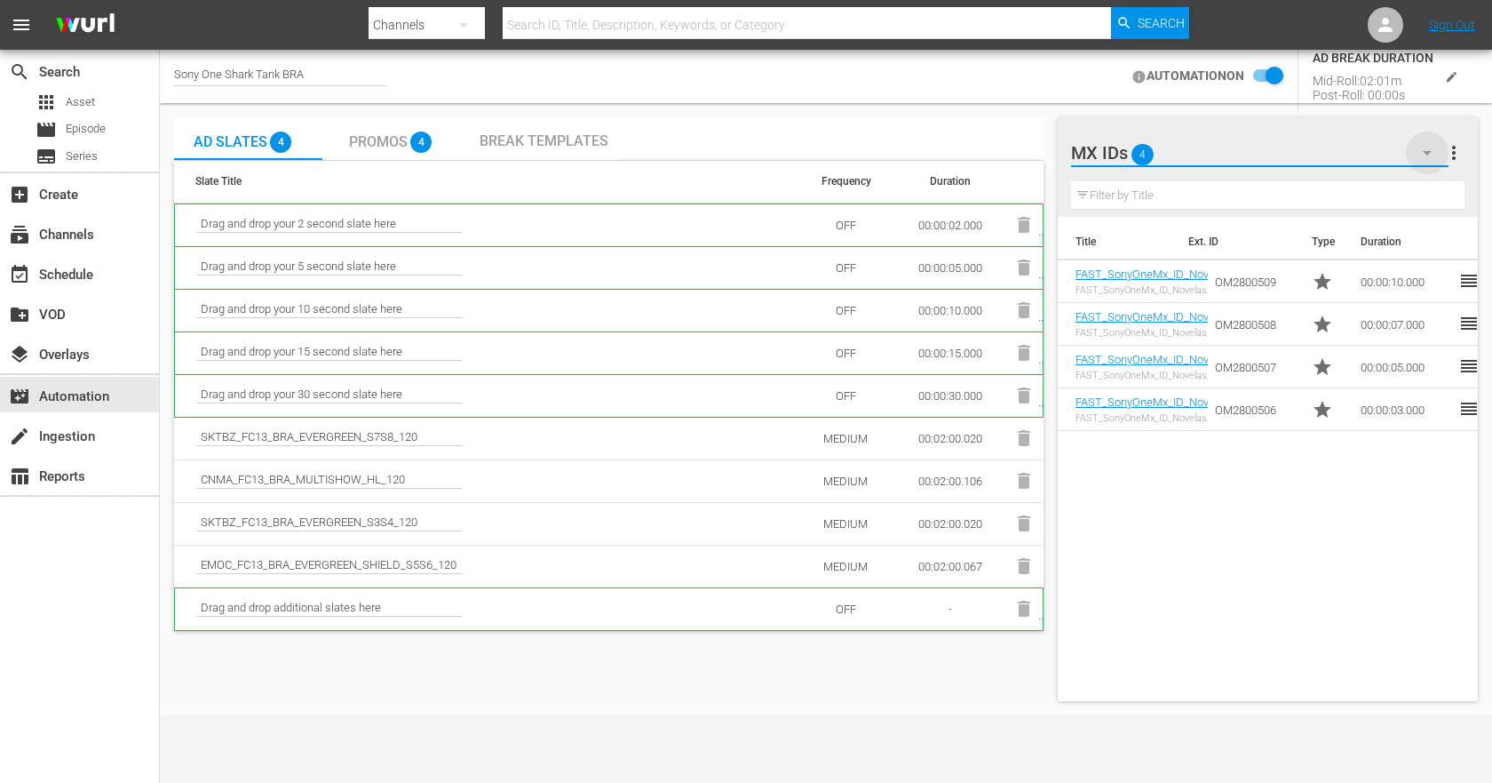
click at [1421, 154] on icon "button" at bounding box center [1427, 152] width 21 height 21
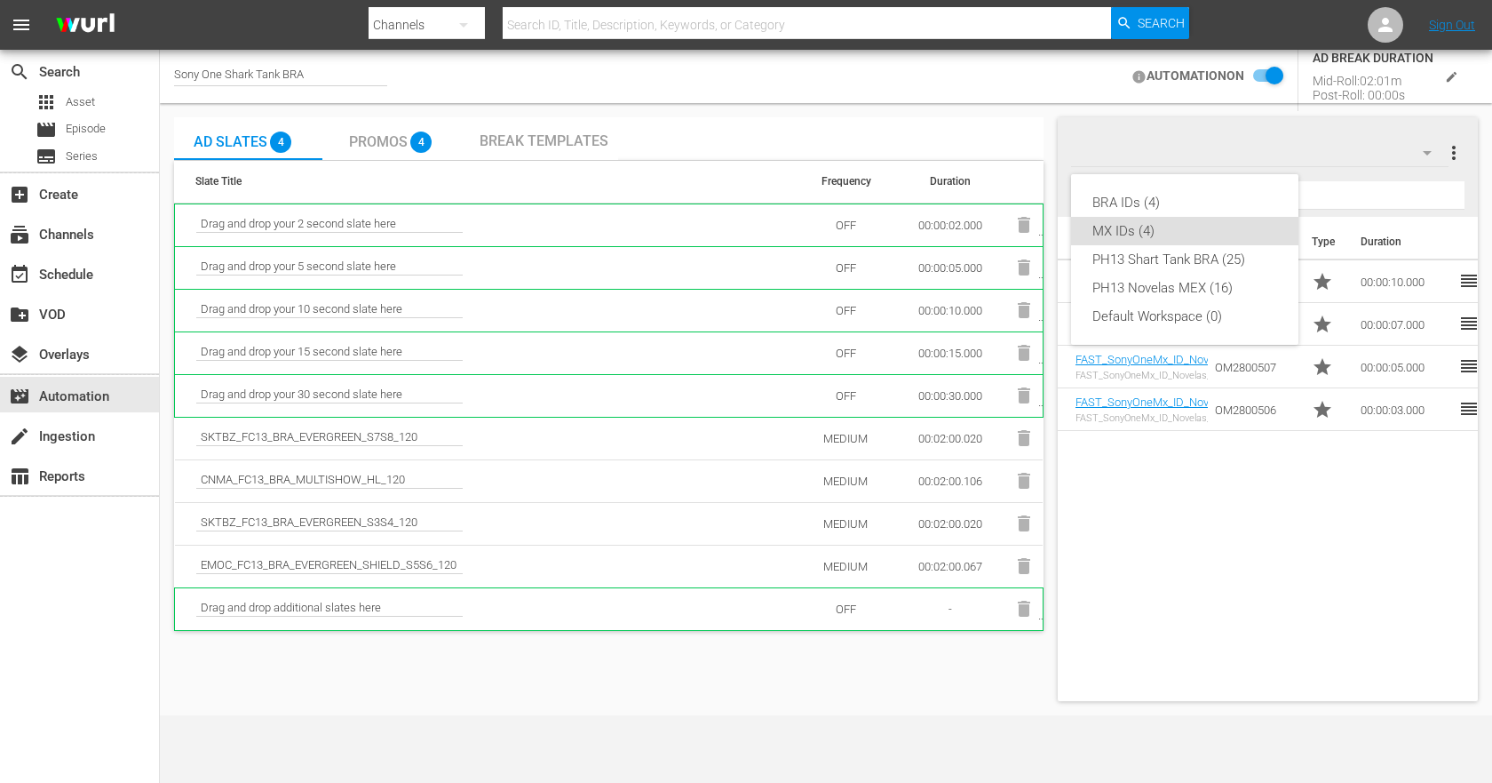
click at [1265, 76] on div "BRA IDs (4) MX IDs (4) PH13 Shart Tank BRA (25) PH13 Novelas MEX (16) Default W…" at bounding box center [746, 391] width 1492 height 783
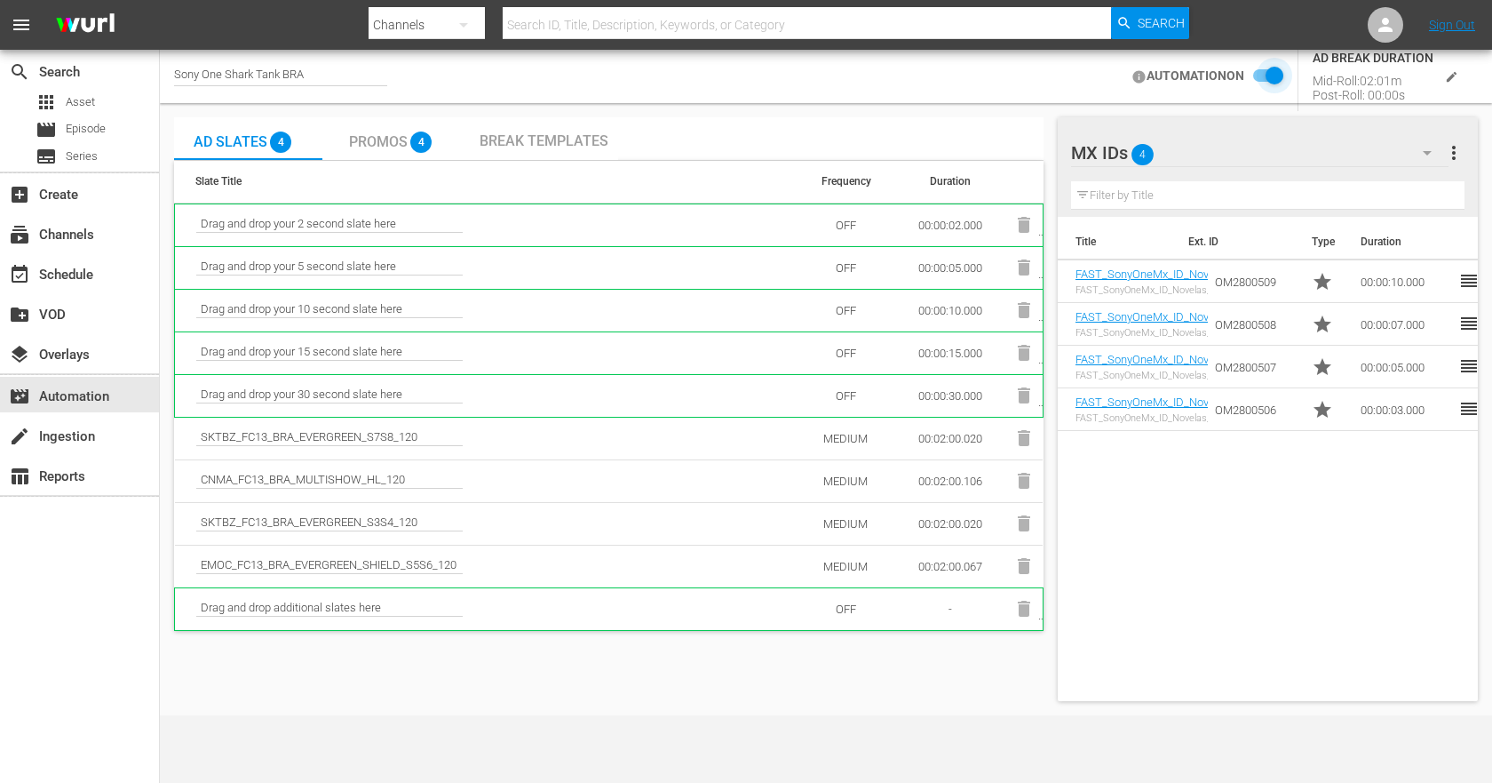
click at [1281, 71] on input "checkbox" at bounding box center [1264, 76] width 39 height 21
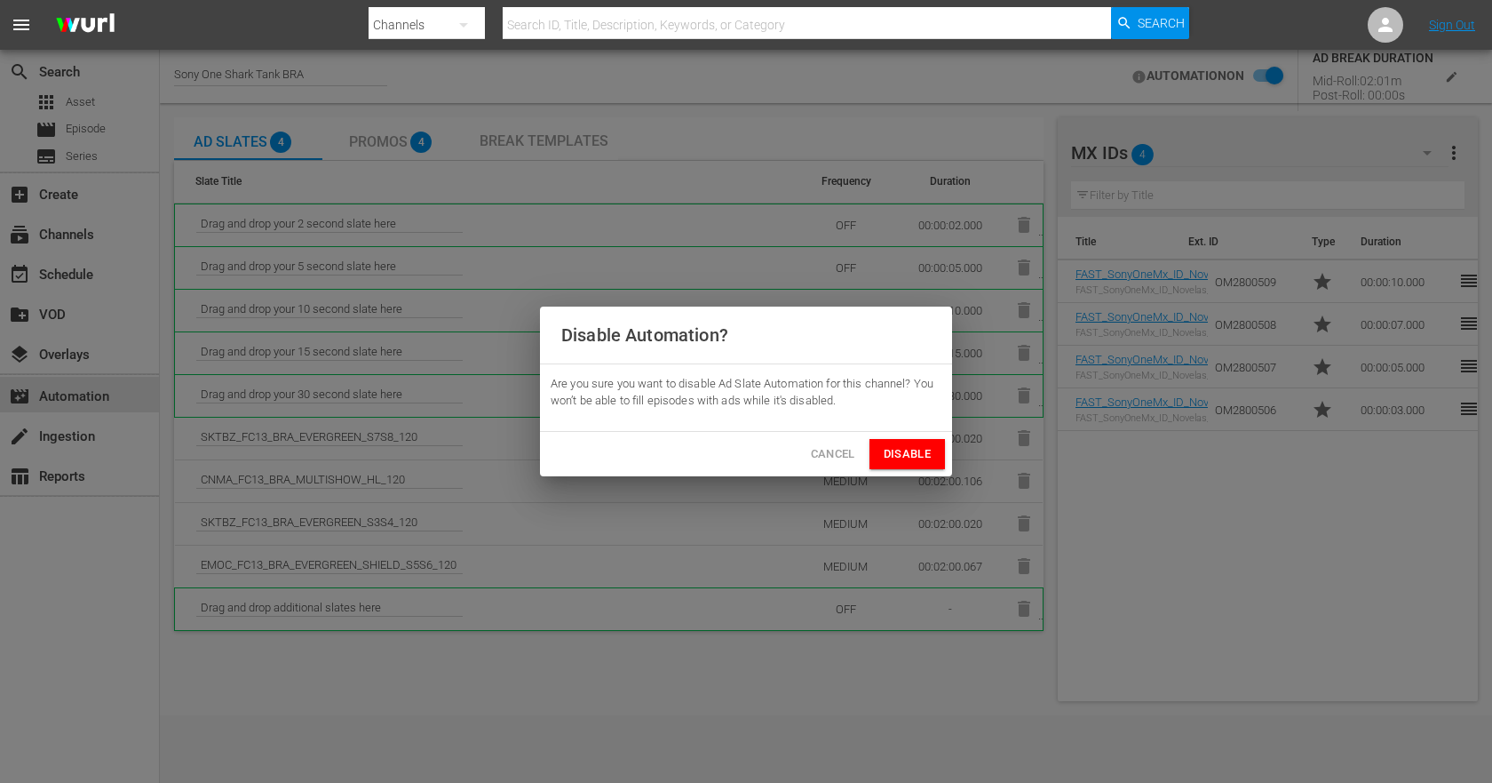
click at [918, 447] on span "Disable" at bounding box center [907, 454] width 47 height 20
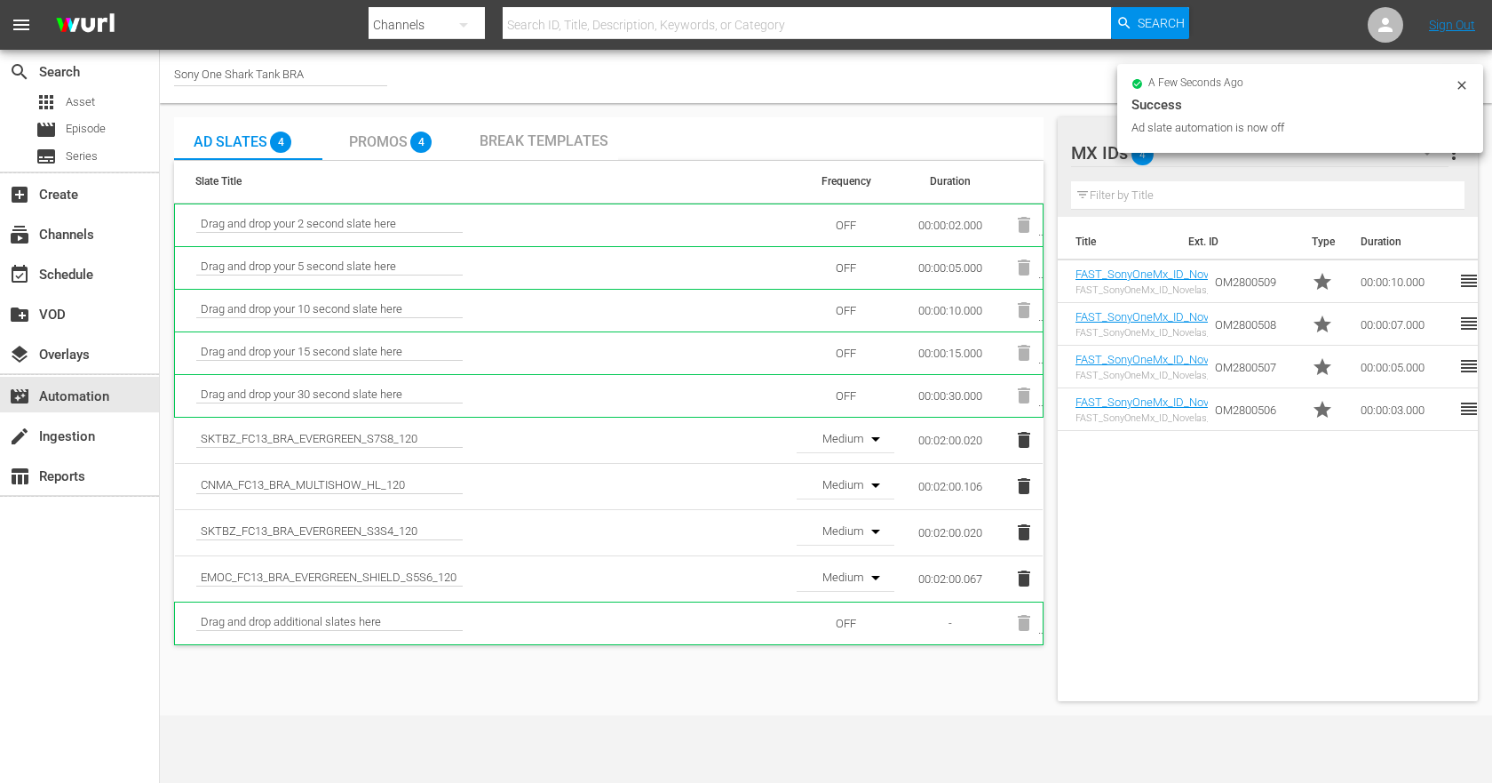
click at [1431, 152] on div "a few seconds ago Success Ad slate automation is now off" at bounding box center [1301, 108] width 366 height 89
click at [1460, 86] on icon at bounding box center [1462, 85] width 14 height 14
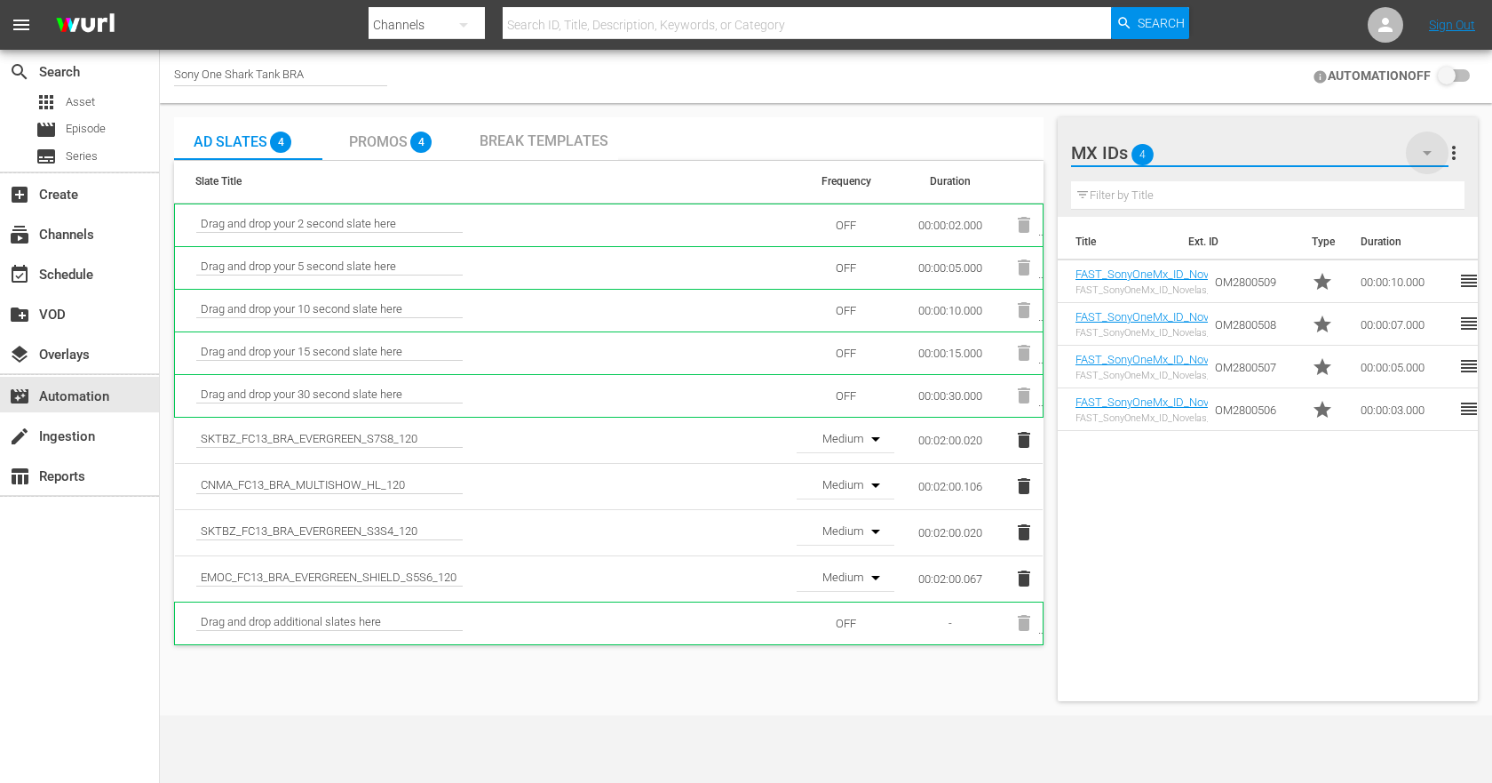
click at [1423, 157] on icon "button" at bounding box center [1427, 152] width 21 height 21
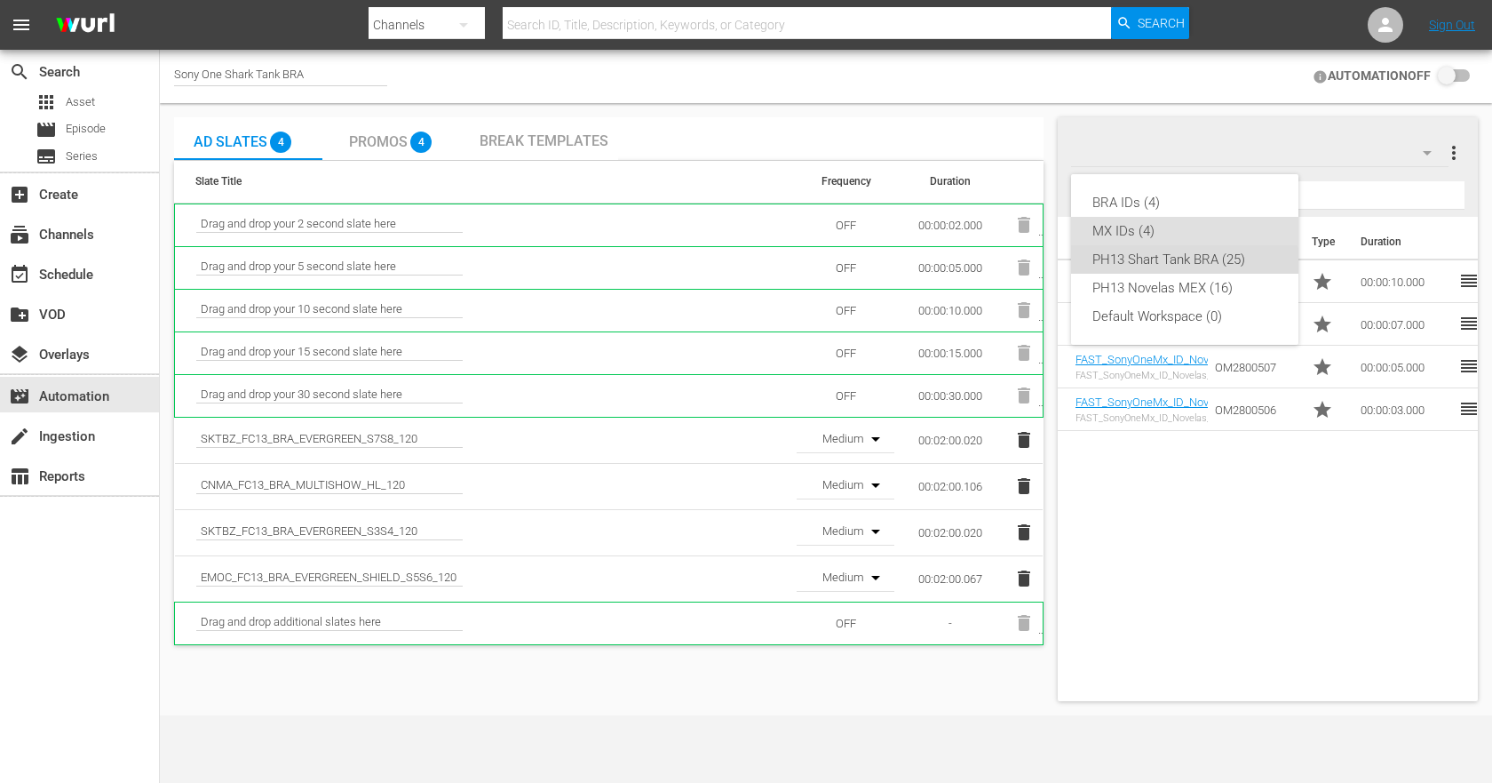
click at [1169, 264] on div "PH13 Shart Tank BRA (25)" at bounding box center [1185, 259] width 185 height 28
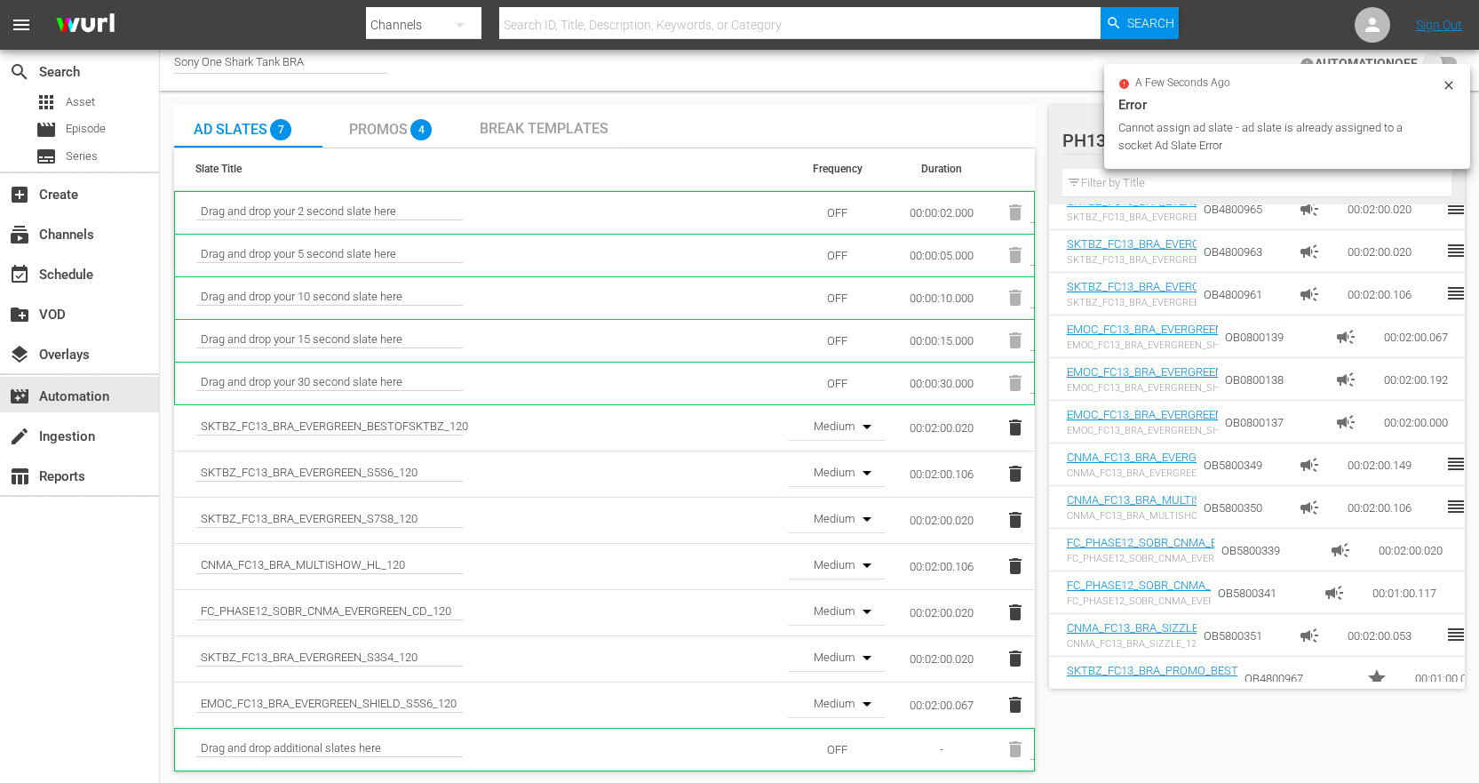
scroll to position [15, 0]
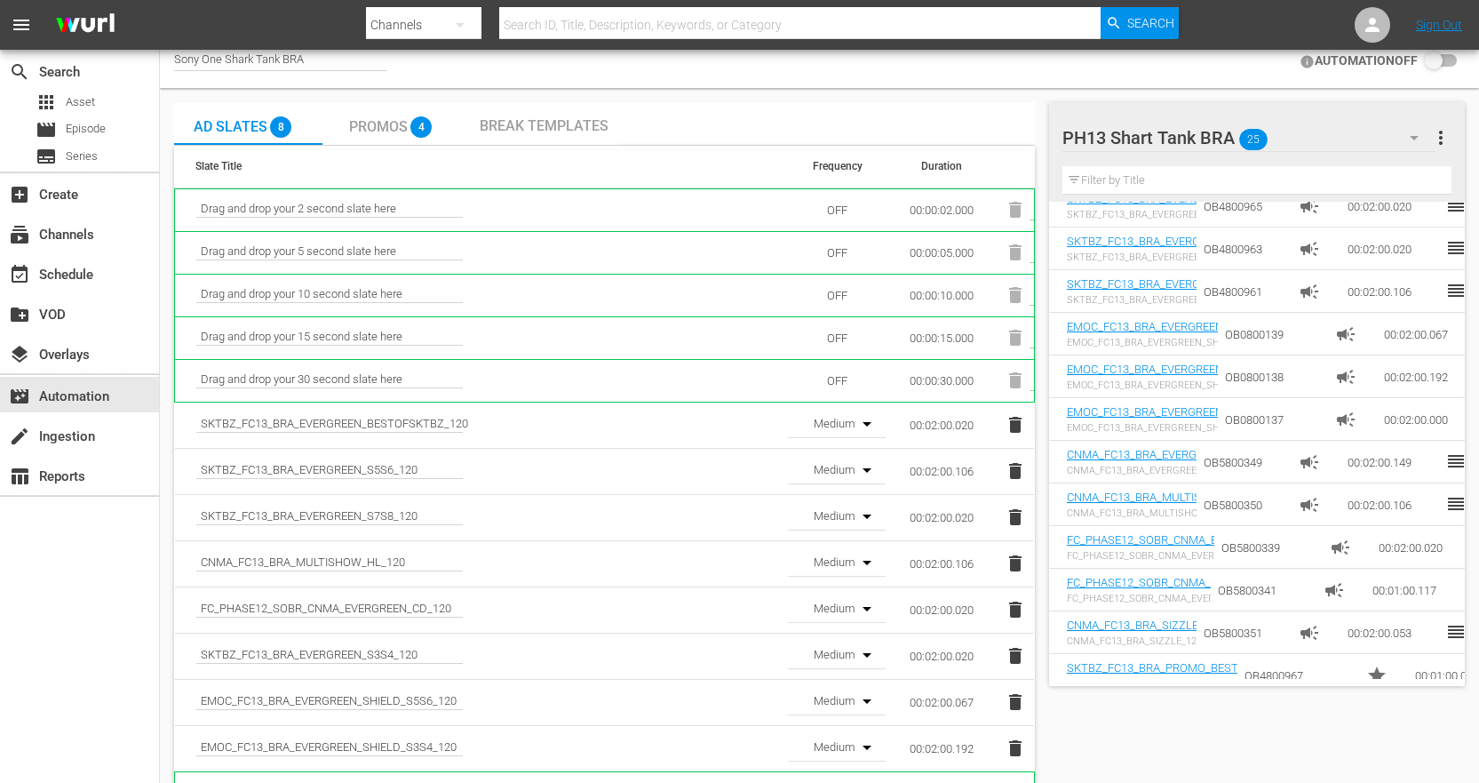
click at [1436, 67] on input "checkbox" at bounding box center [1437, 61] width 39 height 21
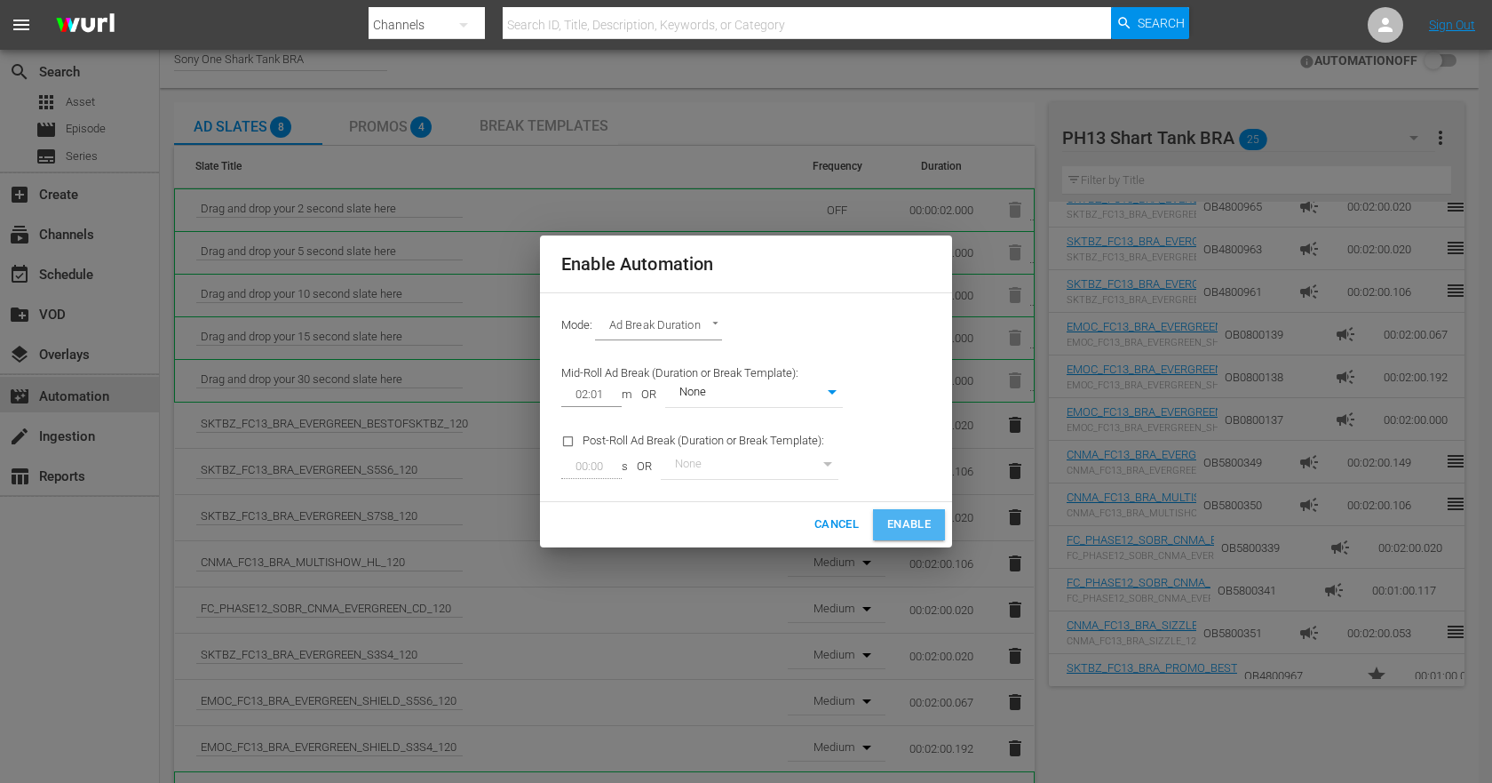
click at [910, 518] on span "Enable" at bounding box center [909, 524] width 44 height 20
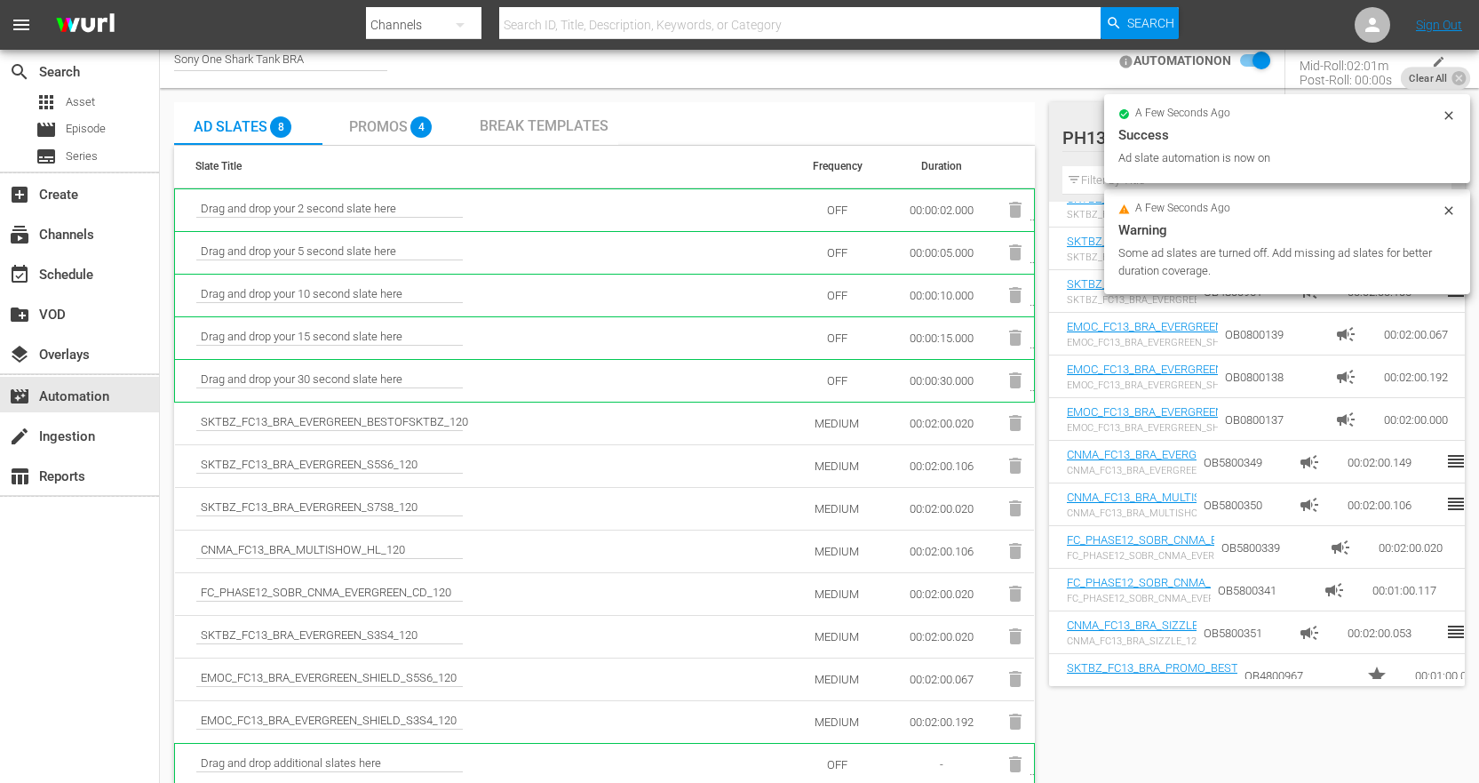
click at [395, 130] on span "Promos" at bounding box center [378, 126] width 59 height 17
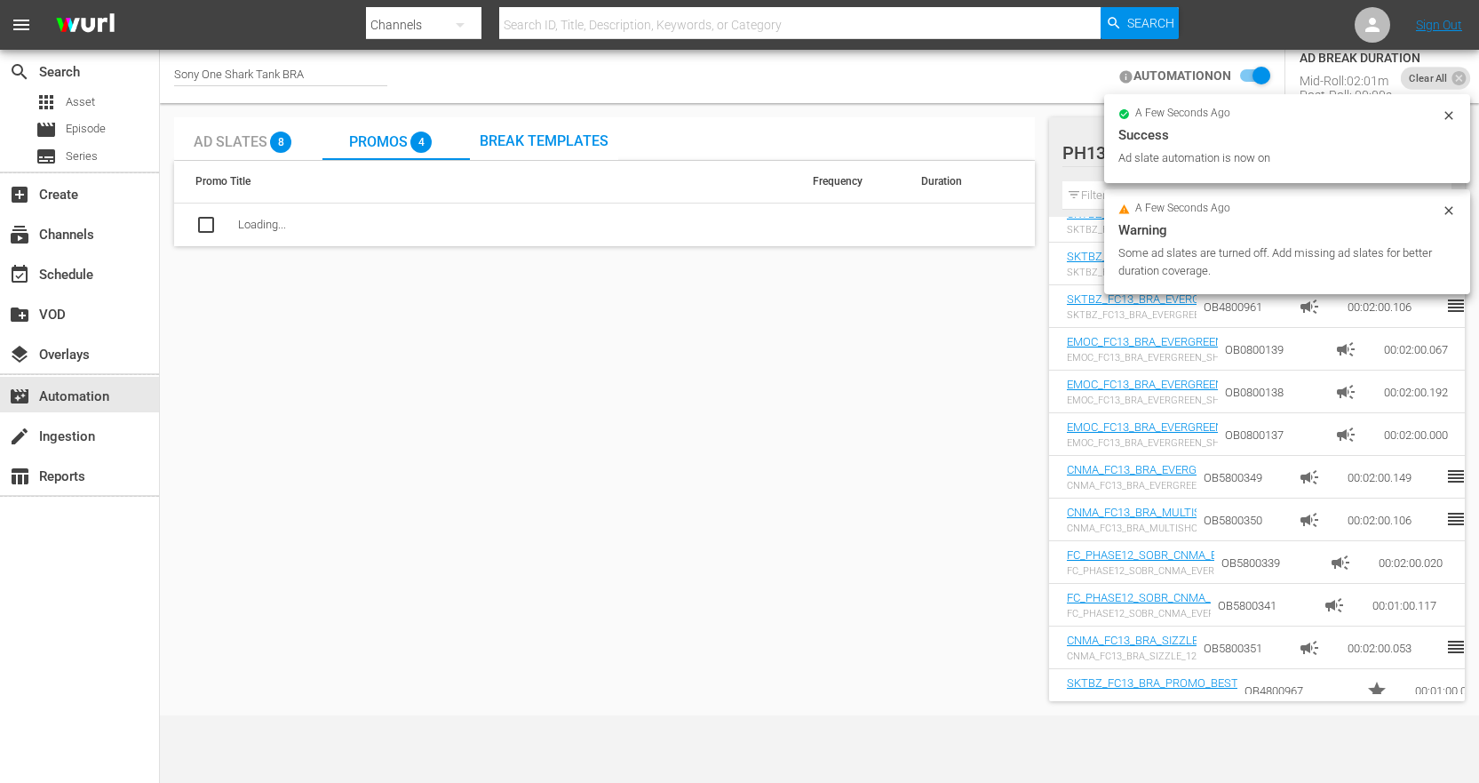
scroll to position [0, 0]
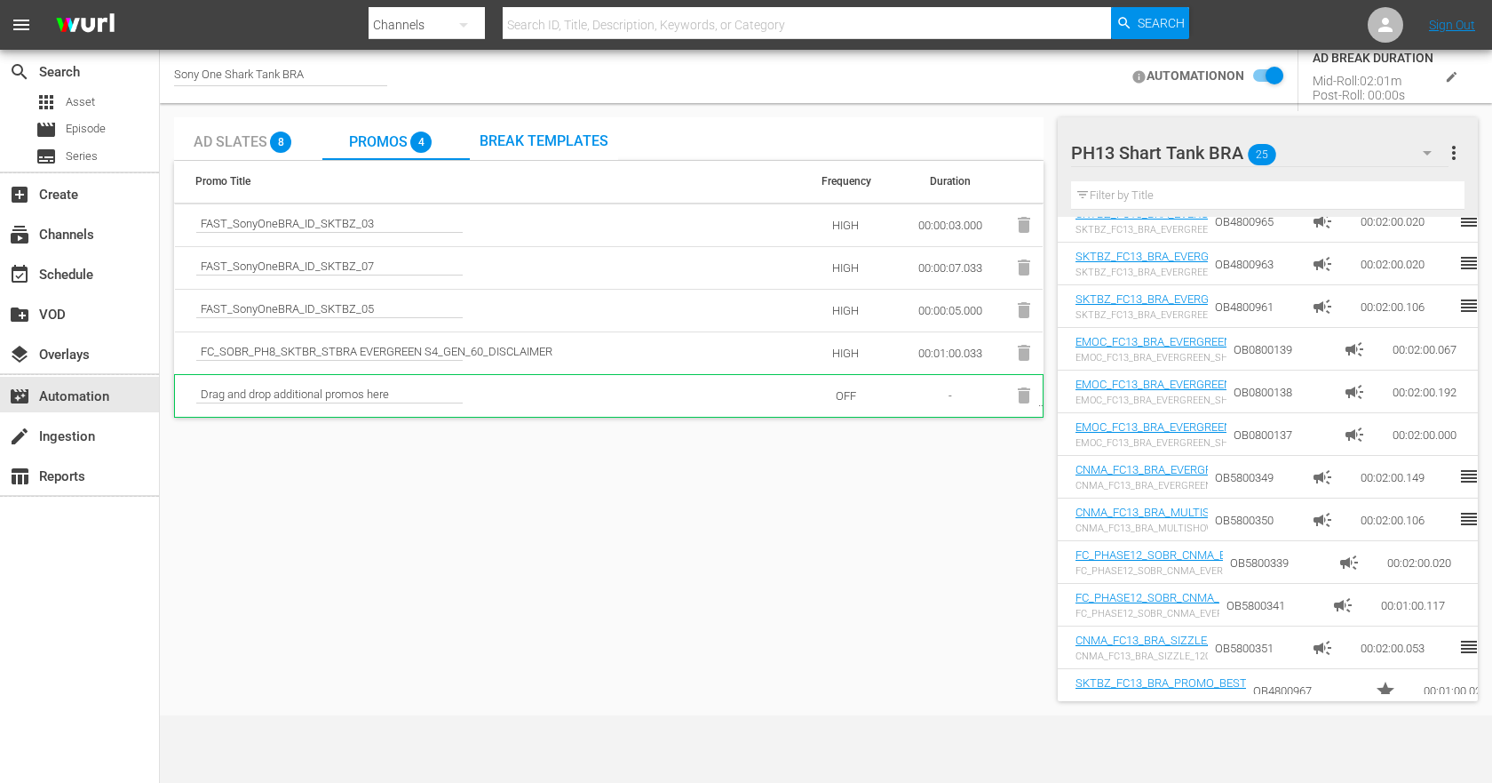
click at [1272, 76] on input "checkbox" at bounding box center [1264, 76] width 39 height 21
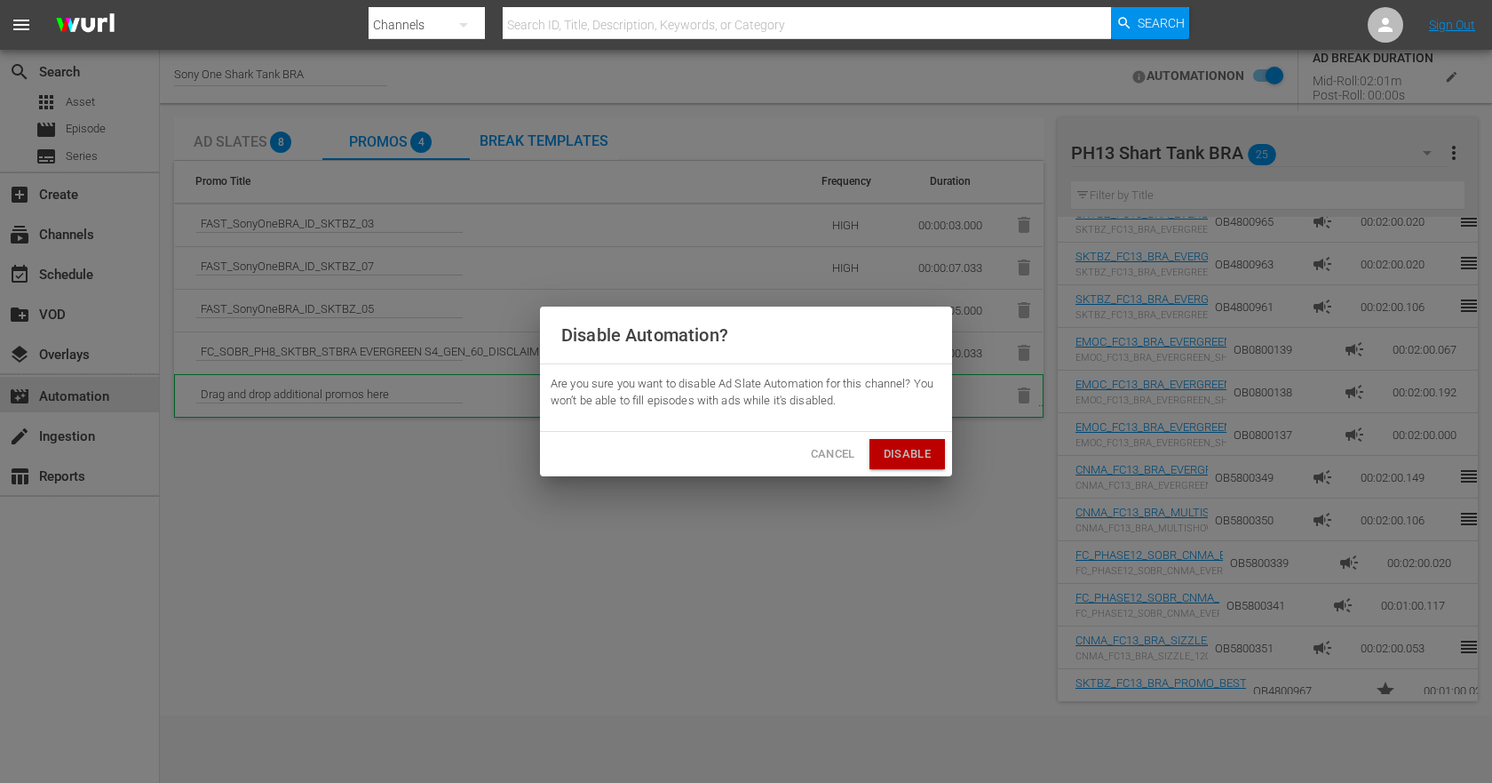
click at [917, 453] on span "Disable" at bounding box center [907, 454] width 47 height 20
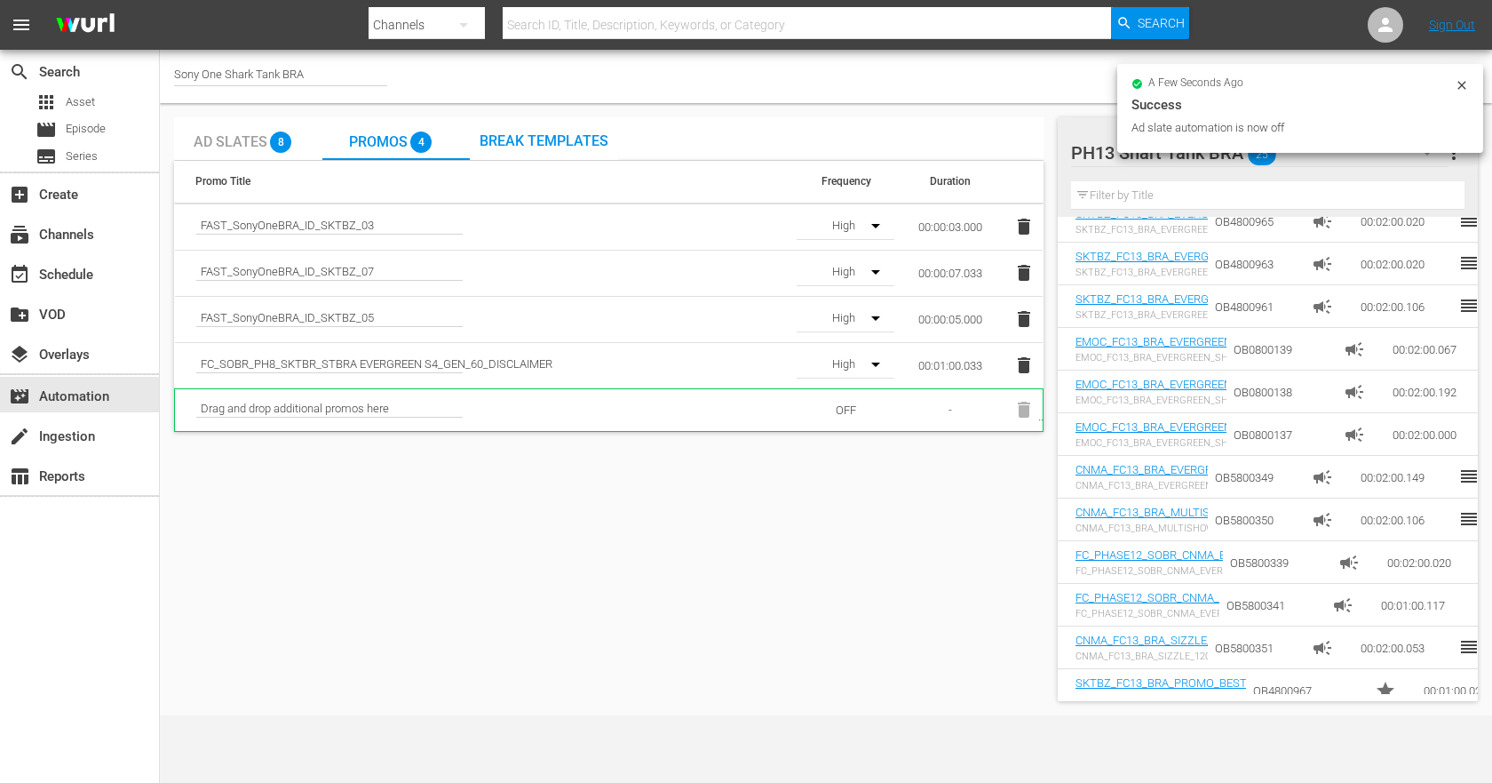
click at [876, 361] on icon "button" at bounding box center [875, 364] width 21 height 21
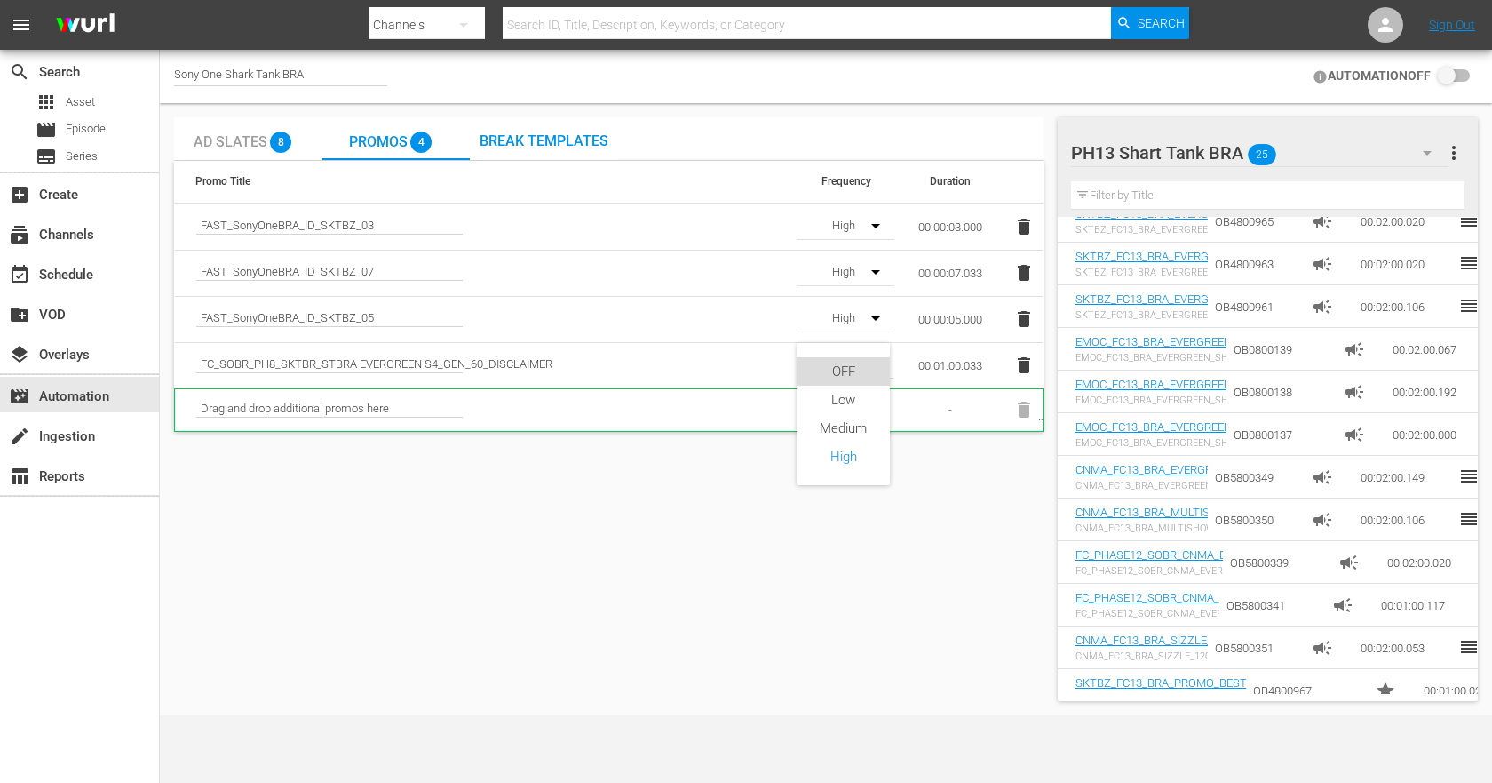
click at [858, 382] on div "OFF" at bounding box center [843, 371] width 93 height 28
click at [874, 322] on icon "button" at bounding box center [875, 317] width 21 height 21
click at [864, 322] on div "OFF" at bounding box center [843, 325] width 93 height 28
click at [877, 271] on icon "button" at bounding box center [875, 272] width 9 height 4
click at [864, 281] on div "OFF" at bounding box center [843, 279] width 93 height 28
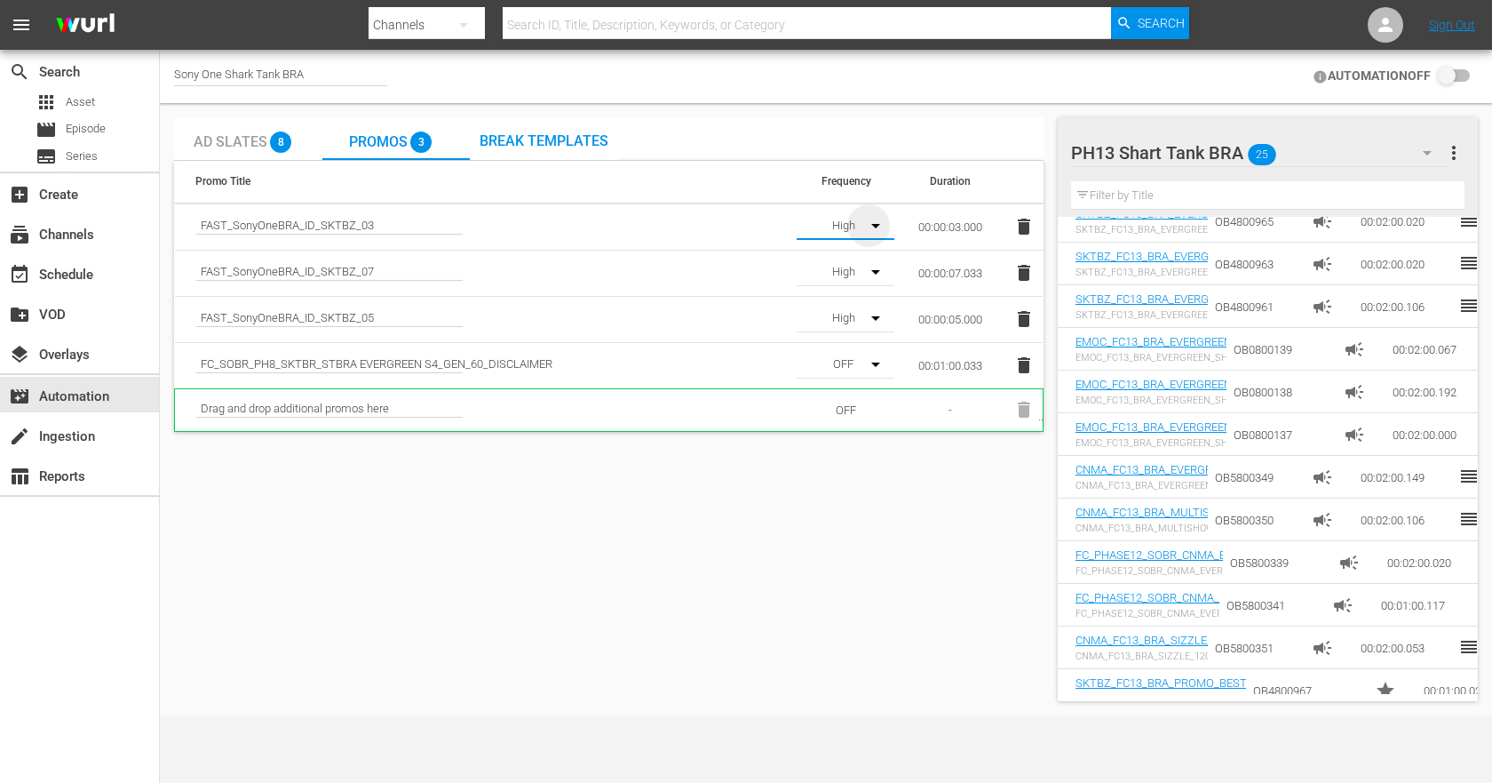
click at [882, 224] on icon "button" at bounding box center [875, 225] width 21 height 21
click at [869, 232] on div "OFF" at bounding box center [843, 233] width 93 height 28
click at [1459, 81] on input "checkbox" at bounding box center [1450, 76] width 39 height 21
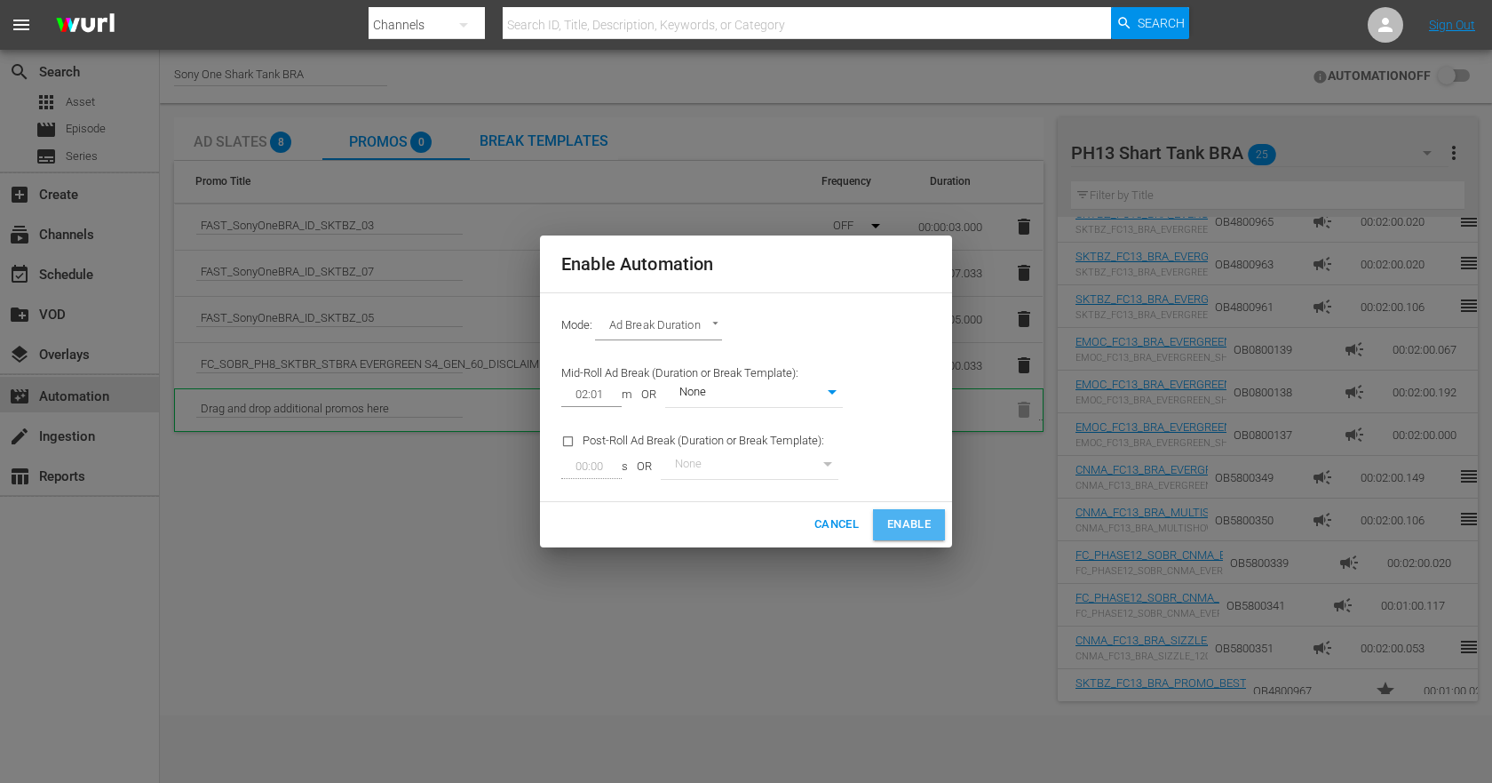
click at [909, 531] on span "Enable" at bounding box center [909, 524] width 44 height 20
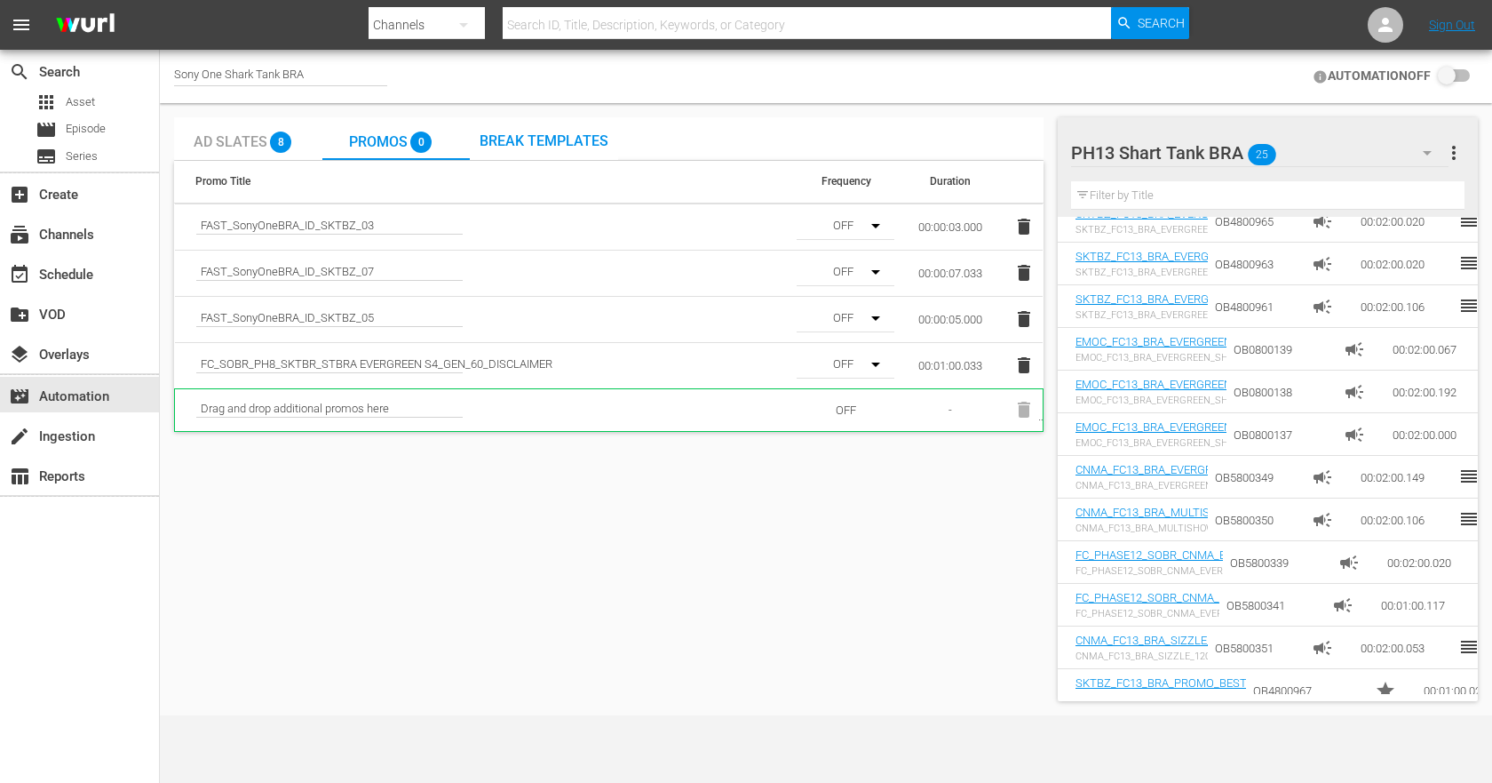
checkbox input "true"
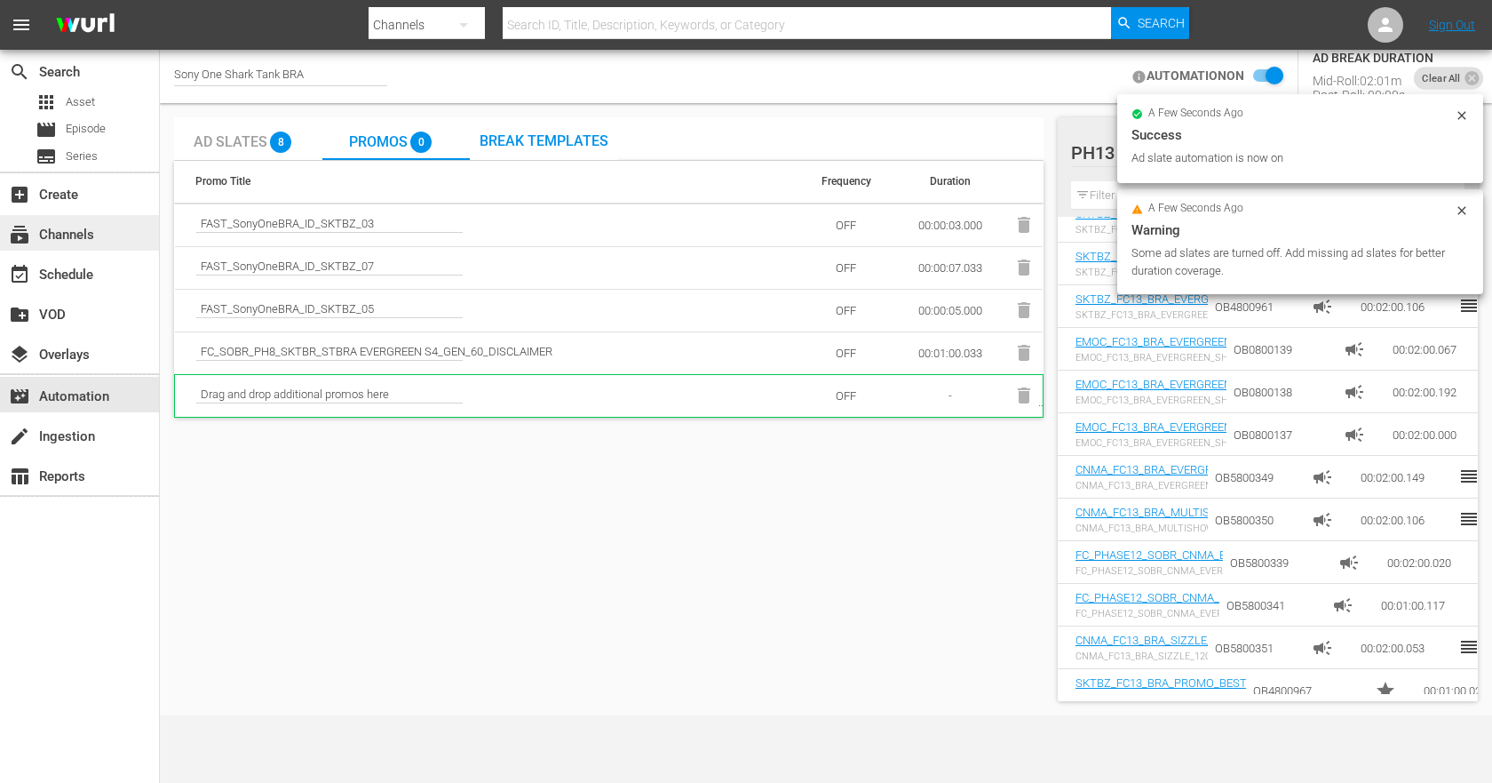
click at [74, 240] on div "subscriptions Channels" at bounding box center [49, 232] width 99 height 16
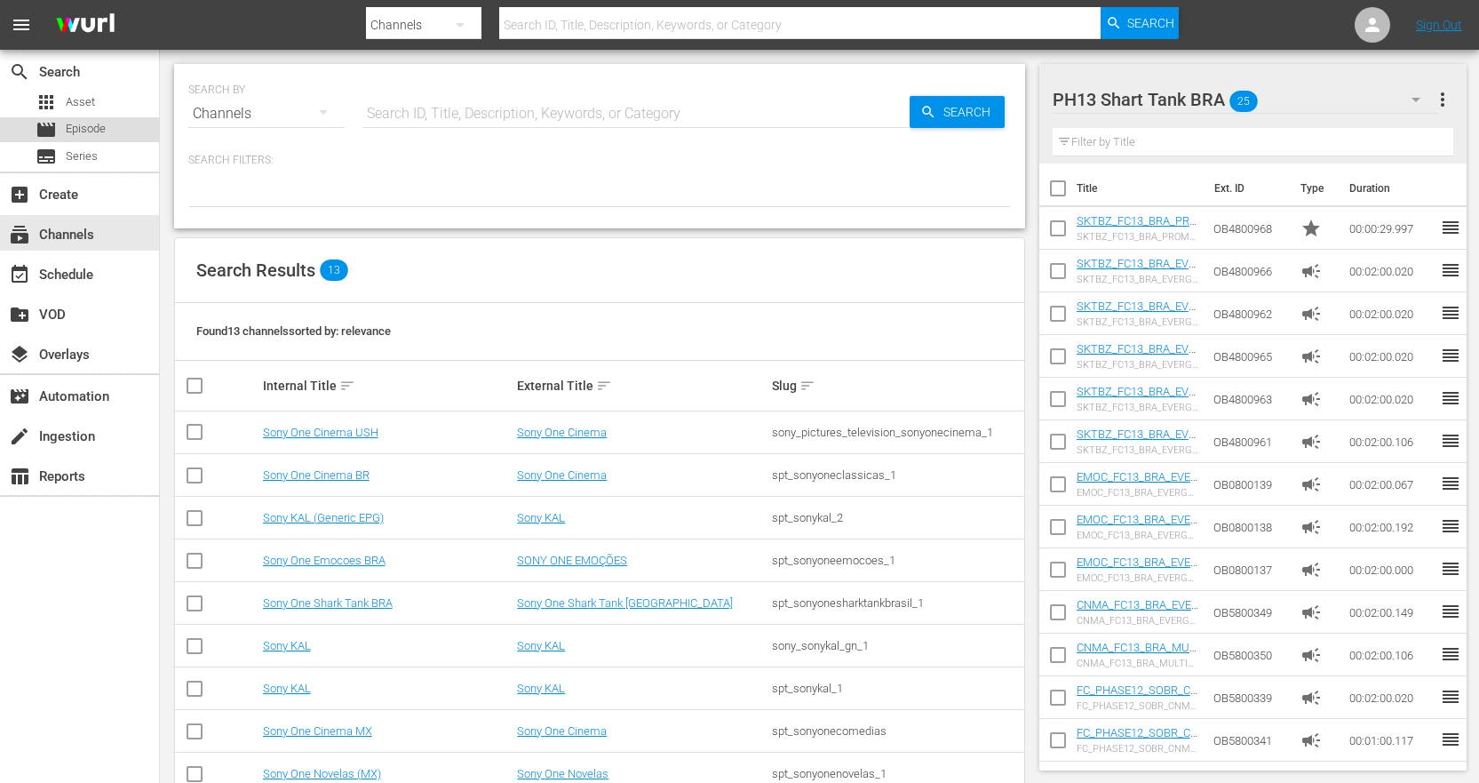
click at [103, 129] on span "Episode" at bounding box center [86, 129] width 40 height 18
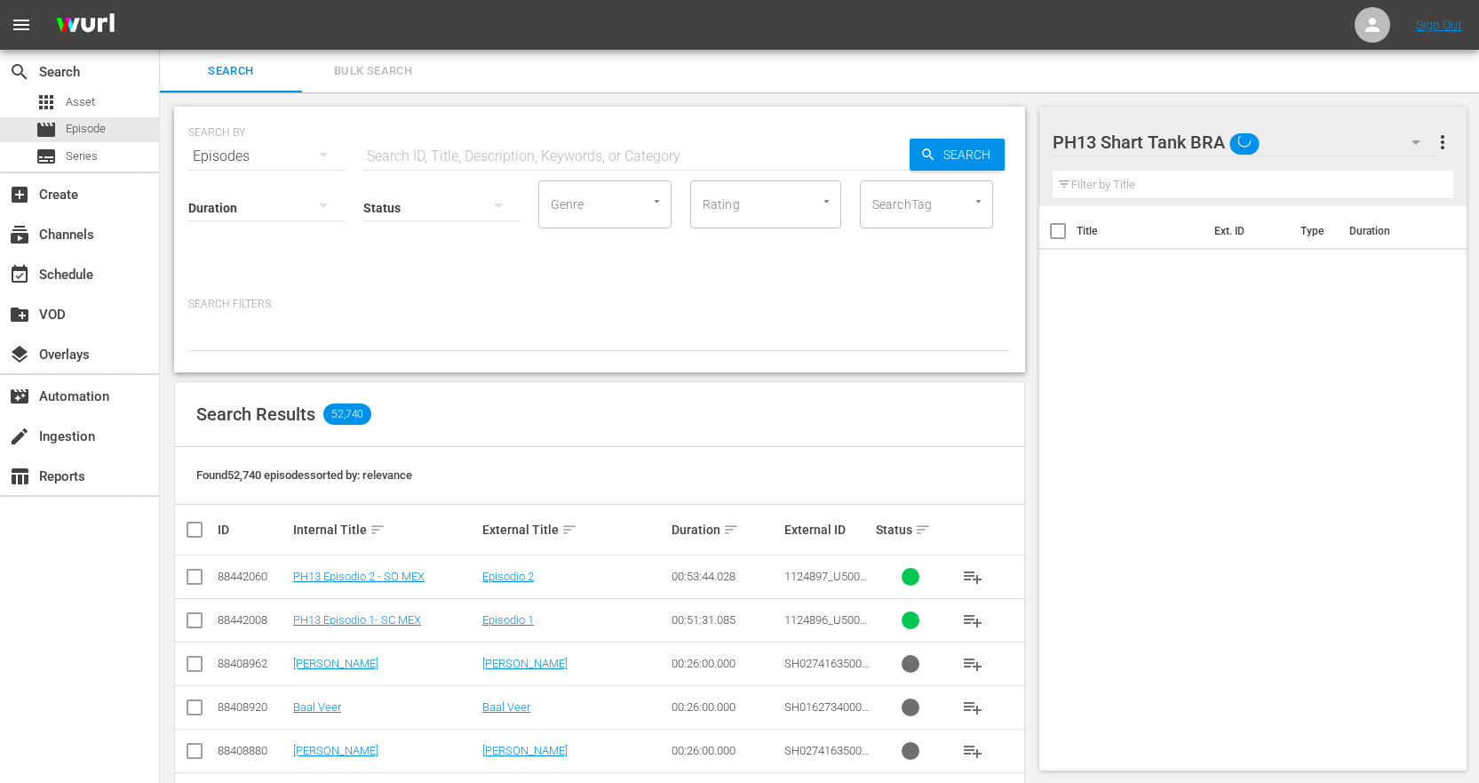
click at [460, 140] on input "text" at bounding box center [635, 156] width 547 height 43
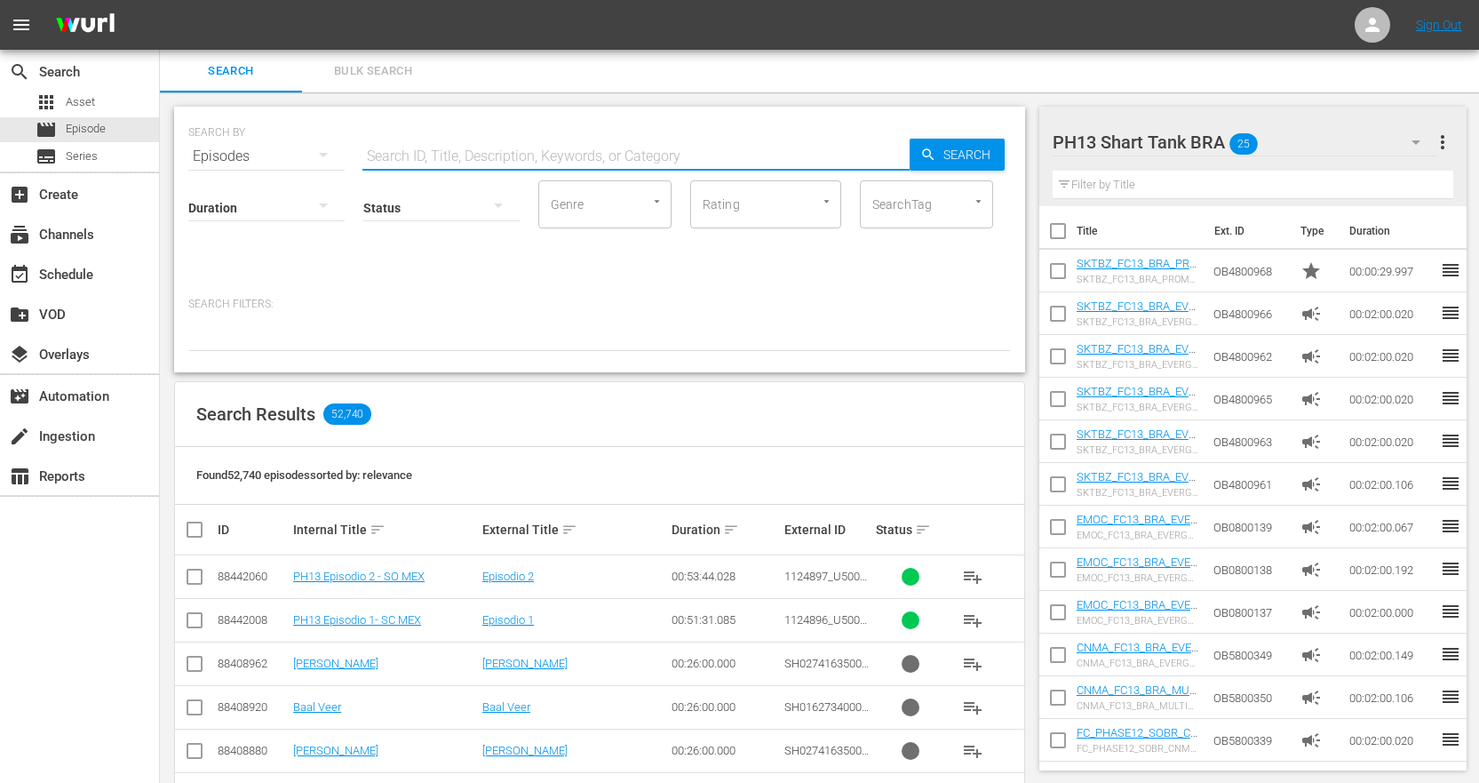
click at [401, 81] on span "Bulk Search" at bounding box center [373, 71] width 121 height 20
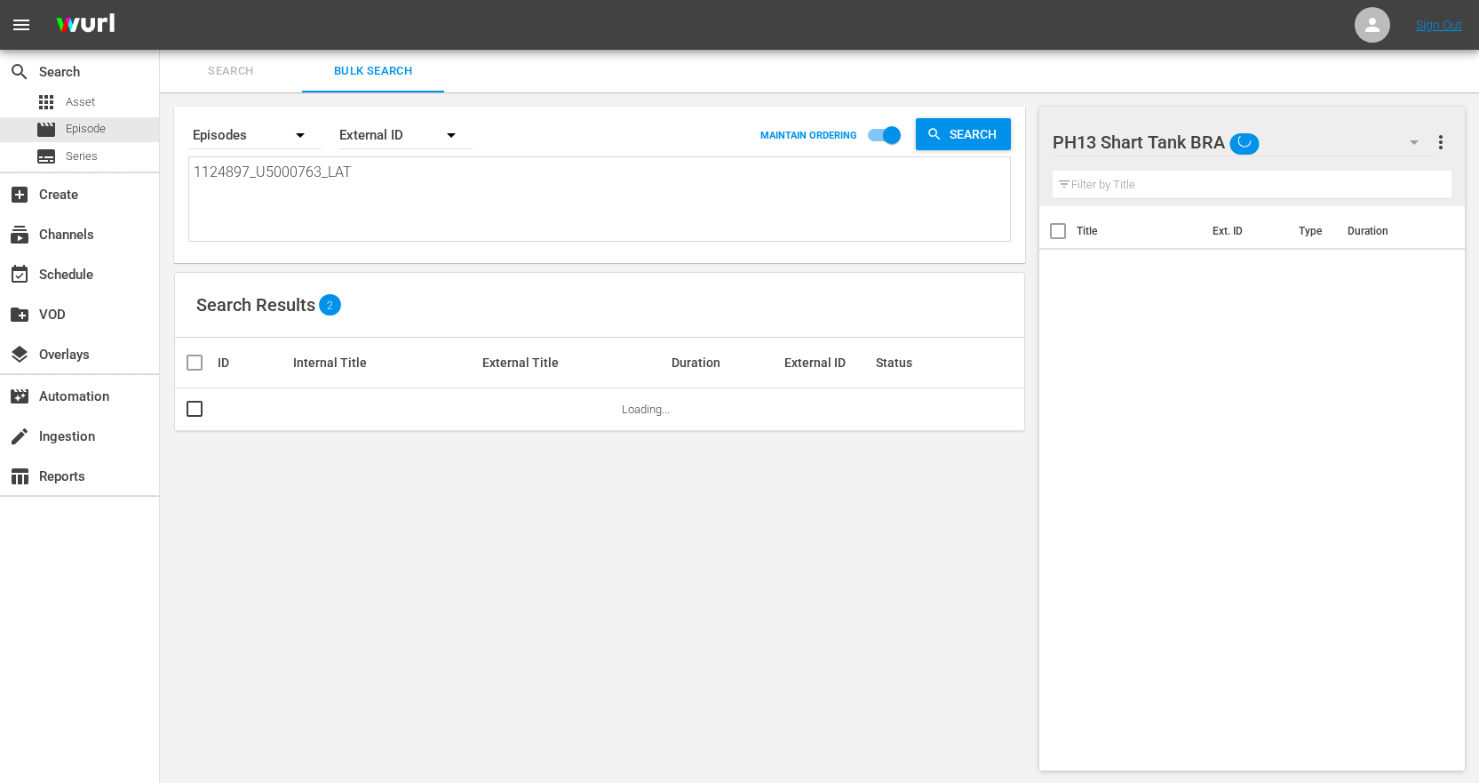
click at [521, 172] on textarea "1124897_U5000763_LAT" at bounding box center [602, 202] width 816 height 81
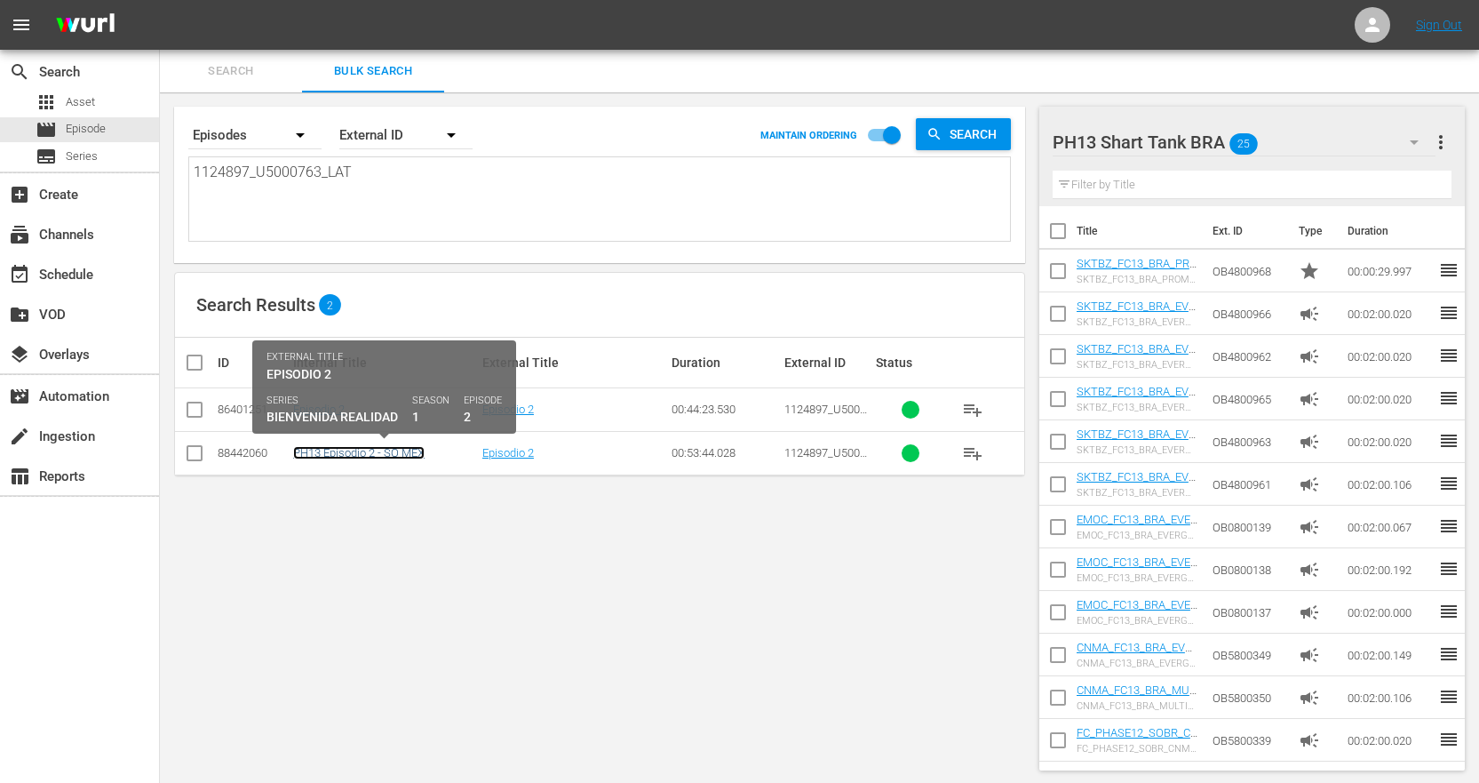
click at [408, 458] on link "PH13 Episodio 2 - SO MEX" at bounding box center [358, 452] width 131 height 13
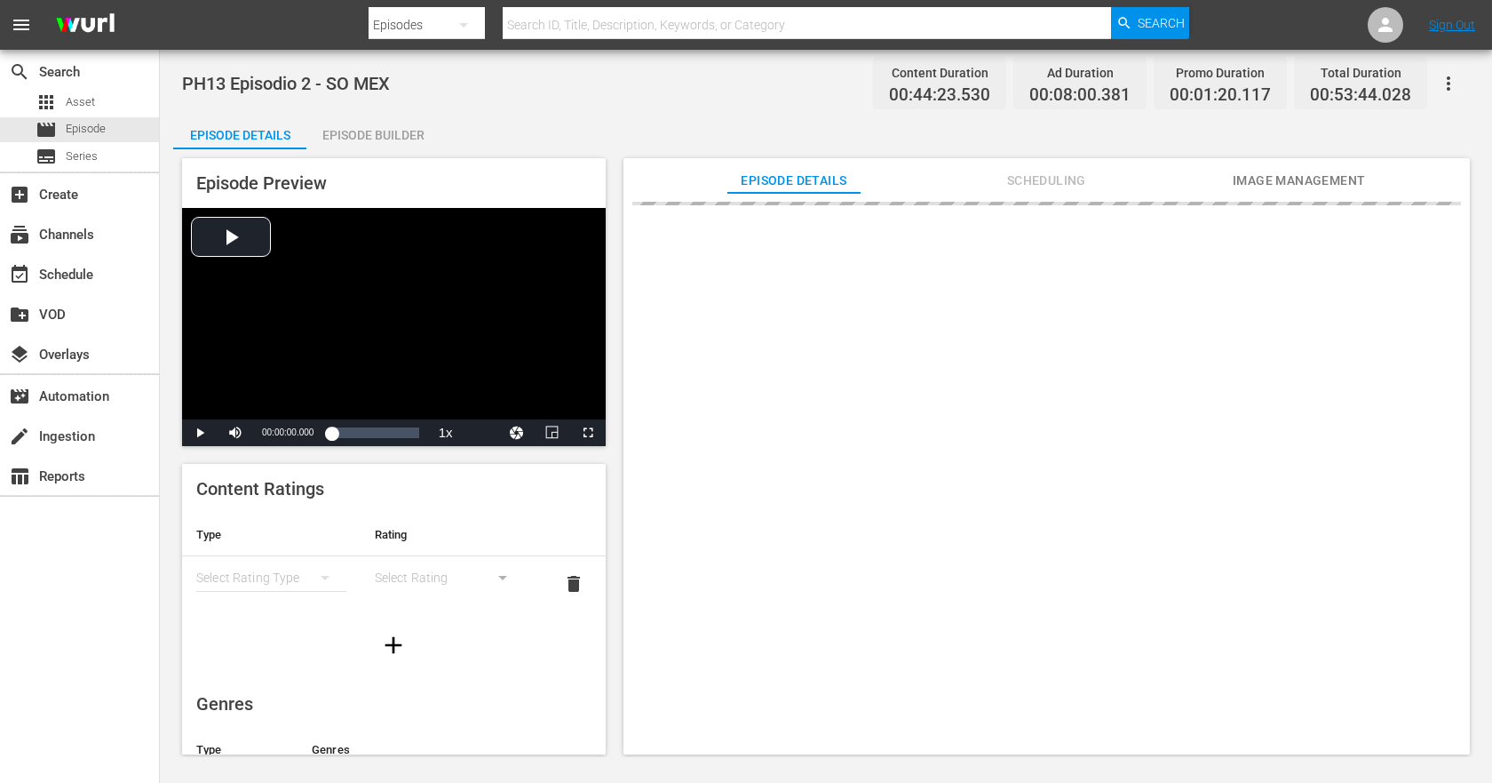
click at [403, 149] on div "Episode Preview Video Player is loading. Play Video Play Mute Current Time 00:0…" at bounding box center [826, 458] width 1306 height 619
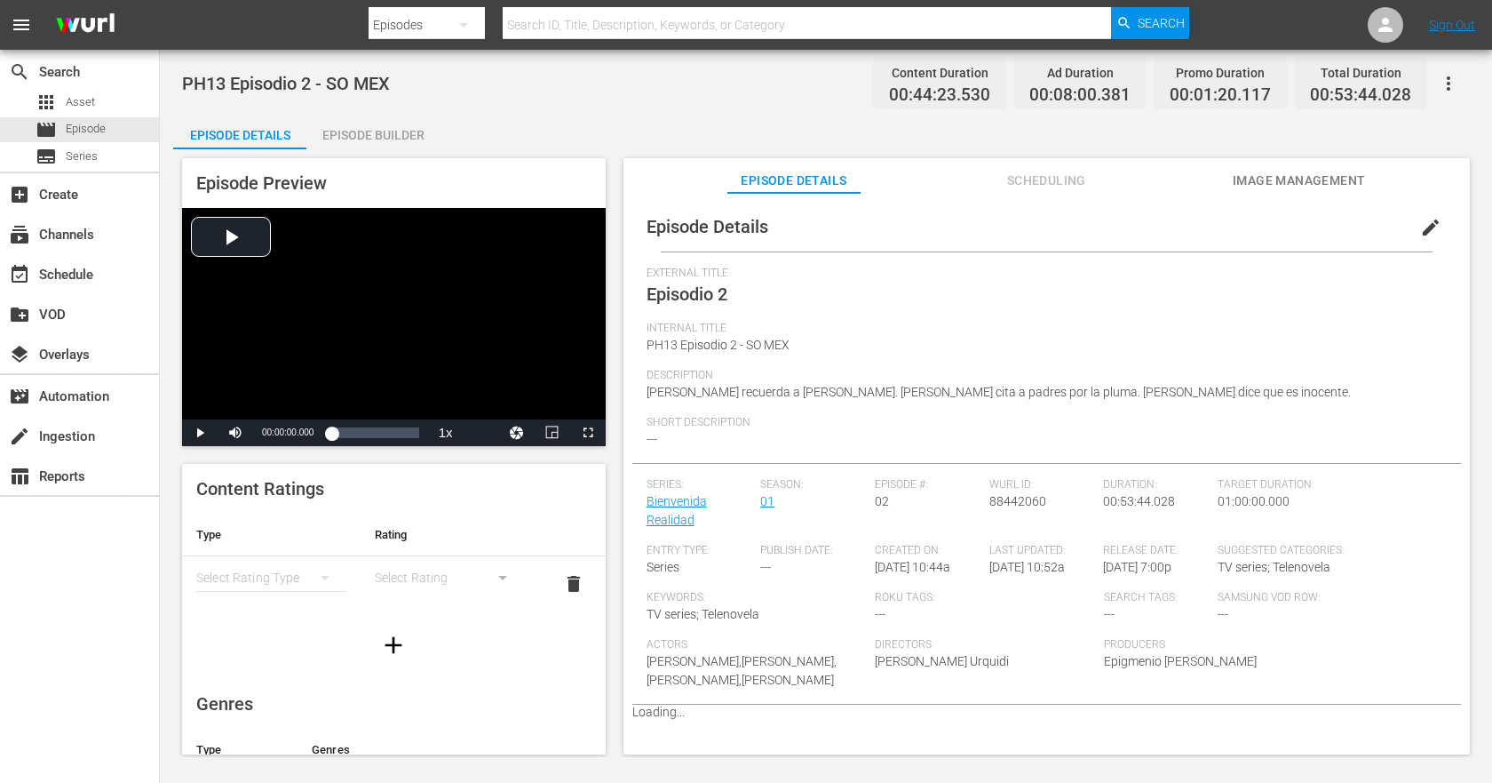
click at [403, 149] on div "Episode Preview Video Player is loading. Play Video Play Mute Current Time 00:0…" at bounding box center [826, 458] width 1306 height 619
click at [407, 142] on div "Episode Builder" at bounding box center [372, 135] width 133 height 43
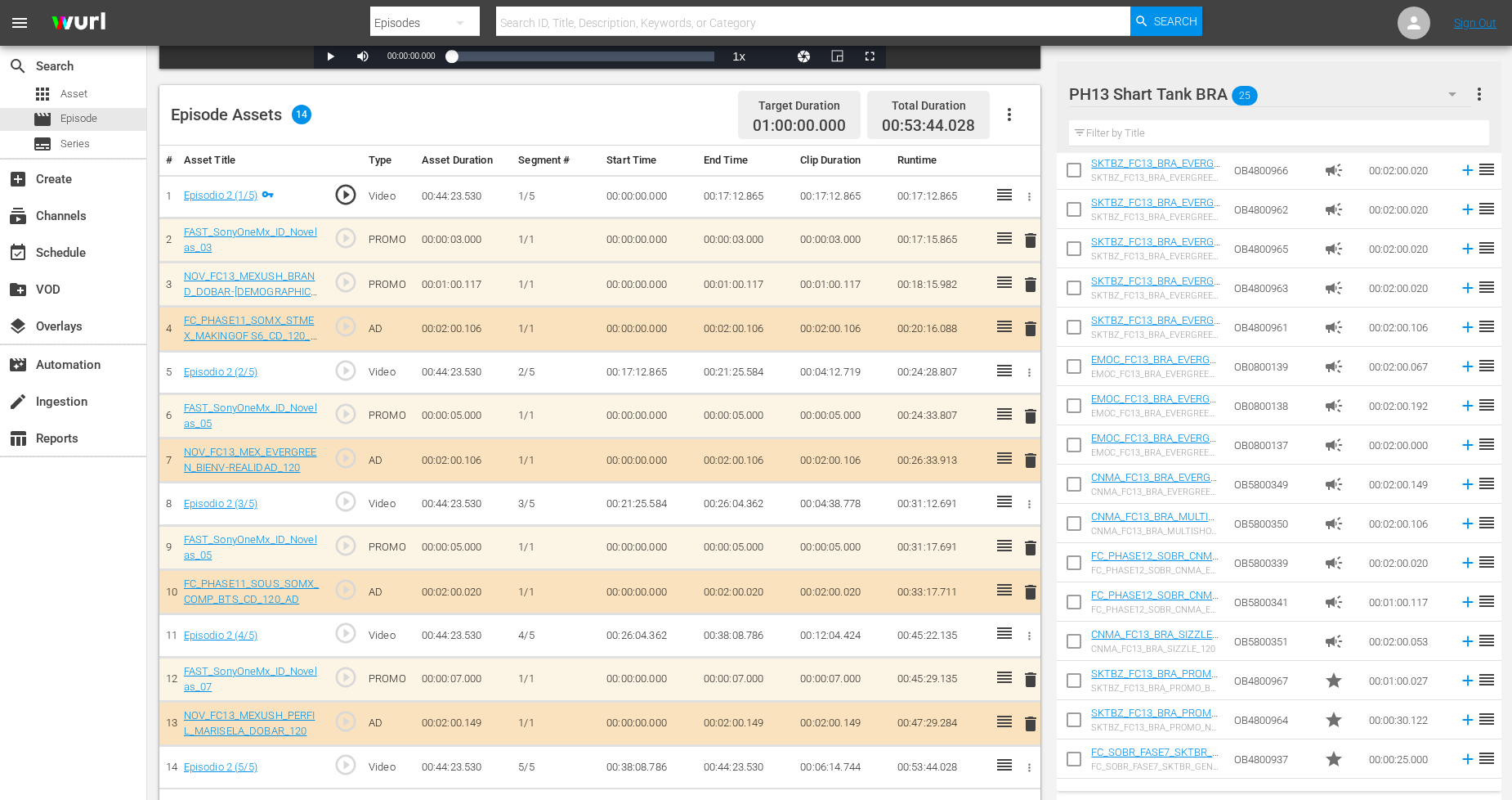
scroll to position [82, 0]
drag, startPoint x: 1330, startPoint y: 0, endPoint x: 59, endPoint y: 673, distance: 1438.2
click at [40, 685] on div "search Search apps Asset movie Episode subtitles Series add_box Create subscrip…" at bounding box center [74, 446] width 147 height 800
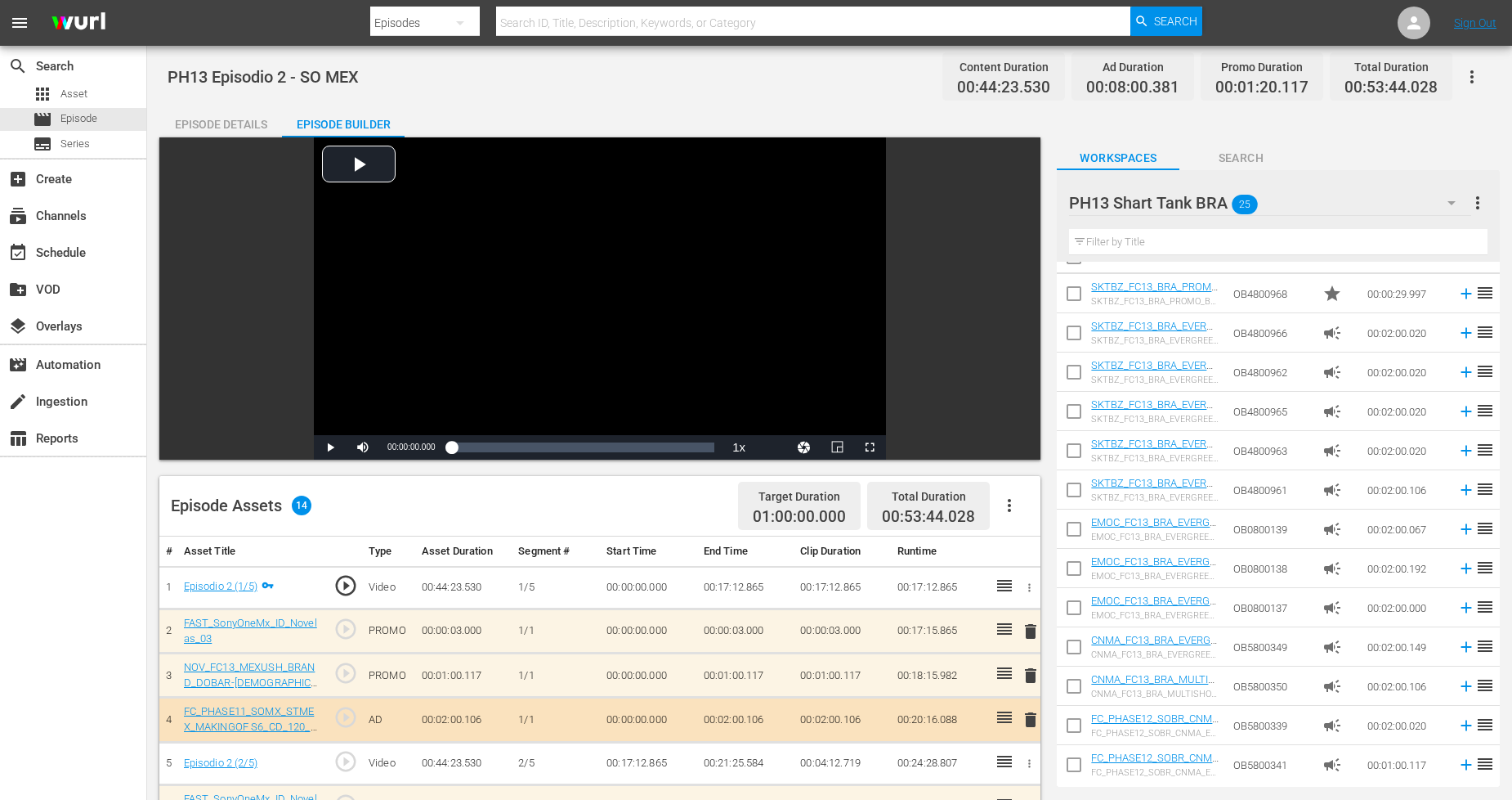
scroll to position [0, 0]
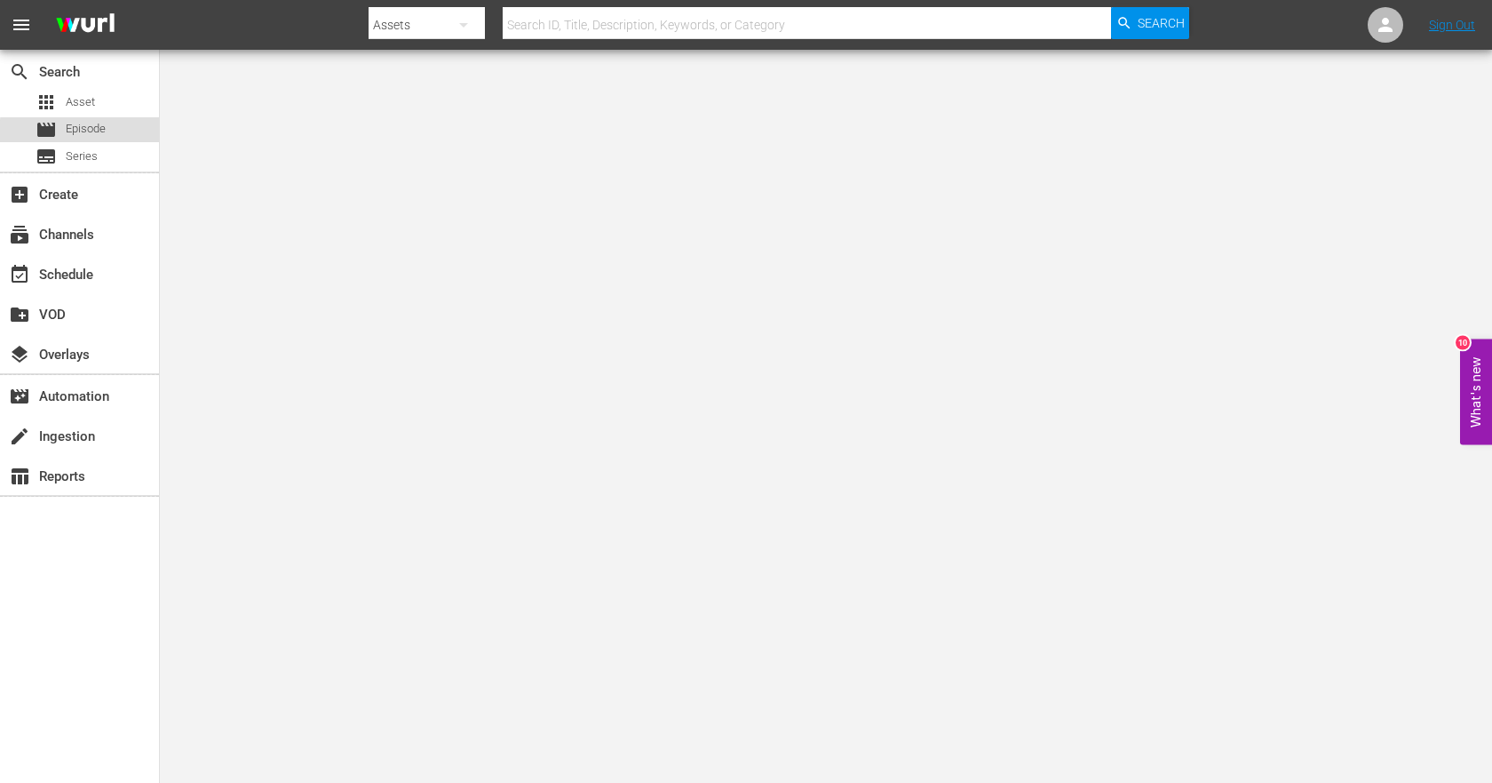
click at [112, 134] on div "movie Episode" at bounding box center [79, 129] width 159 height 25
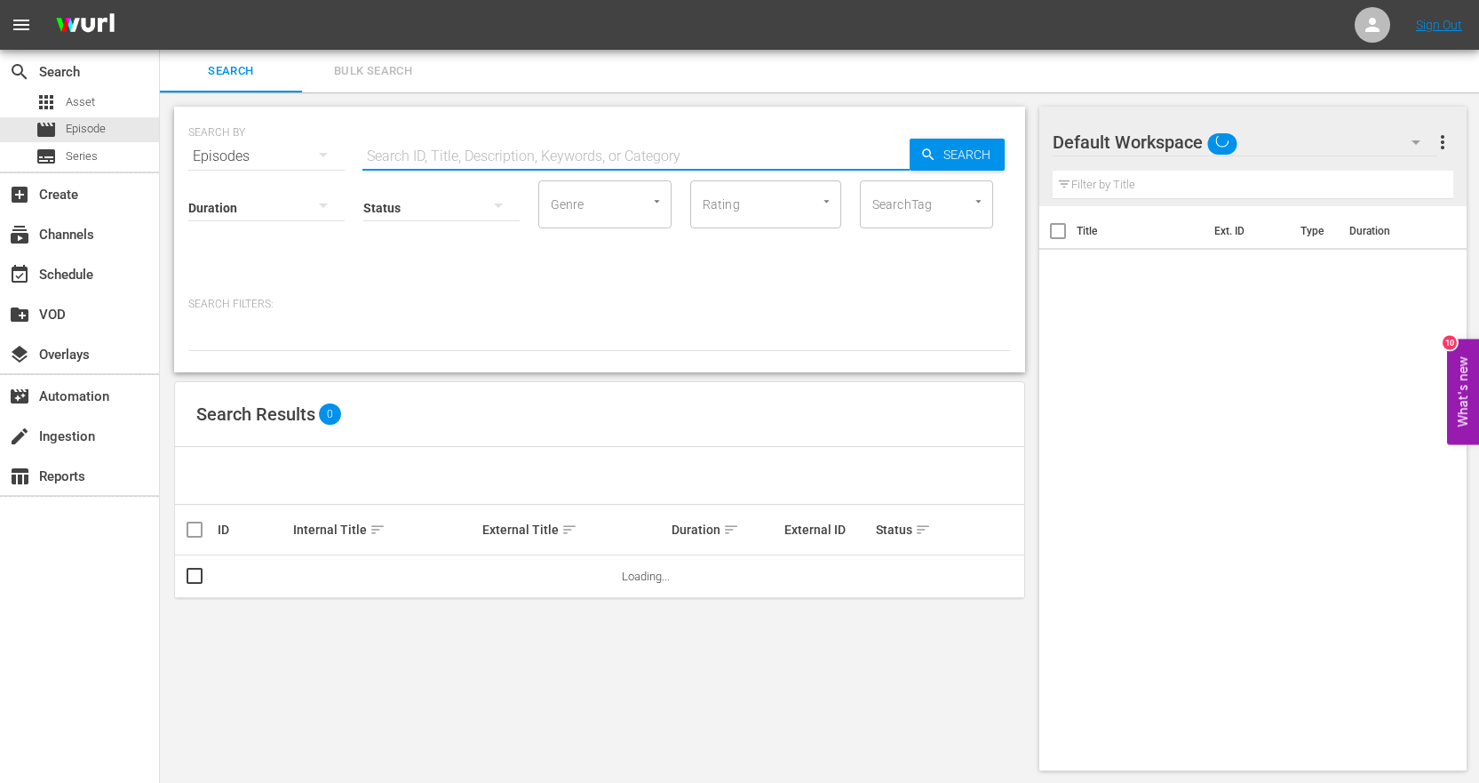
click at [619, 153] on input "text" at bounding box center [635, 156] width 547 height 43
paste input "911204_U2000060_LAT"
type input "911204_U2000060_LAT"
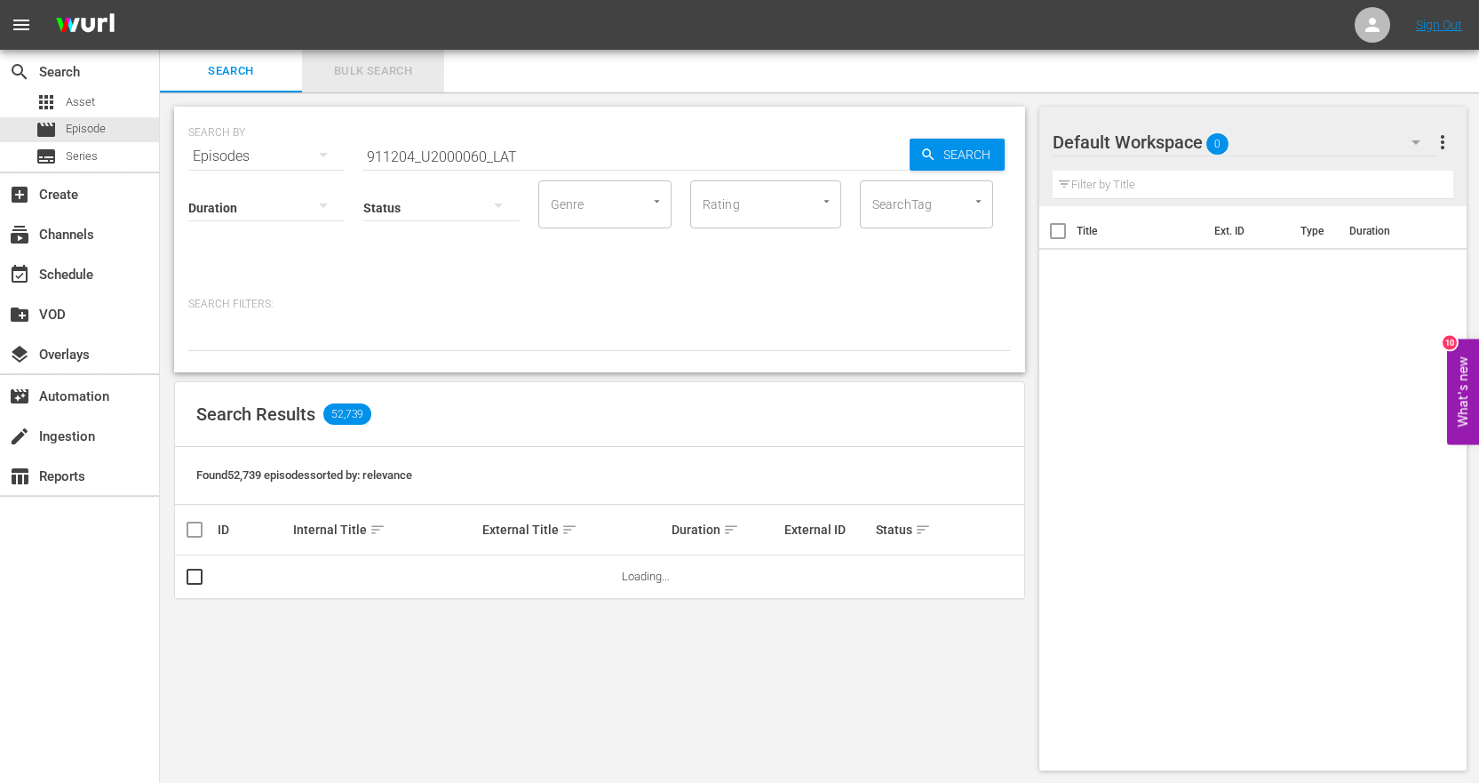
click at [410, 70] on span "Bulk Search" at bounding box center [373, 71] width 121 height 20
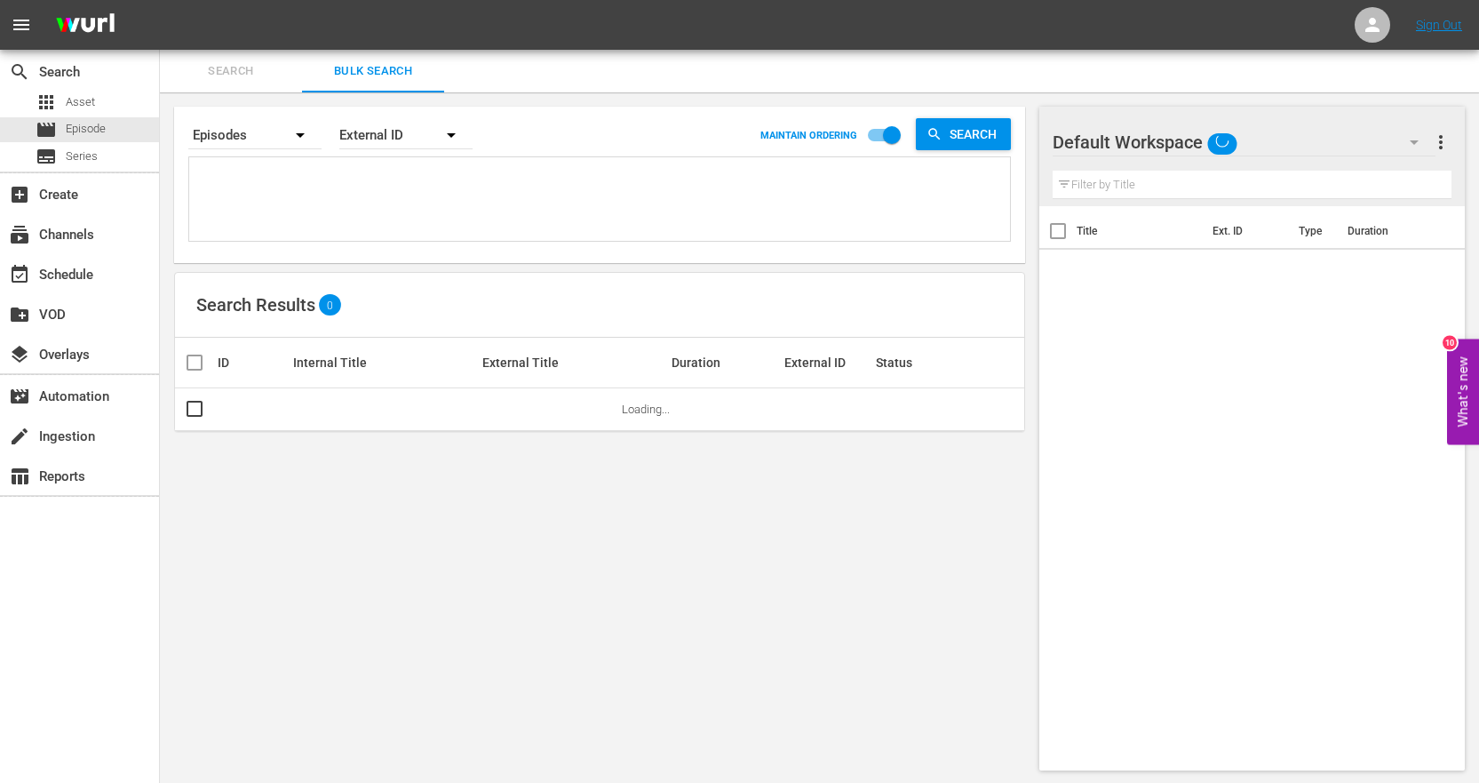
click at [480, 156] on div at bounding box center [599, 198] width 823 height 85
click at [474, 187] on textarea at bounding box center [602, 202] width 816 height 81
paste textarea "911204_U2000060_LAT"
type textarea "911204_U2000060_LAT"
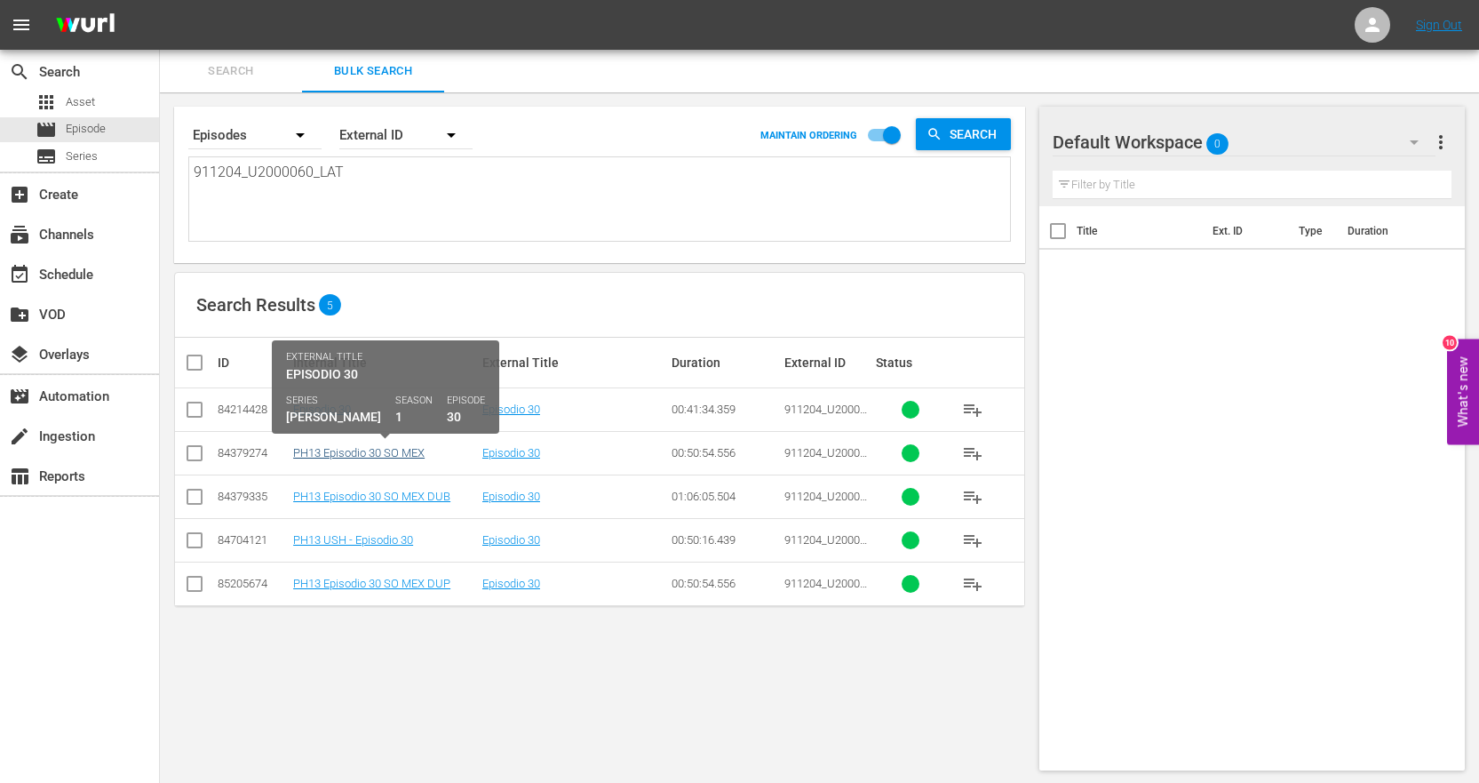
type textarea "911204_U2000060_LAT"
click at [422, 451] on link "PH13 Episodio 30 SO MEX" at bounding box center [358, 452] width 131 height 13
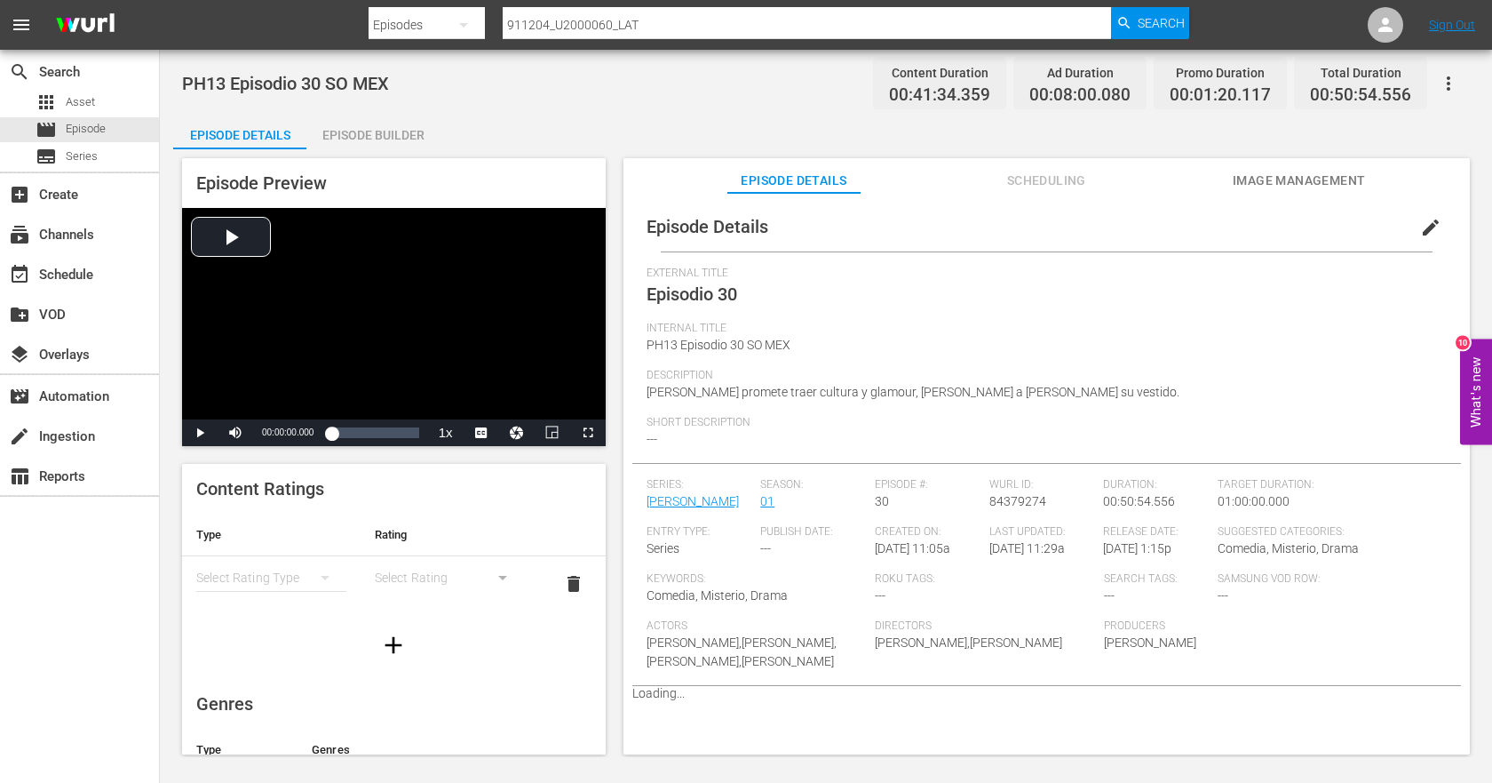
click at [386, 139] on div "Episode Builder" at bounding box center [372, 135] width 133 height 43
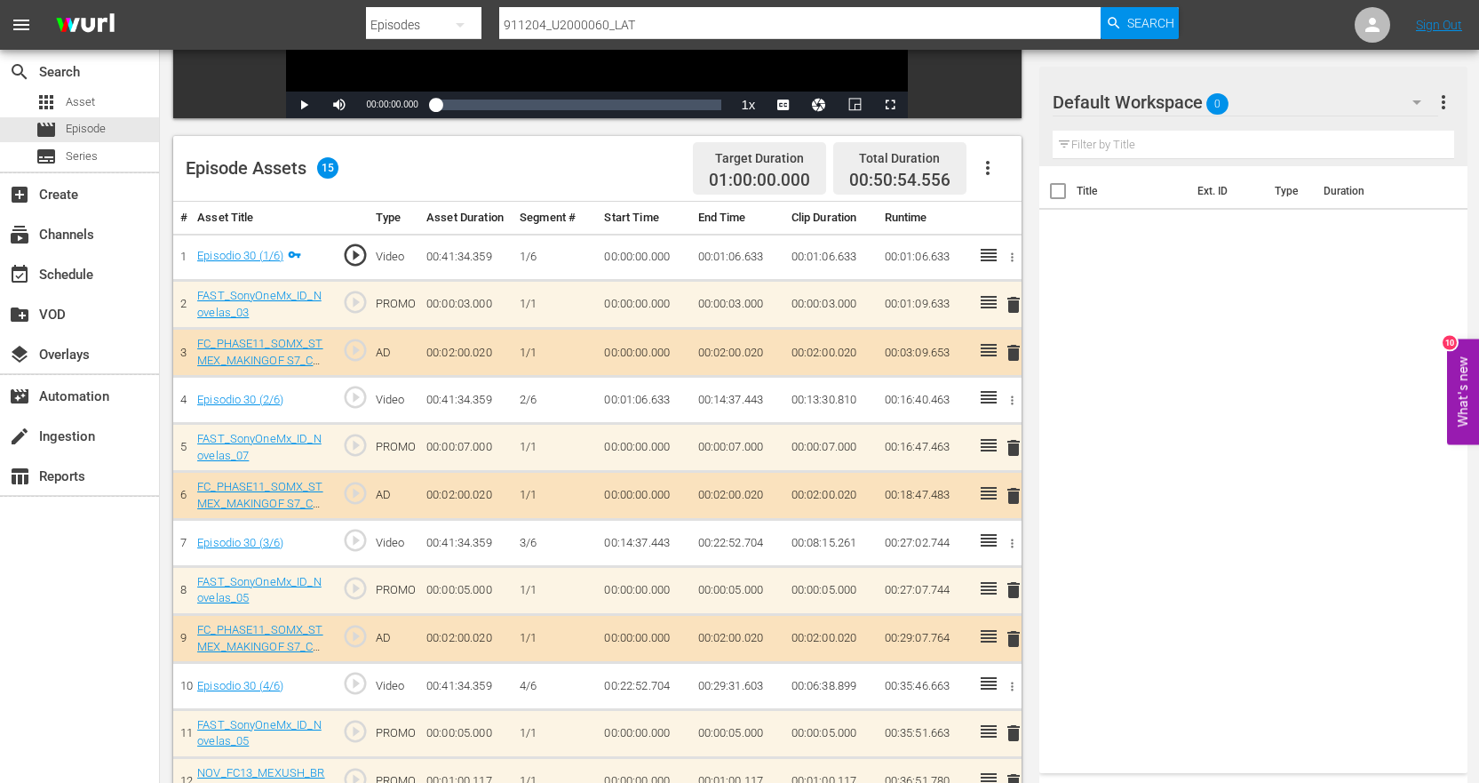
scroll to position [470, 0]
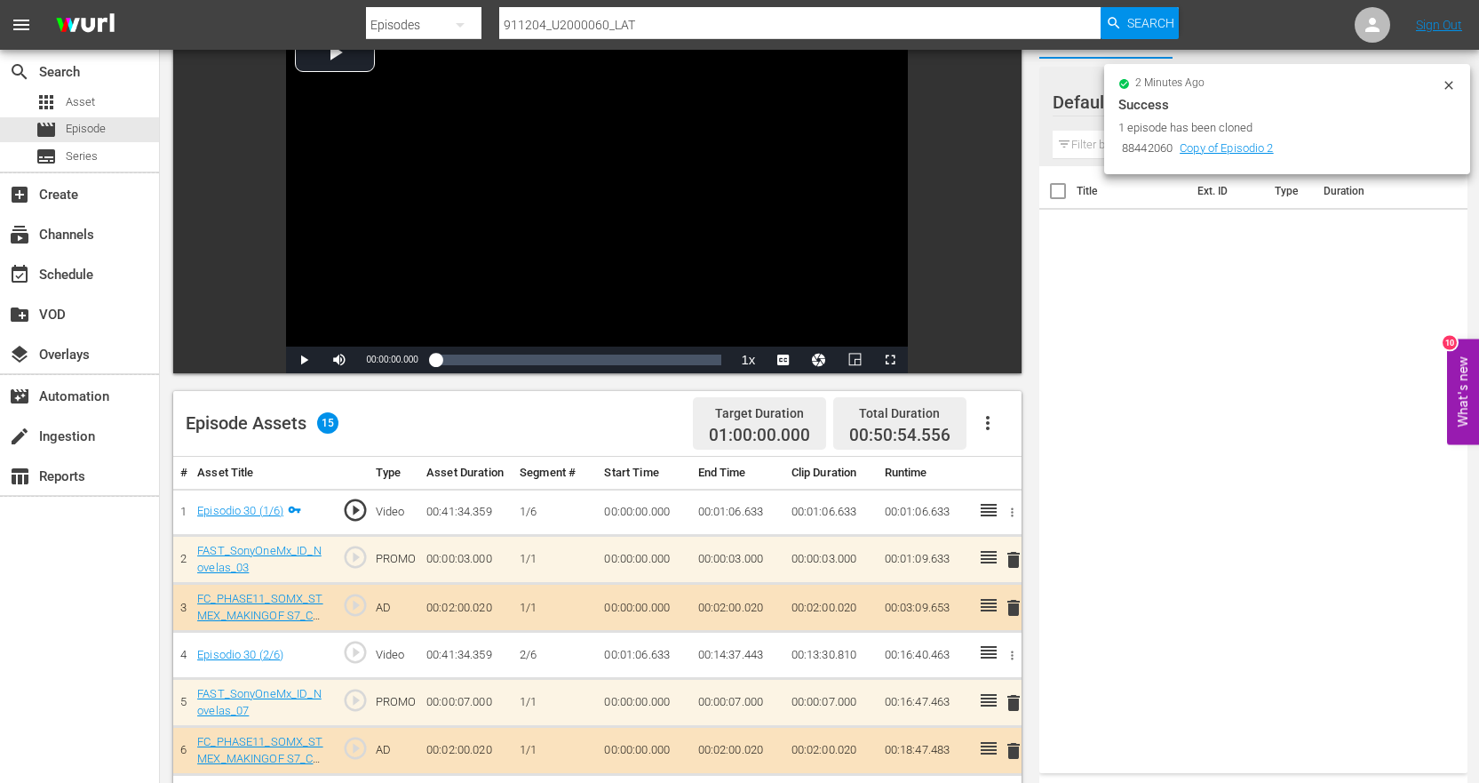
scroll to position [26, 0]
